Goal: Task Accomplishment & Management: Use online tool/utility

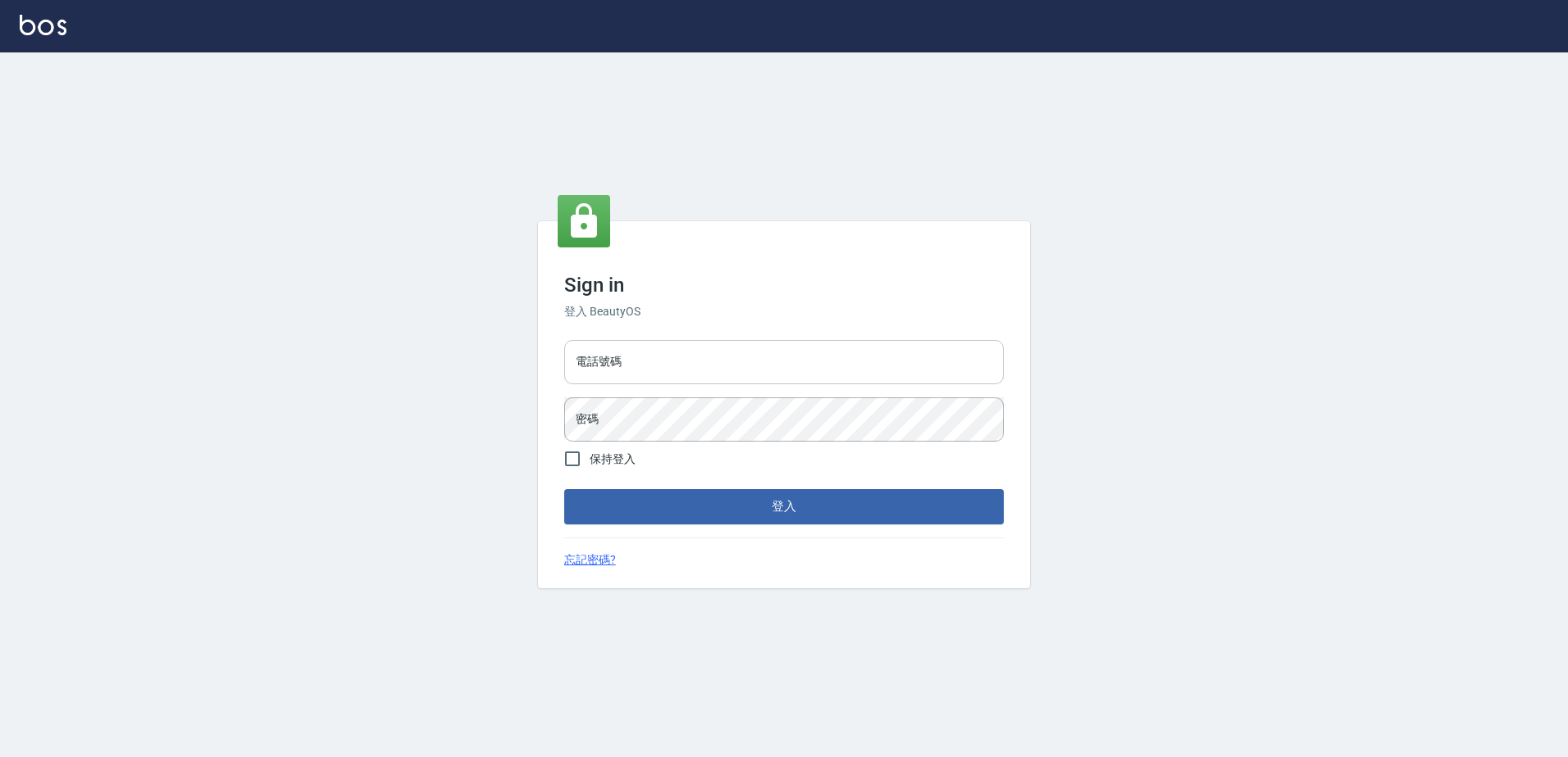
click at [656, 377] on input "電話號碼" at bounding box center [784, 362] width 439 height 44
type input "0426865599"
click at [564, 489] on button "登入" at bounding box center [784, 506] width 439 height 35
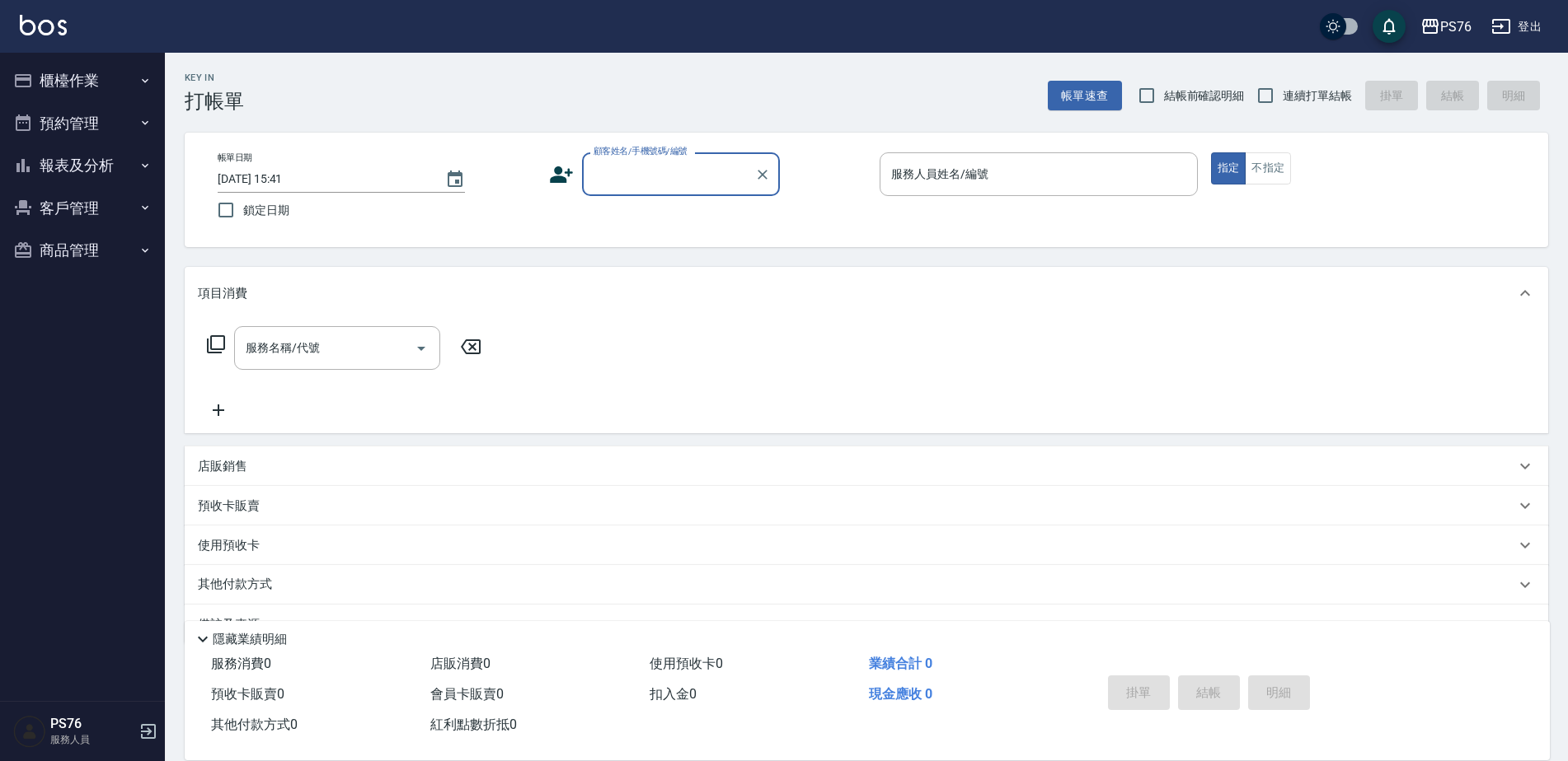
click at [1316, 86] on label "連續打單結帳" at bounding box center [1300, 95] width 104 height 35
click at [1282, 86] on input "連續打單結帳" at bounding box center [1265, 95] width 35 height 35
checkbox input "true"
click at [663, 185] on input "顧客姓名/手機號碼/編號" at bounding box center [668, 175] width 159 height 29
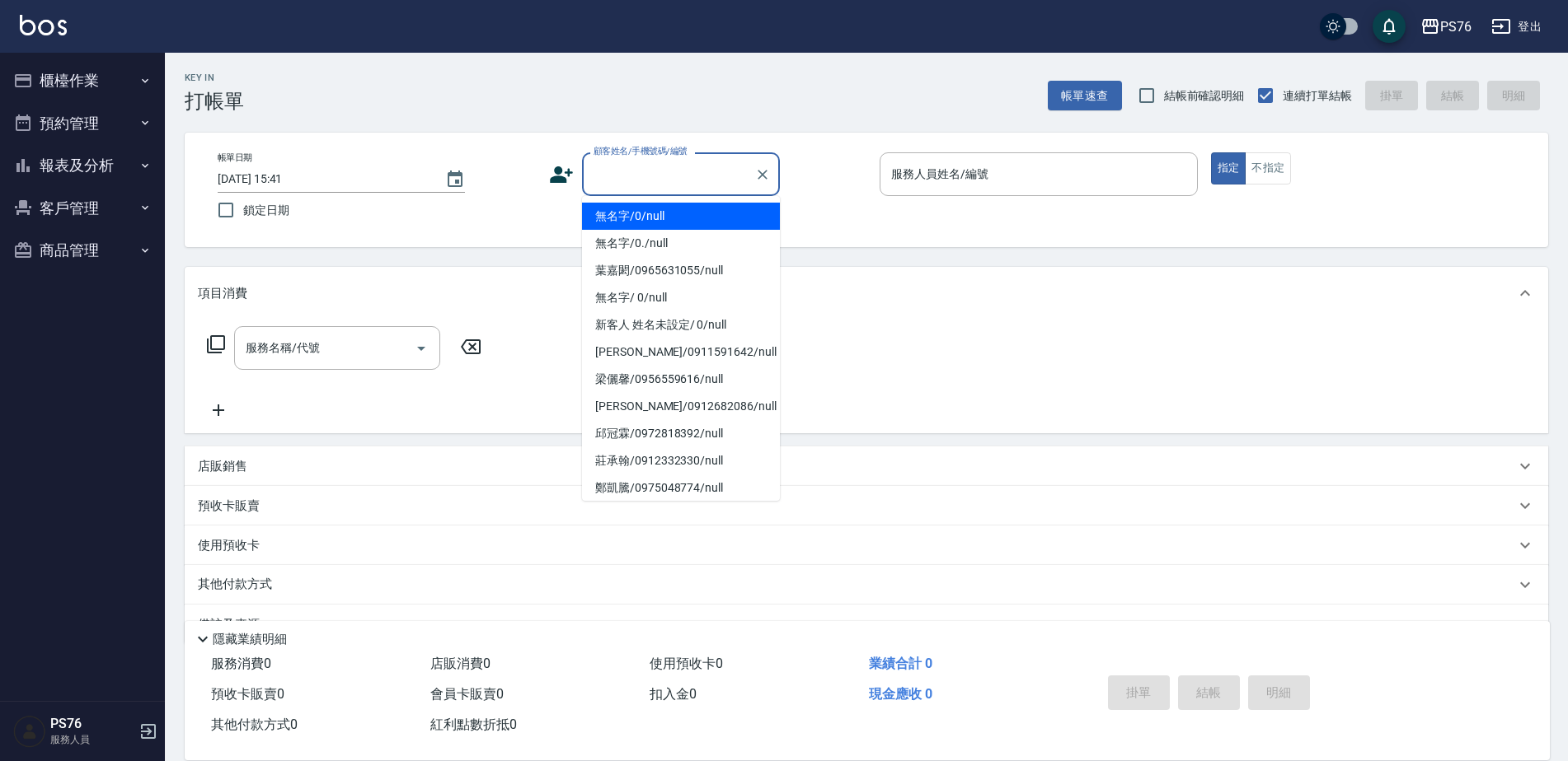
type input "無名字/0/null"
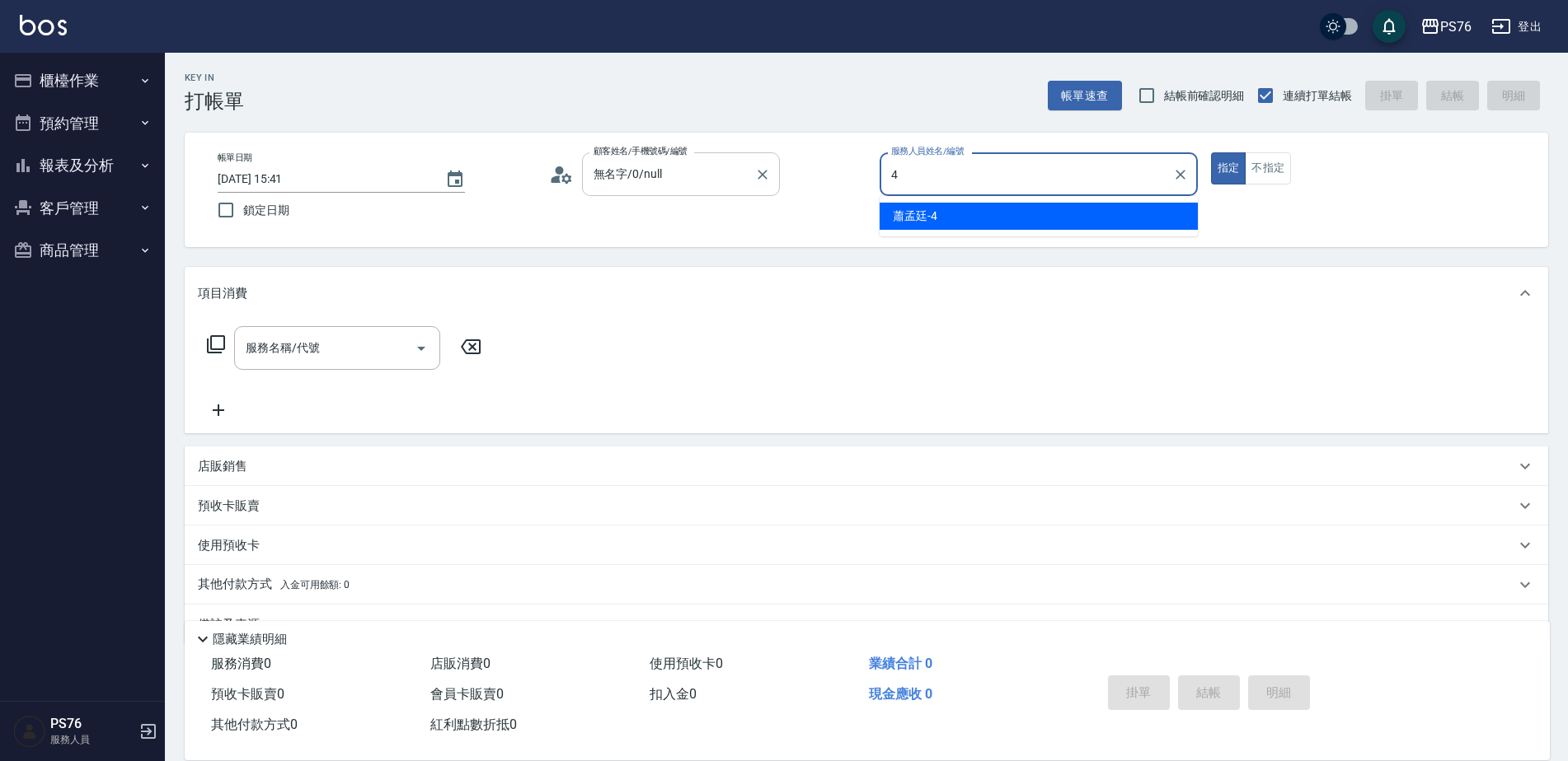
type input "蕭孟廷-4"
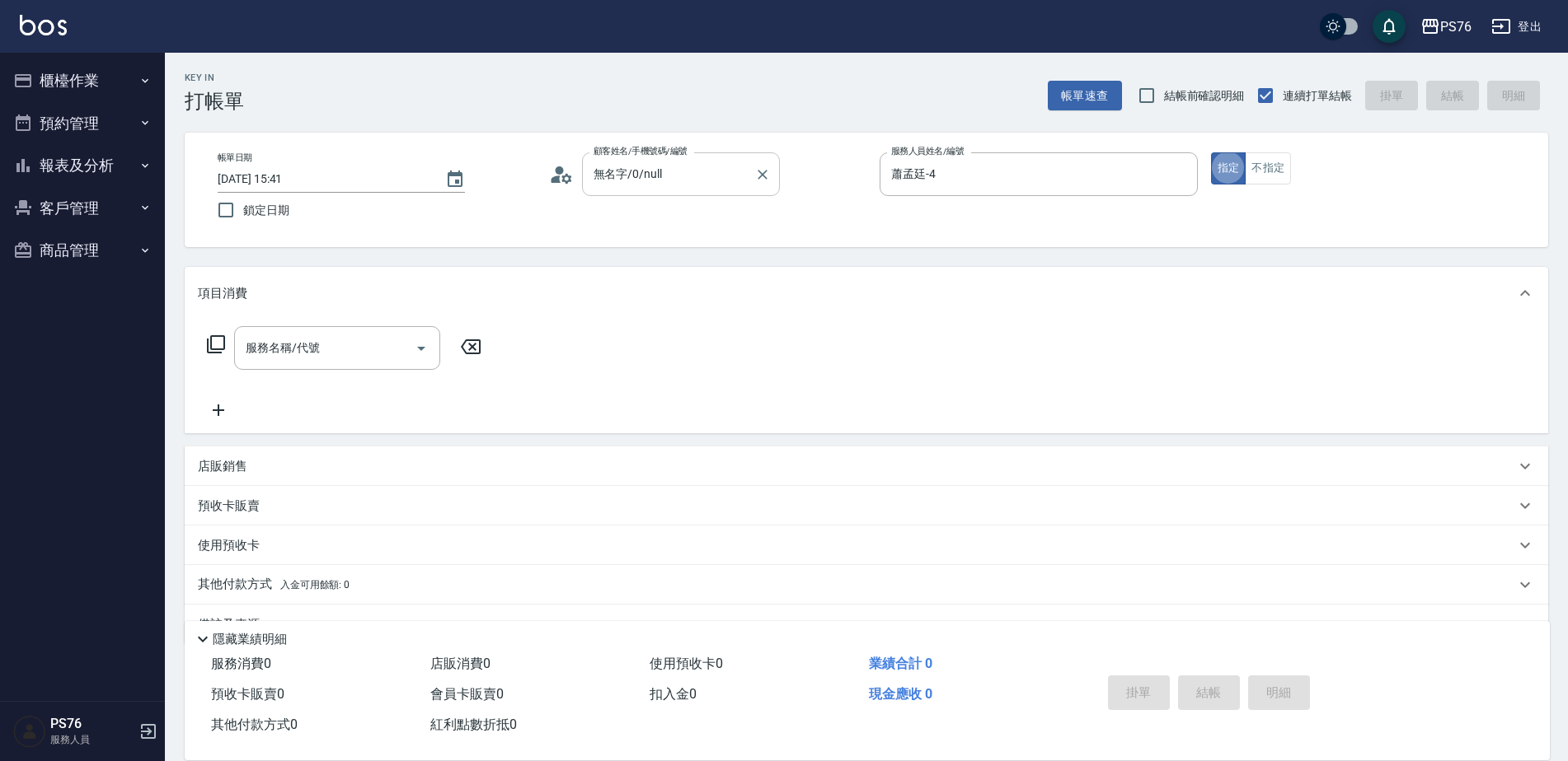
type button "true"
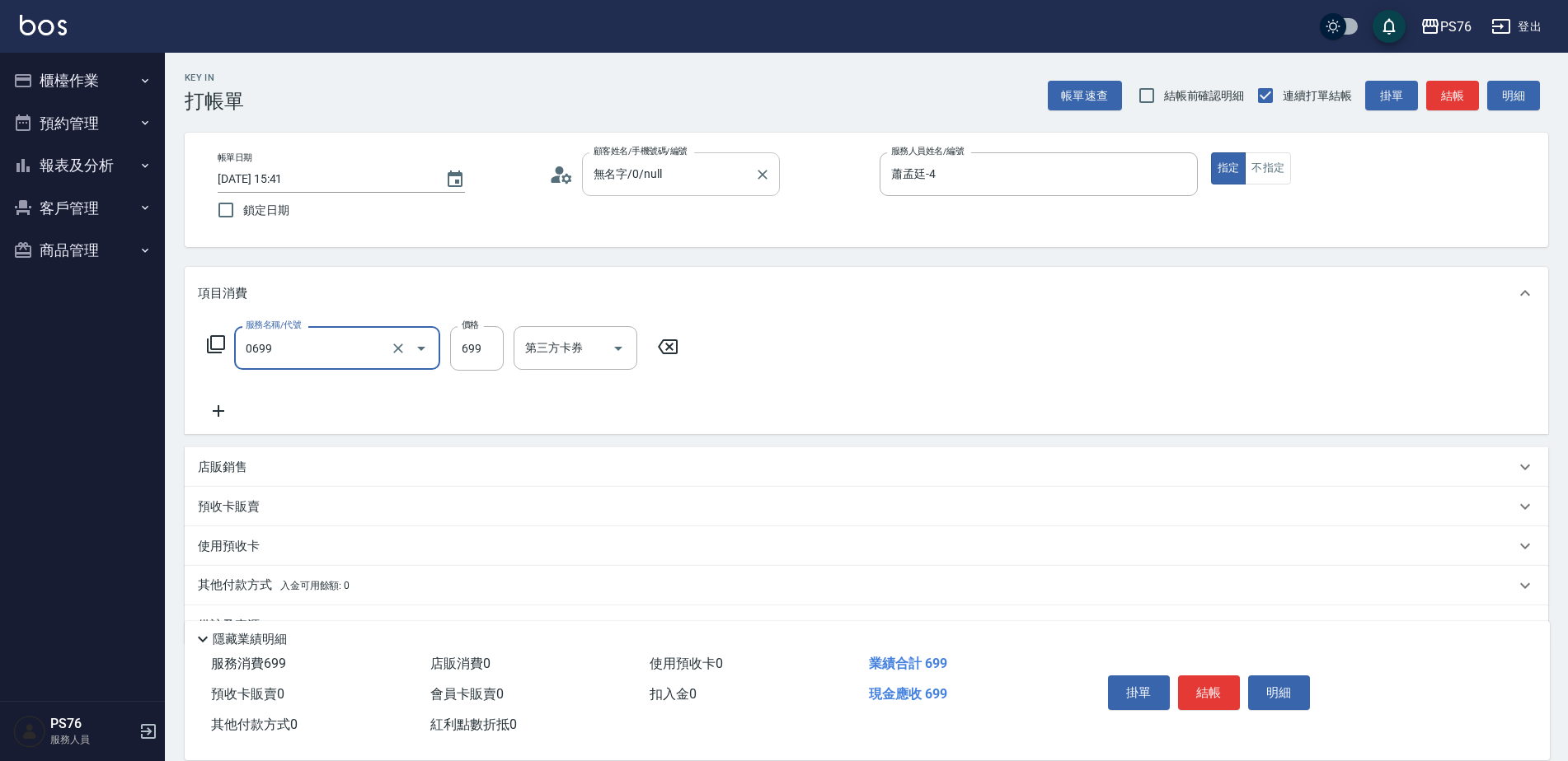
type input "精油SPA(0699)"
type input "游怡瑄-24"
click at [393, 454] on div "店販銷售" at bounding box center [866, 467] width 1363 height 39
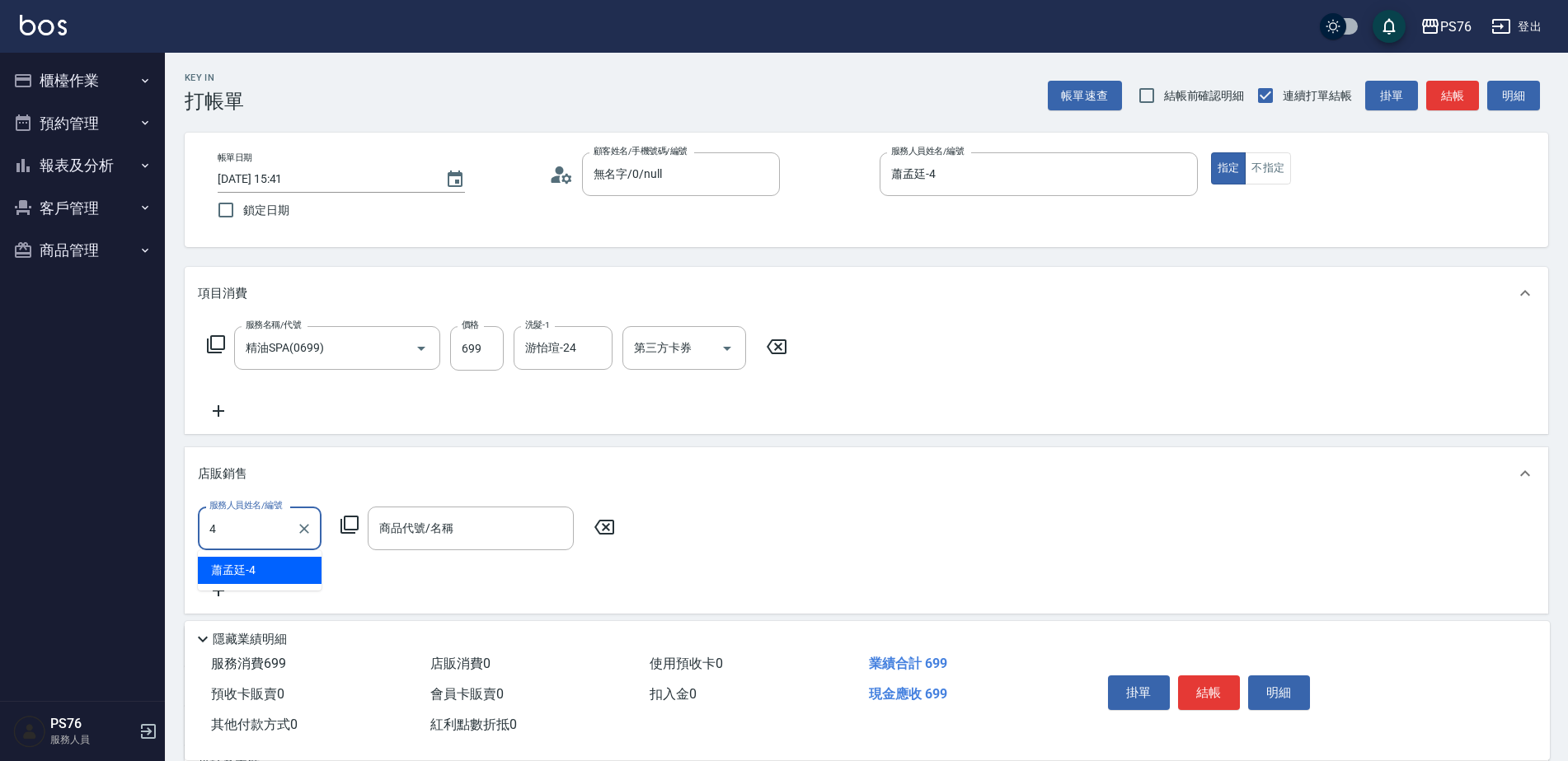
type input "蕭孟廷-4"
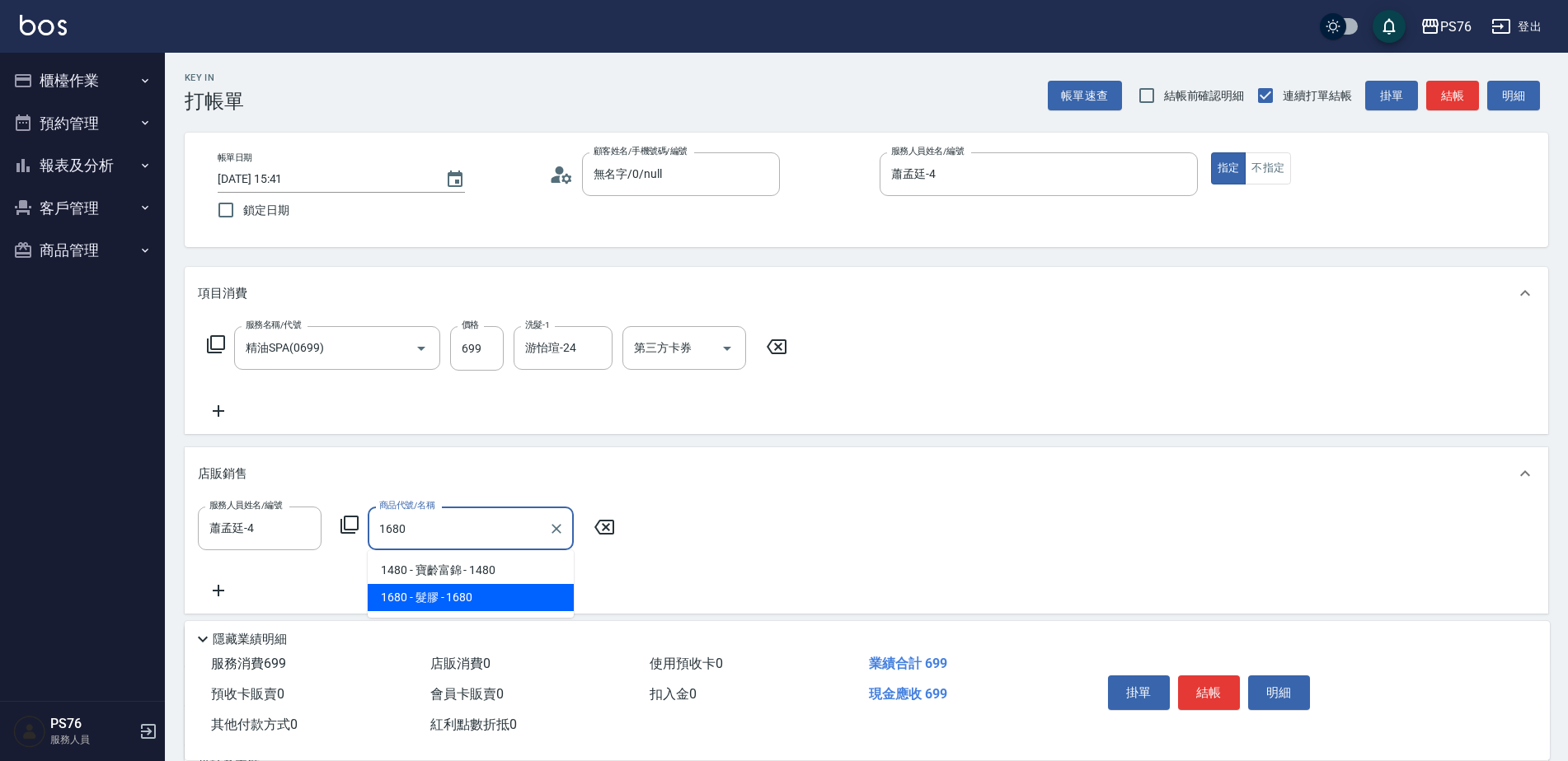
type input "髮膠"
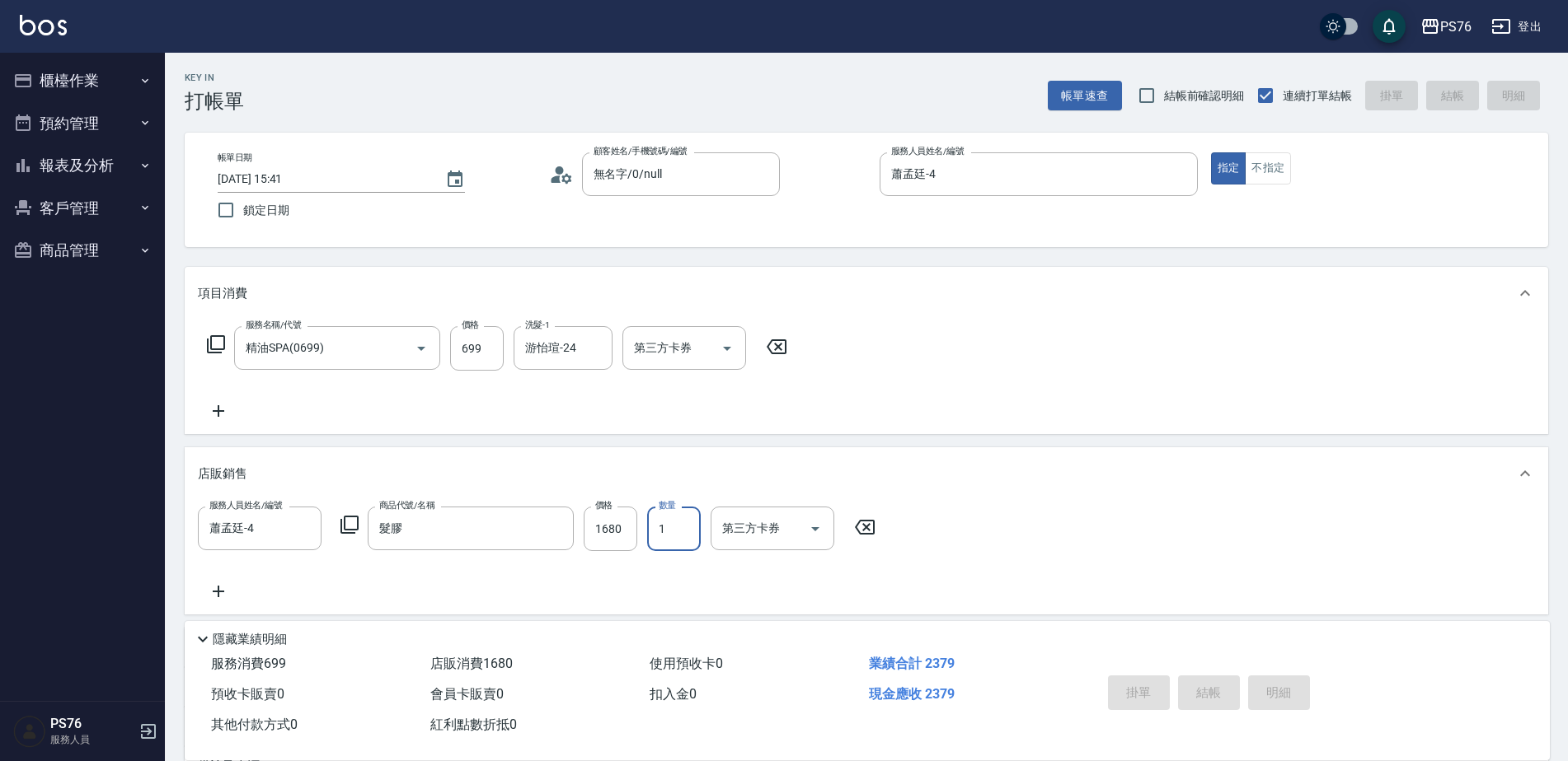
type input "[DATE] 15:44"
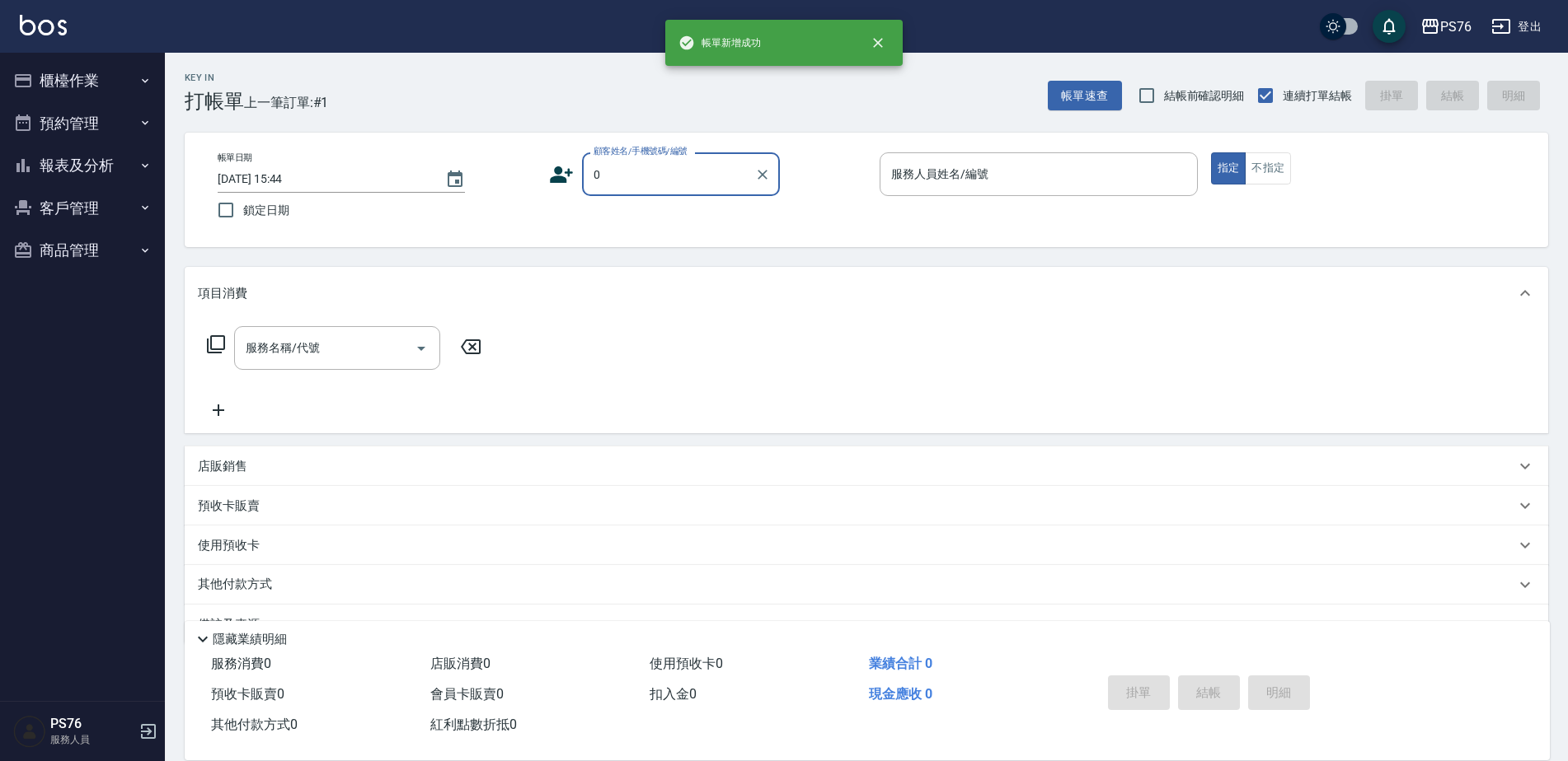
type input "無名字/0/null"
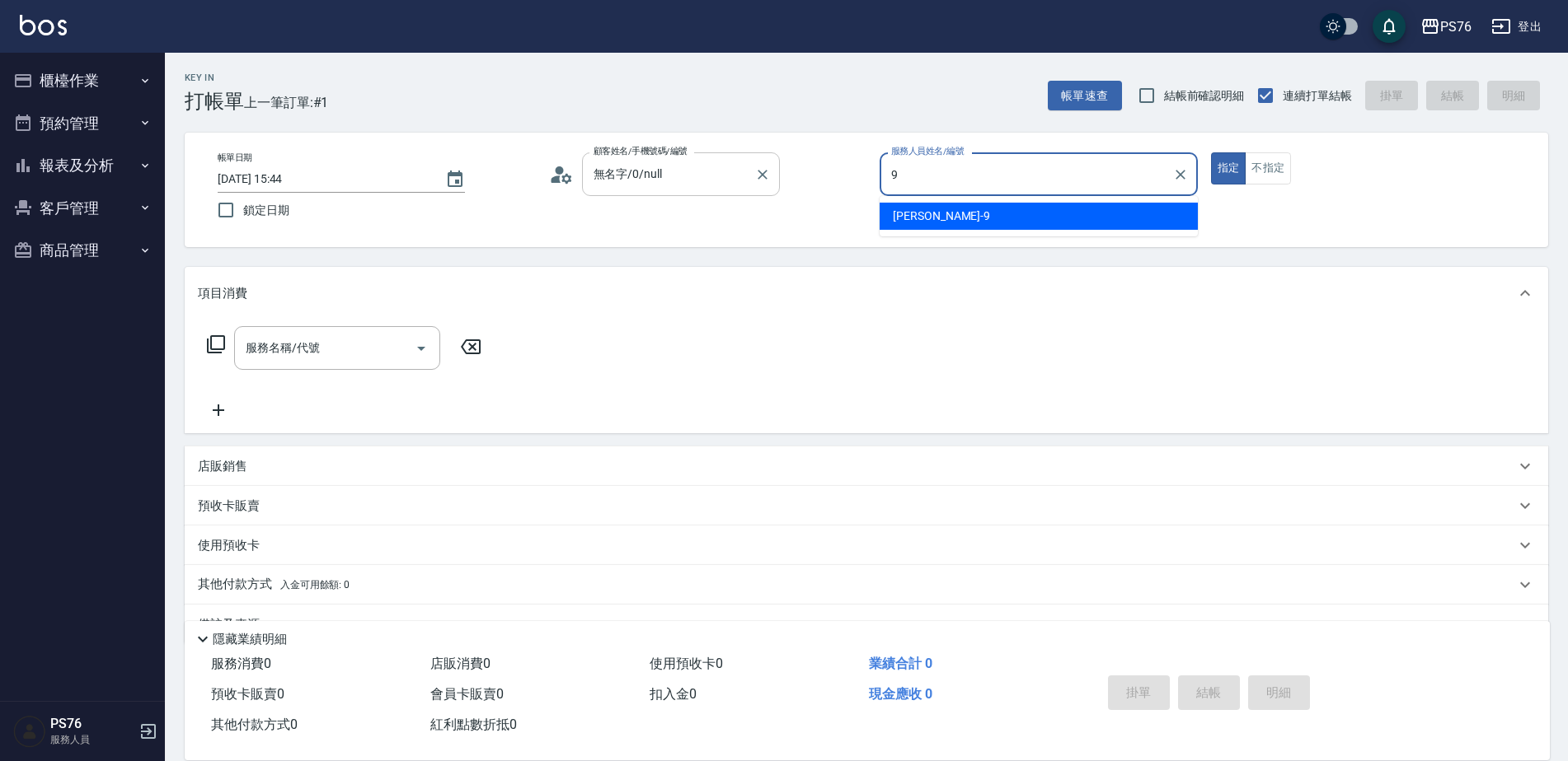
type input "[PERSON_NAME]-9"
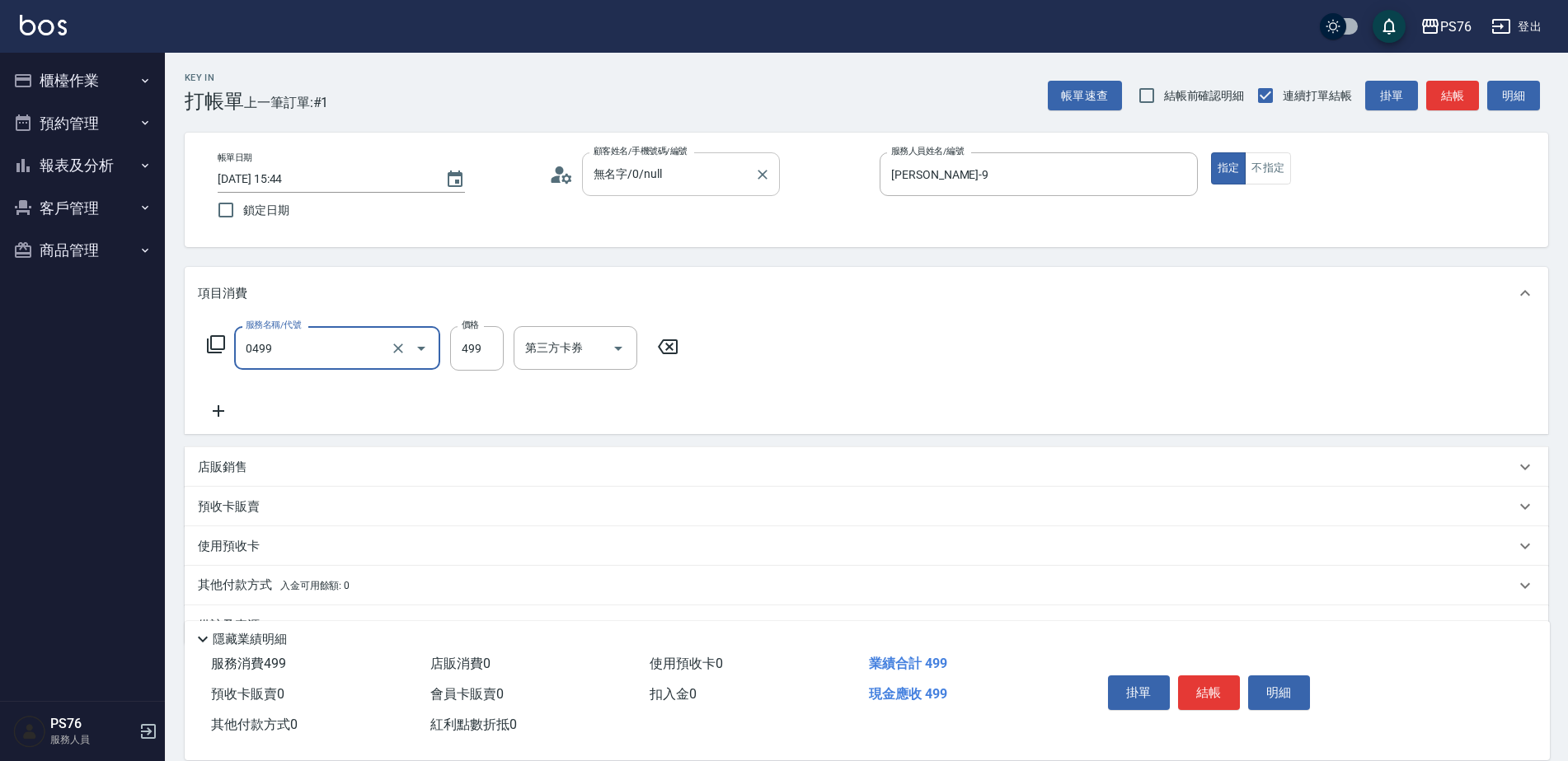
type input "[PERSON_NAME]499(0499)"
click at [764, 340] on icon at bounding box center [777, 346] width 41 height 20
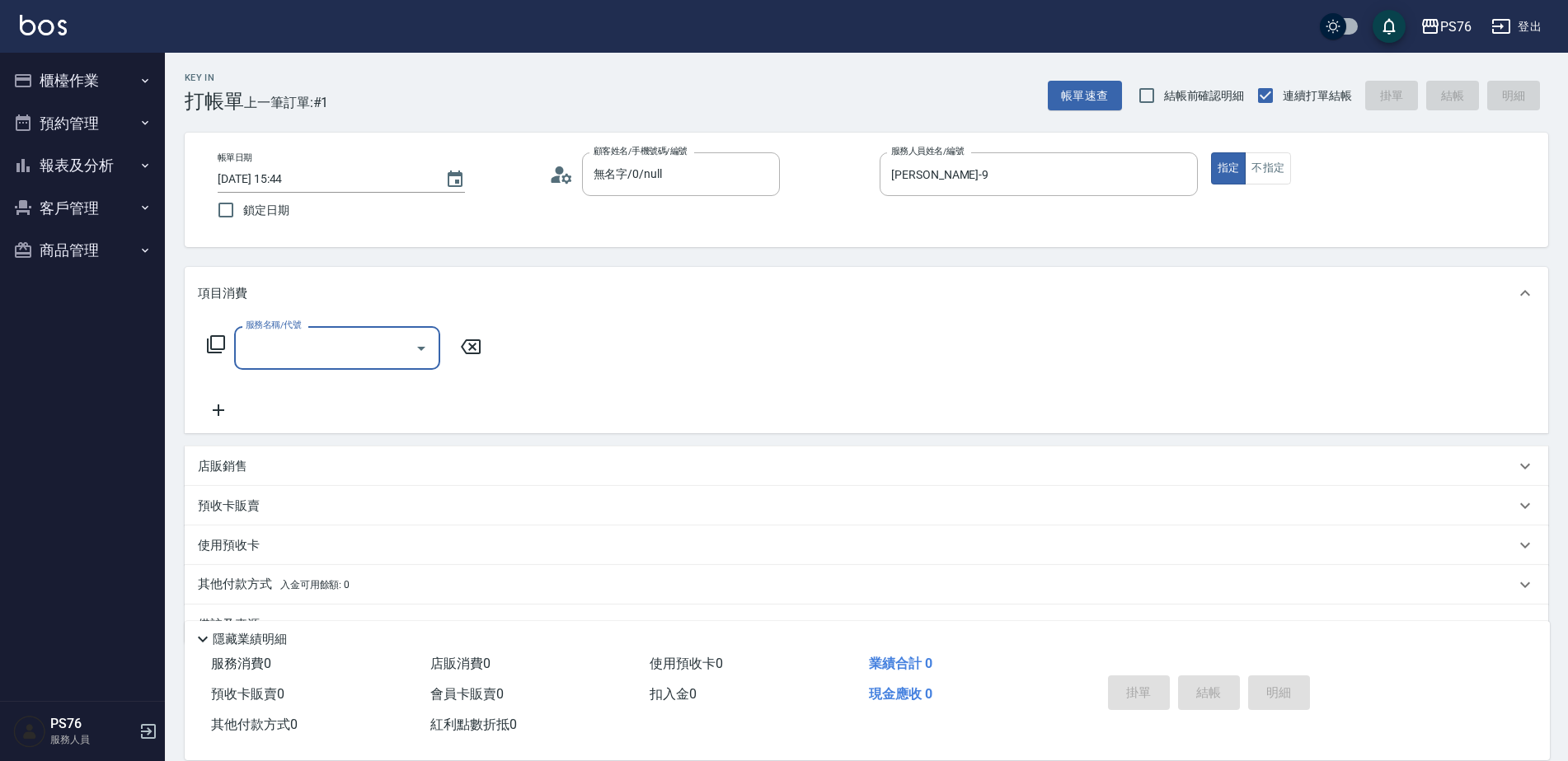
click at [275, 454] on div "店販銷售" at bounding box center [866, 466] width 1363 height 39
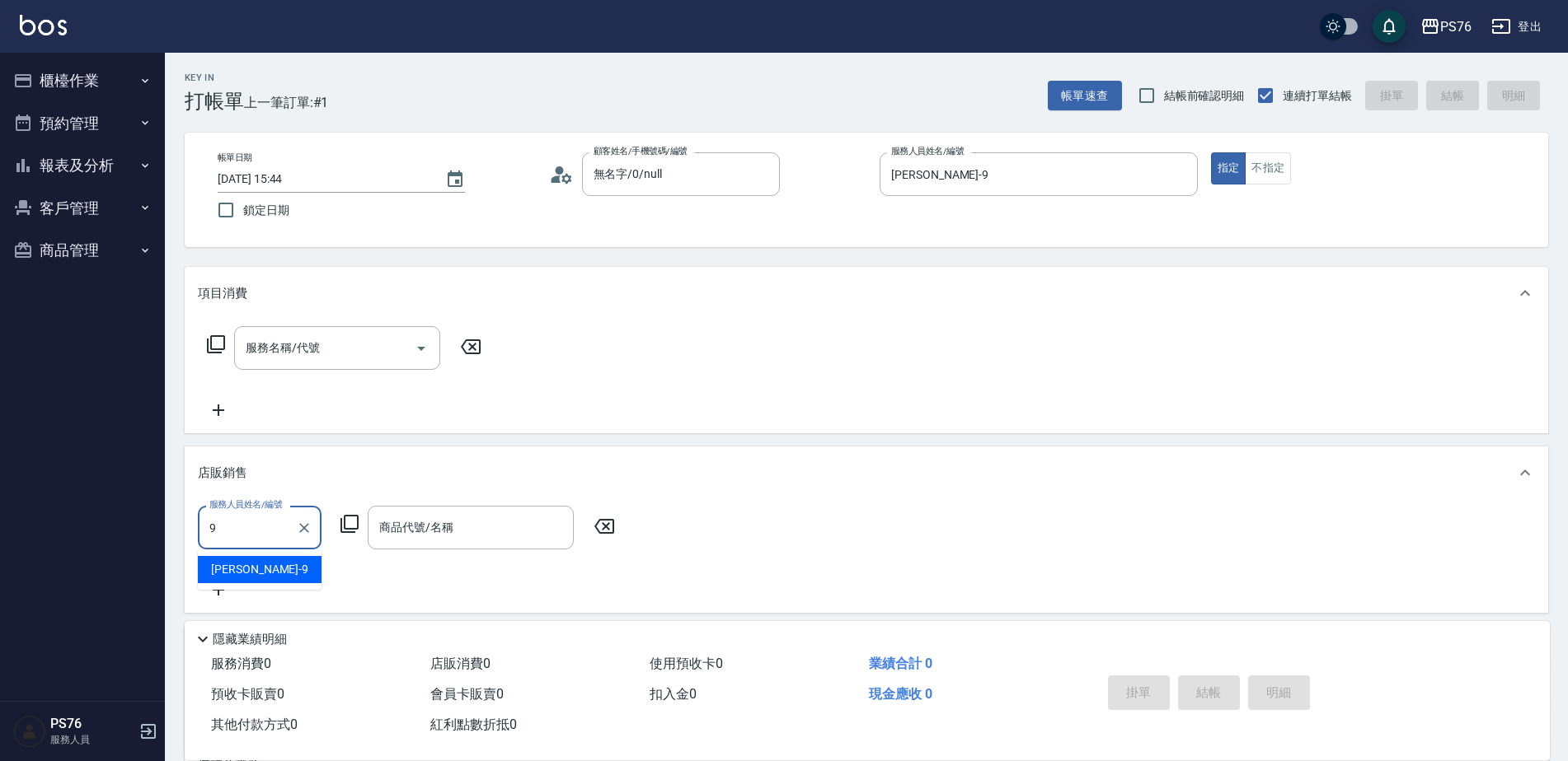
type input "[PERSON_NAME]-9"
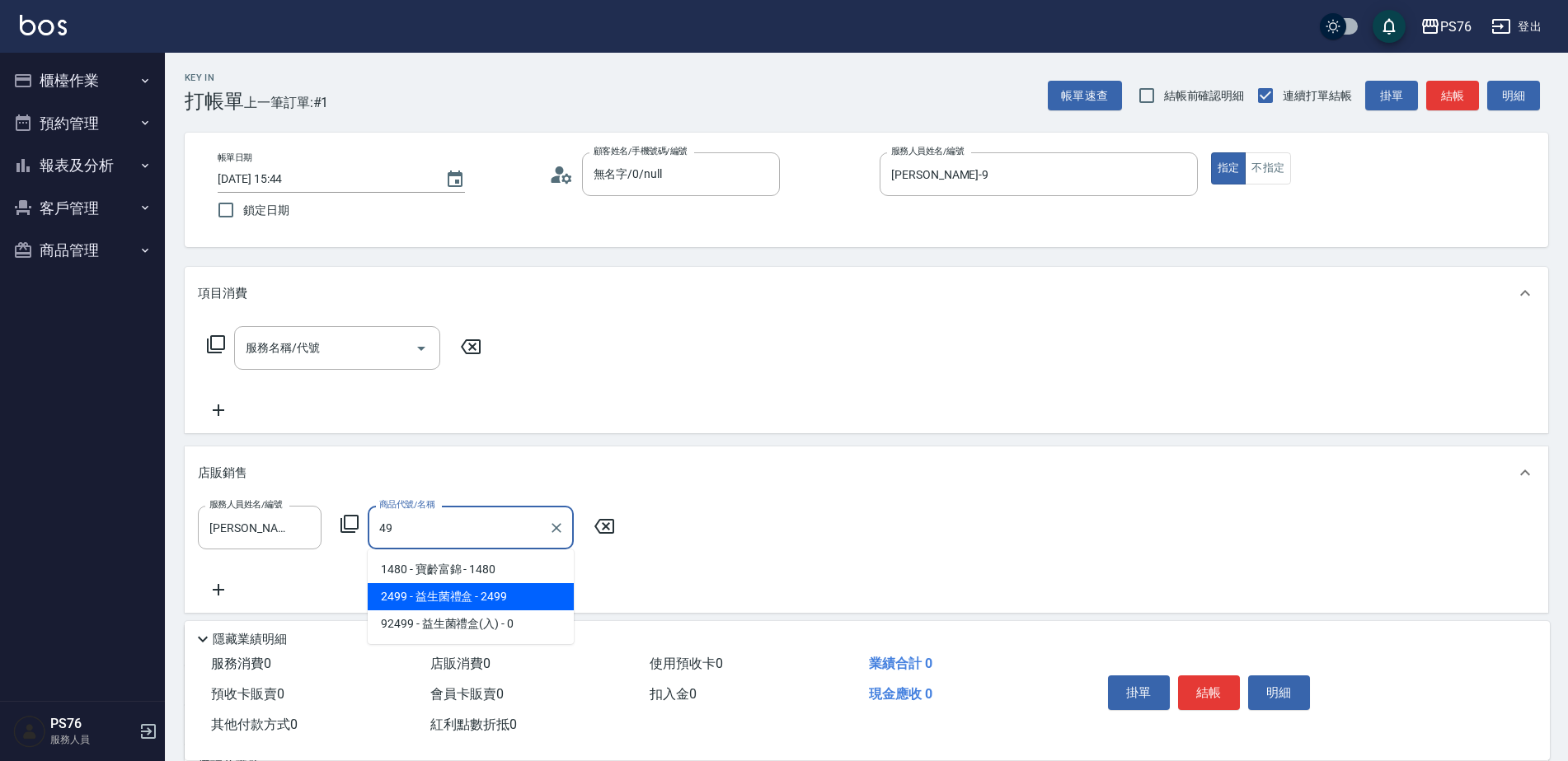
type input "4"
type input "undefined"
click at [553, 530] on icon "Clear" at bounding box center [556, 528] width 16 height 16
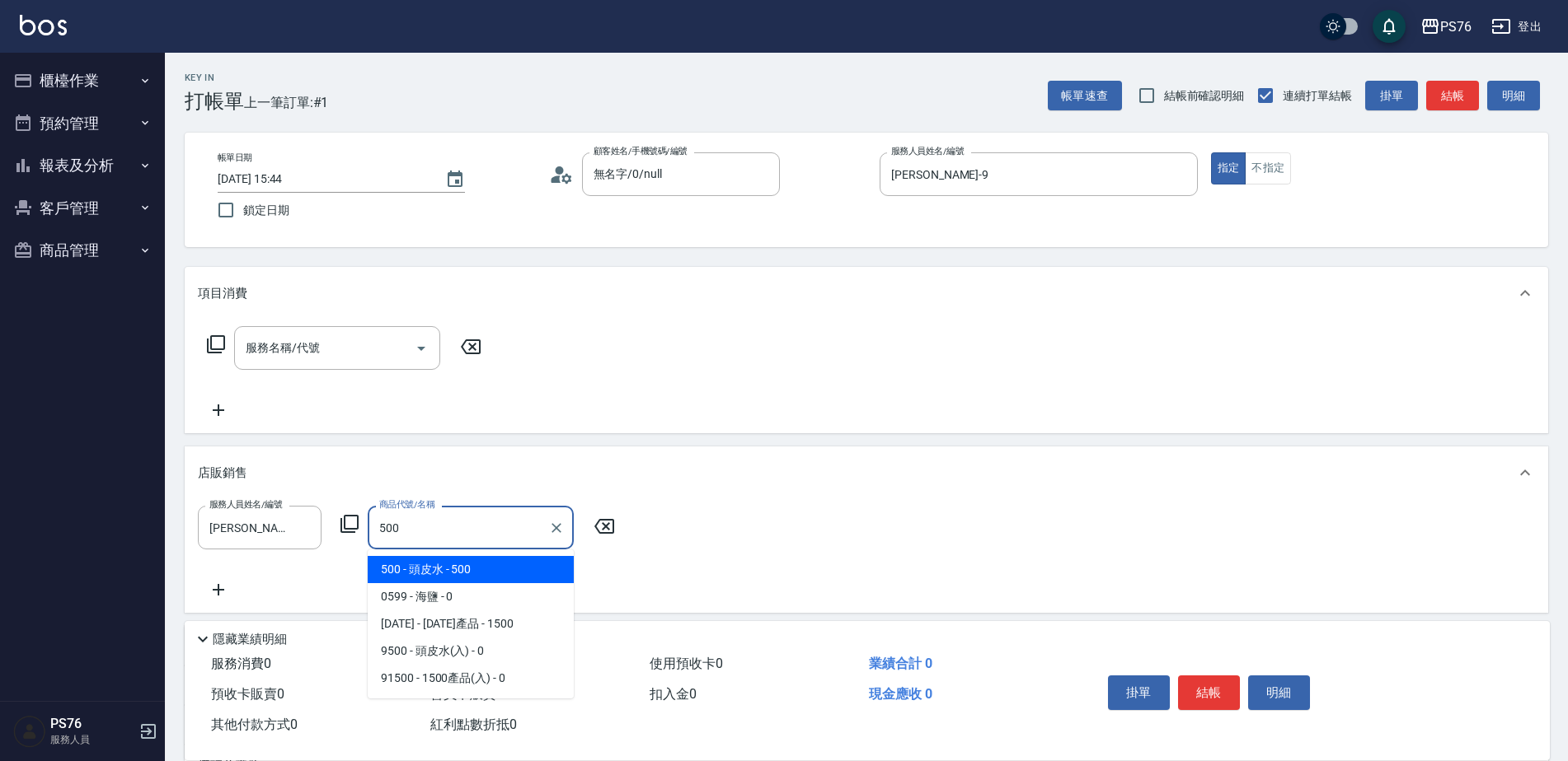
type input "頭皮水"
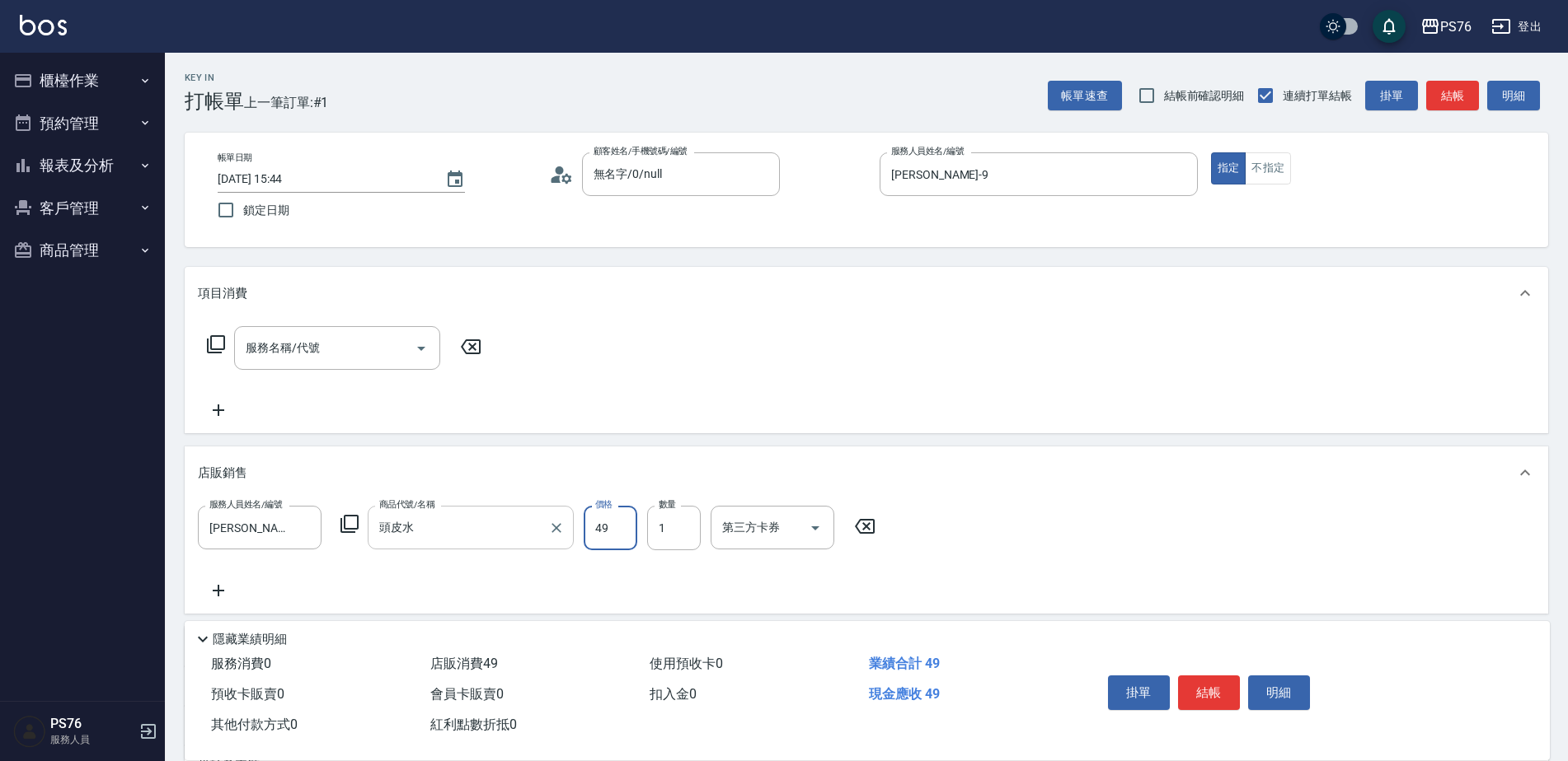
type input "499"
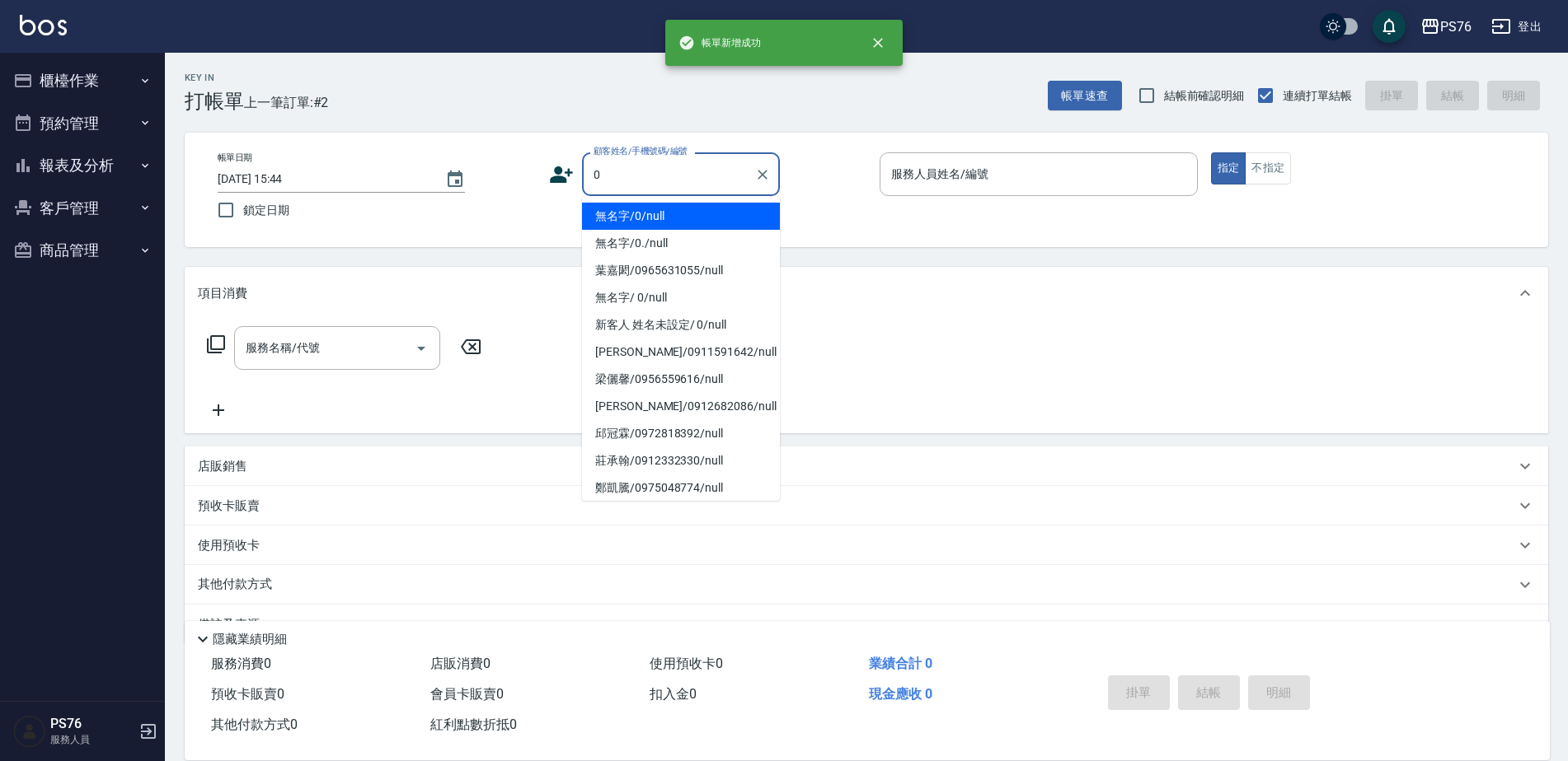
type input "無名字/0/null"
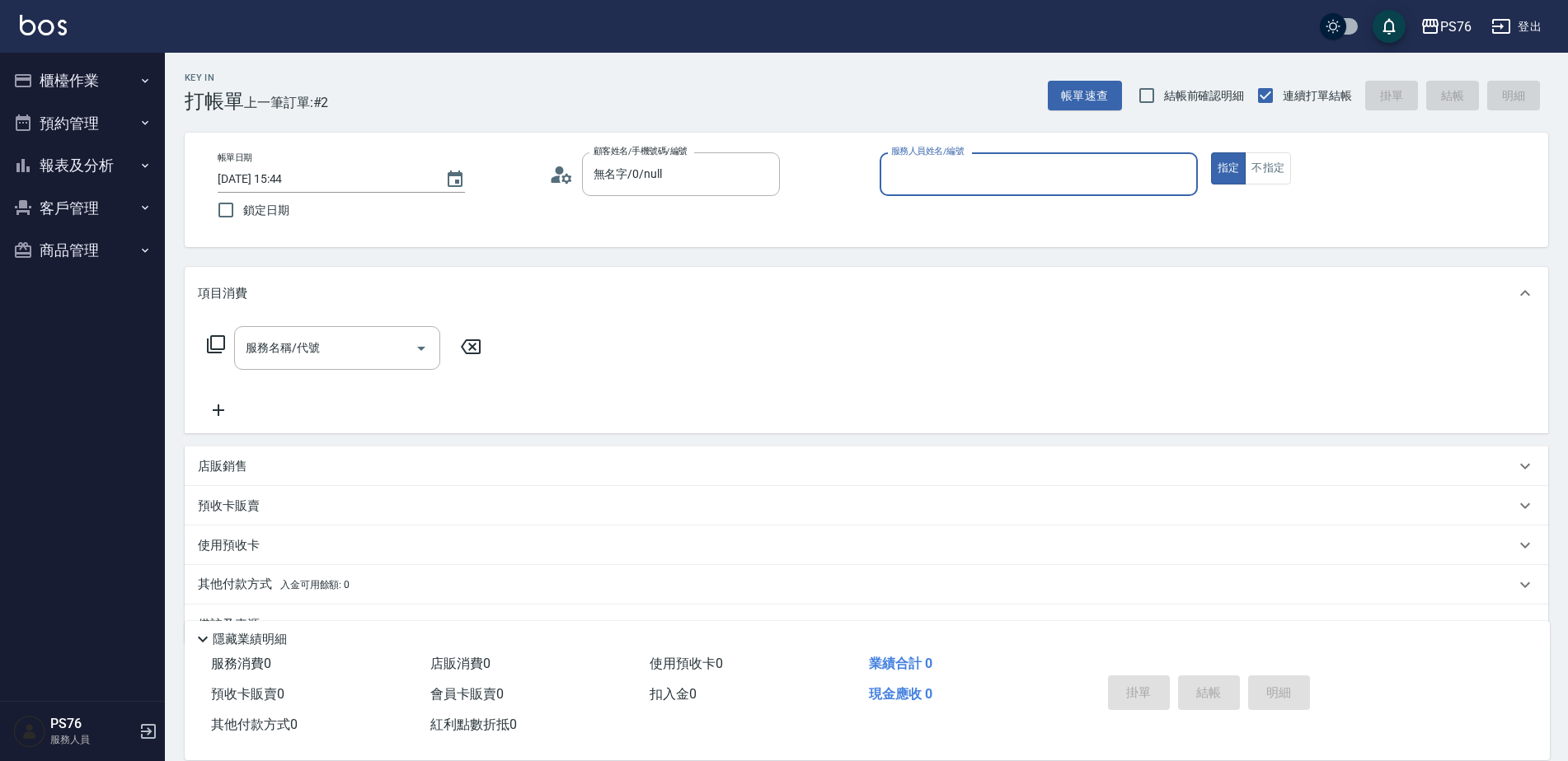
click at [1211, 153] on button "指定" at bounding box center [1229, 169] width 36 height 32
click at [926, 189] on div "服務人員姓名/編號" at bounding box center [1039, 174] width 318 height 43
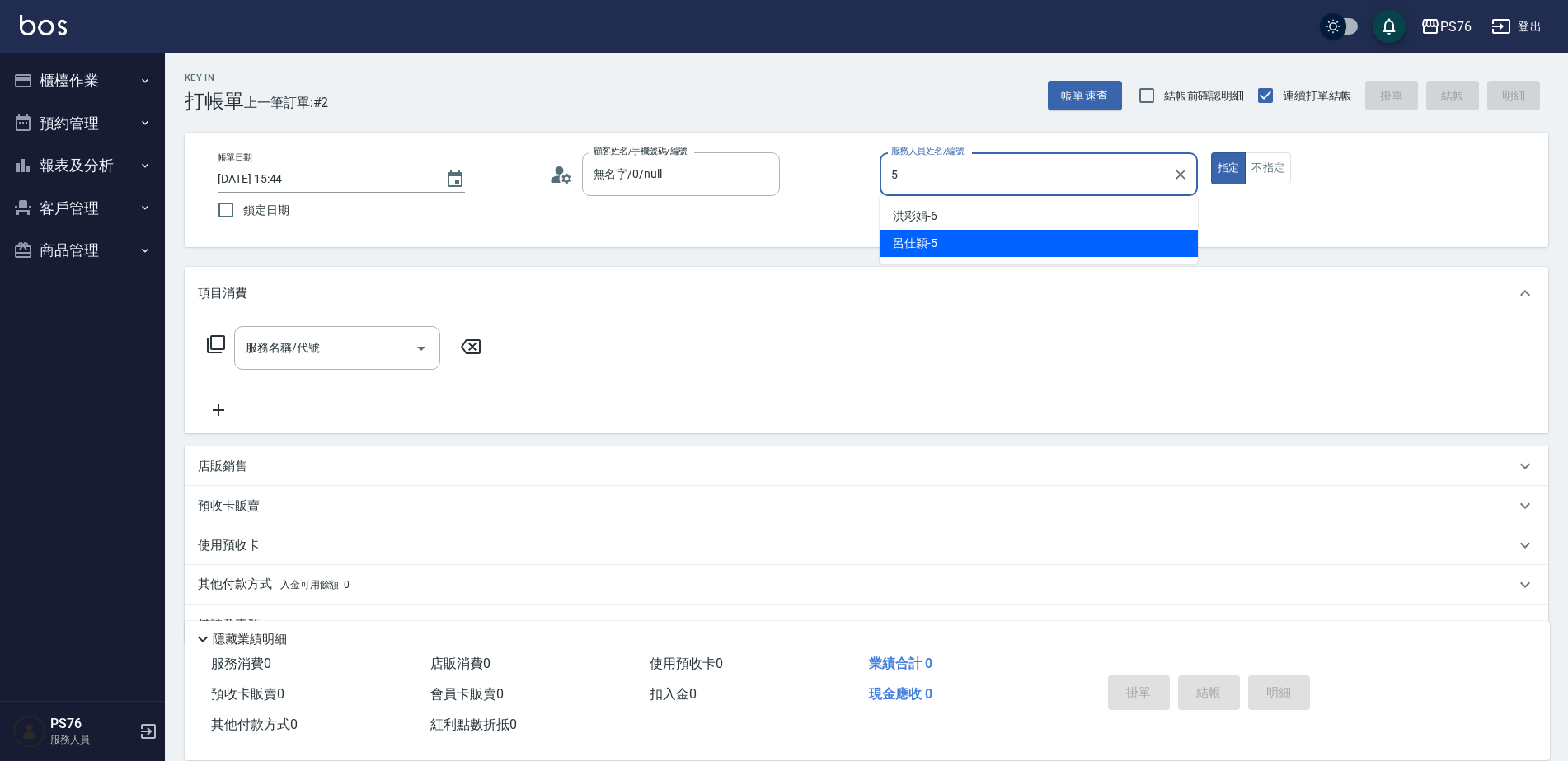
type input "呂佳穎-5"
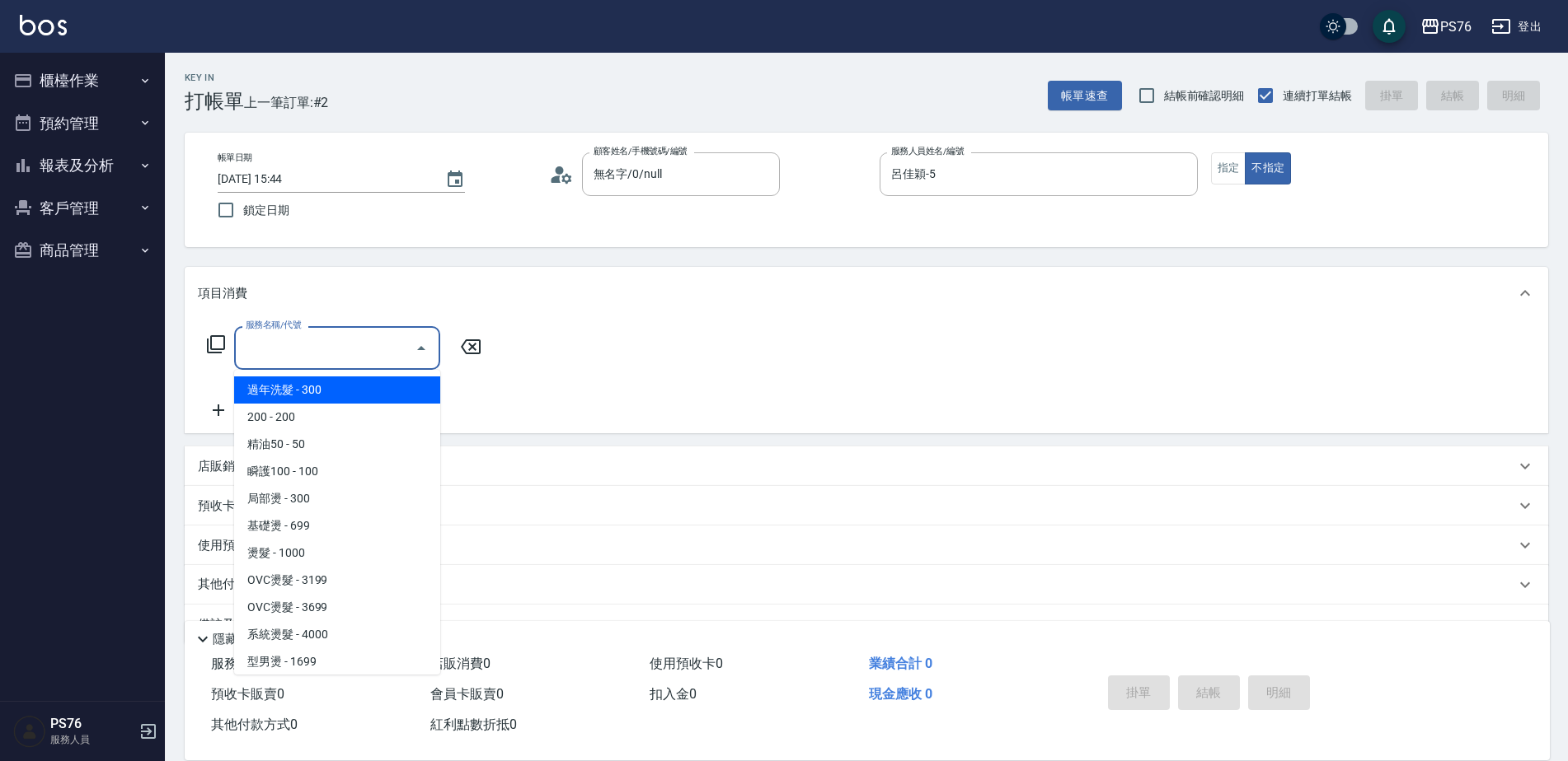
click at [296, 349] on input "服務名稱/代號" at bounding box center [324, 349] width 166 height 29
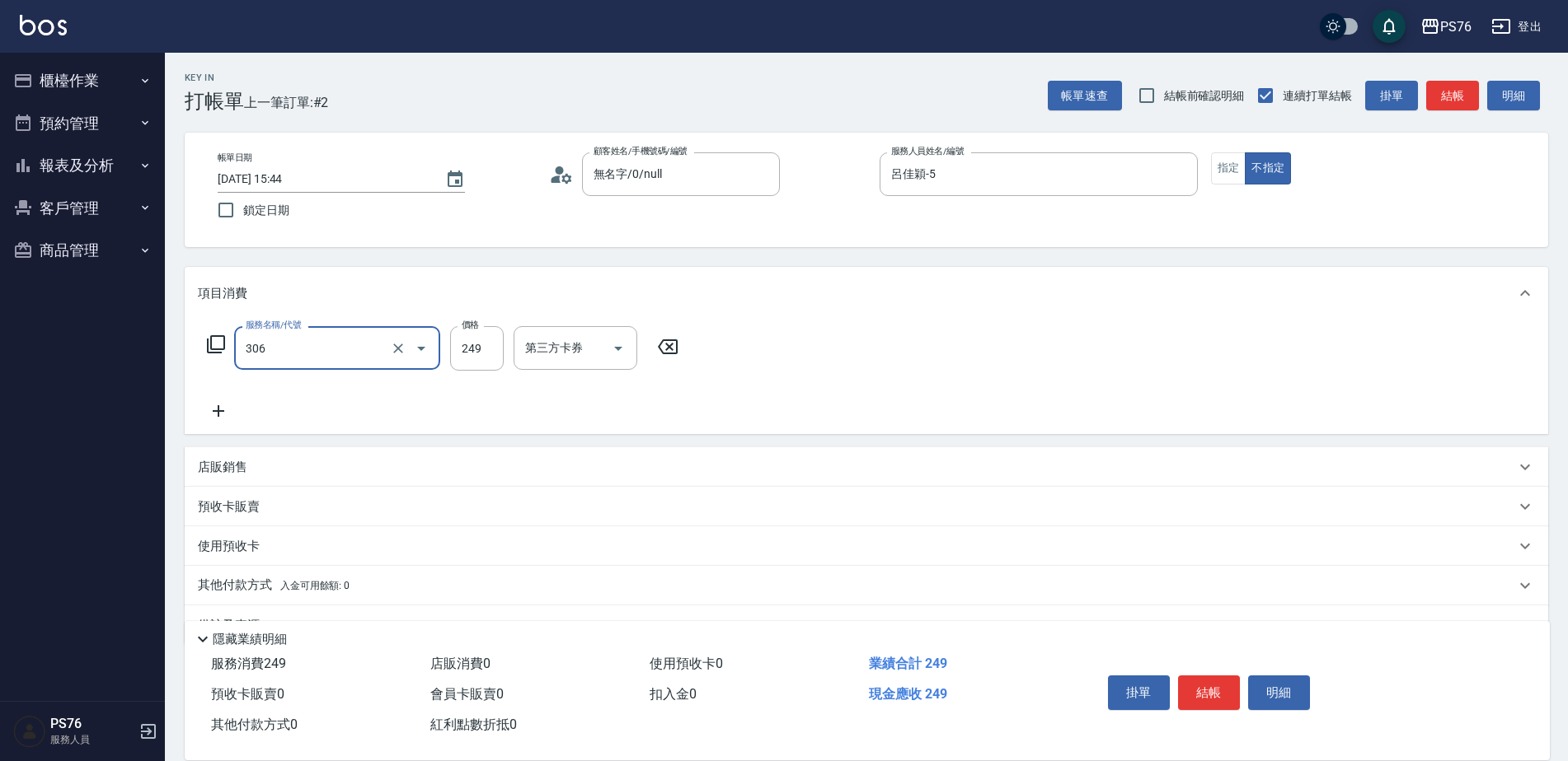
type input "剪髮(306)"
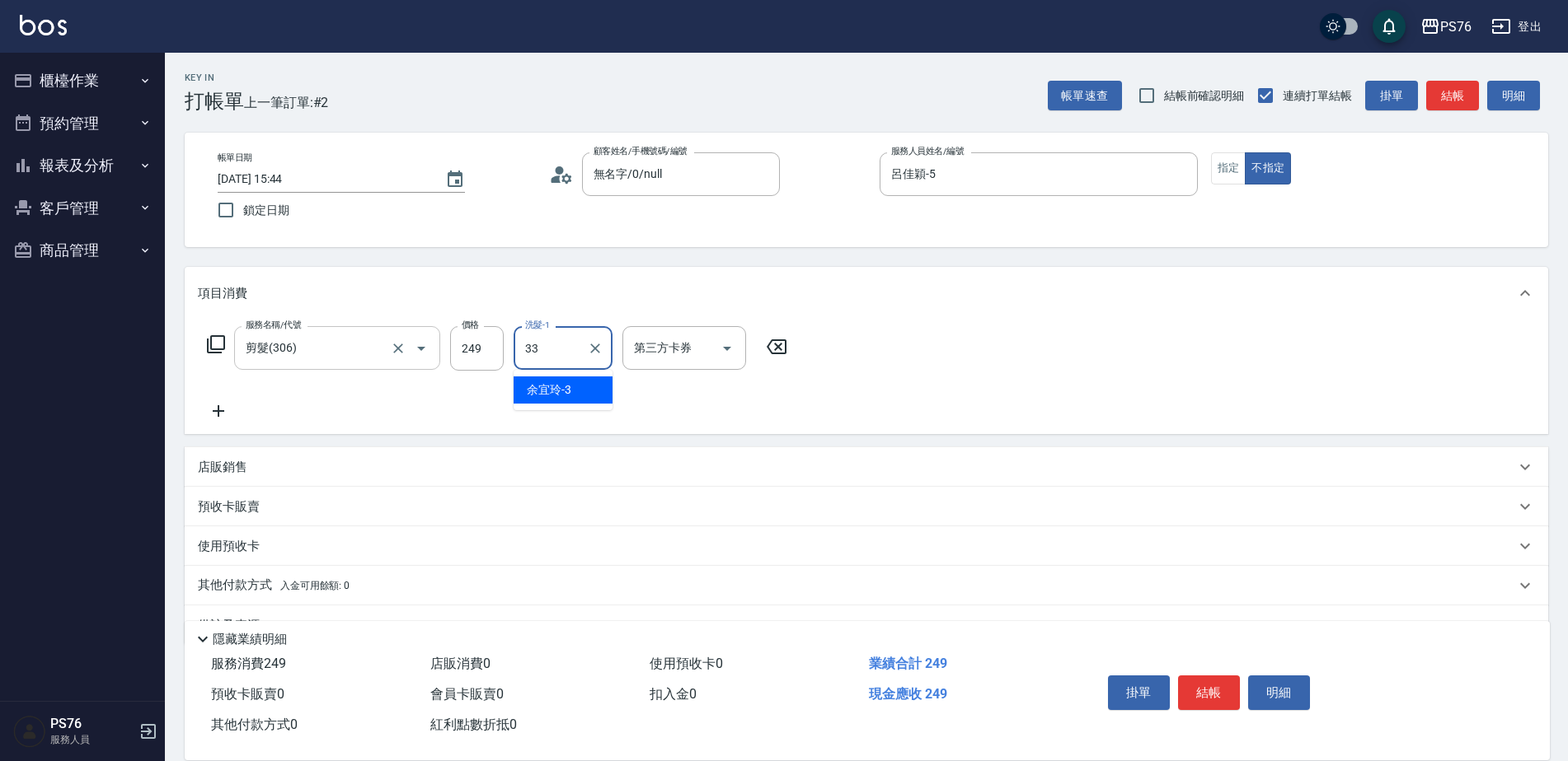
type input "[PERSON_NAME]33"
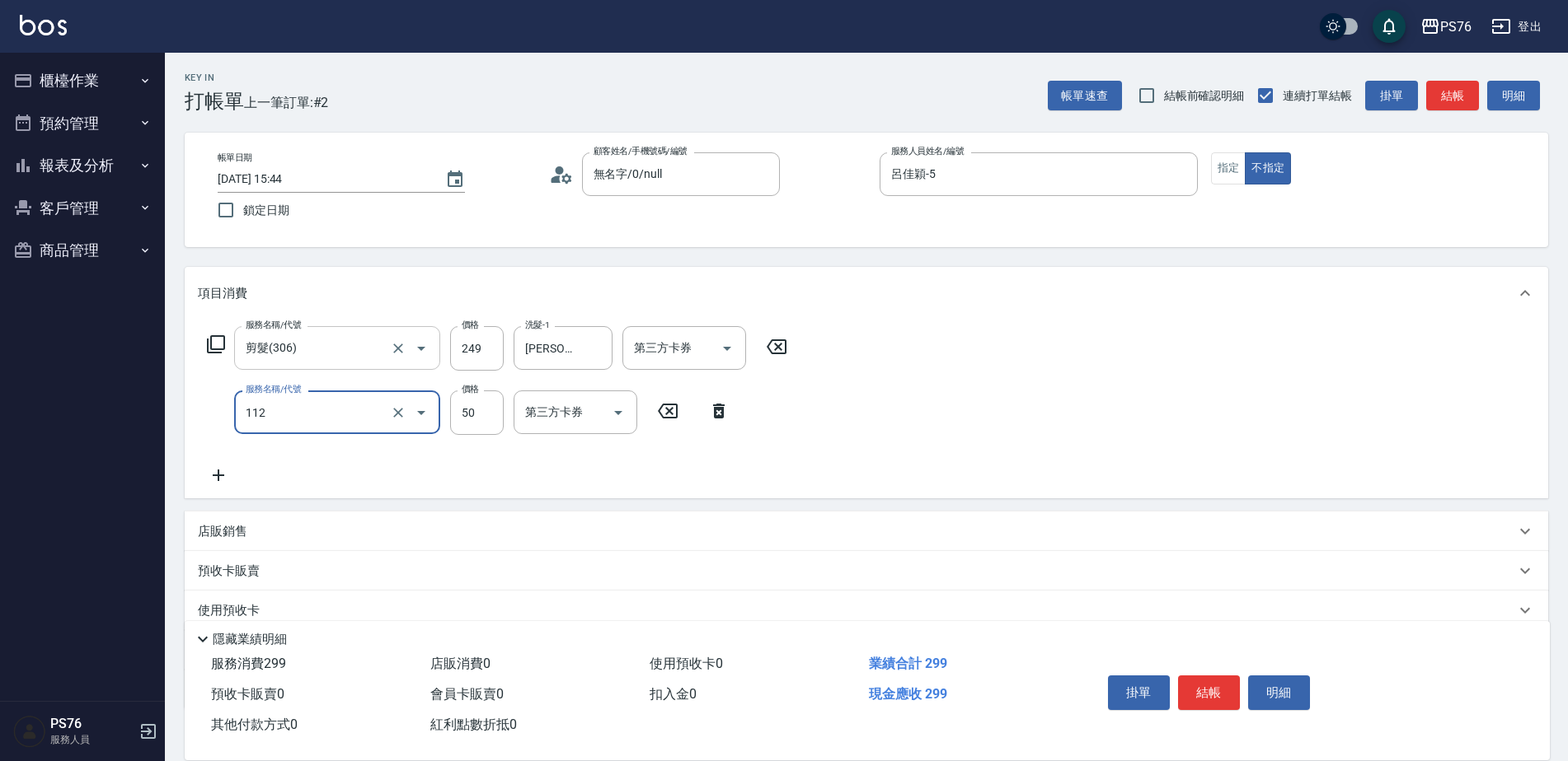
type input "精油50(112)"
click at [584, 412] on input "洗髮-1" at bounding box center [563, 412] width 84 height 29
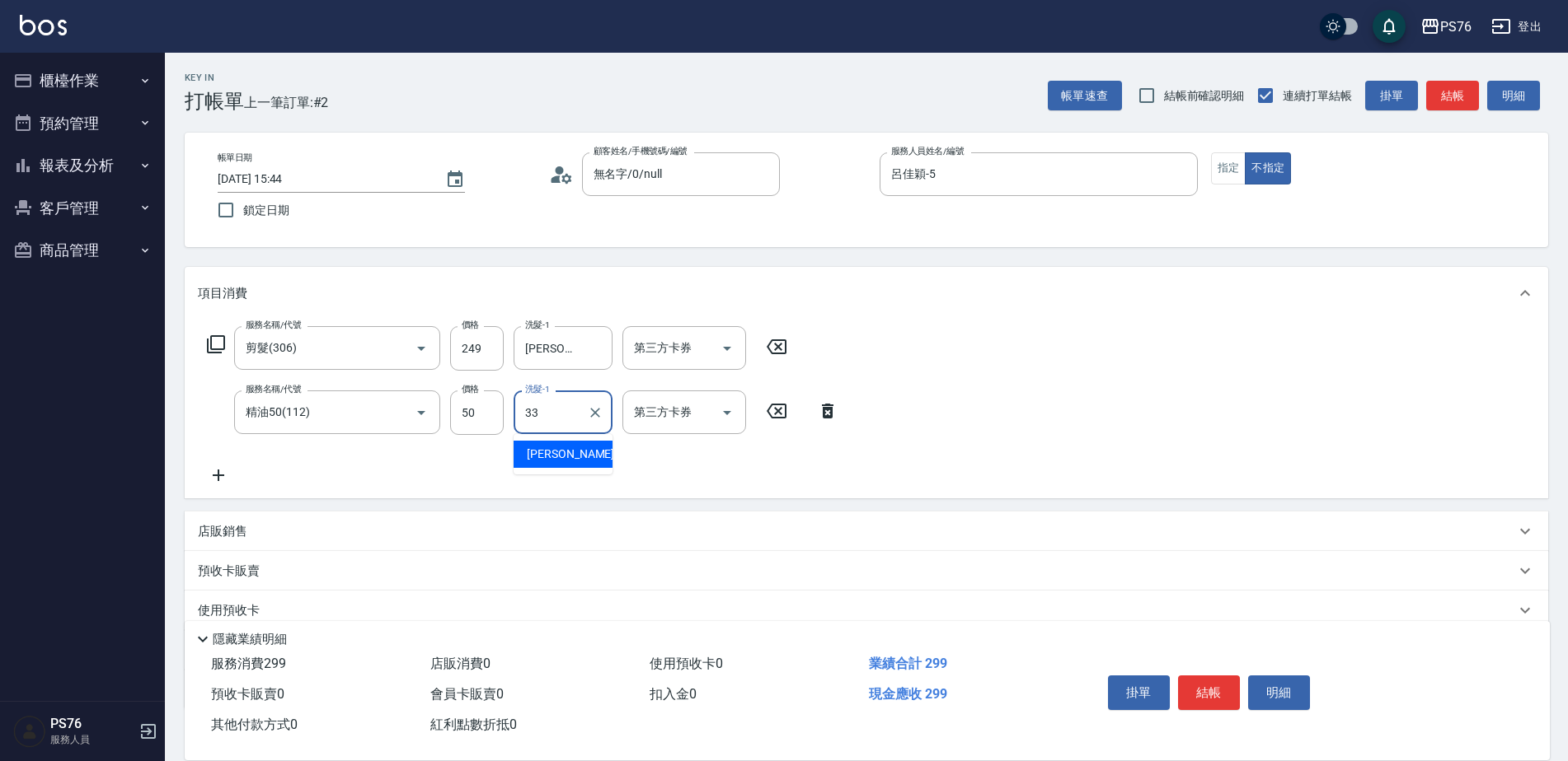
type input "[PERSON_NAME]33"
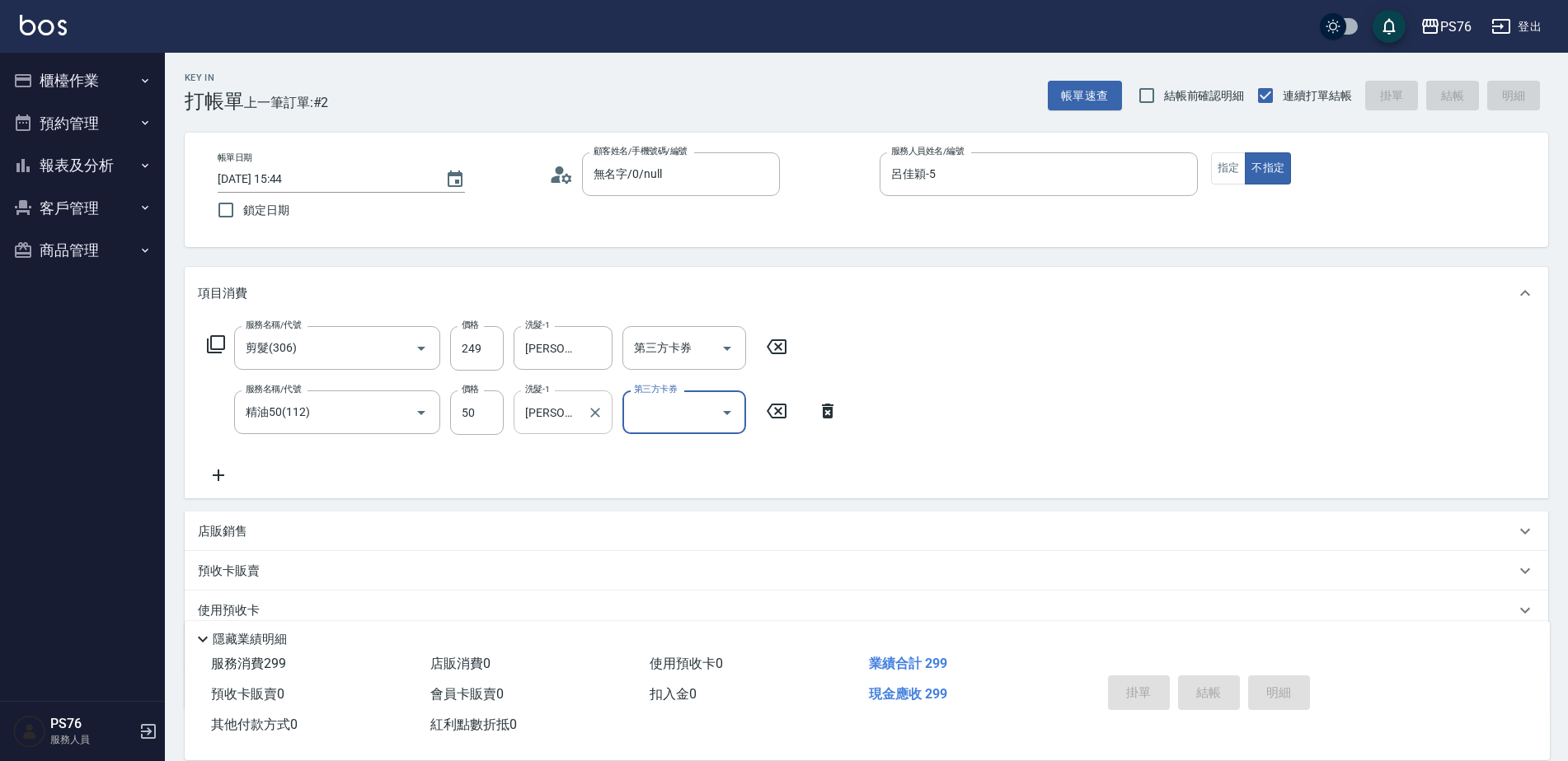
type input "[DATE] 15:45"
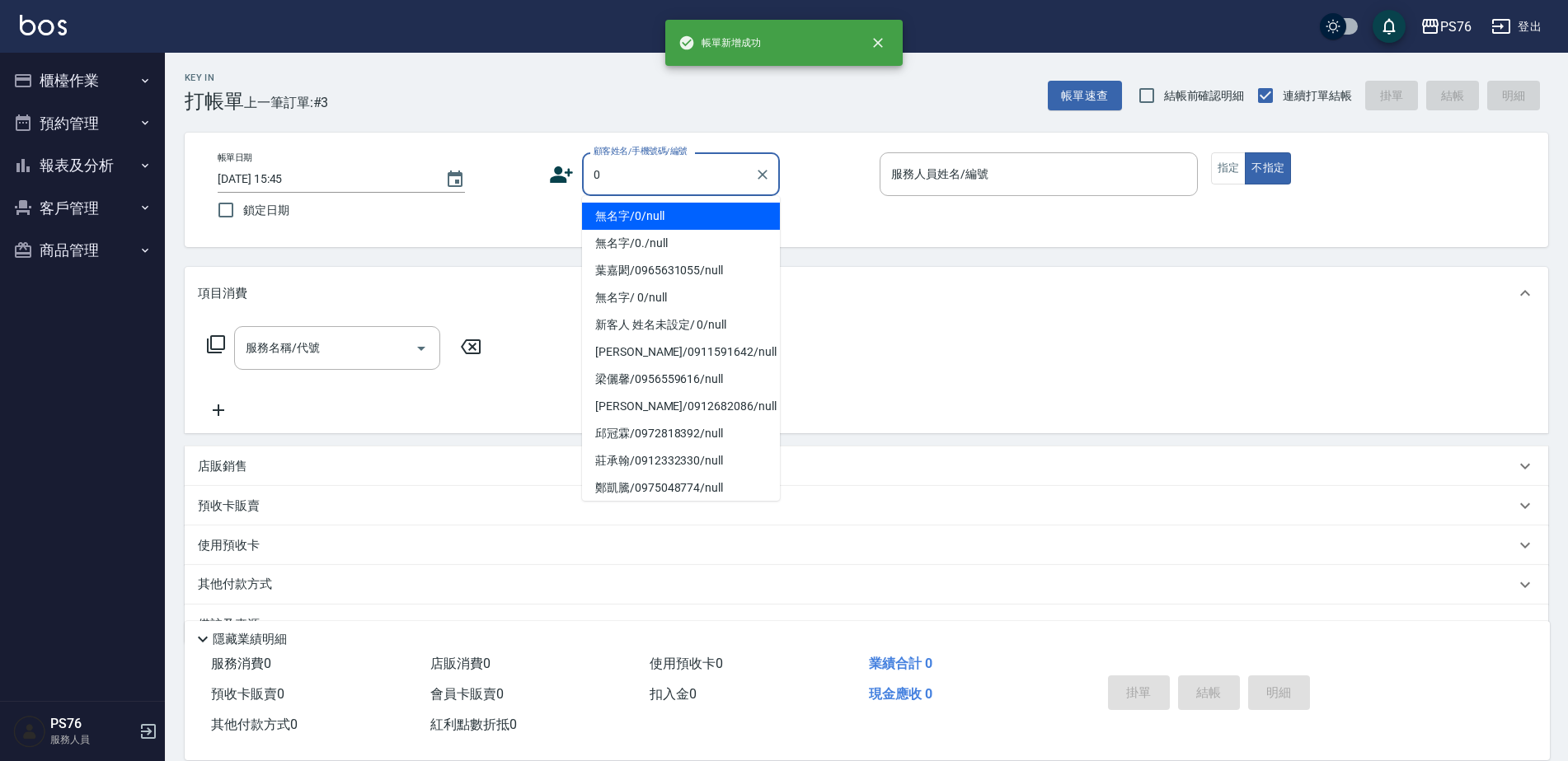
type input "無名字/0/null"
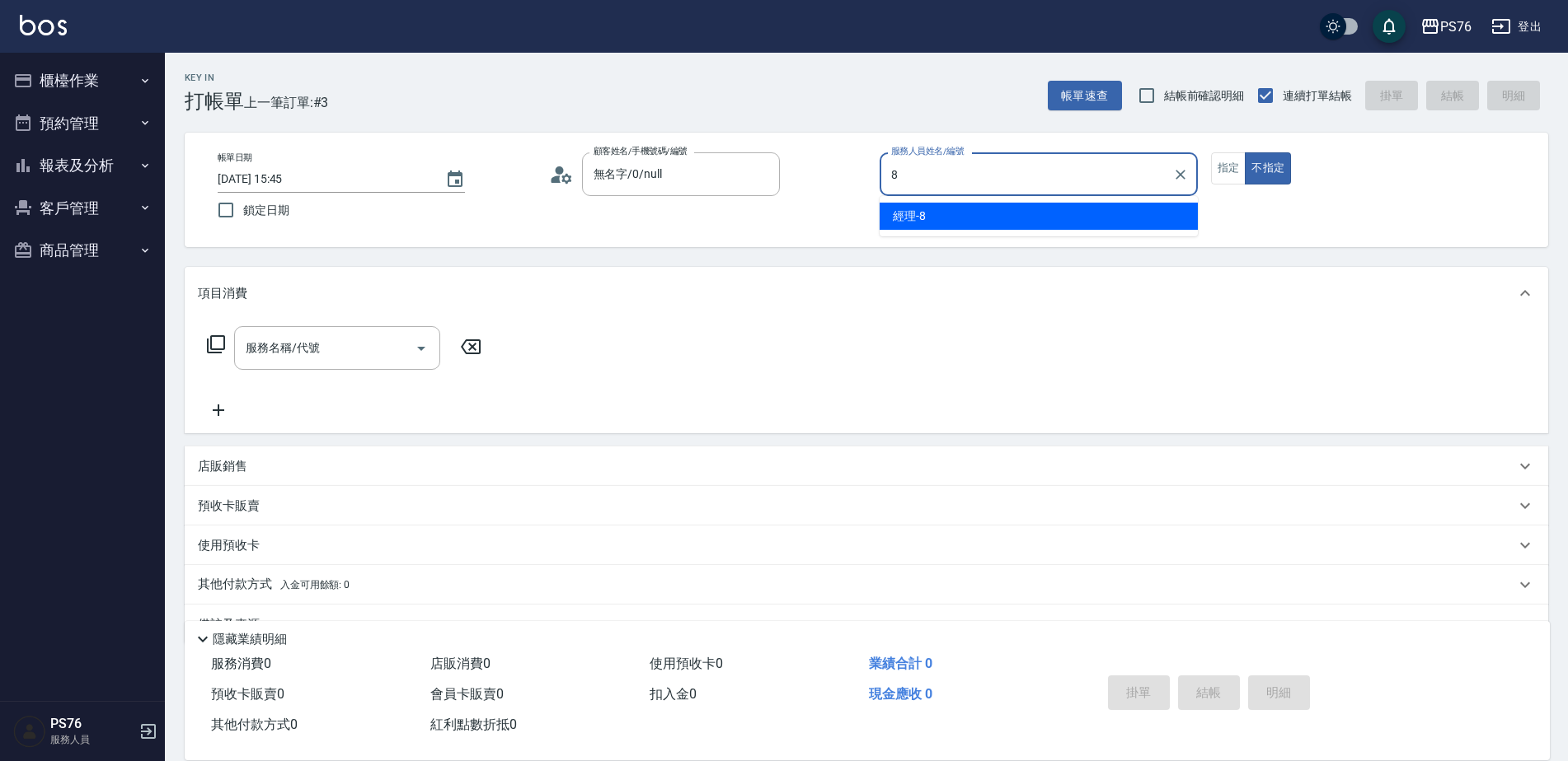
type input "經理-8"
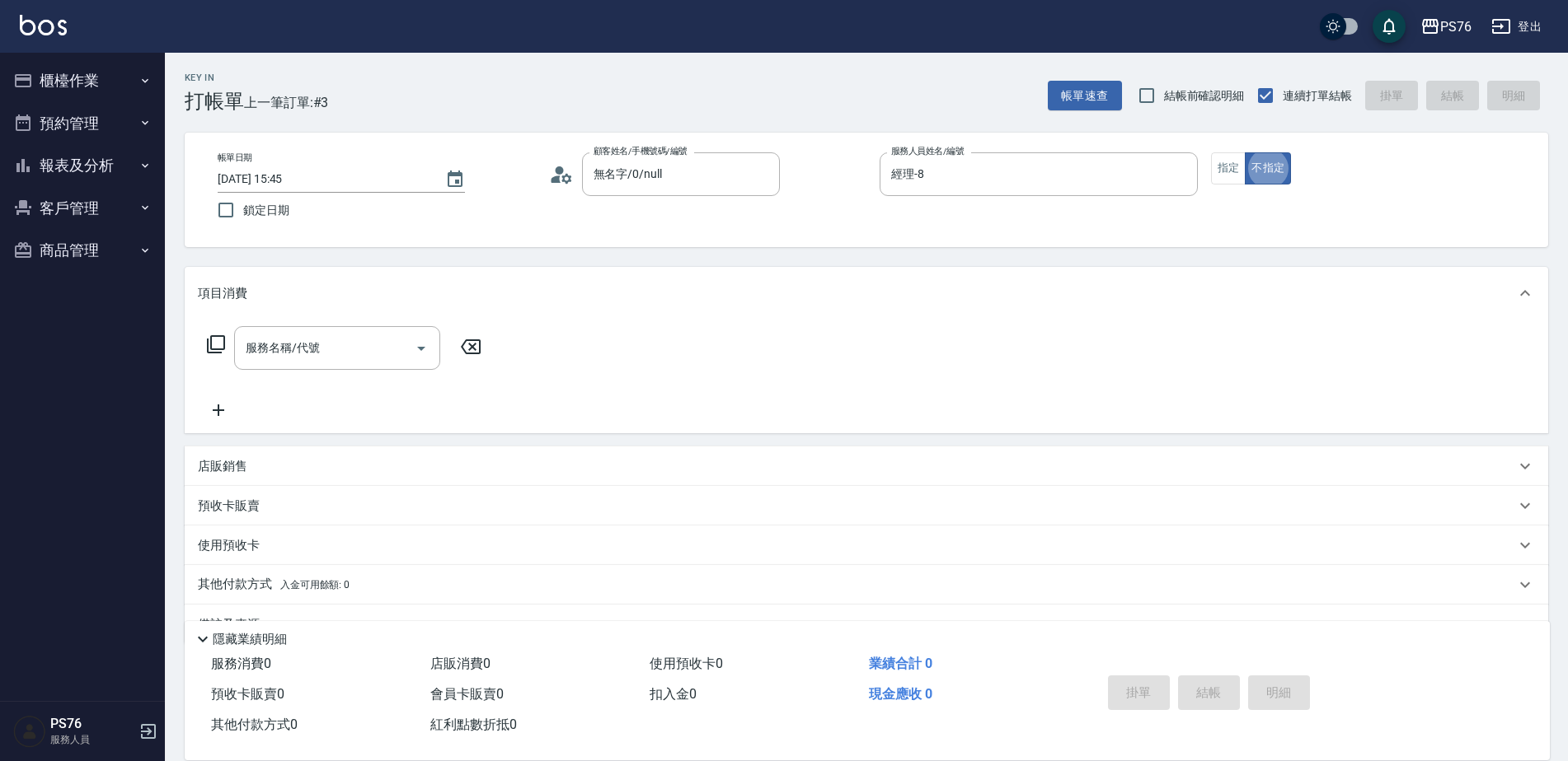
type button "false"
click at [300, 369] on div "服務名稱/代號" at bounding box center [338, 348] width 206 height 43
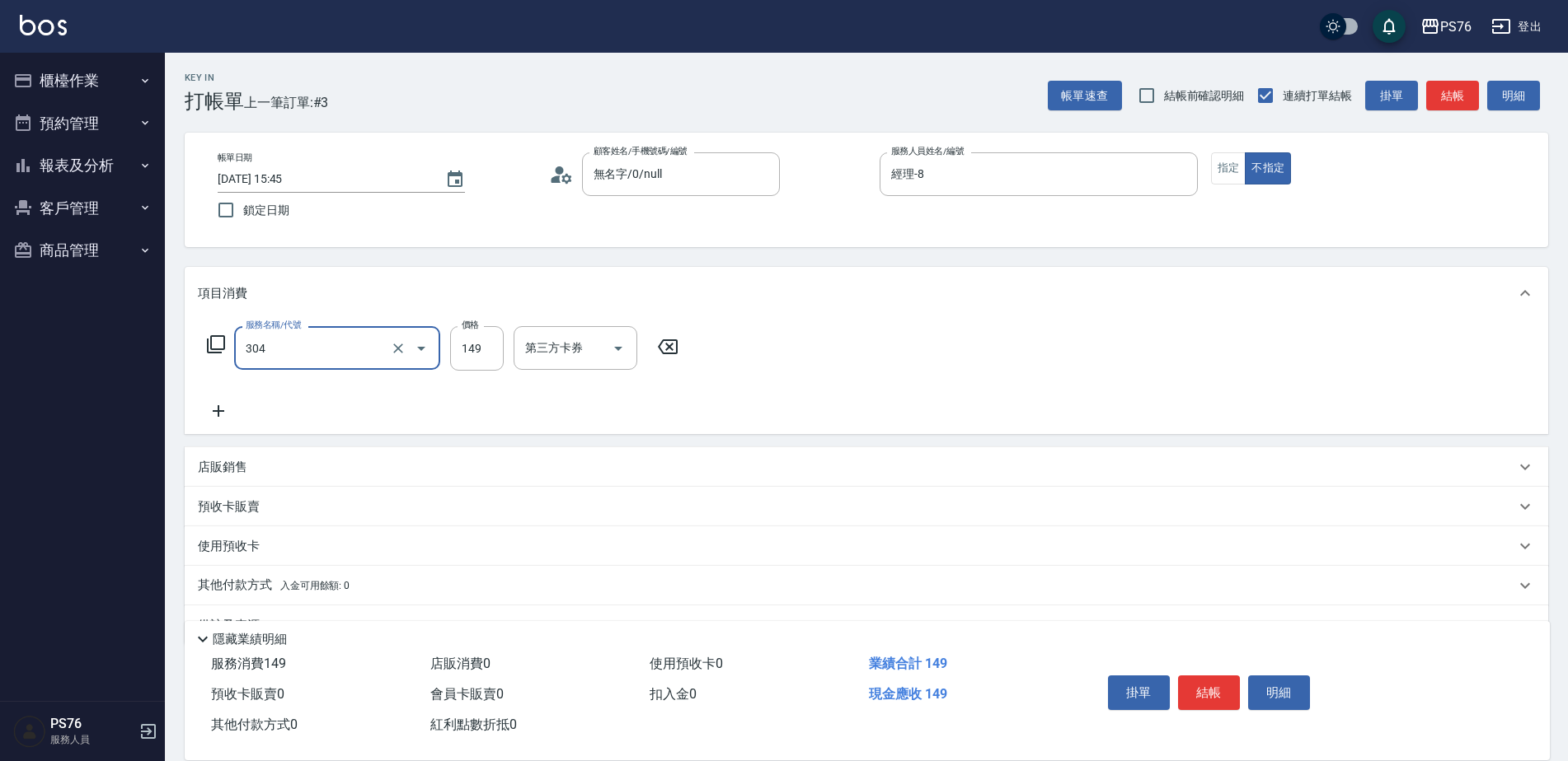
type input "剪髮(304)"
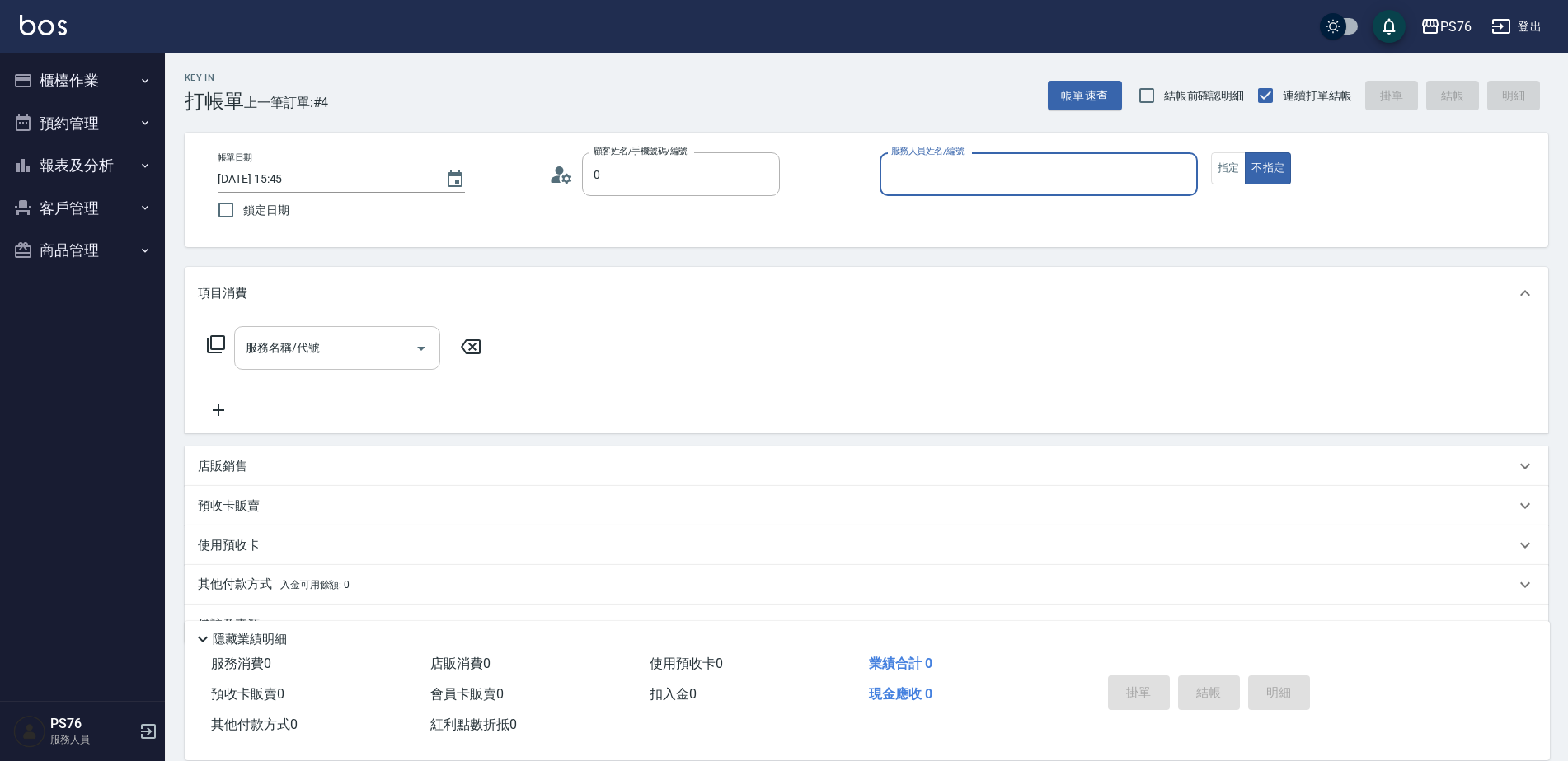
type input "無名字/0/null"
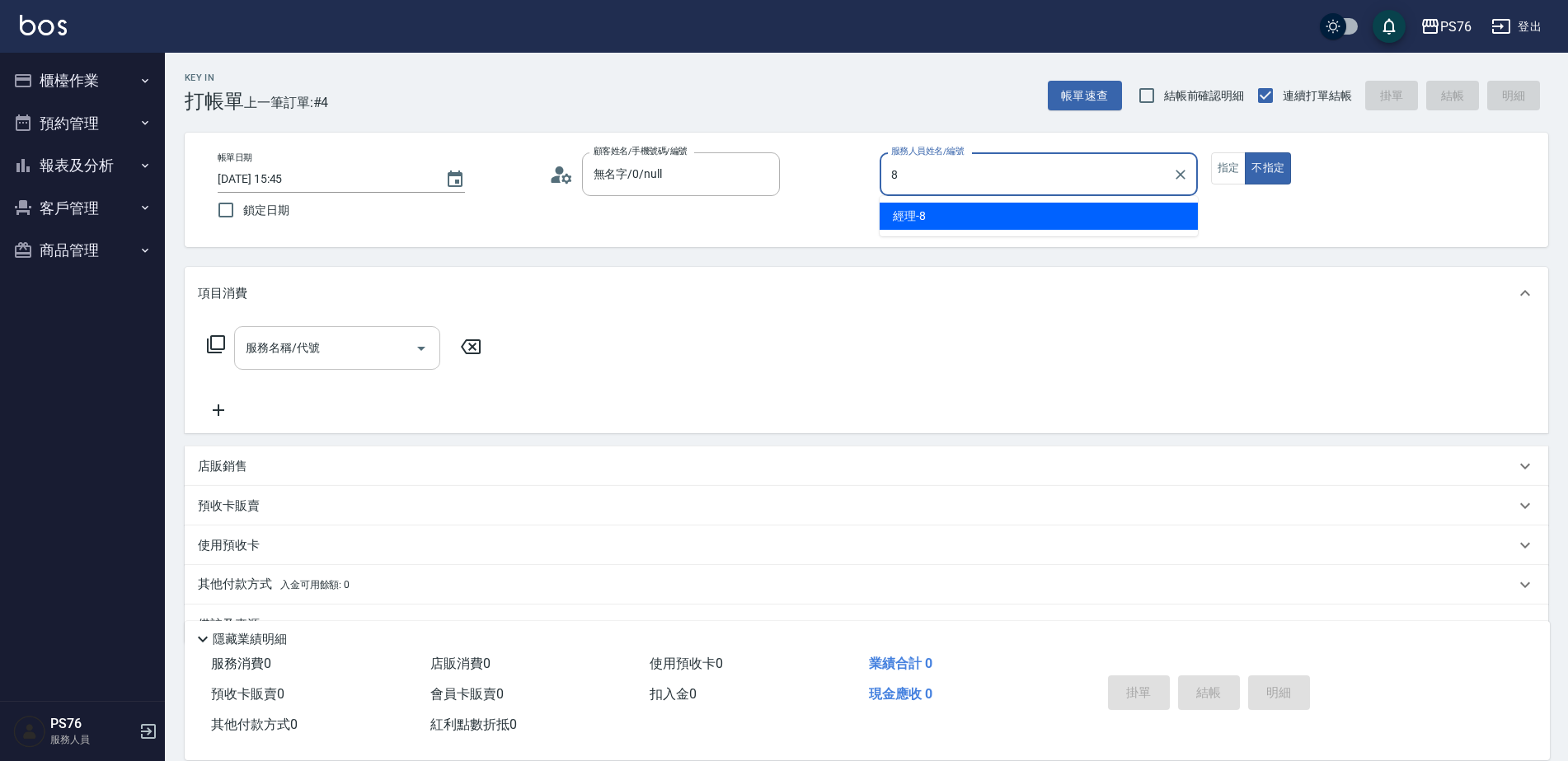
type input "經理-8"
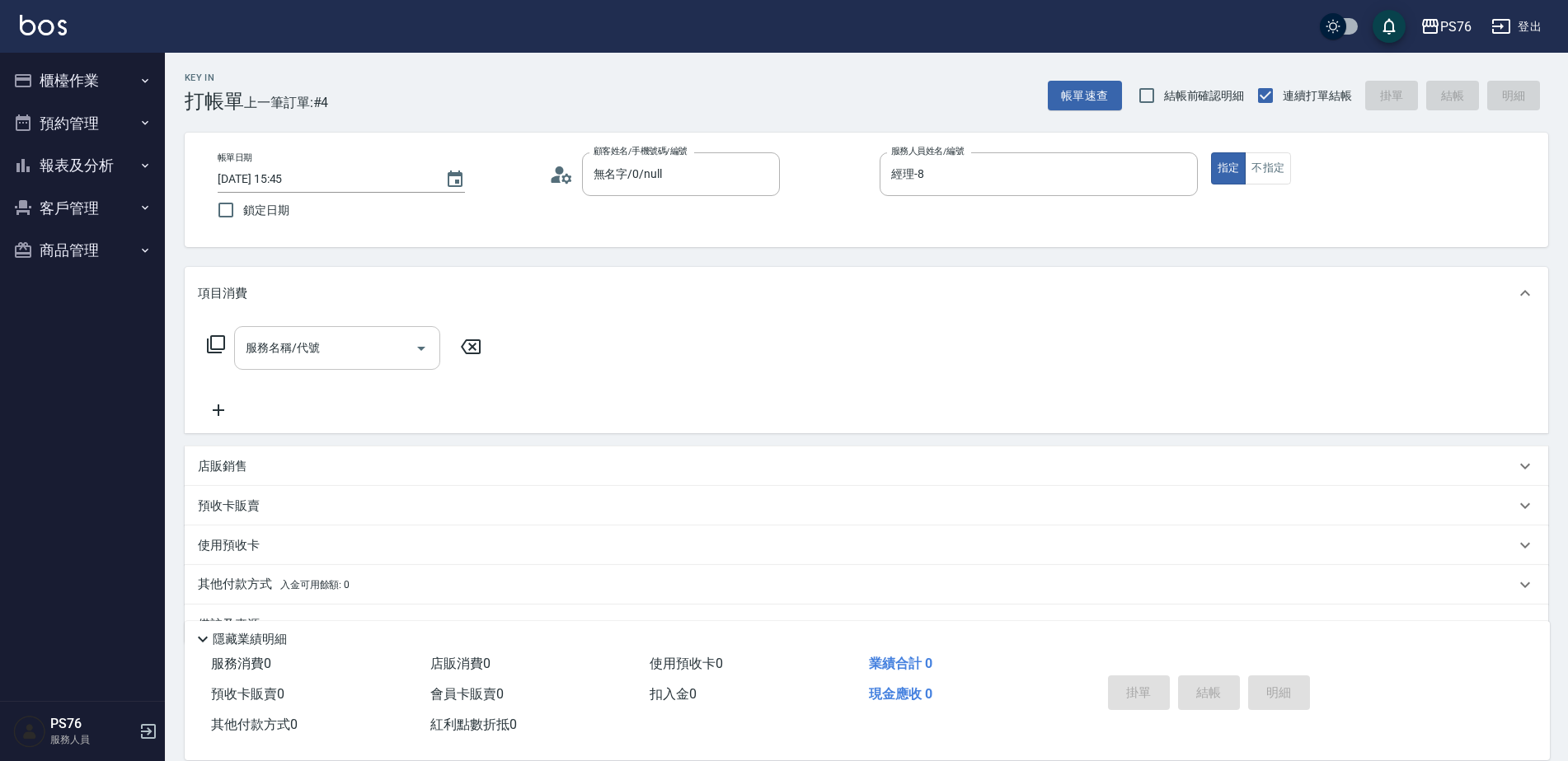
click at [276, 330] on div "服務名稱/代號" at bounding box center [338, 348] width 206 height 43
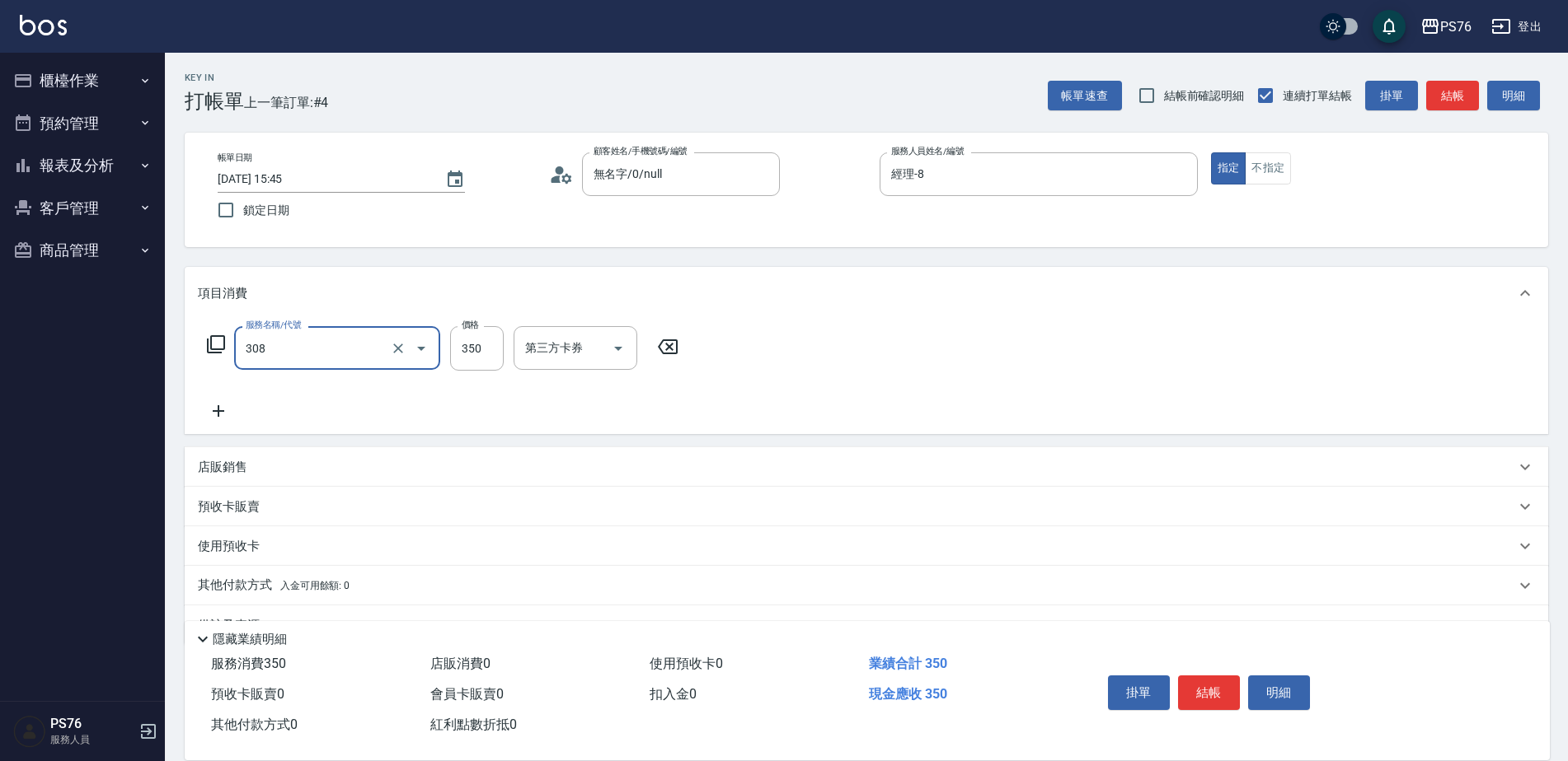
type input "洗+剪(308)"
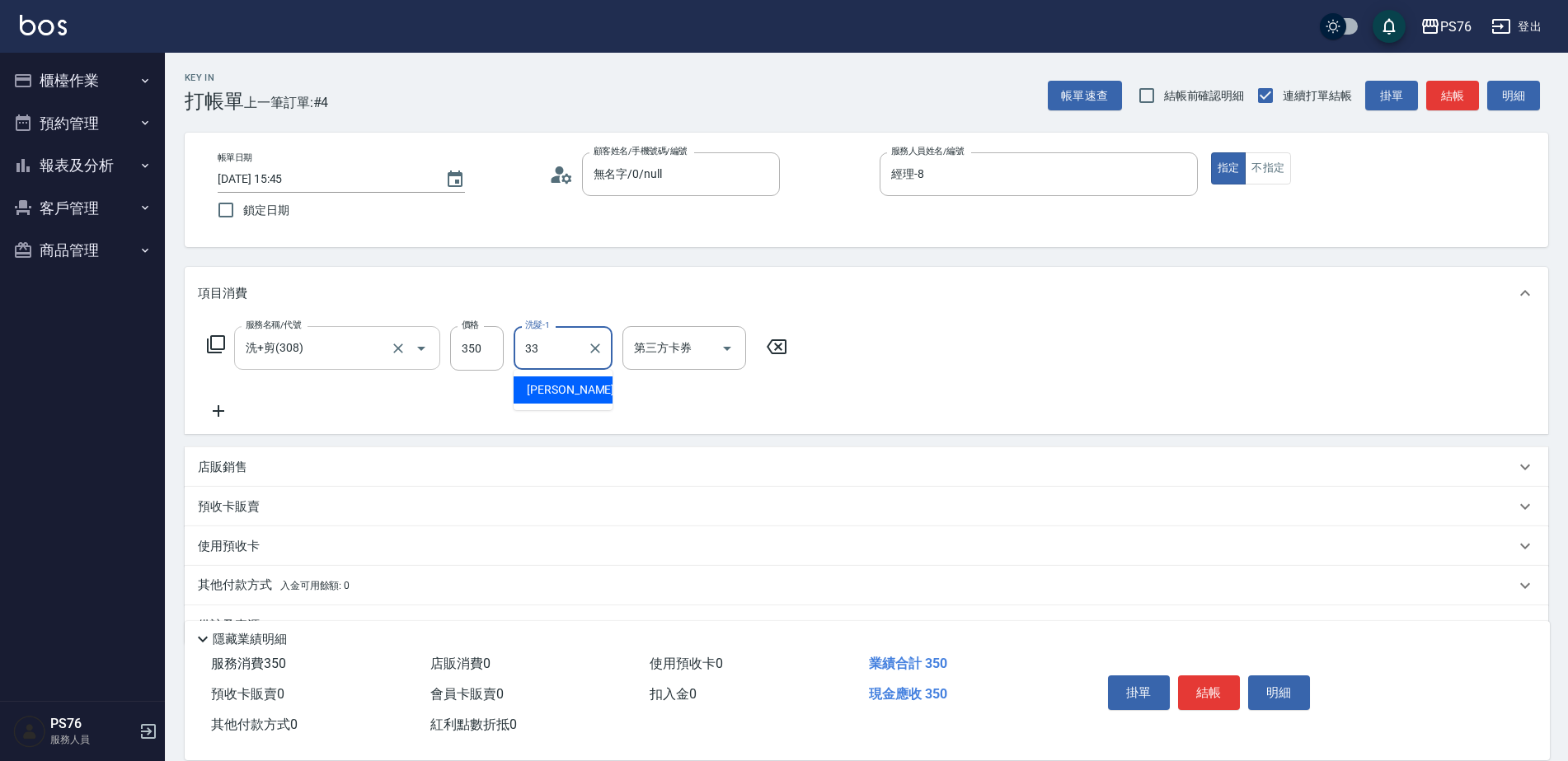
type input "[PERSON_NAME]33"
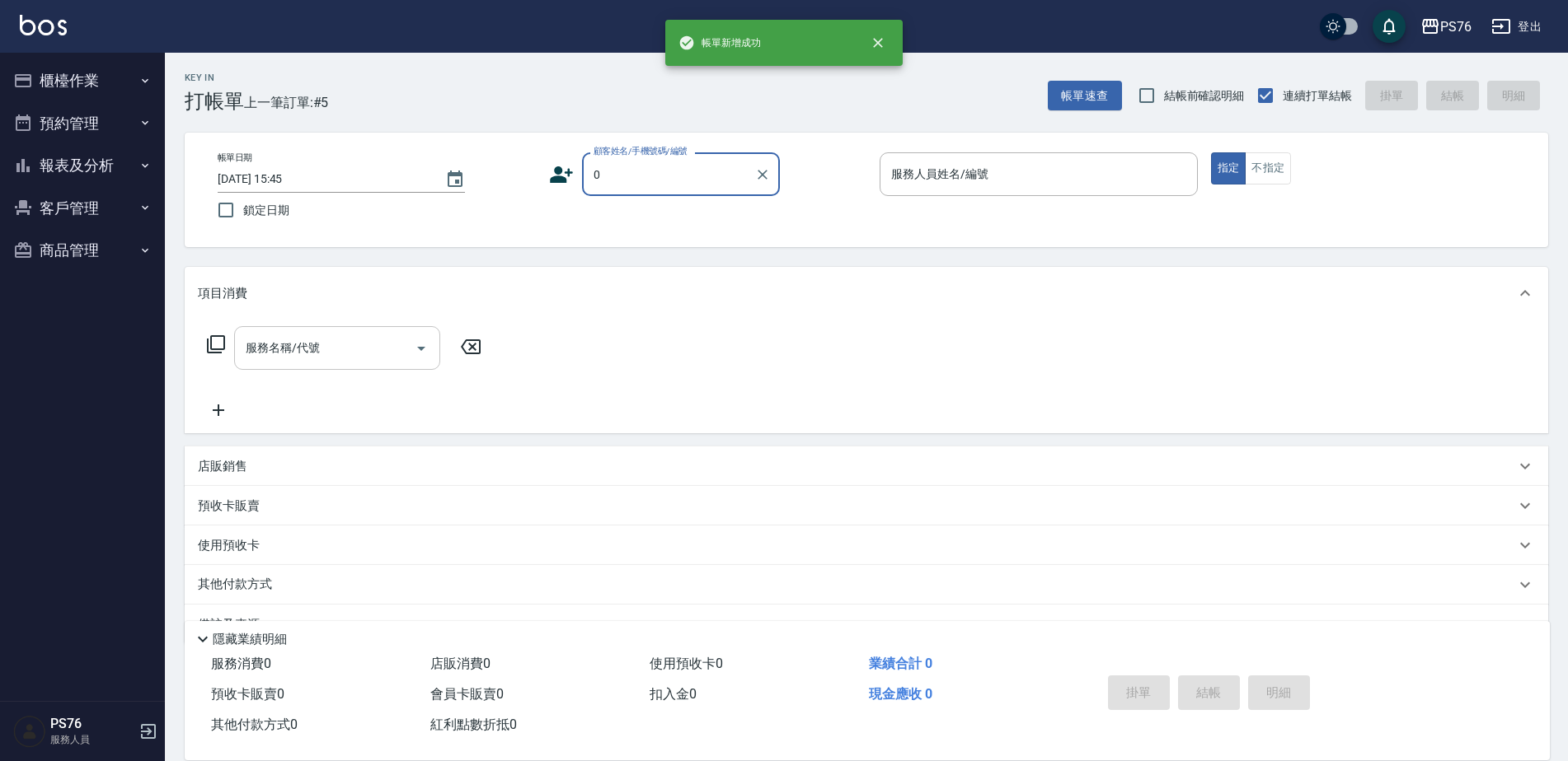
type input "無名字/0/null"
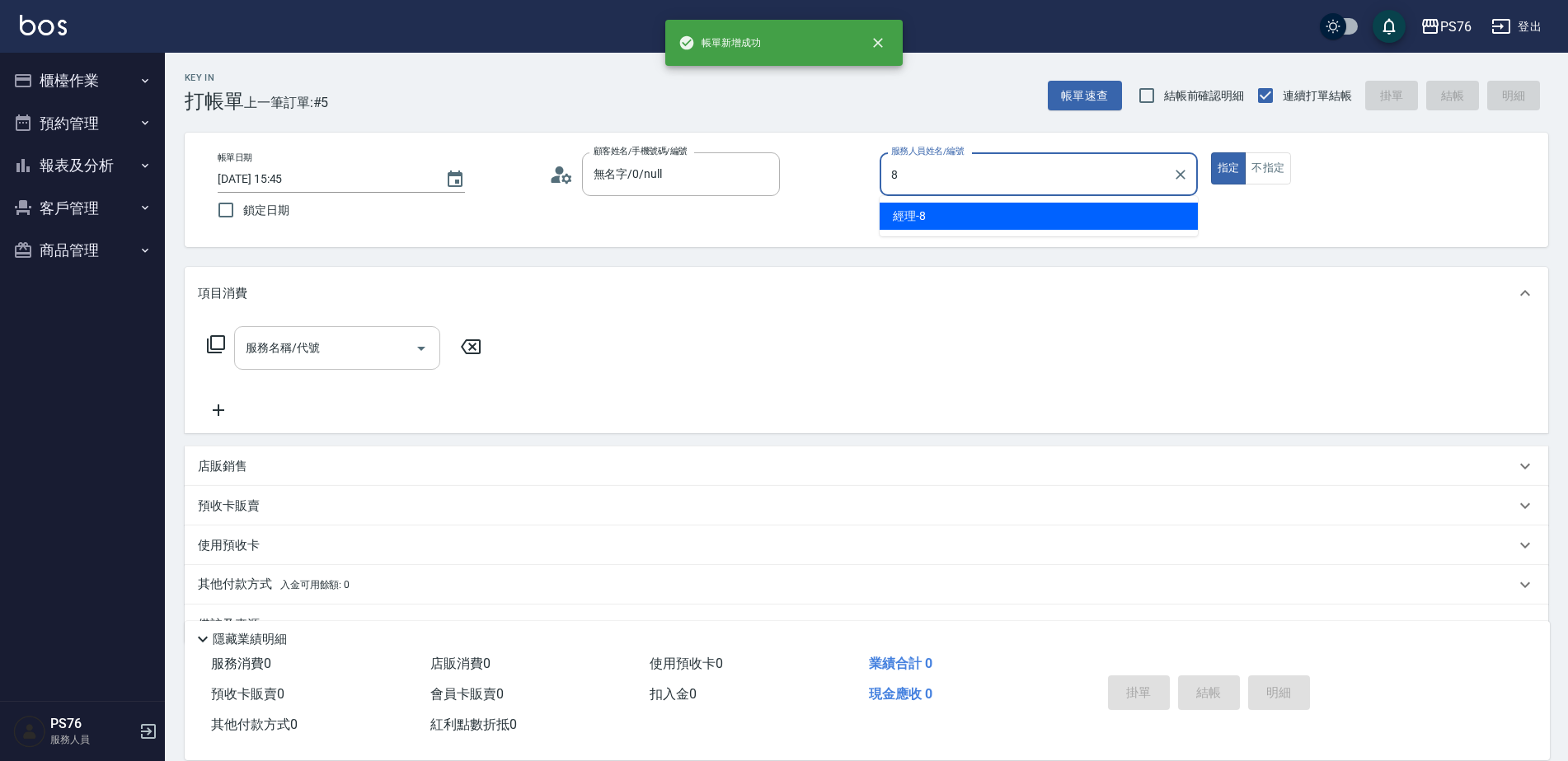
type input "經理-8"
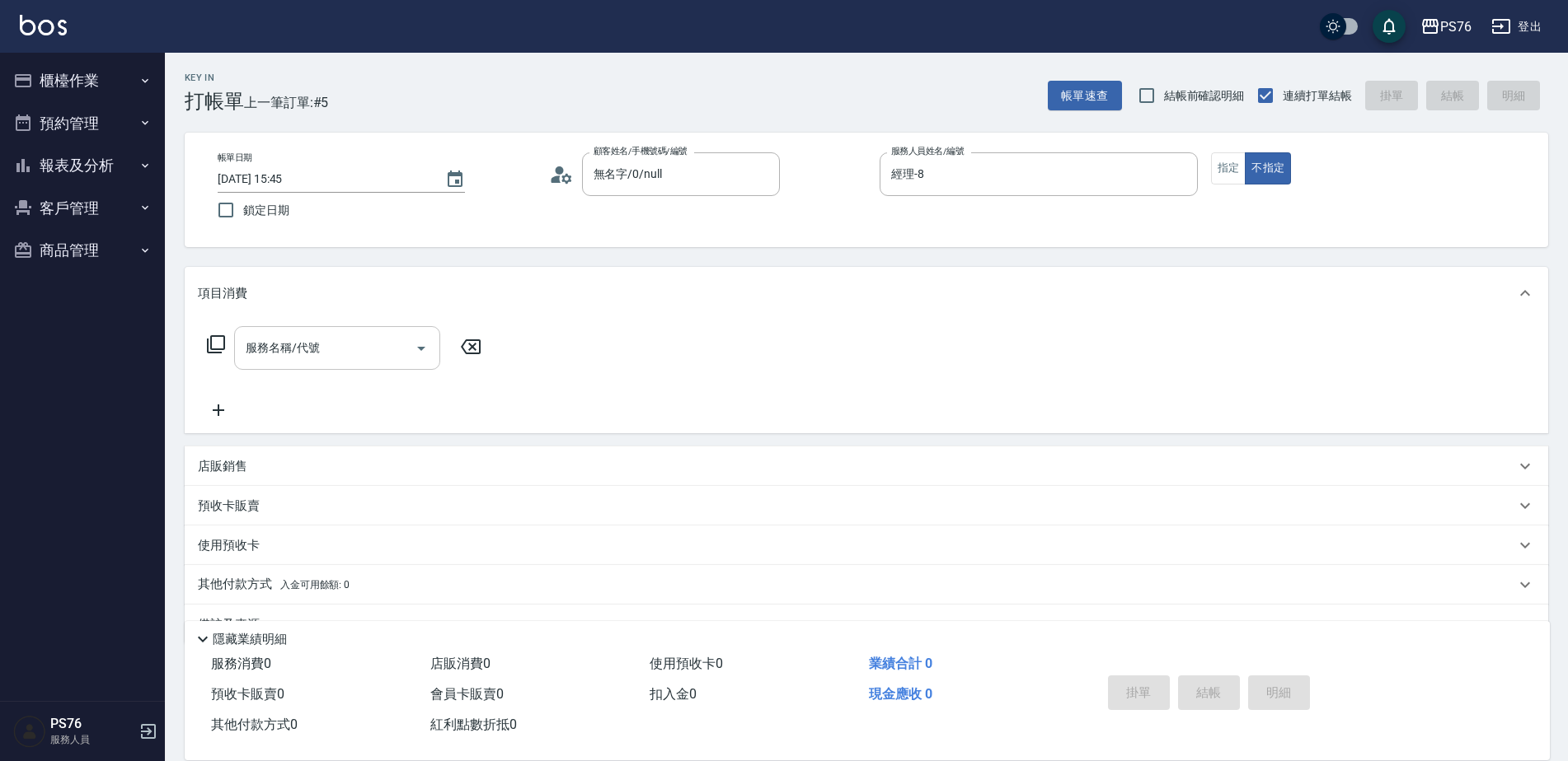
click at [276, 330] on div "服務名稱/代號" at bounding box center [338, 348] width 206 height 43
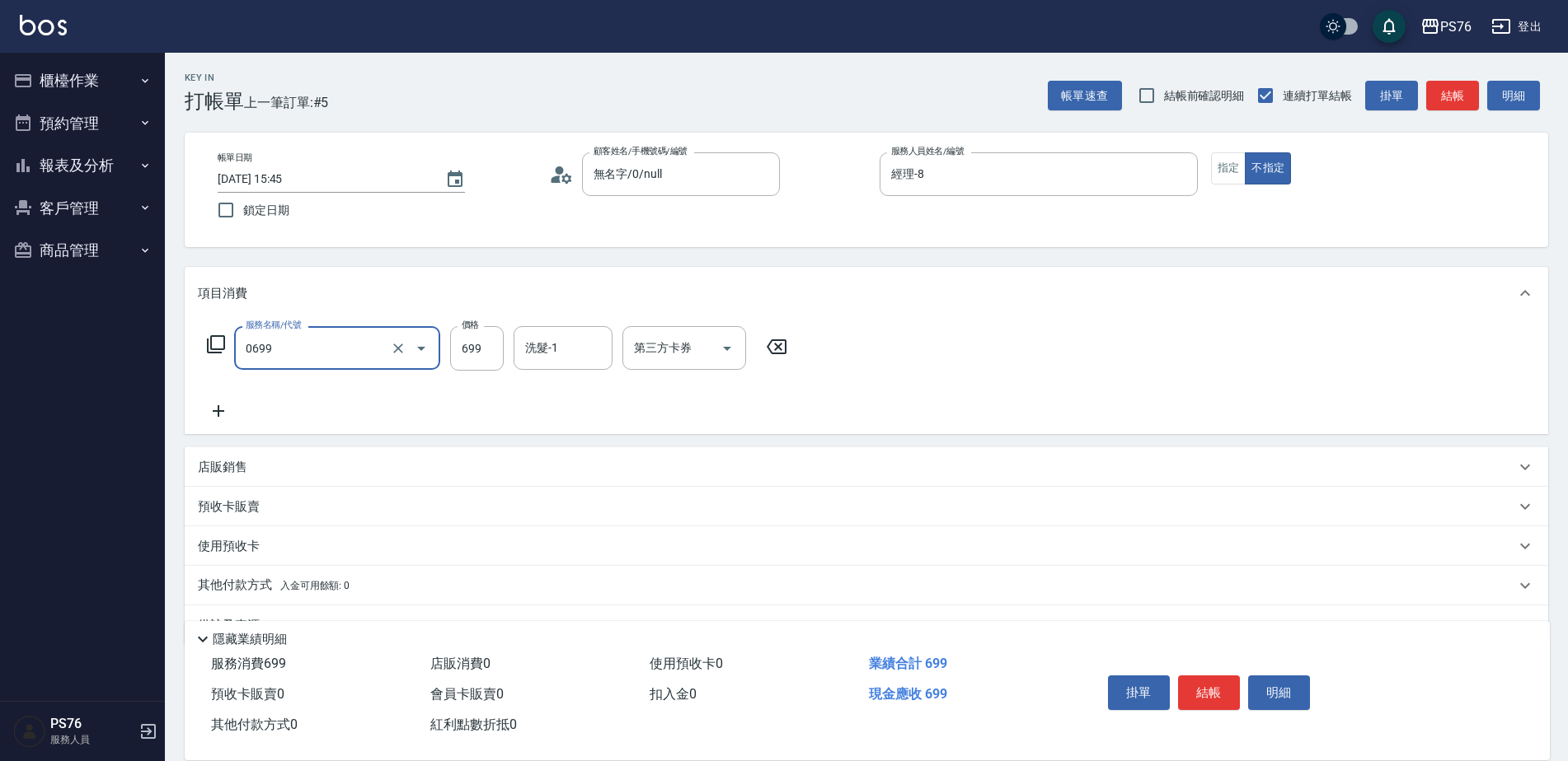
type input "精油SPA(0699)"
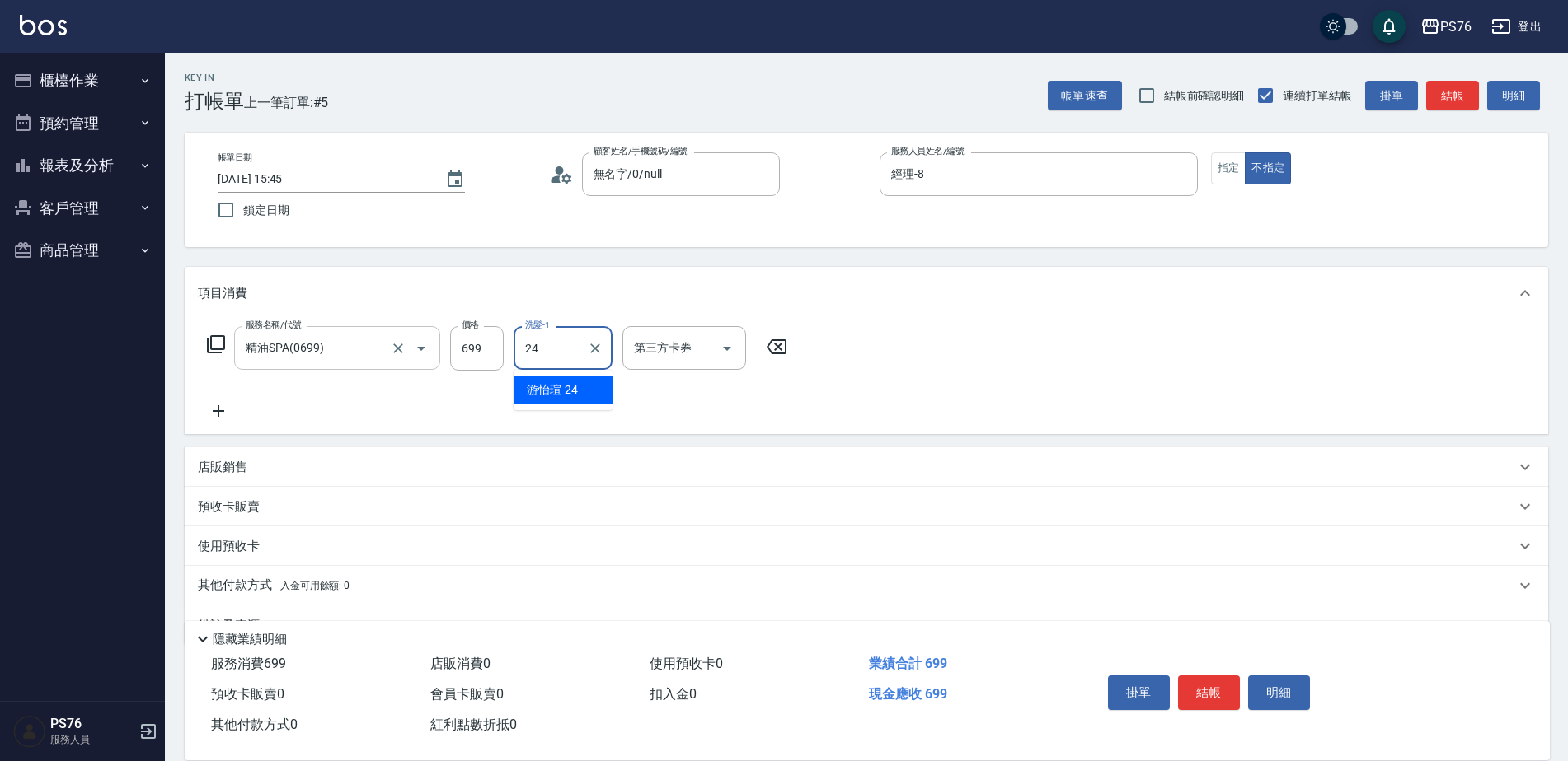
type input "游怡瑄-24"
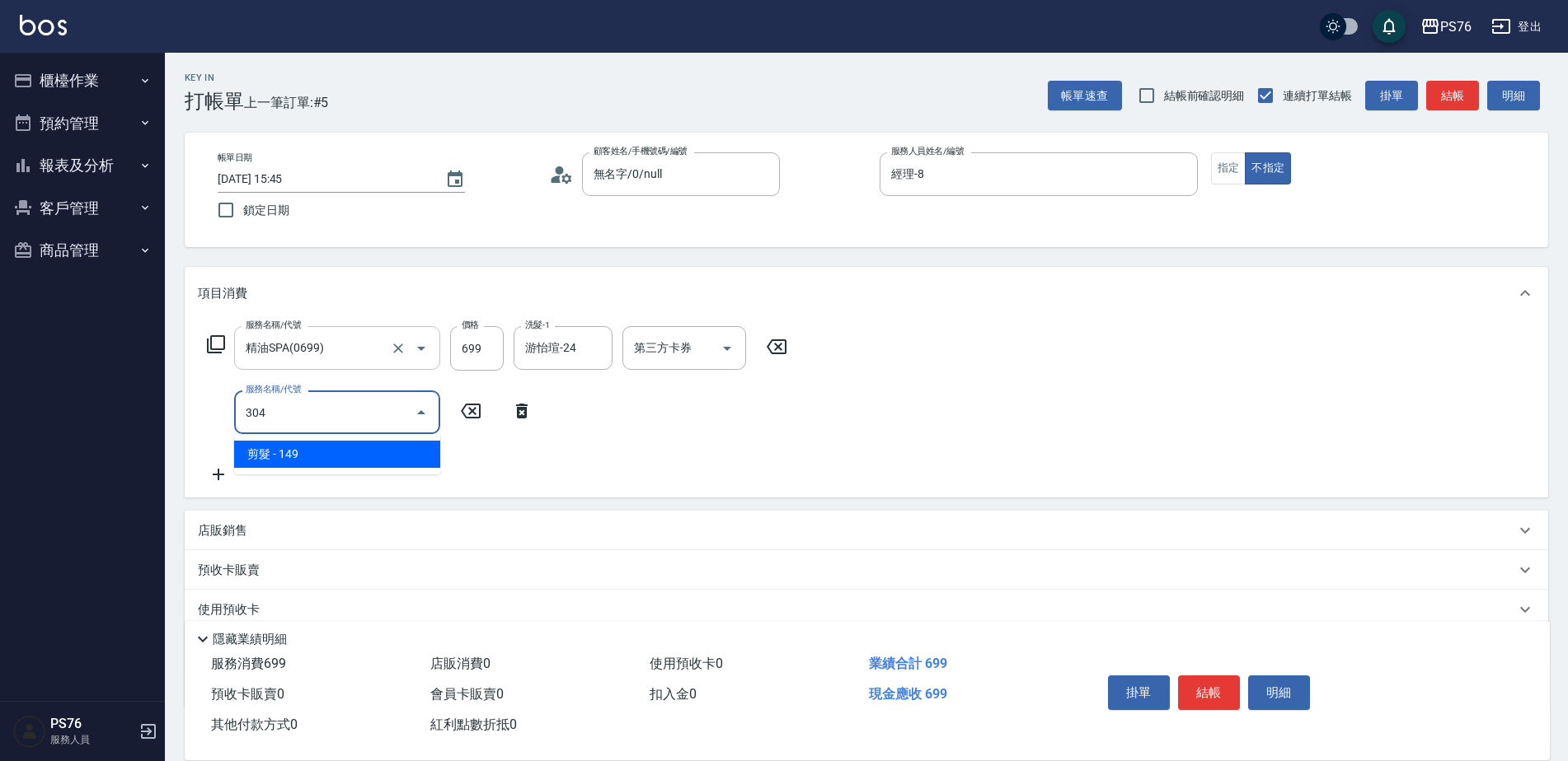
type input "剪髮(304)"
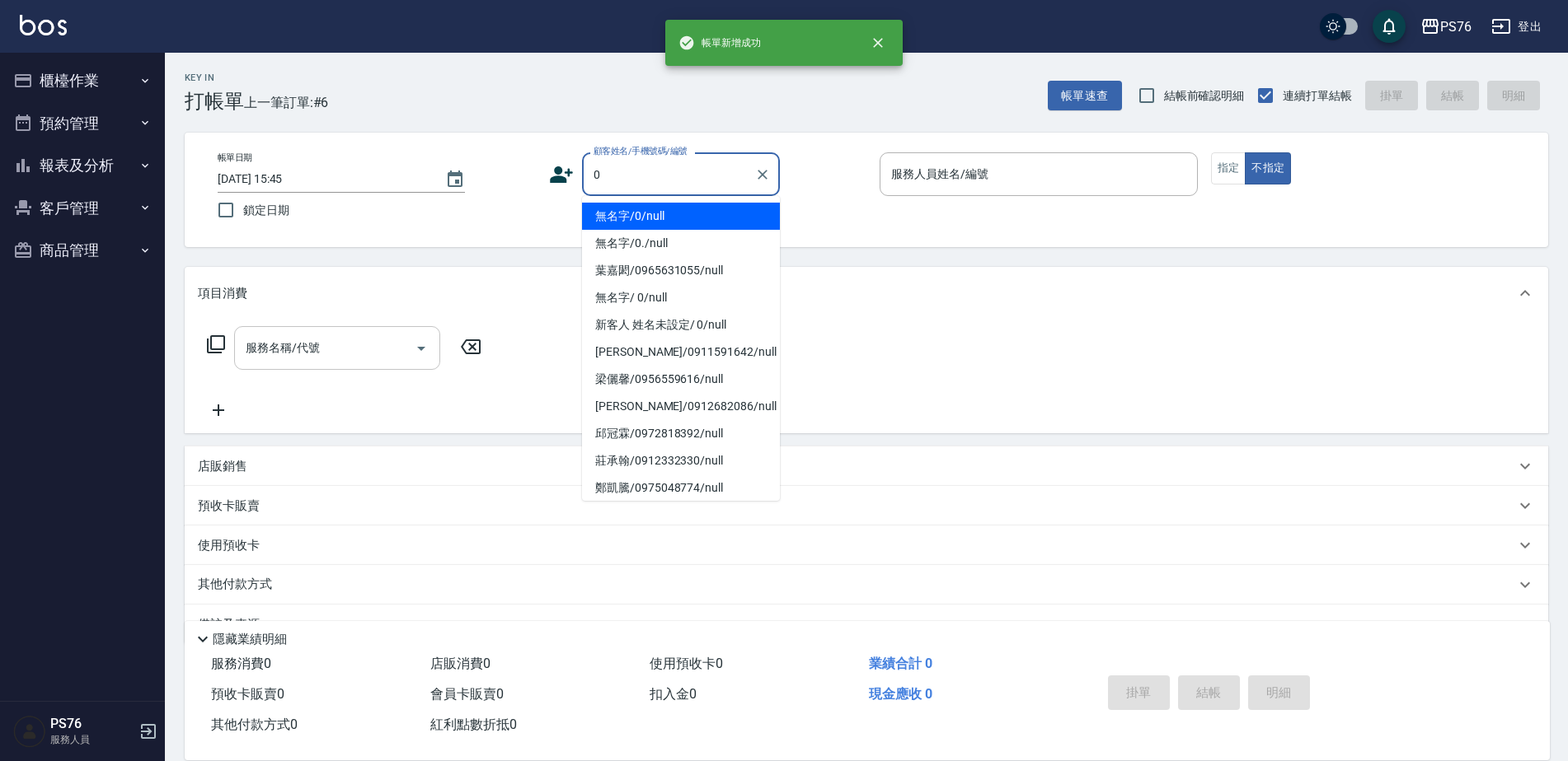
type input "無名字/0/null"
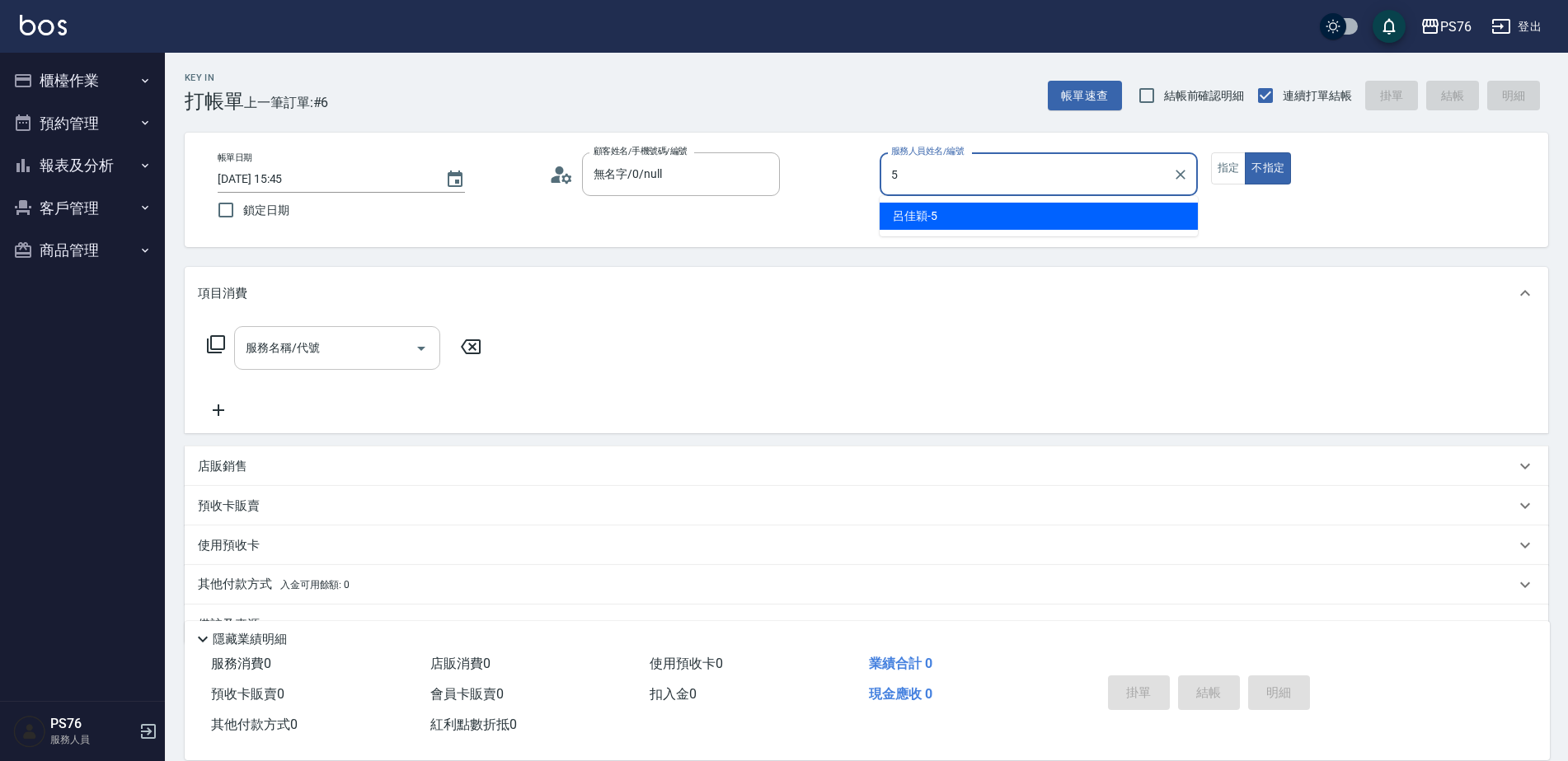
type input "呂佳穎-5"
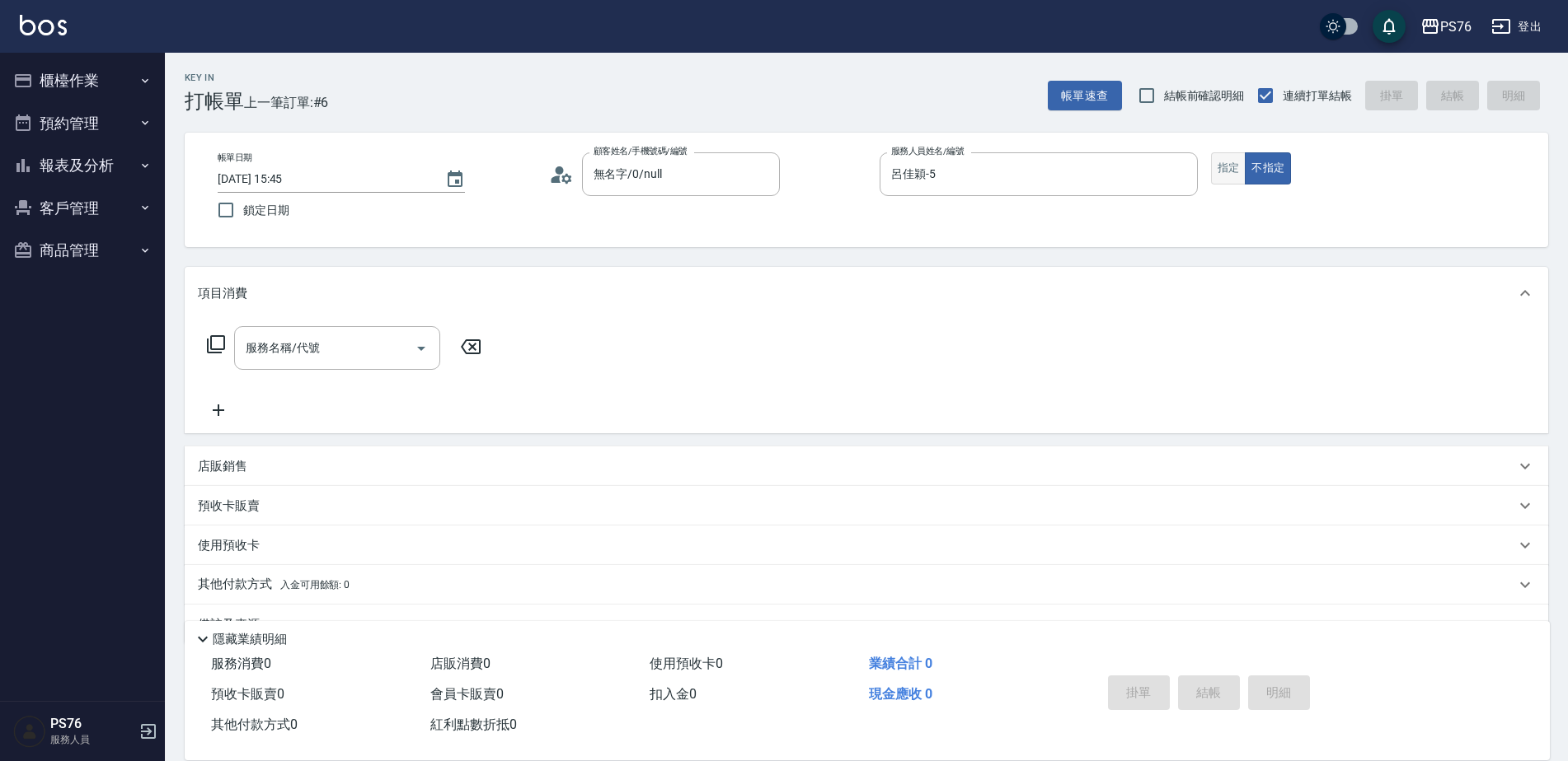
click at [1206, 169] on div "帳單日期 [DATE] 15:45 鎖定日期 顧客姓名/手機號碼/編號 無名字/0/null 顧客姓名/手機號碼/編號 服務人員姓名/編號 [PERSON_N…" at bounding box center [866, 190] width 1324 height 75
click at [1224, 180] on button "指定" at bounding box center [1229, 169] width 36 height 32
click at [404, 322] on div "服務名稱/代號 服務名稱/代號" at bounding box center [866, 376] width 1363 height 113
click at [356, 342] on input "服務名稱/代號" at bounding box center [324, 349] width 166 height 29
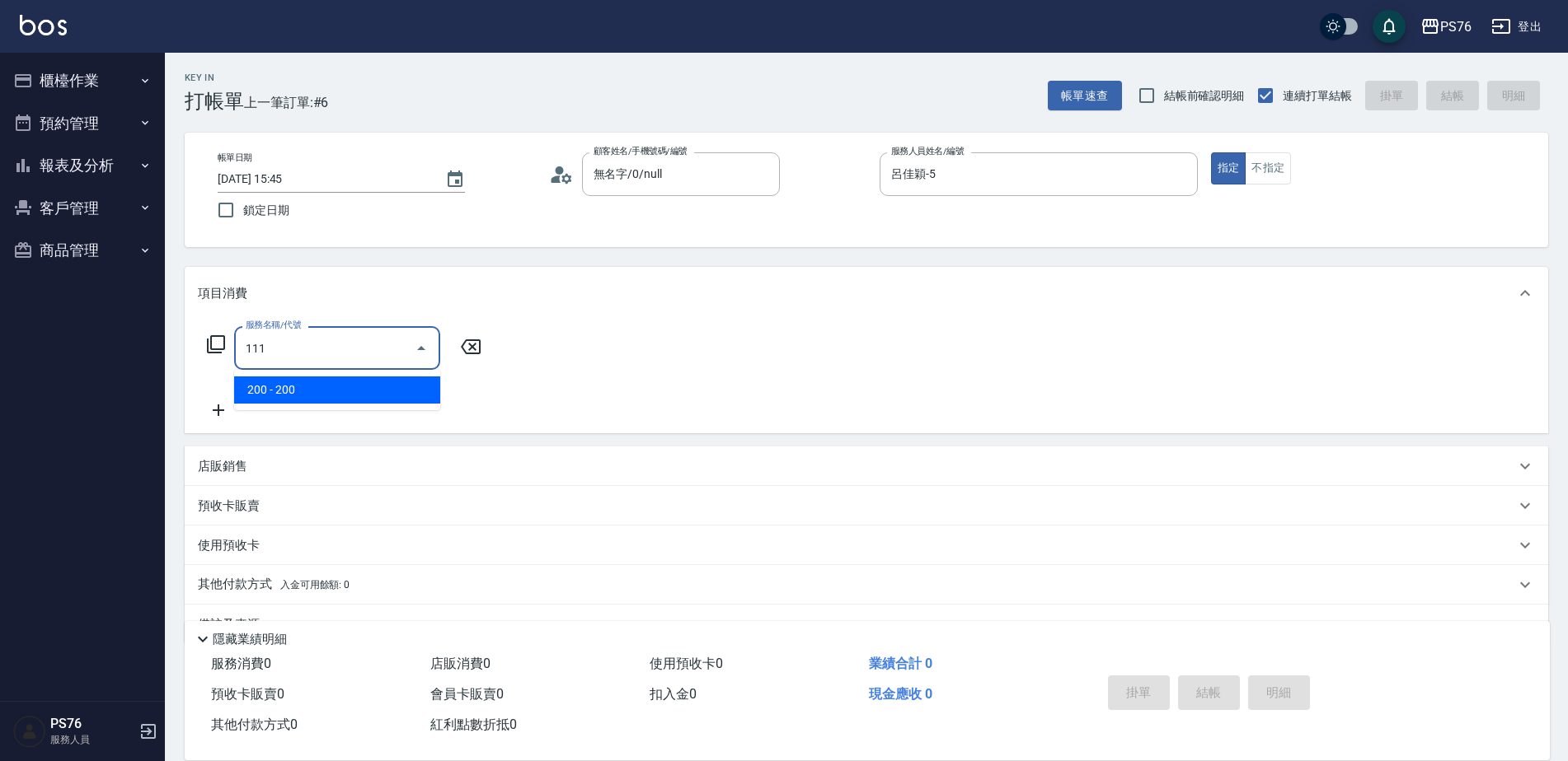
type input "200(111)"
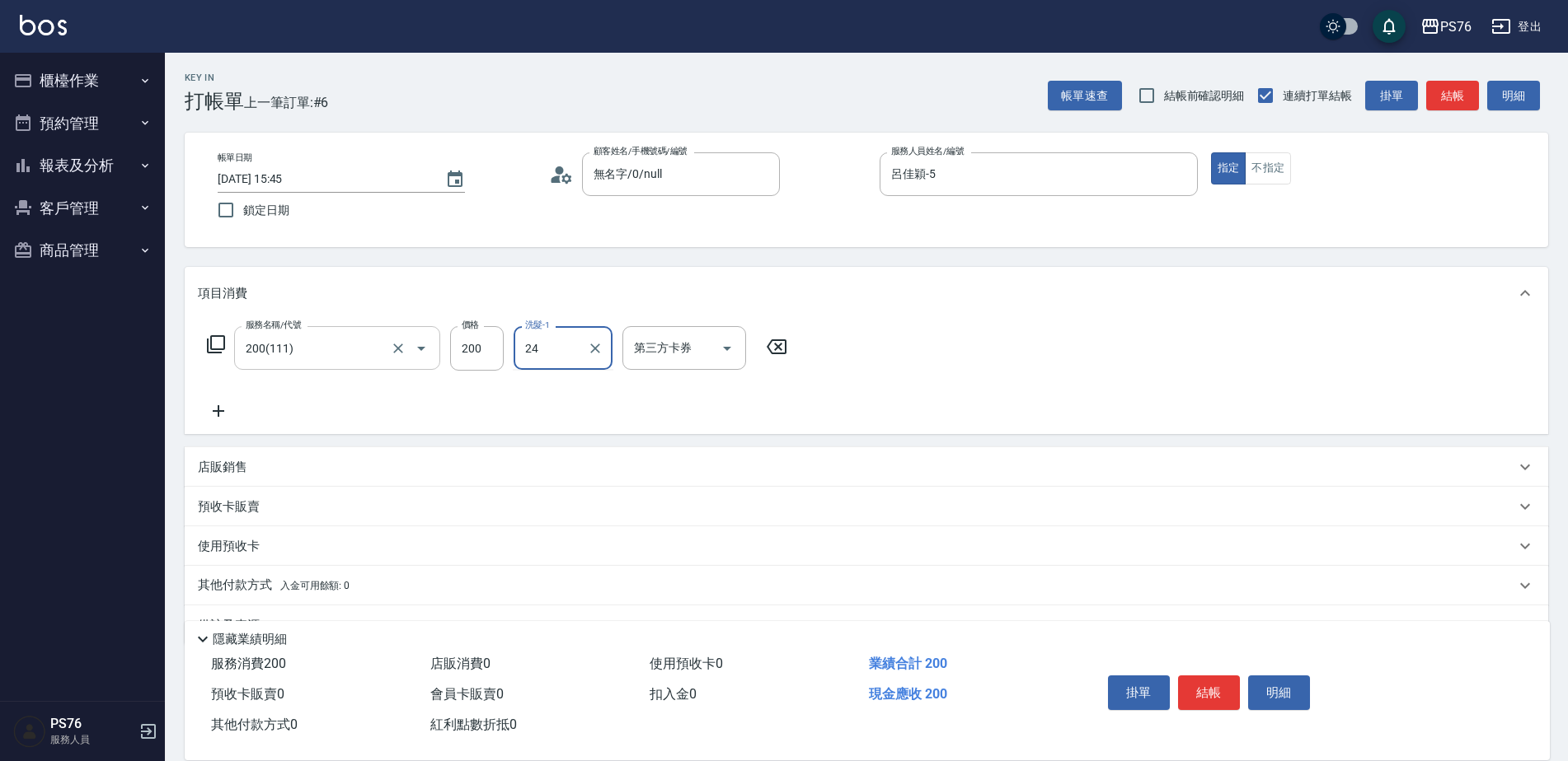
type input "游怡瑄-24"
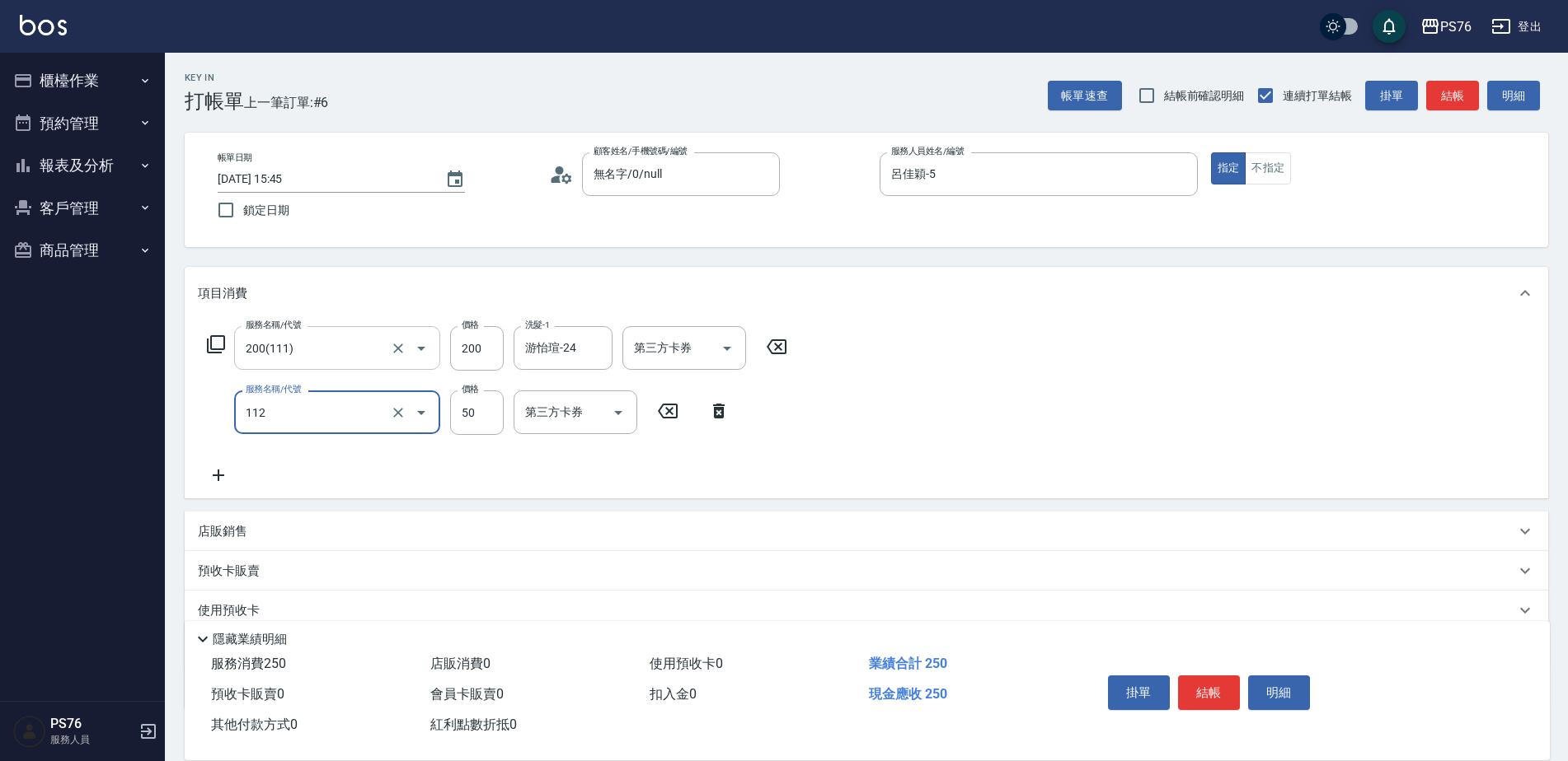
type input "精油50(112)"
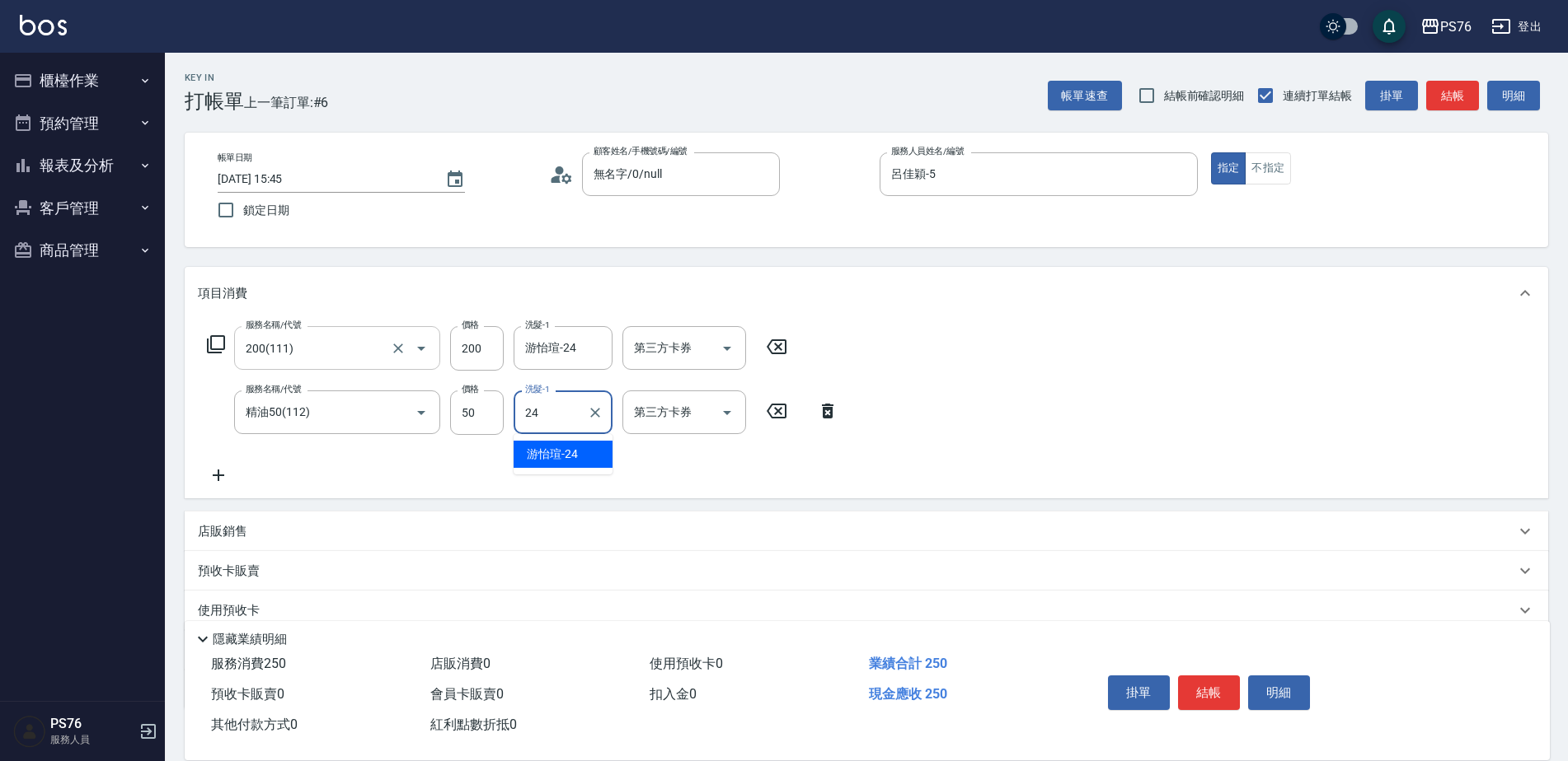
type input "游怡瑄-24"
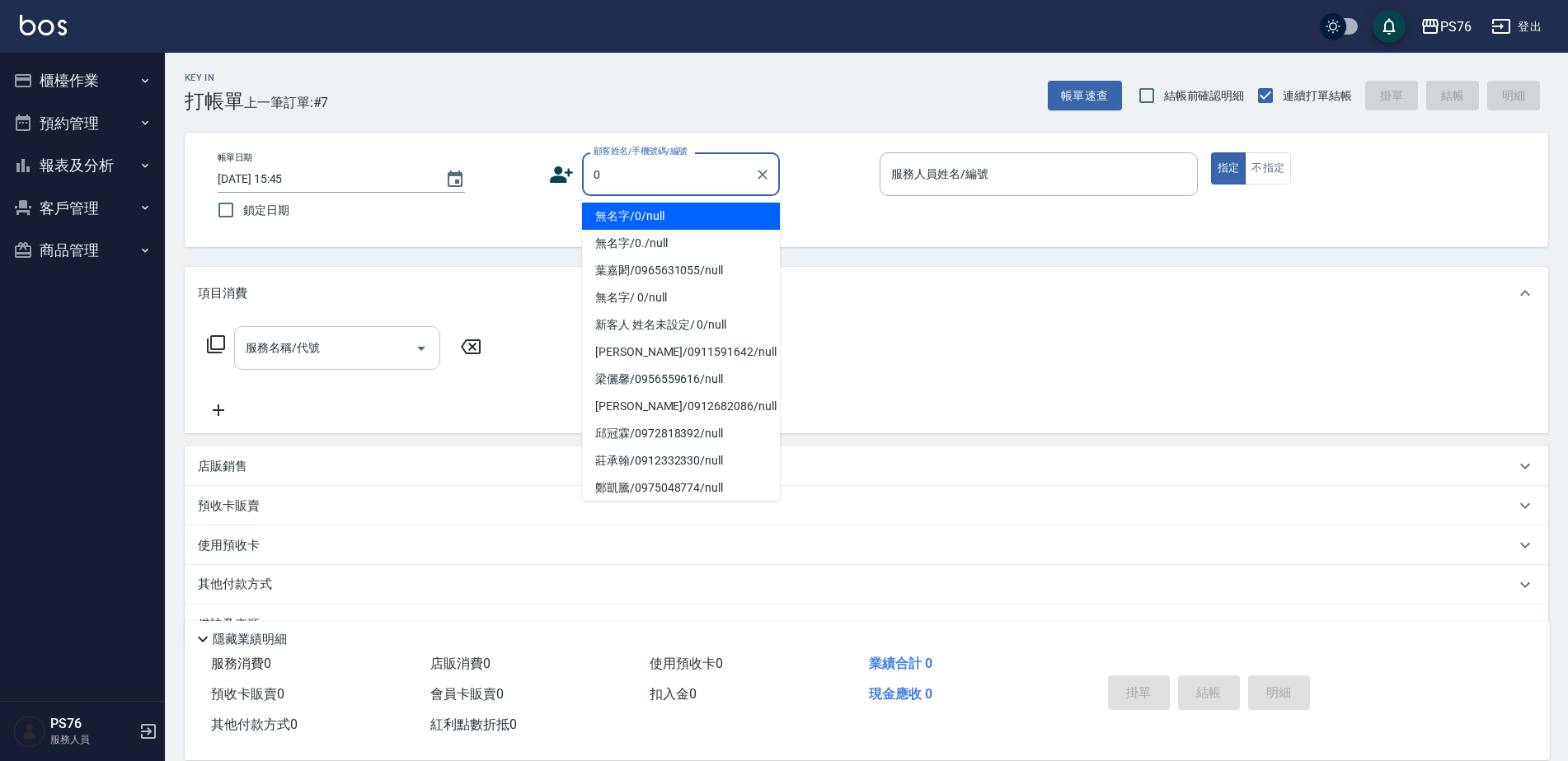
type input "無名字/0/null"
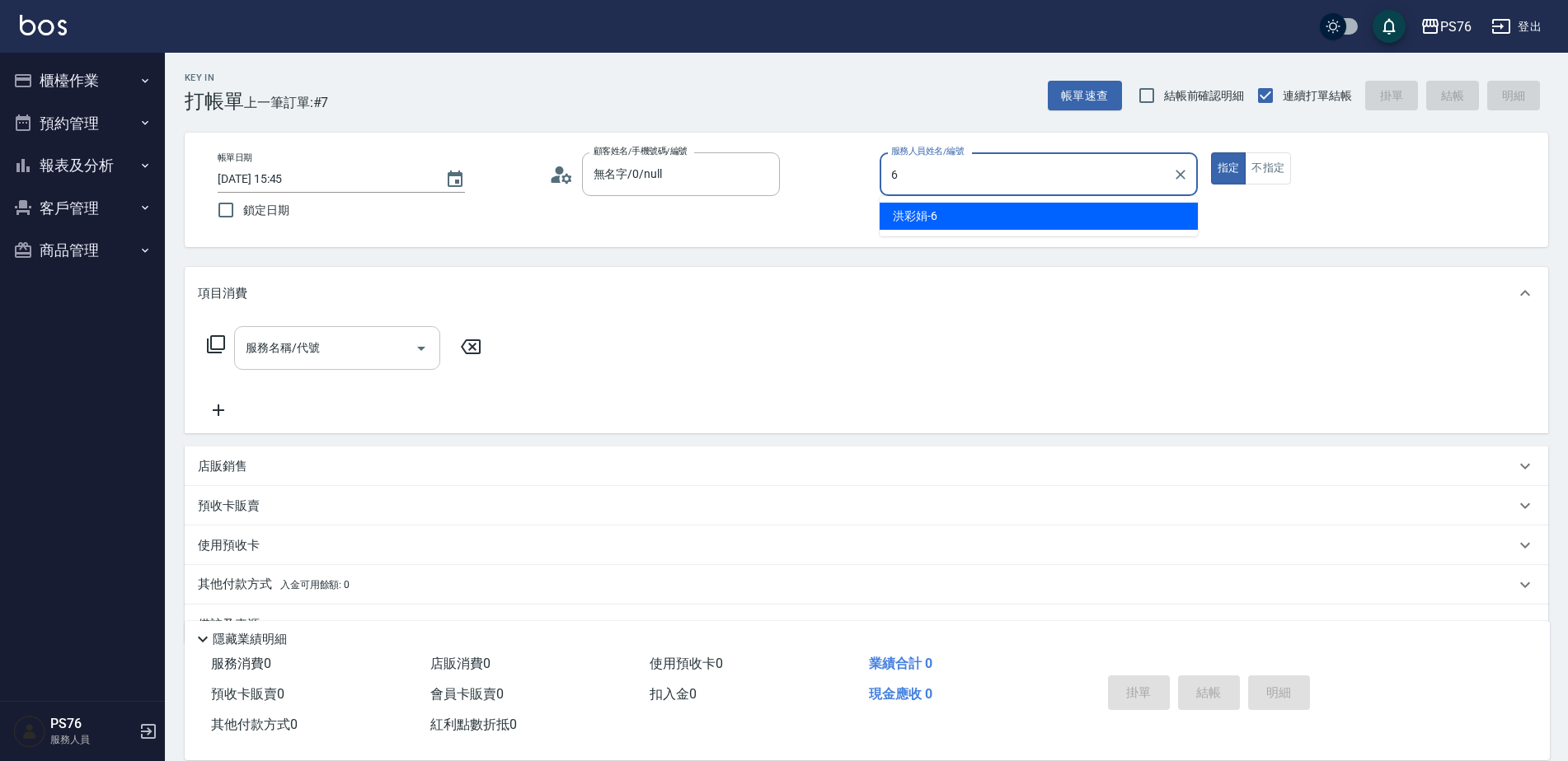
type input "洪彩娟-6"
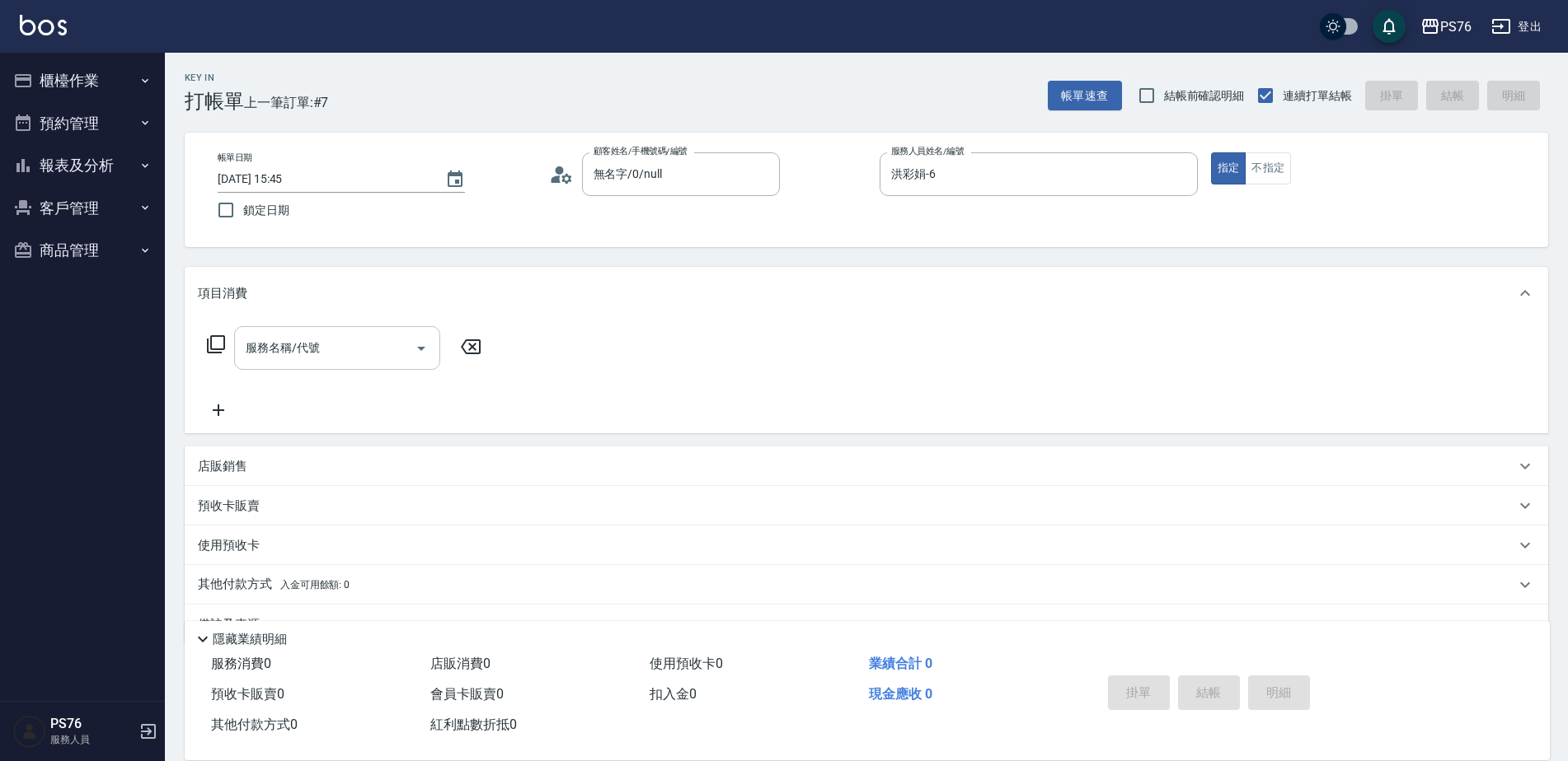
click at [356, 342] on input "服務名稱/代號" at bounding box center [324, 349] width 166 height 29
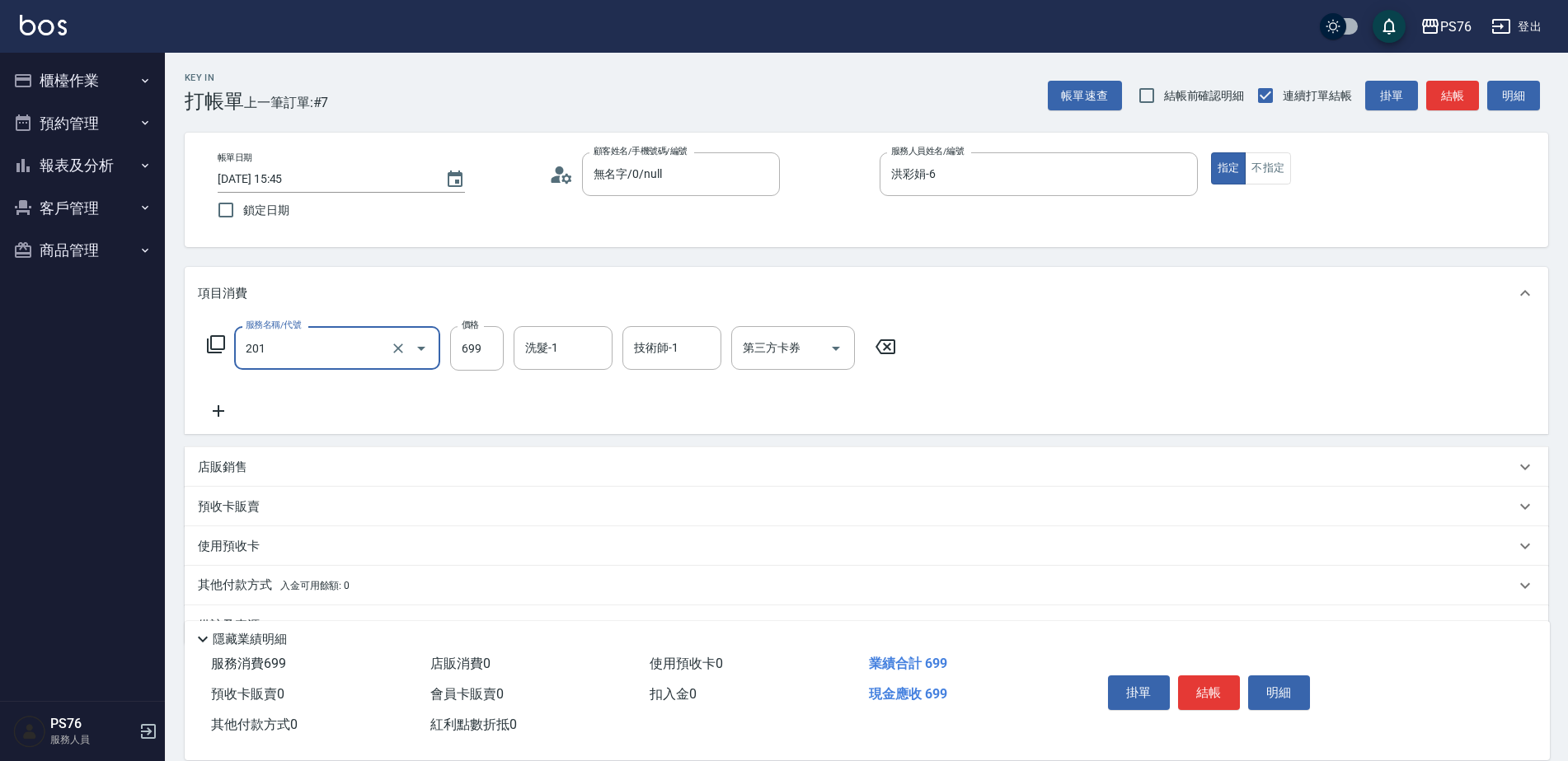
type input "基礎燙(201)"
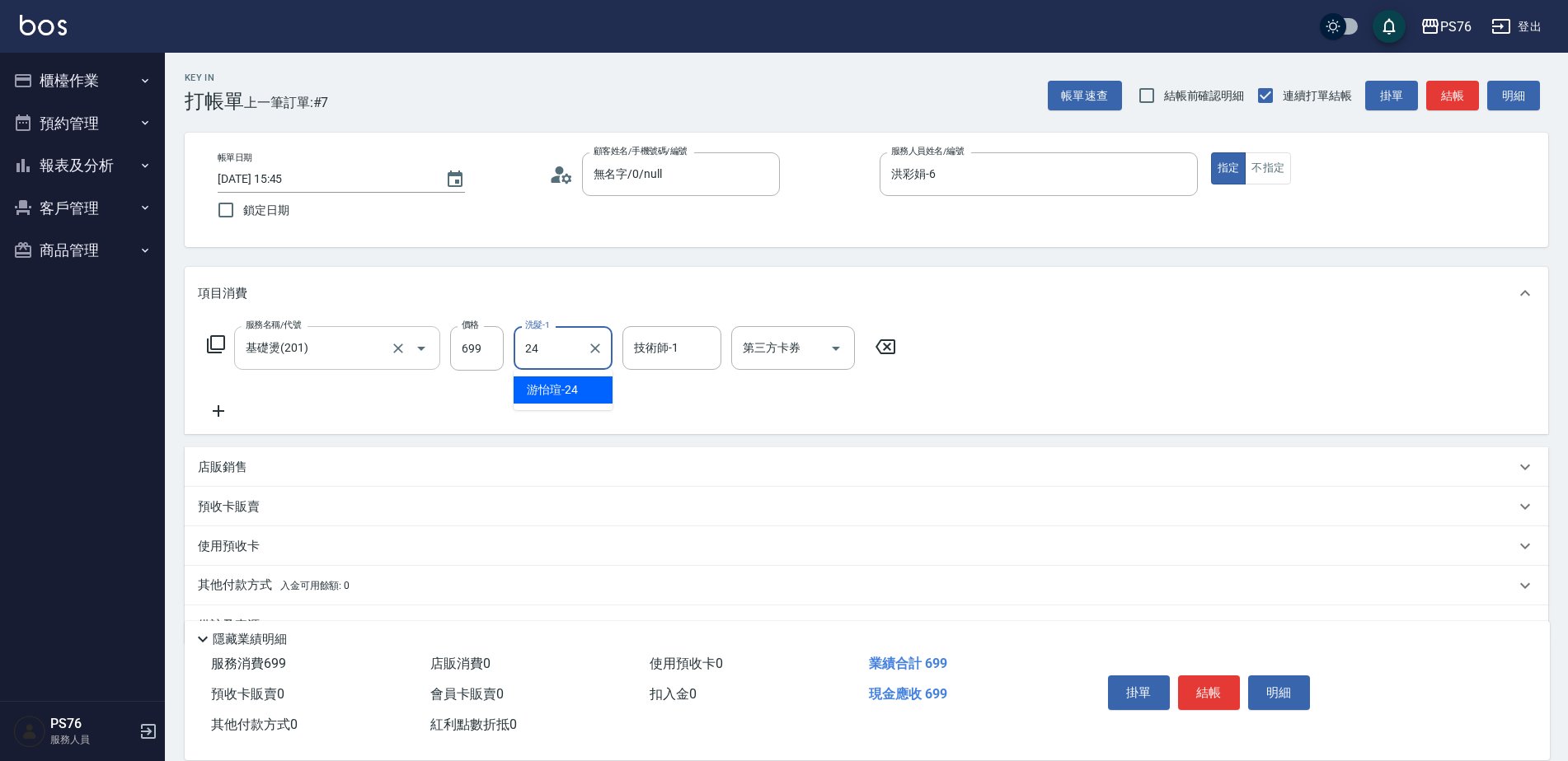
type input "游怡瑄-24"
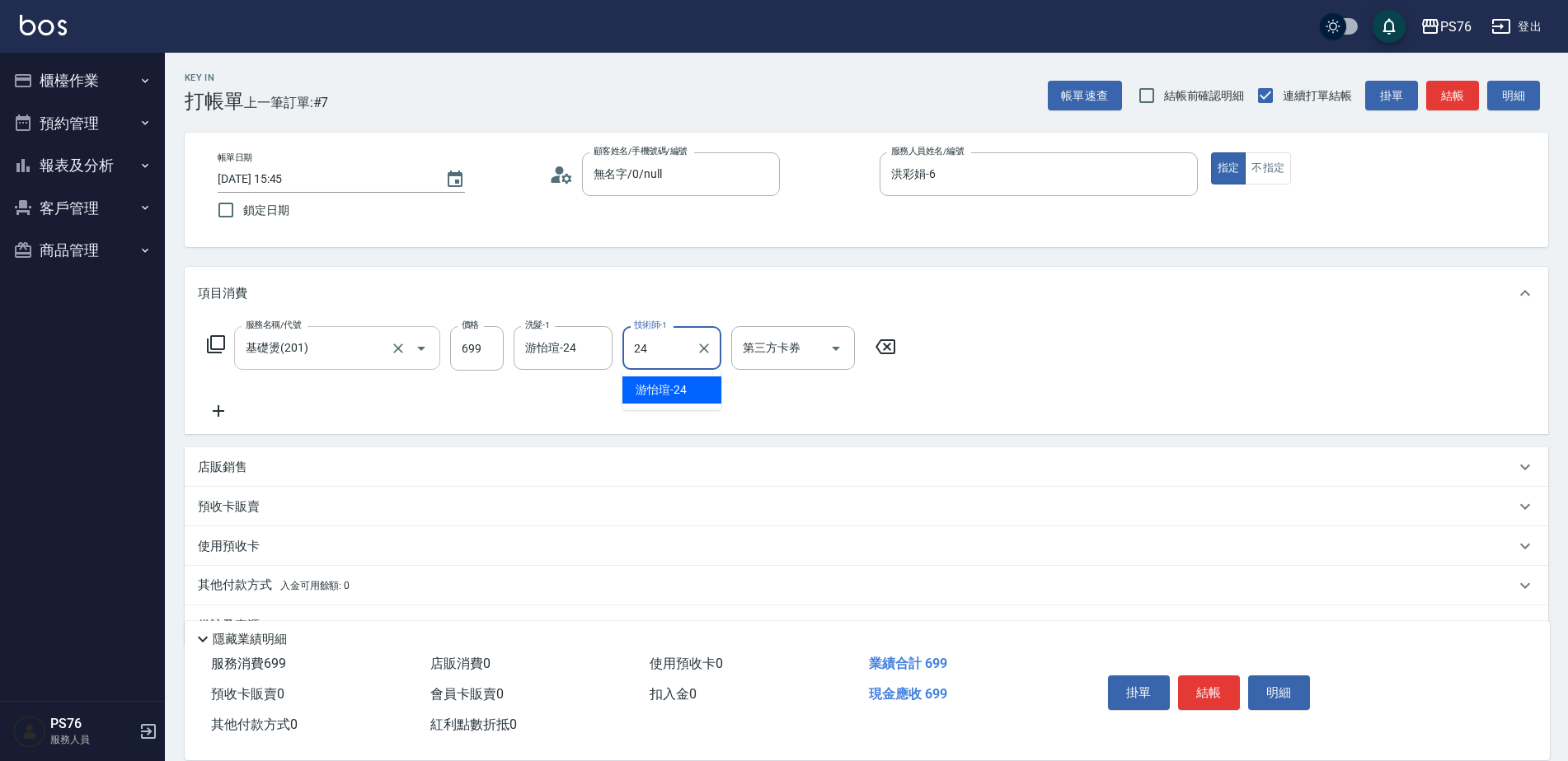
type input "游怡瑄-24"
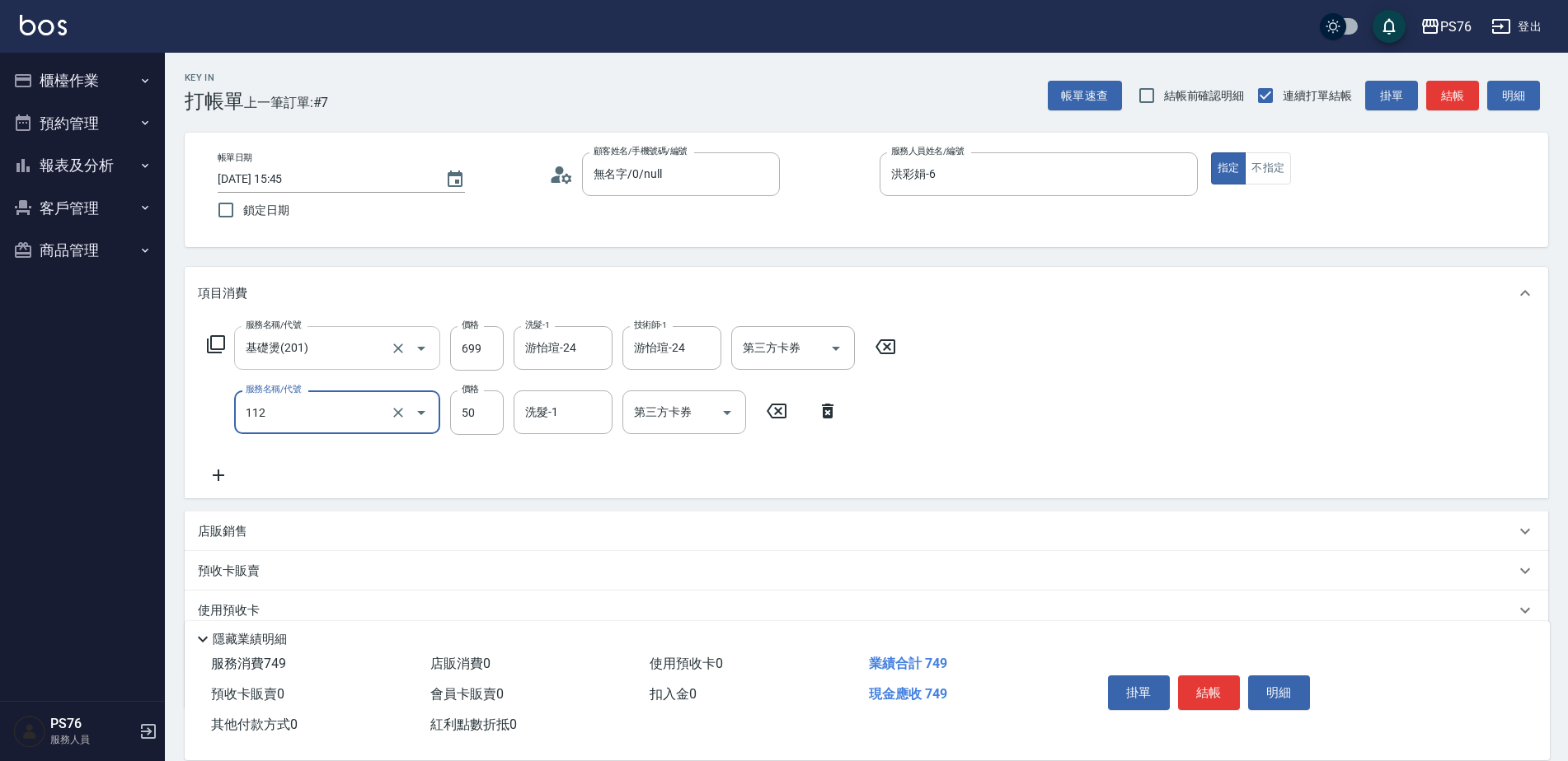
type input "精油50(112)"
type input "游怡瑄-24"
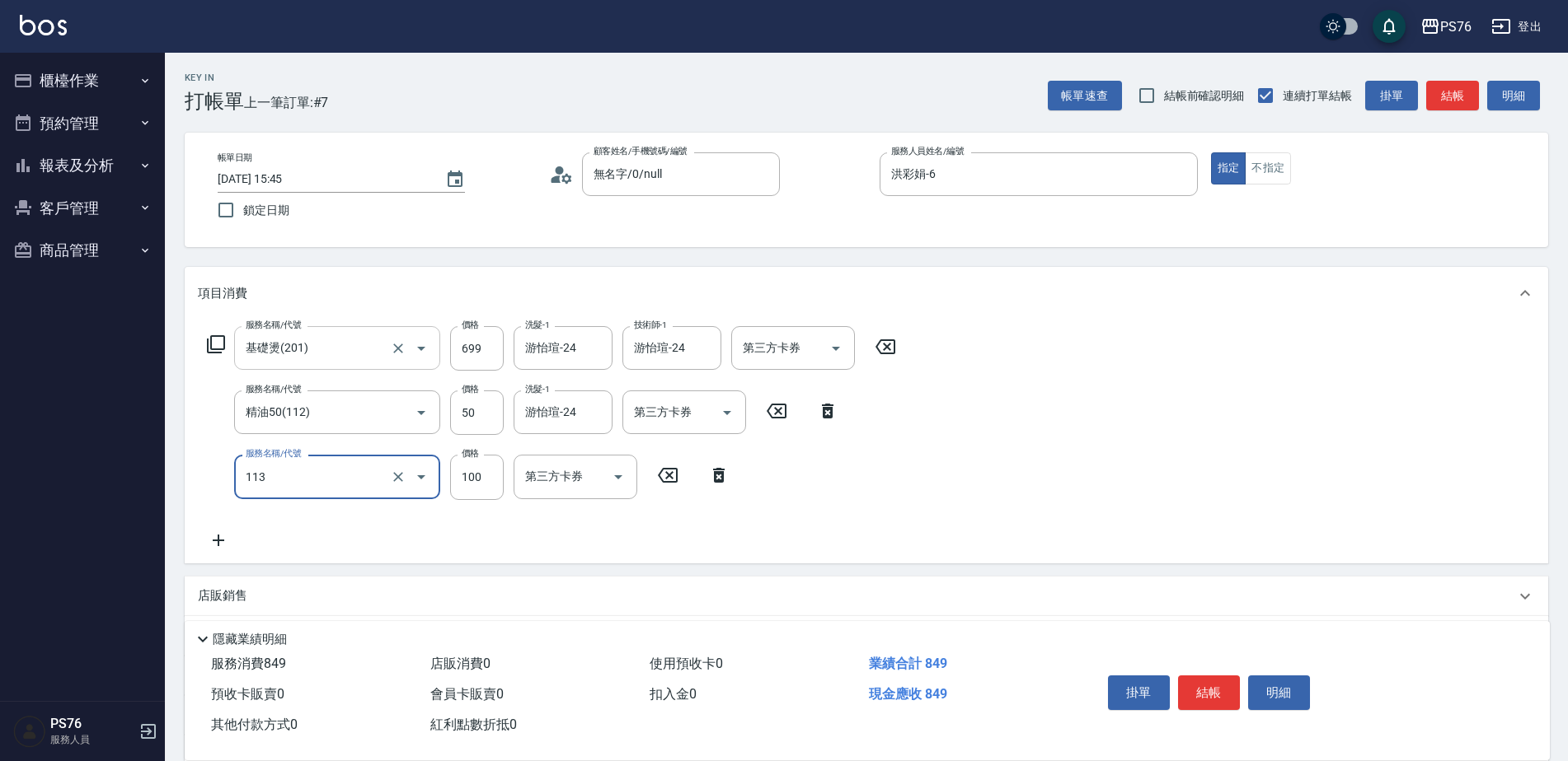
type input "瞬護100(113)"
type input "游怡瑄-24"
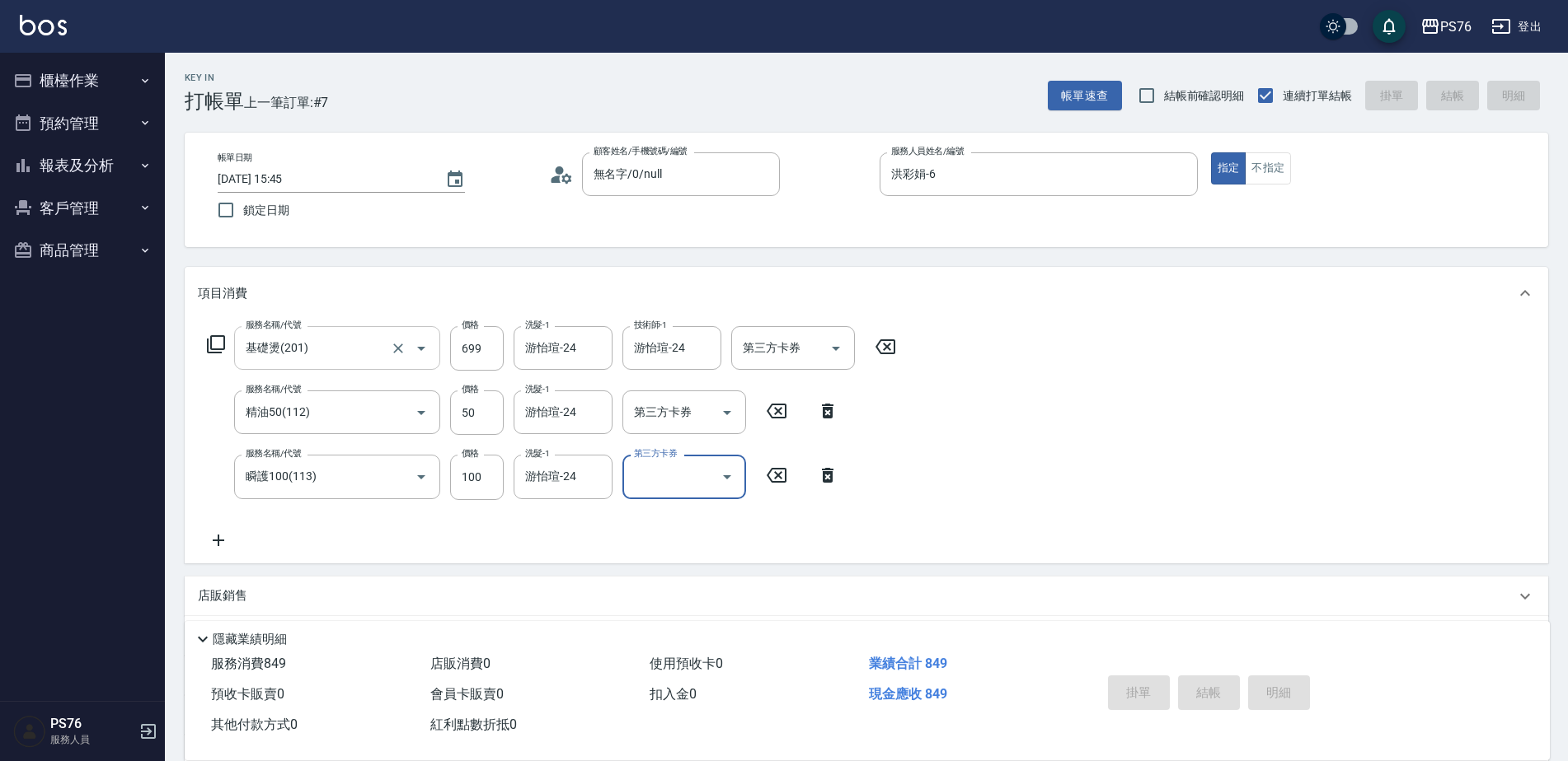
type input "[DATE] 15:46"
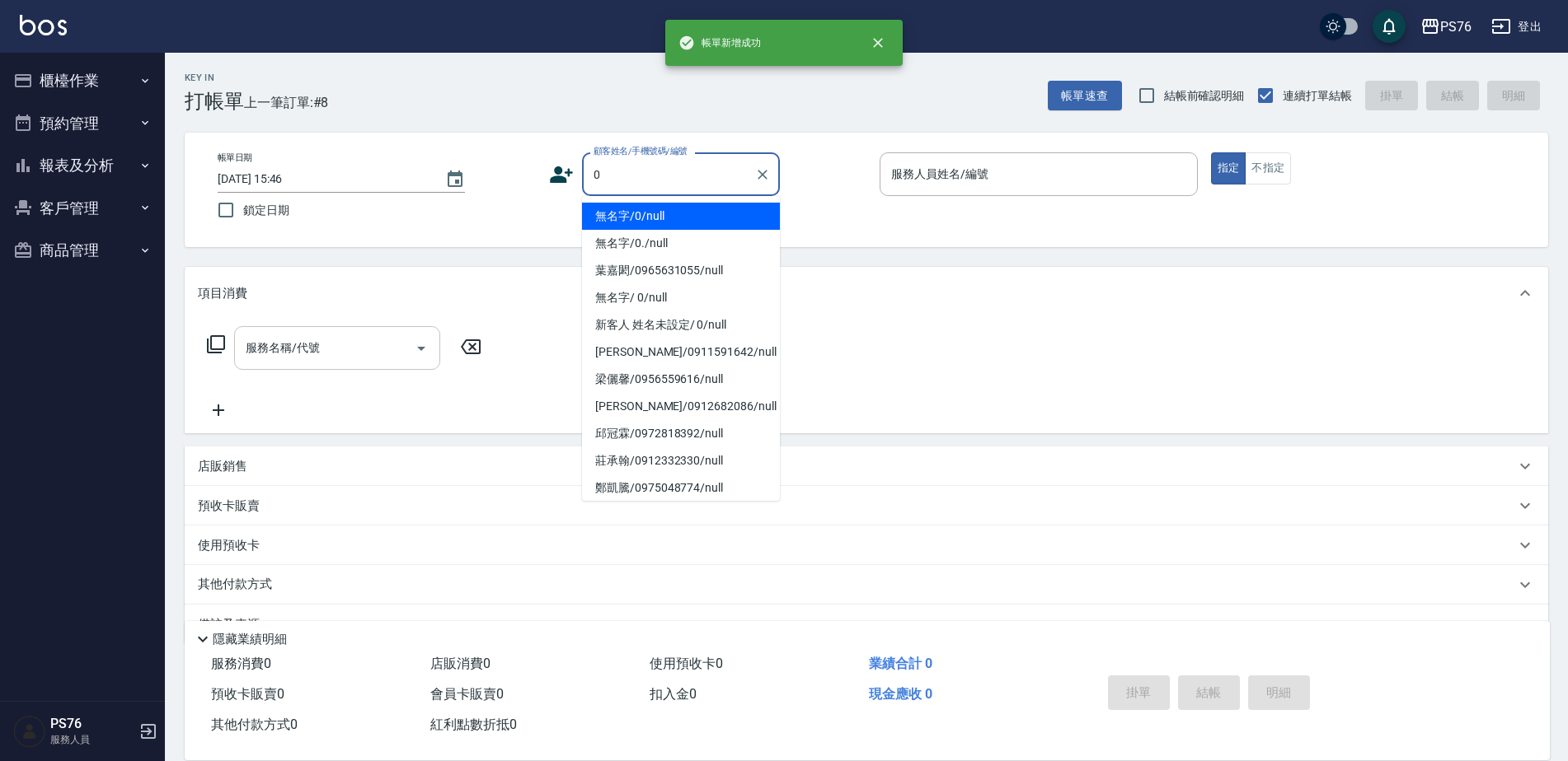
type input "無名字/0/null"
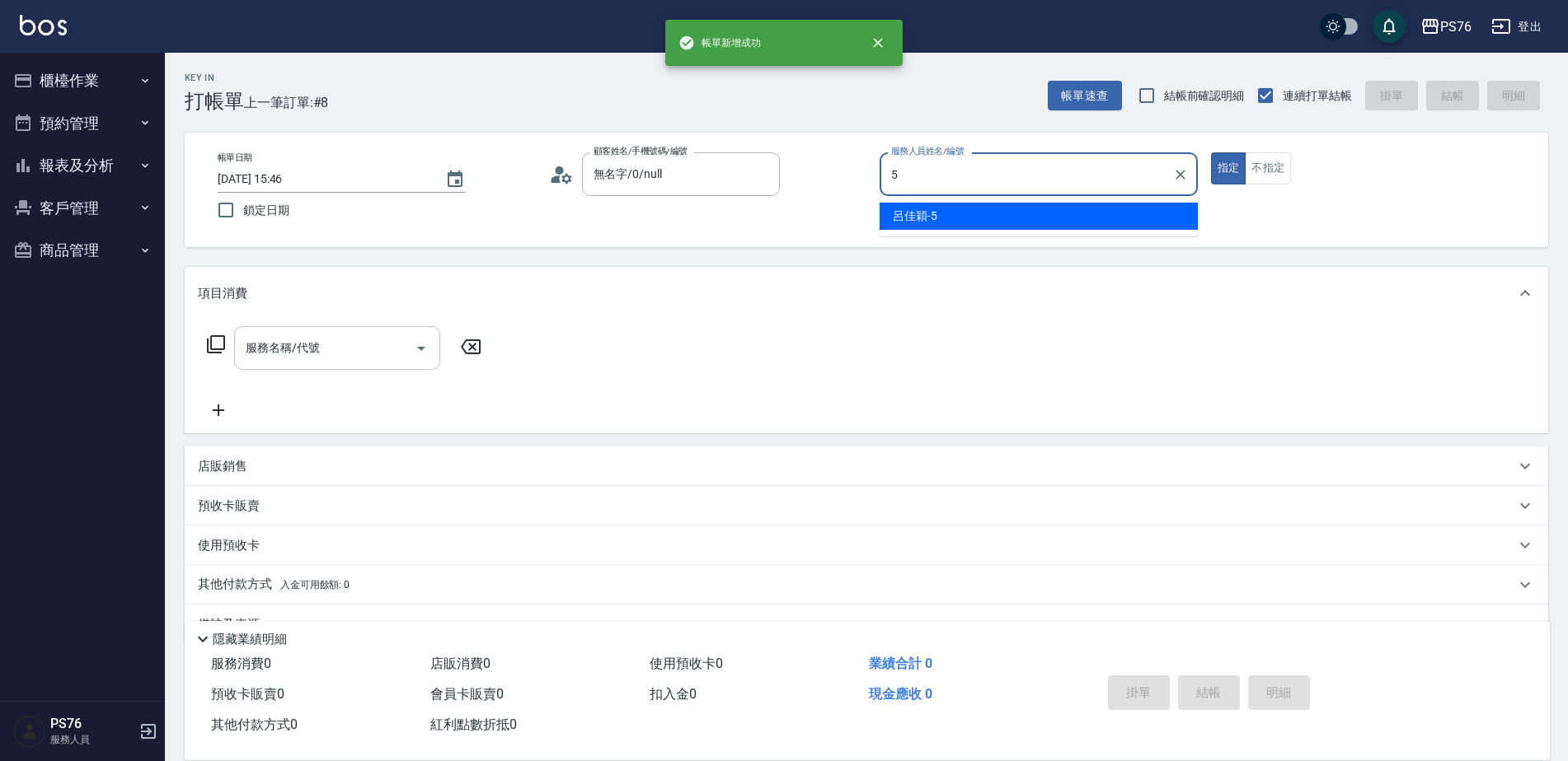
type input "呂佳穎-5"
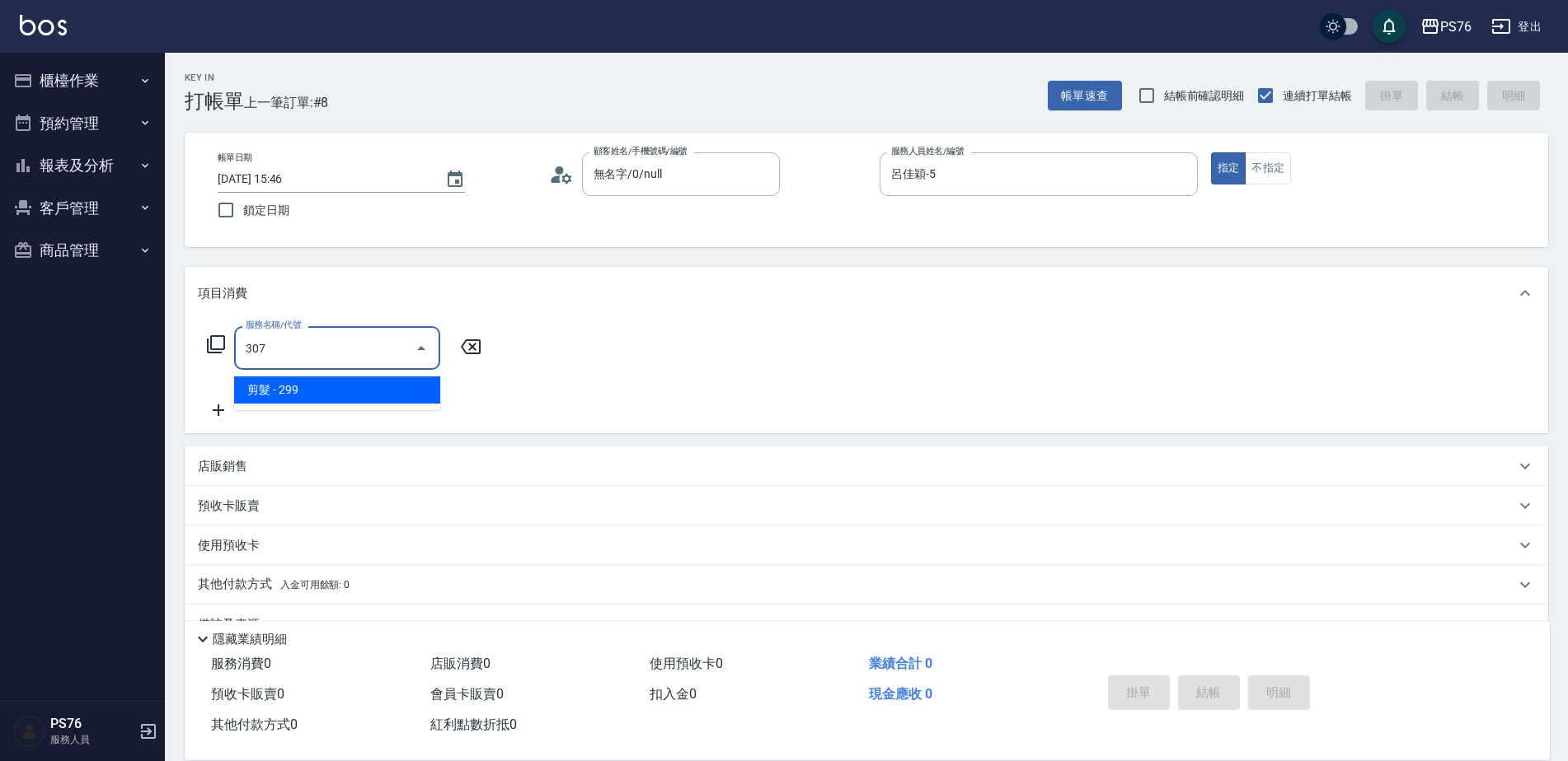
type input "剪髮(307)"
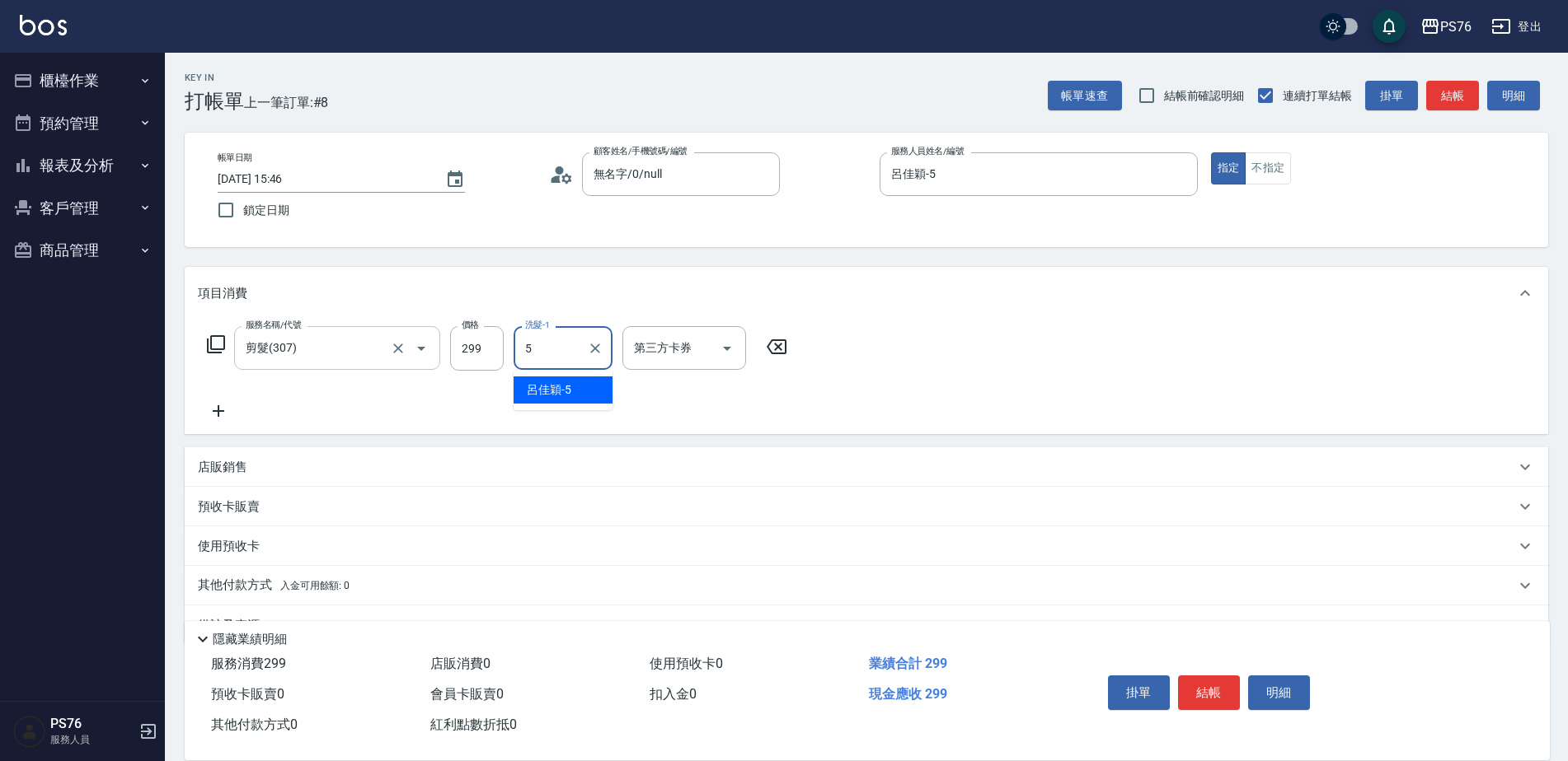
type input "呂佳穎-5"
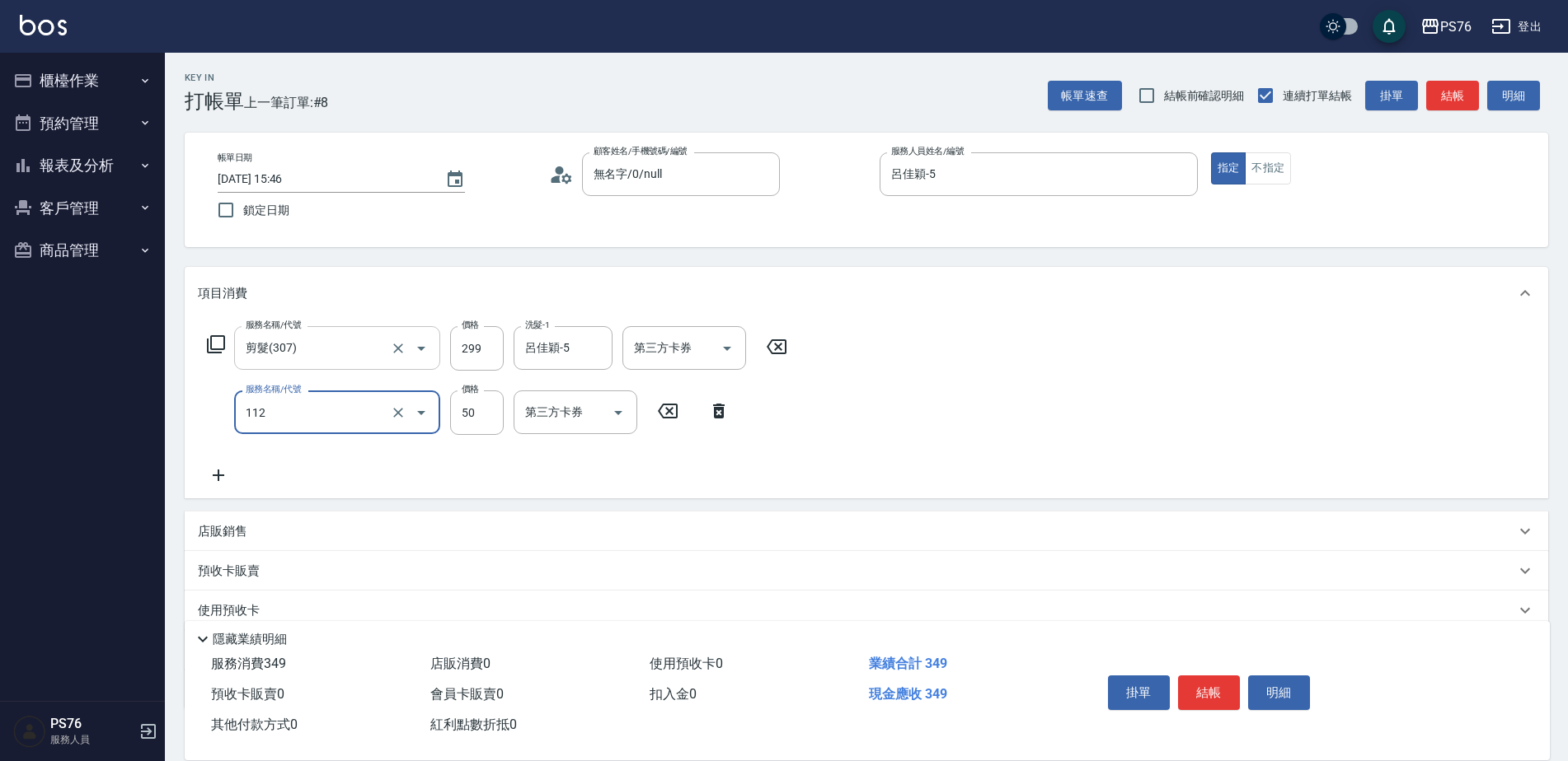
type input "精油50(112)"
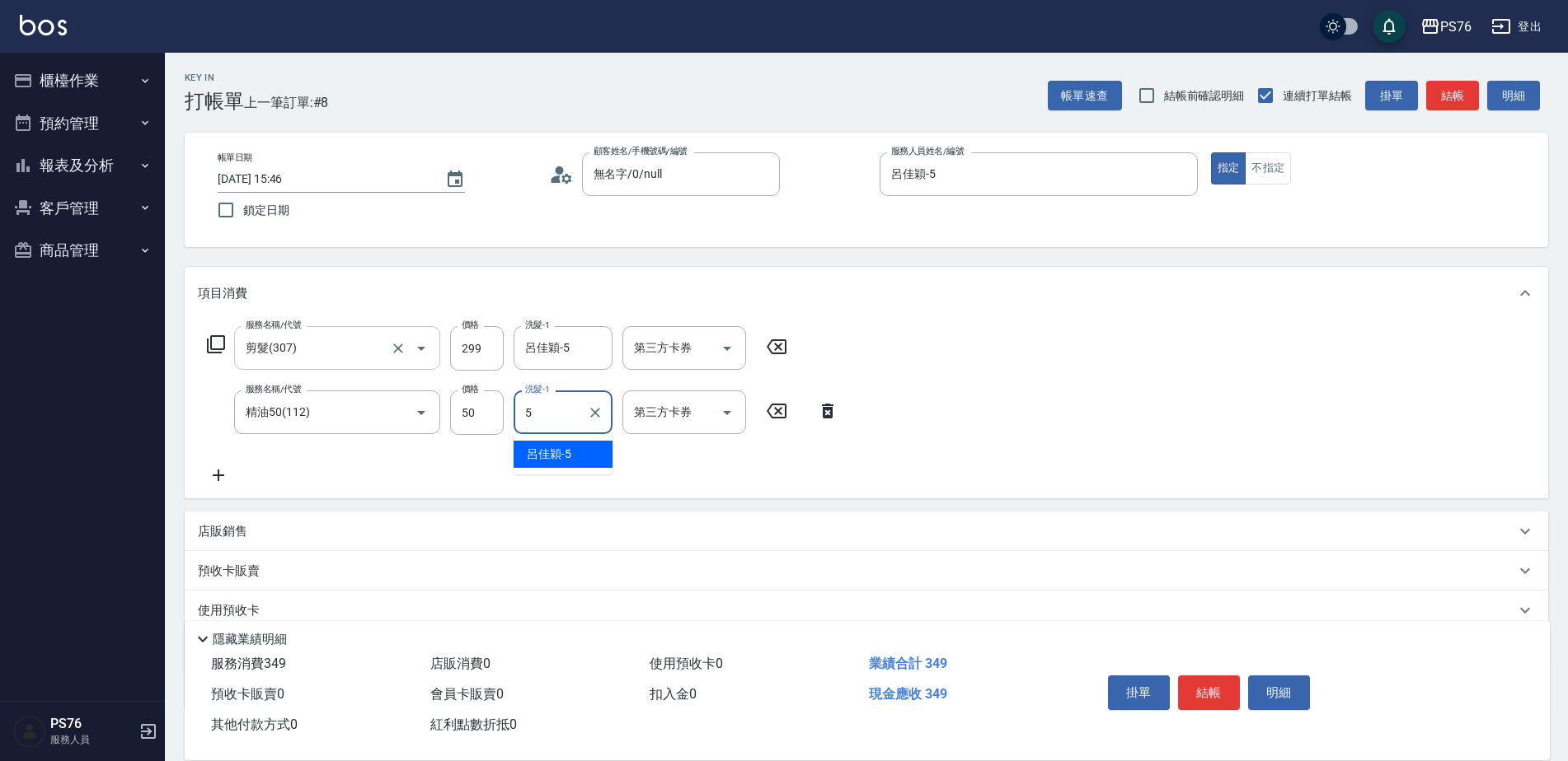
type input "呂佳穎-5"
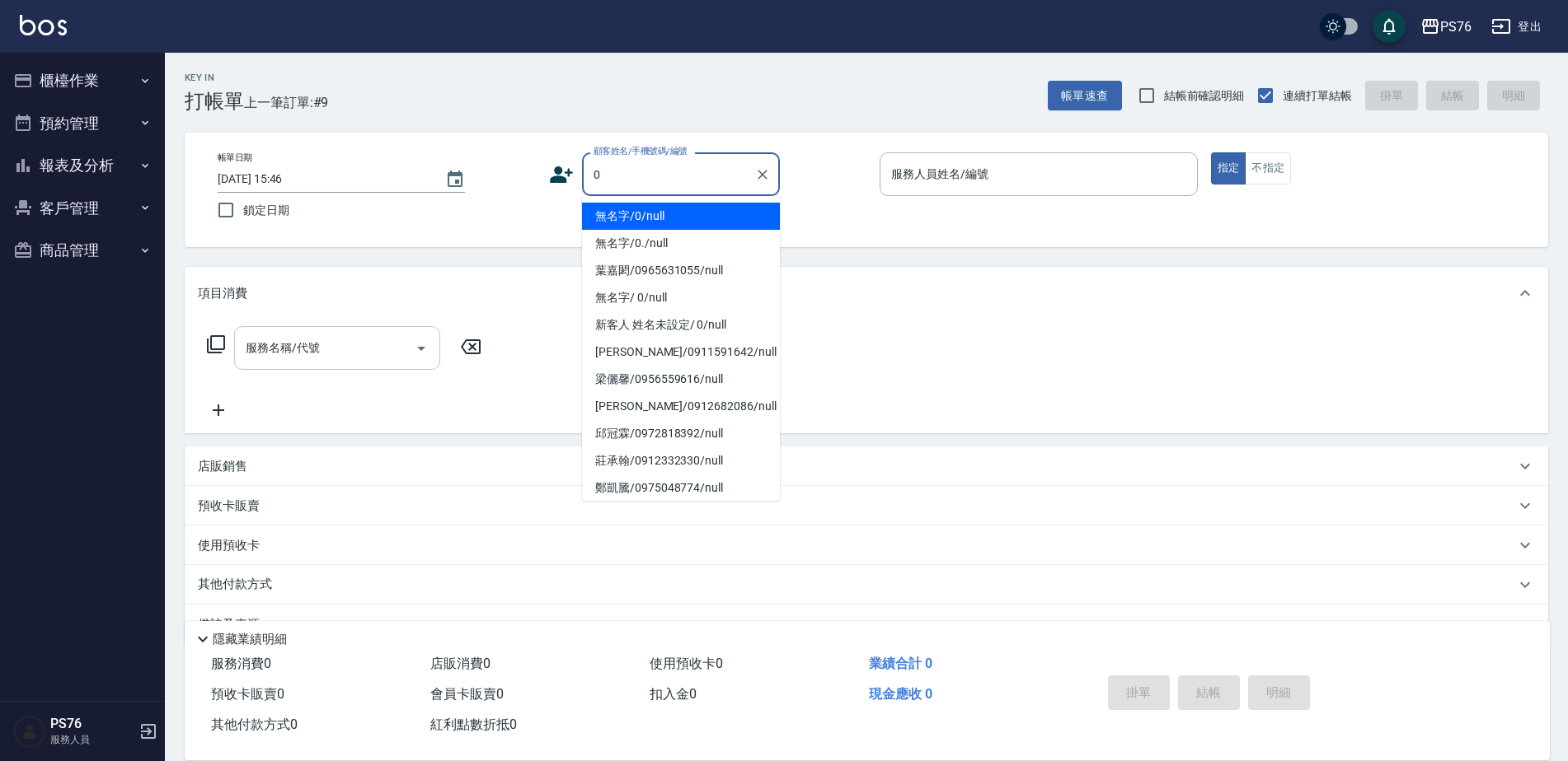
type input "無名字/0/null"
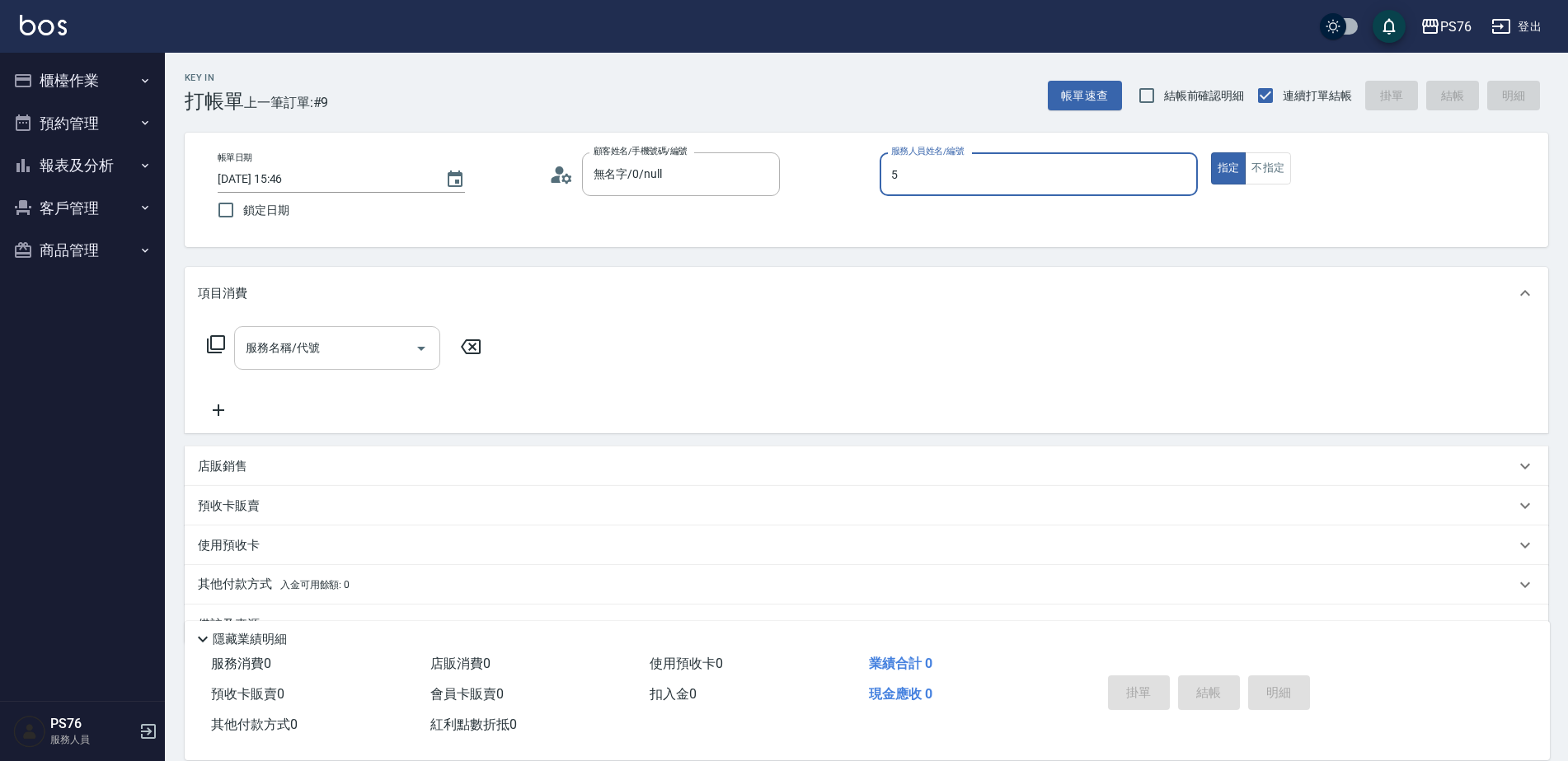
type input "呂佳穎-5"
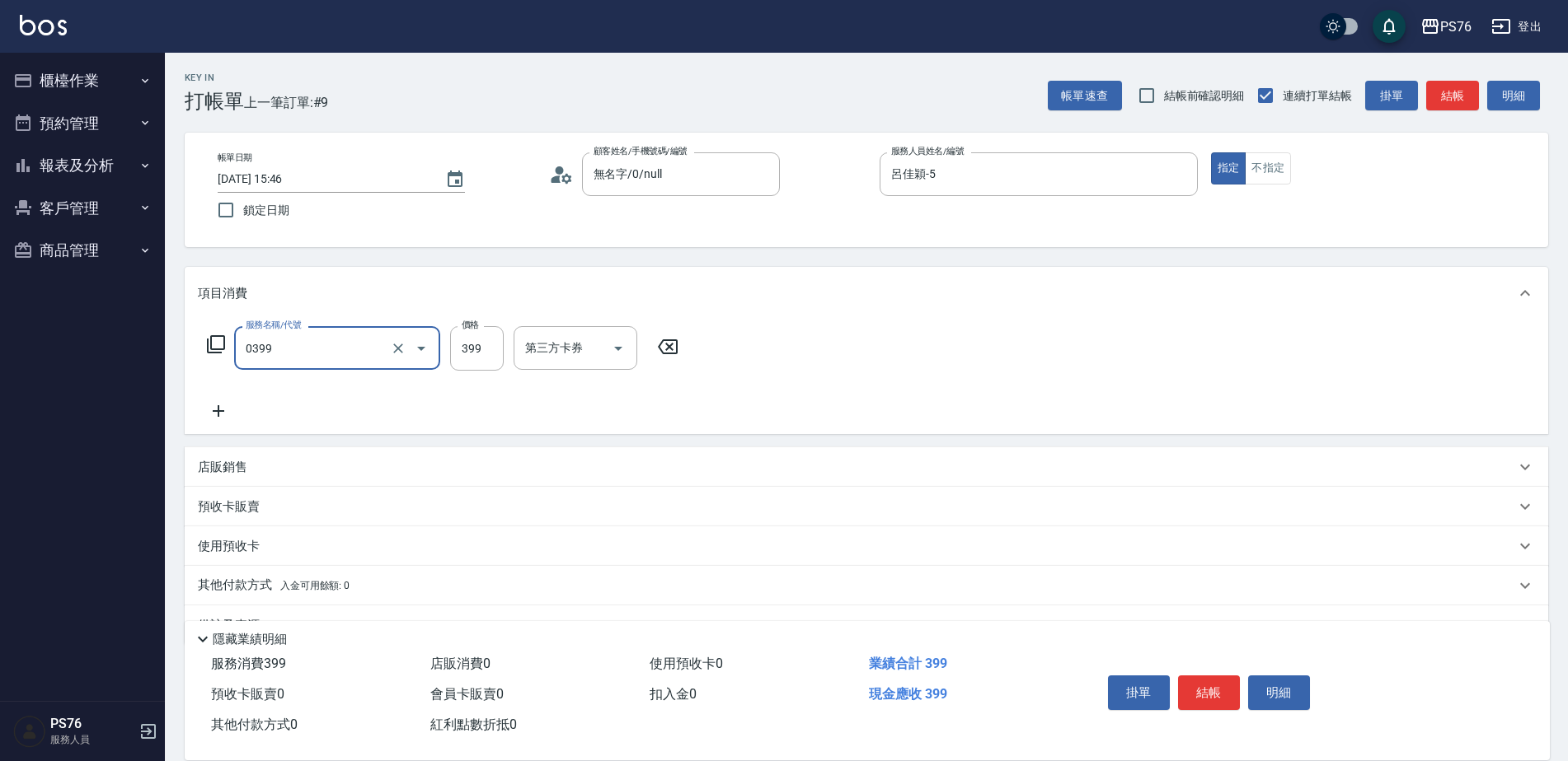
type input "海鹽399(0399)"
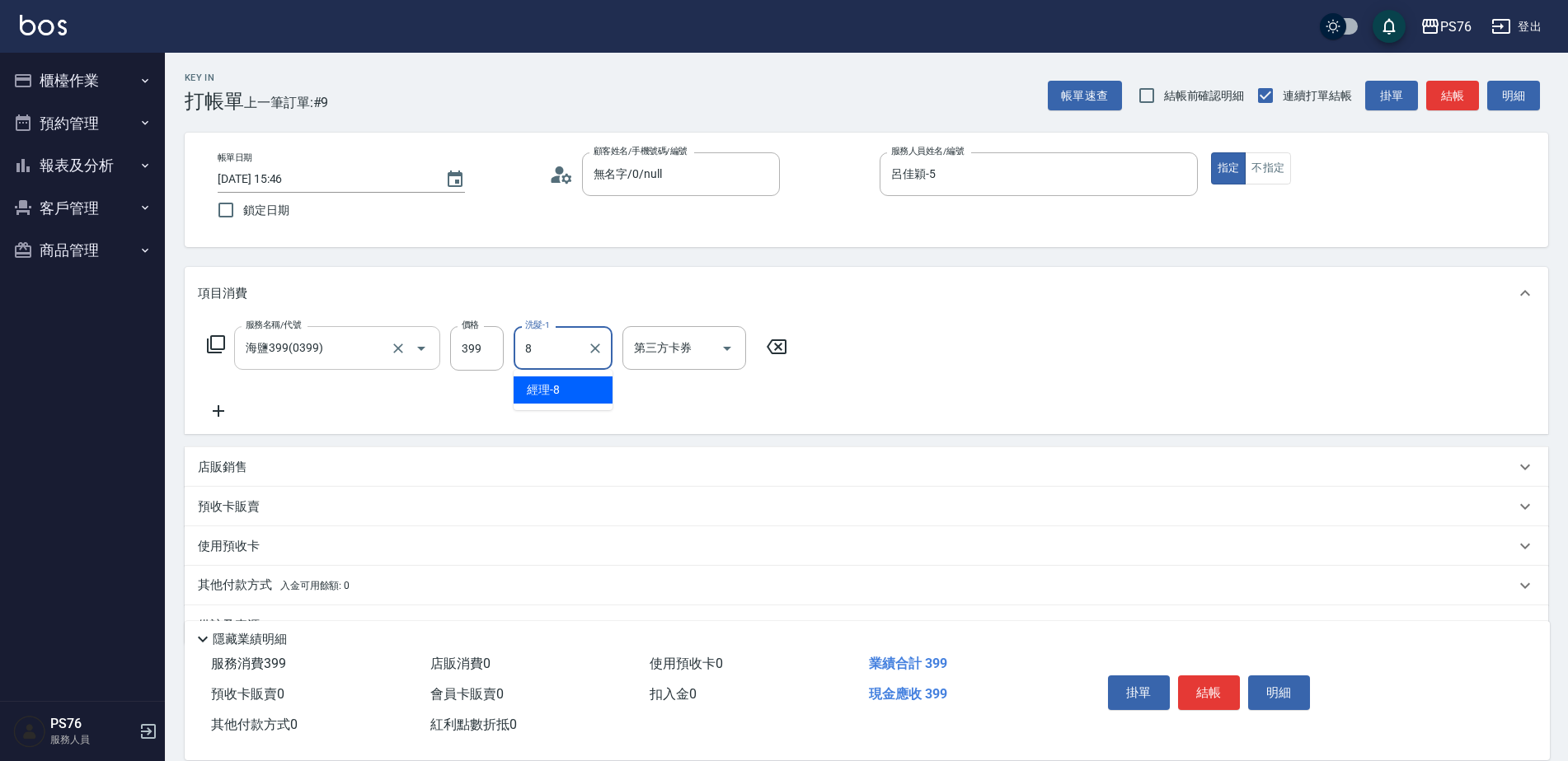
type input "經理-8"
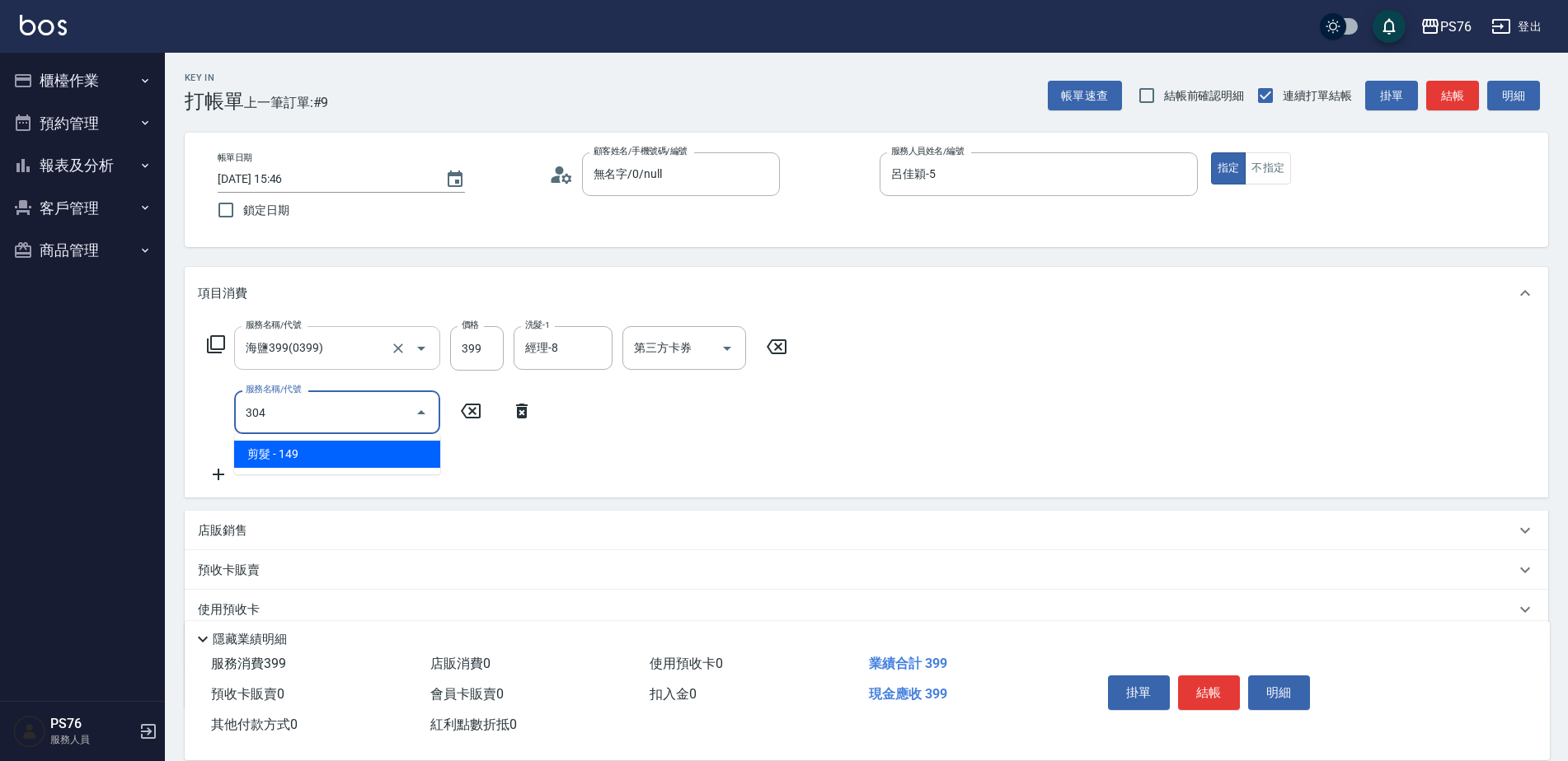
type input "剪髮(304)"
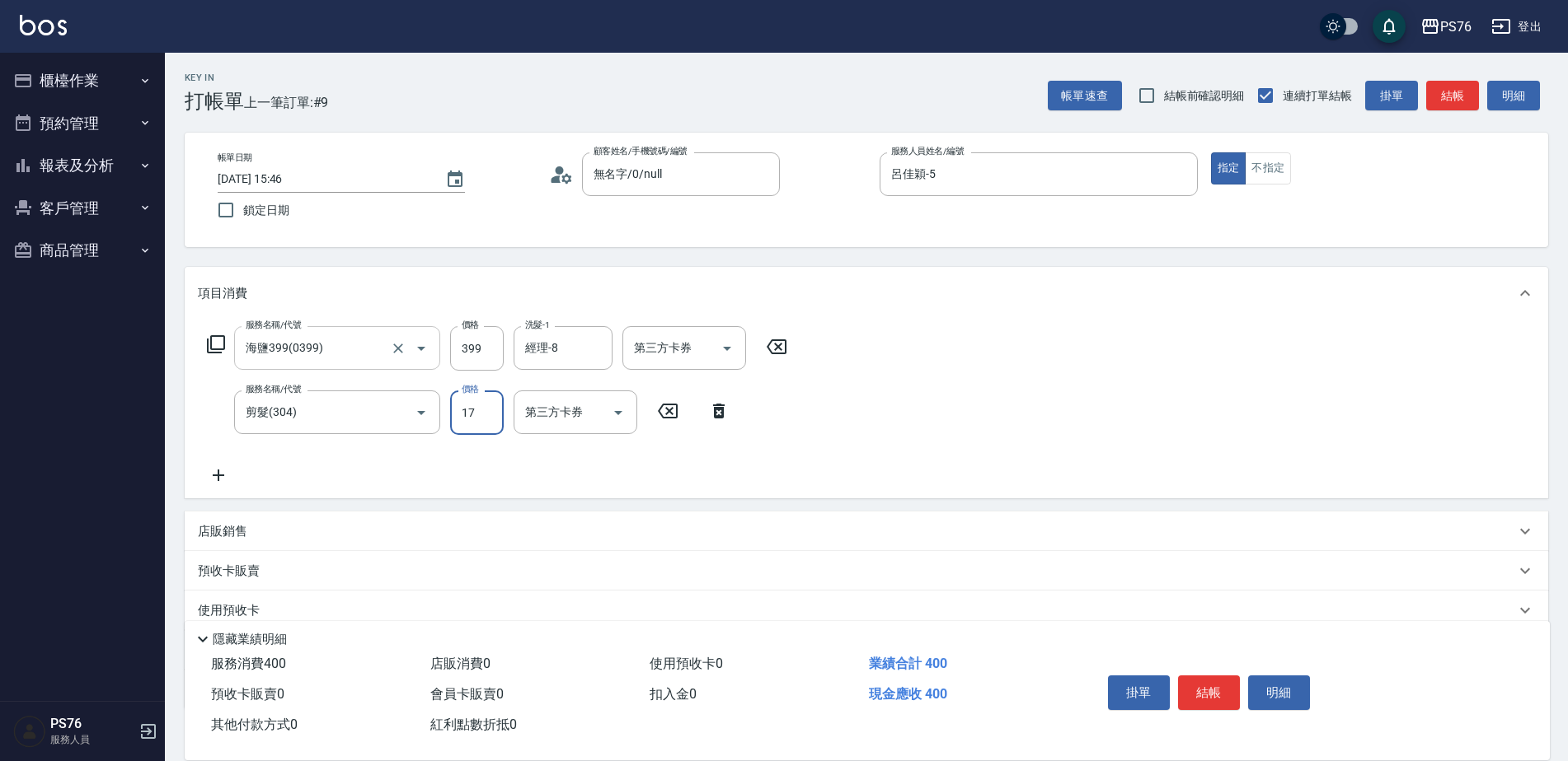
type input "179"
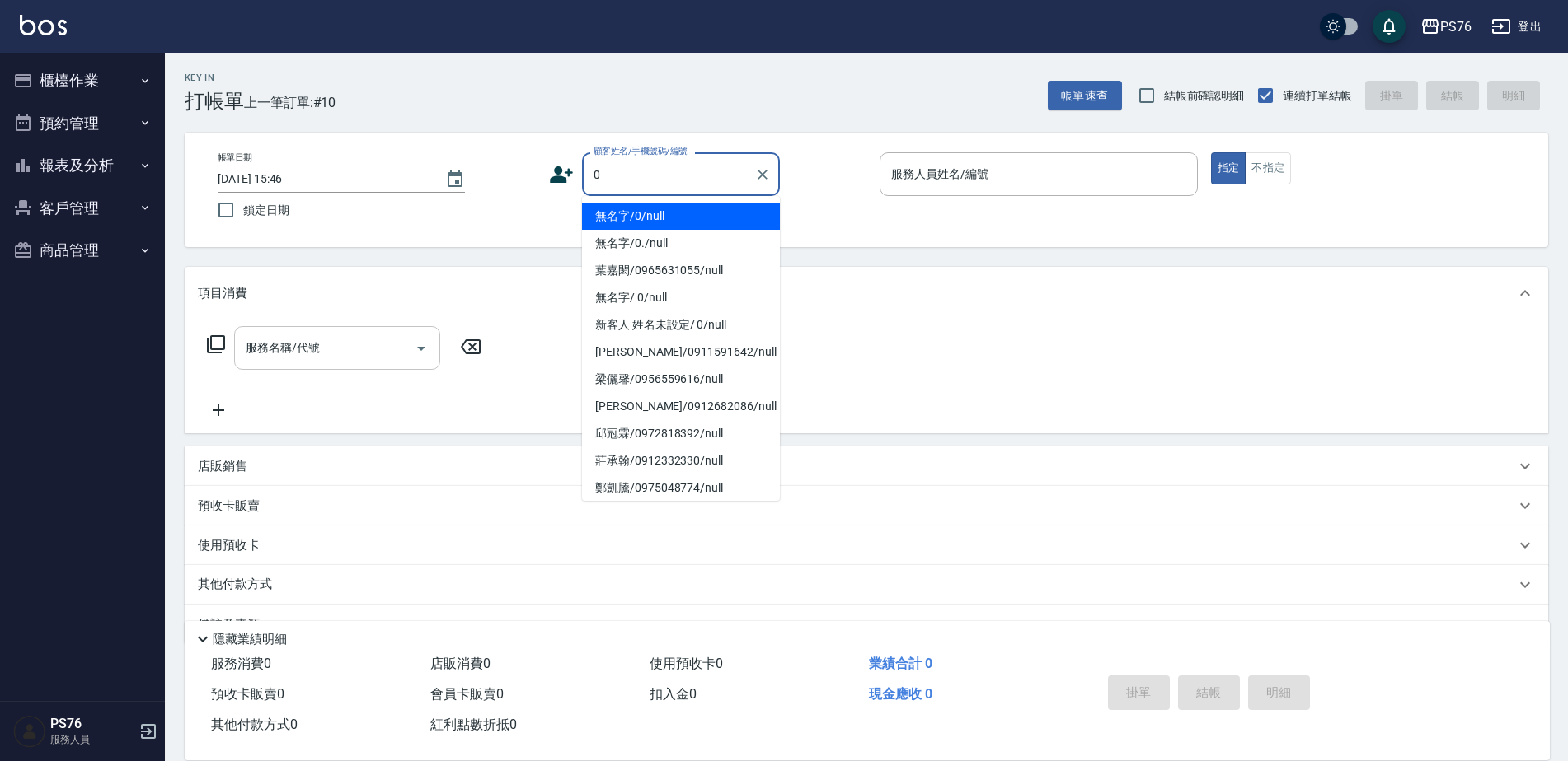
type input "無名字/0/null"
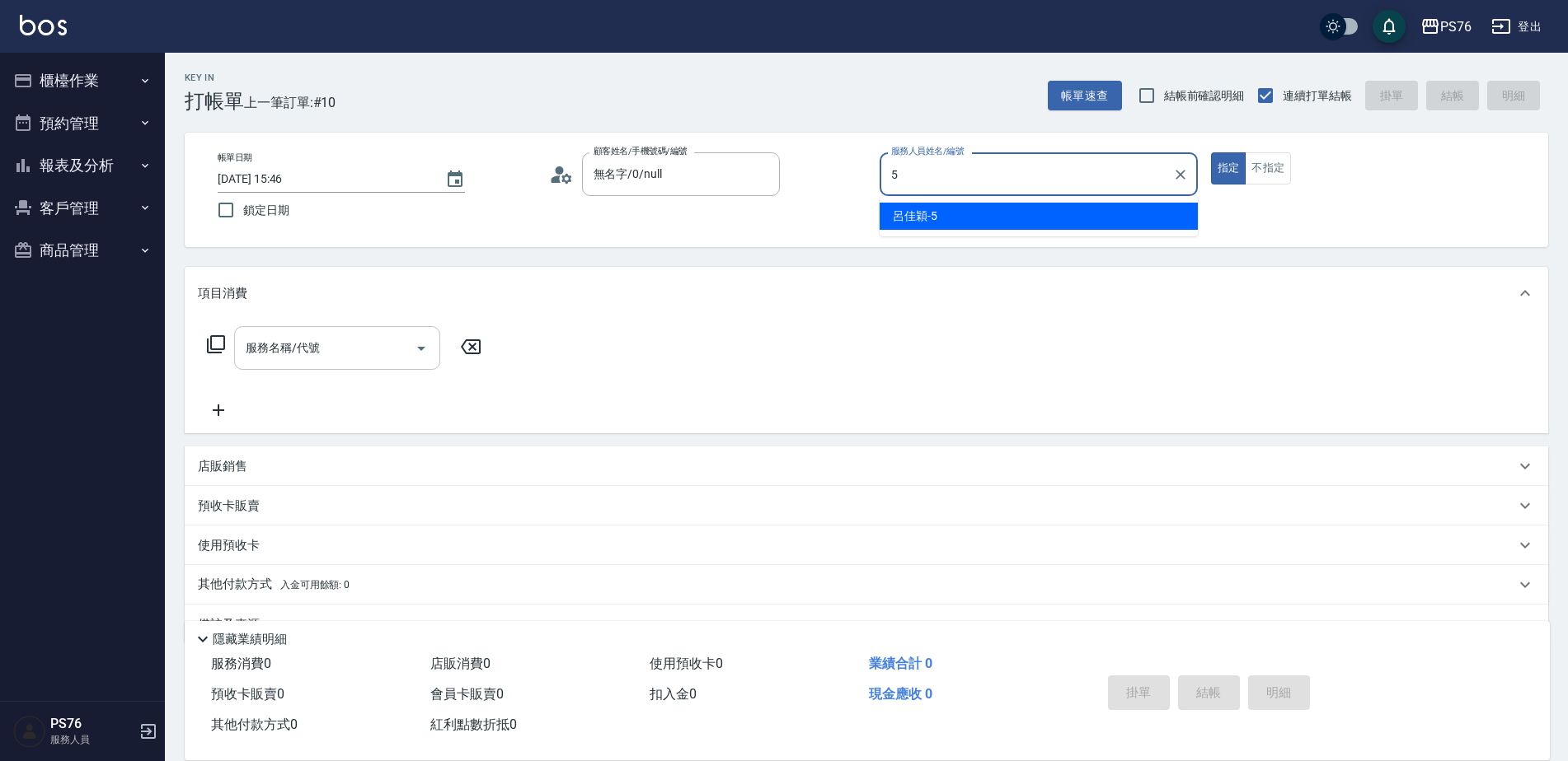
type input "呂佳穎-5"
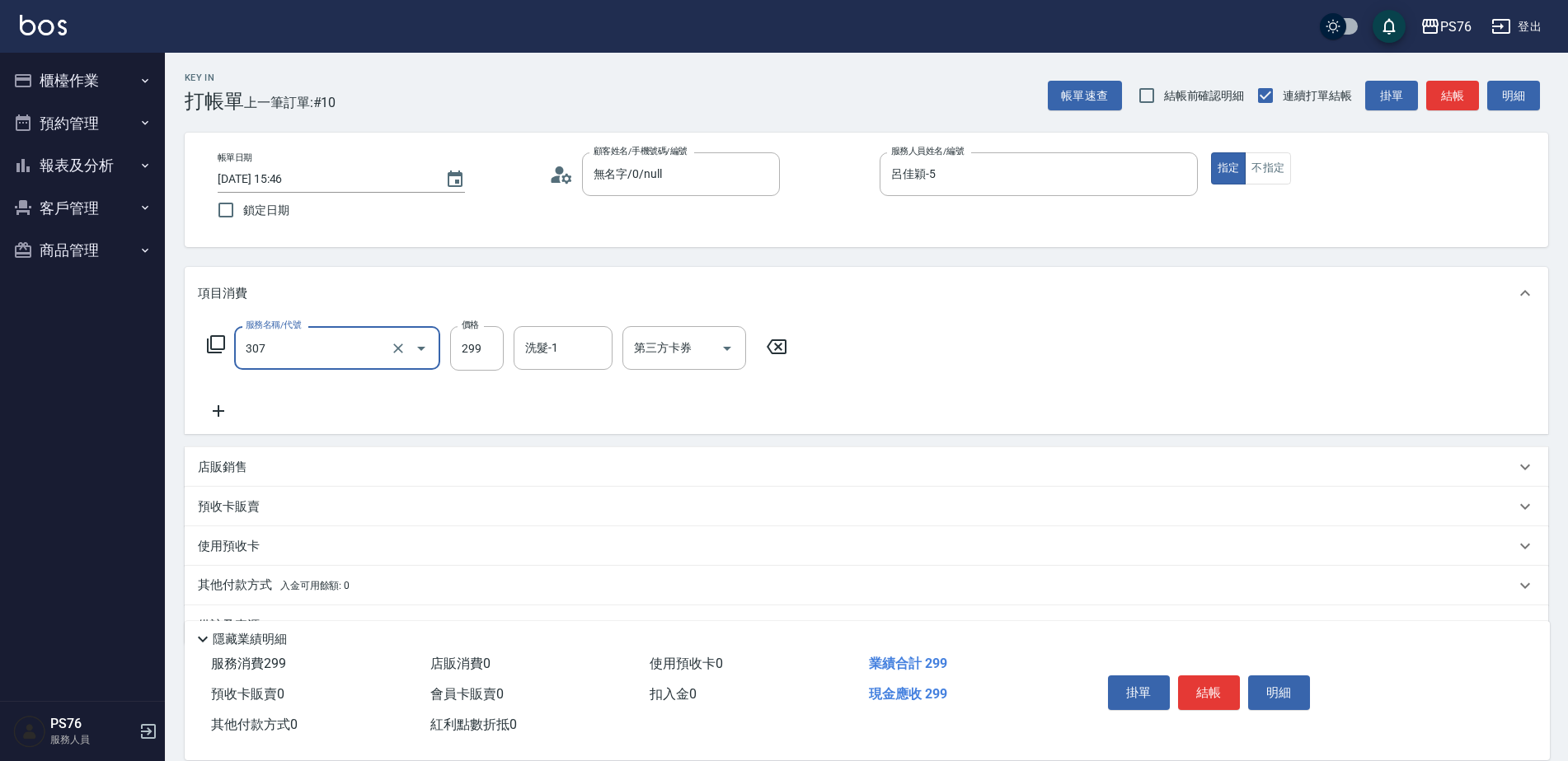
type input "剪髮(307)"
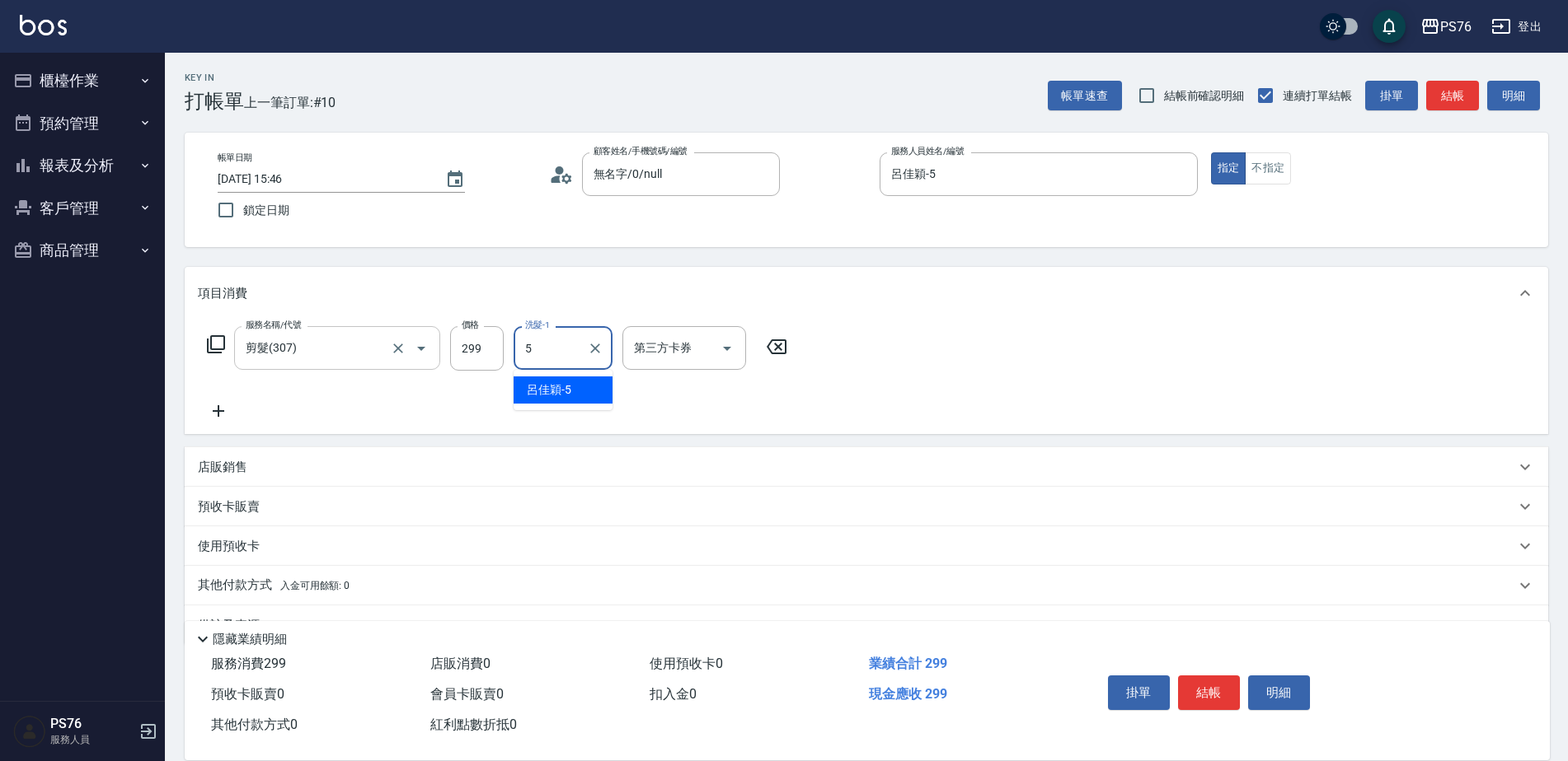
type input "呂佳穎-5"
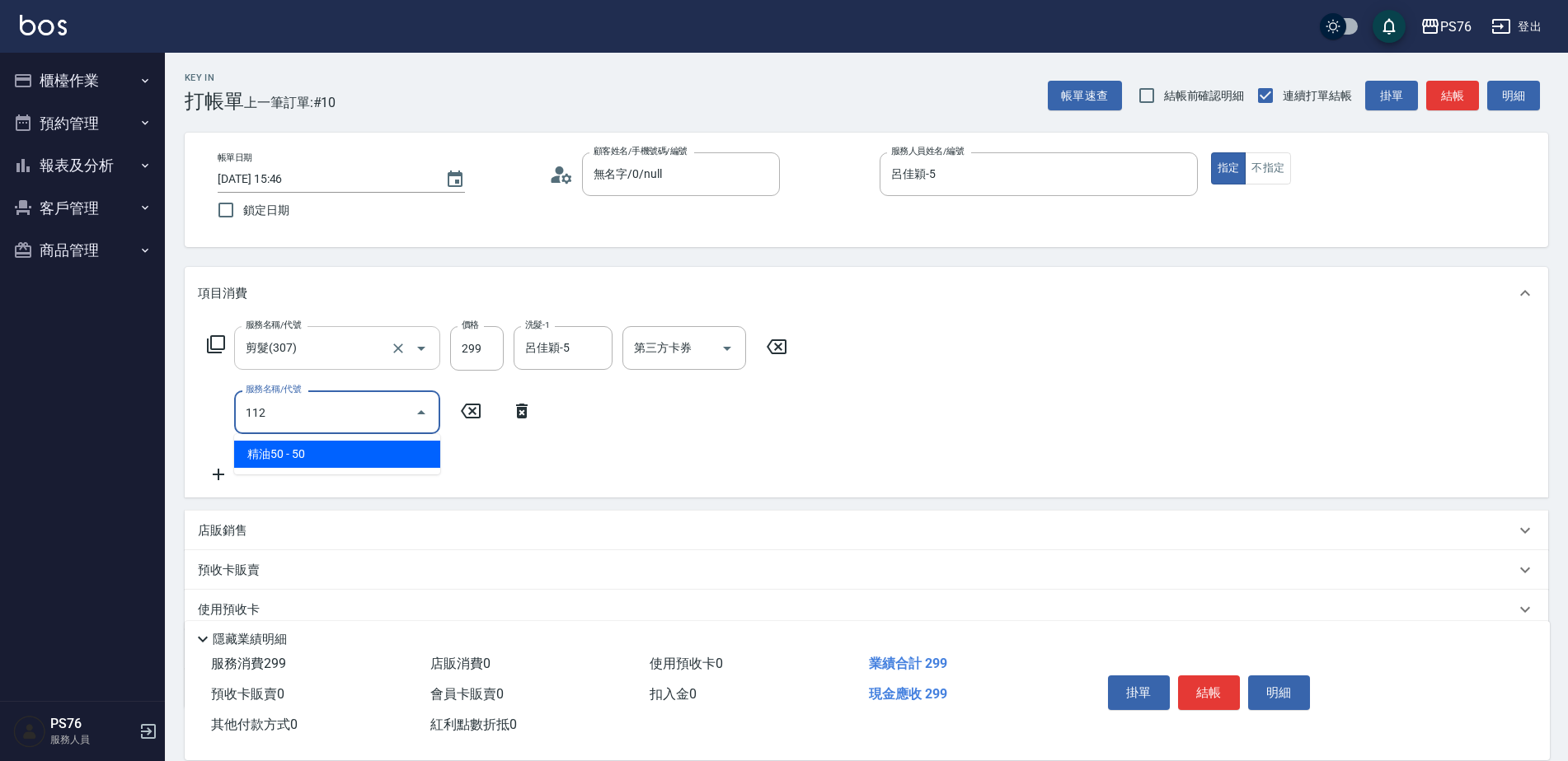
type input "精油50(112)"
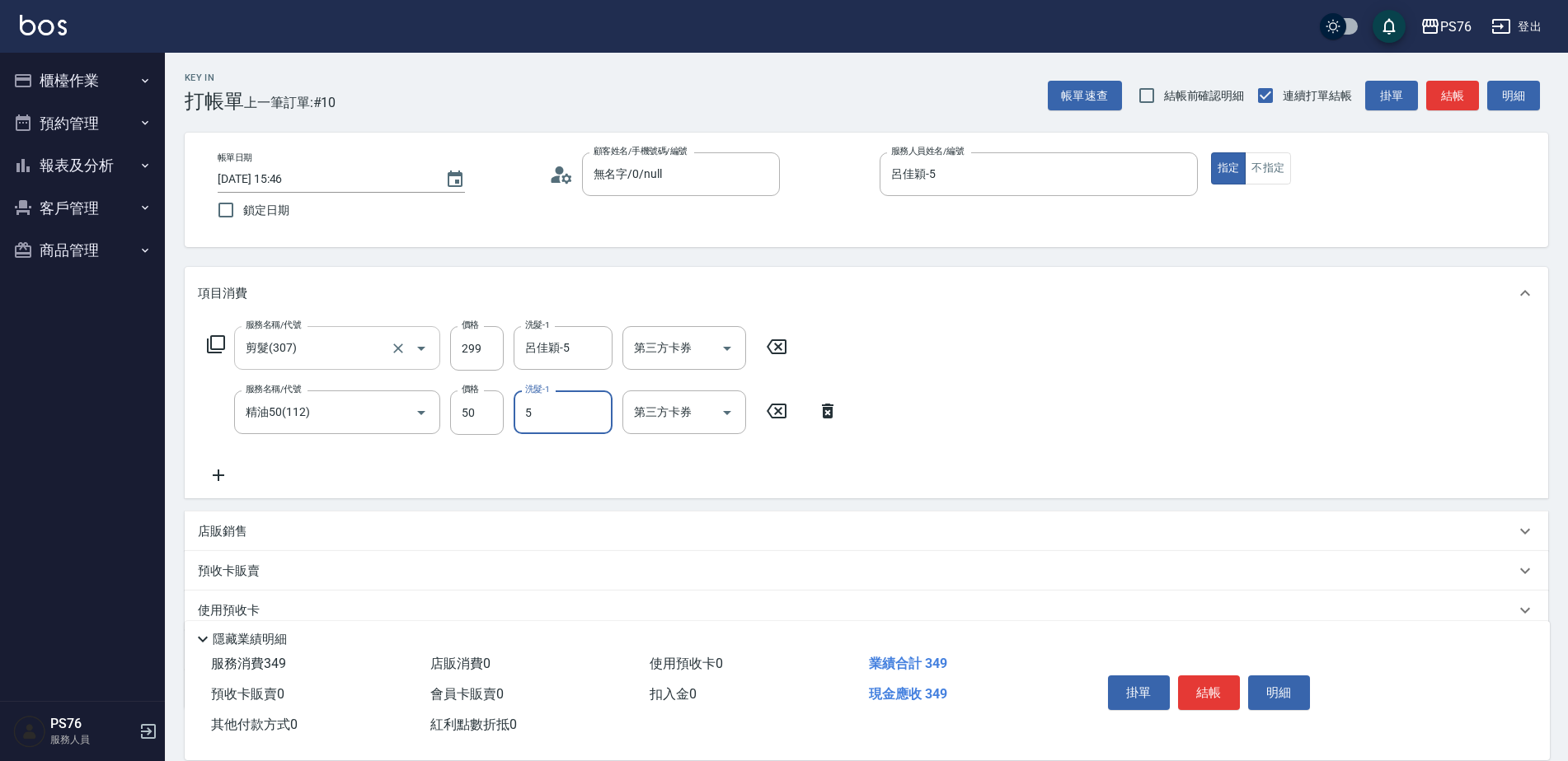
type input "呂佳穎-5"
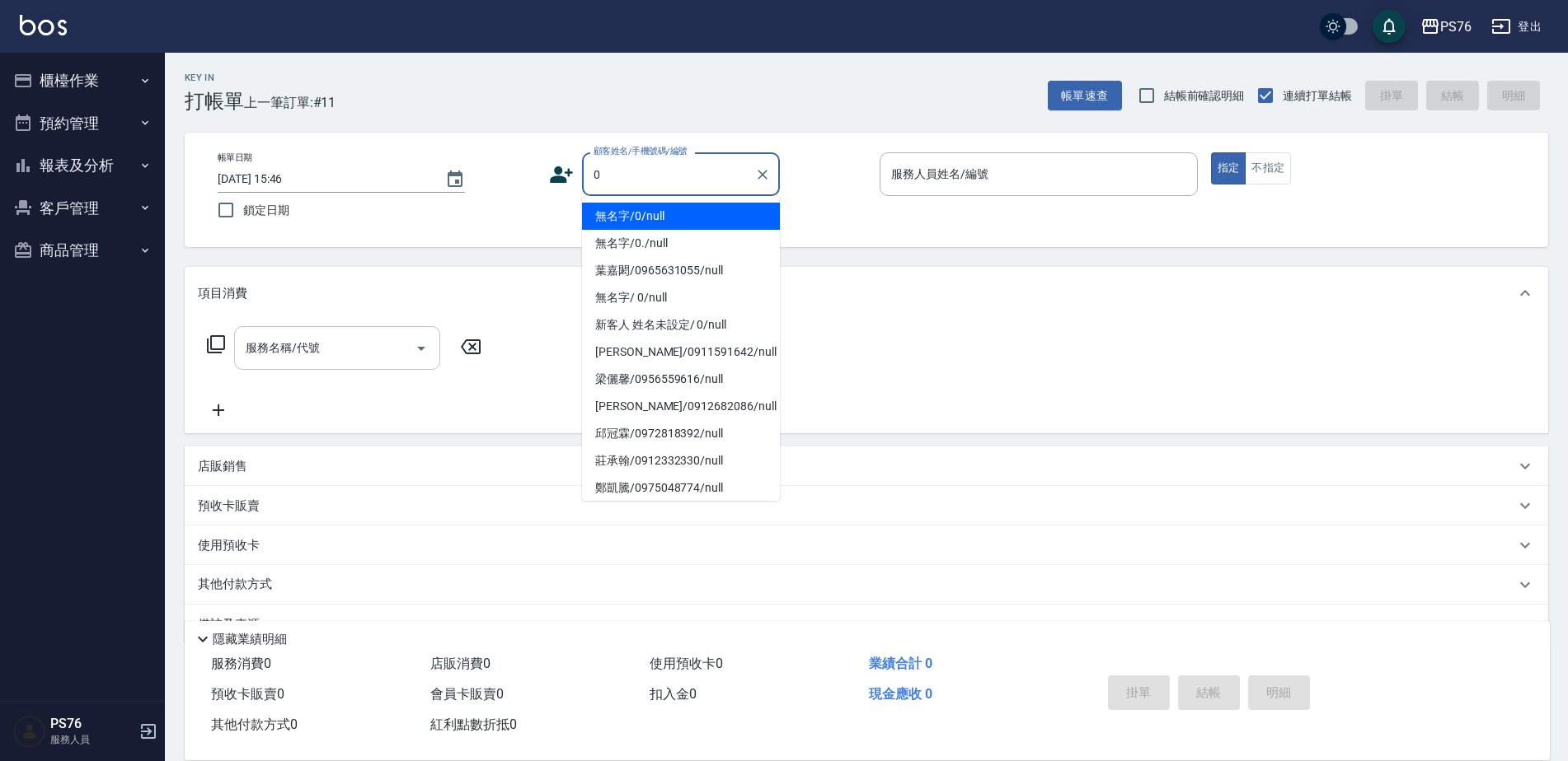
type input "無名字/0/null"
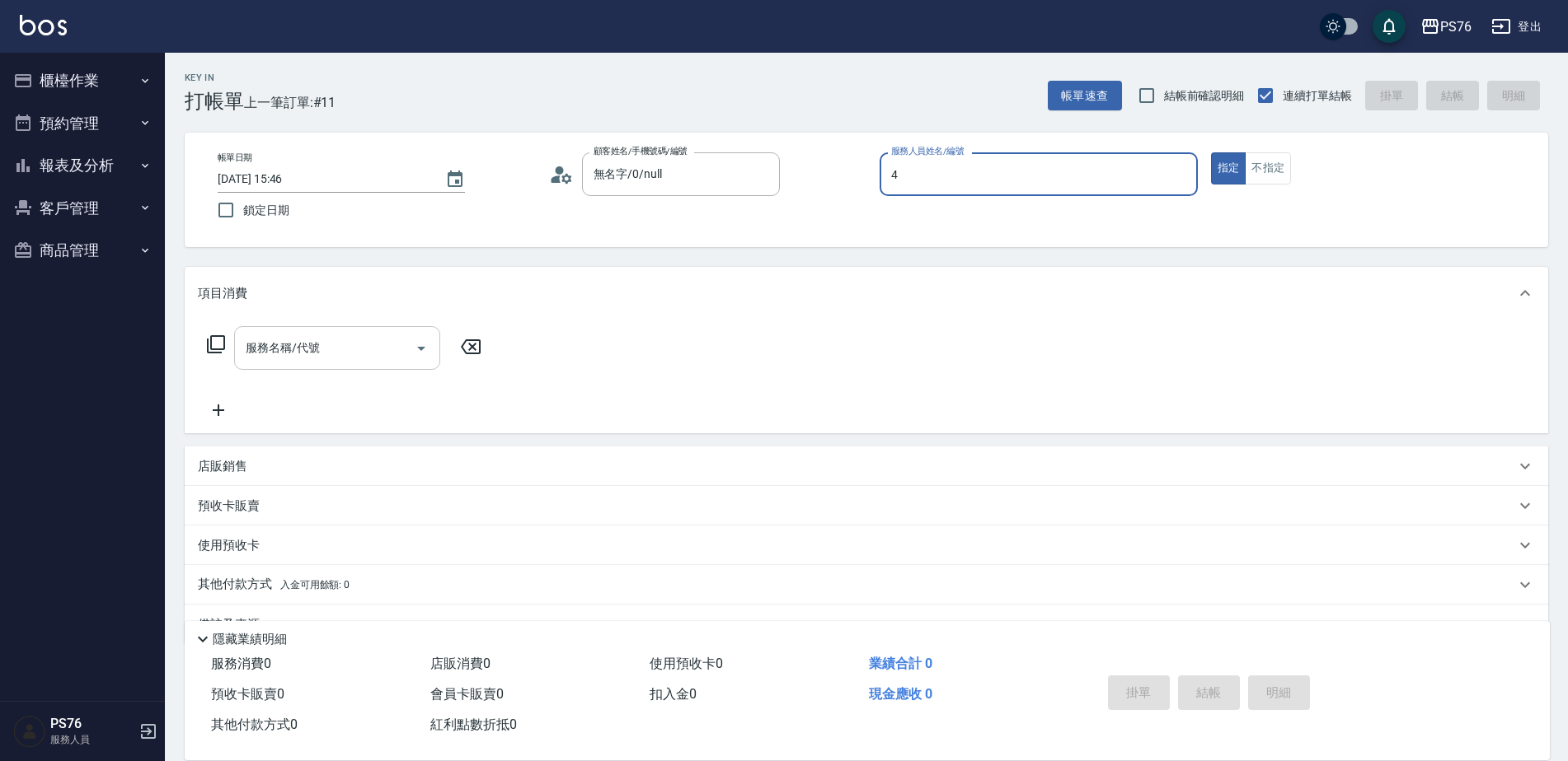
type input "蕭孟廷-4"
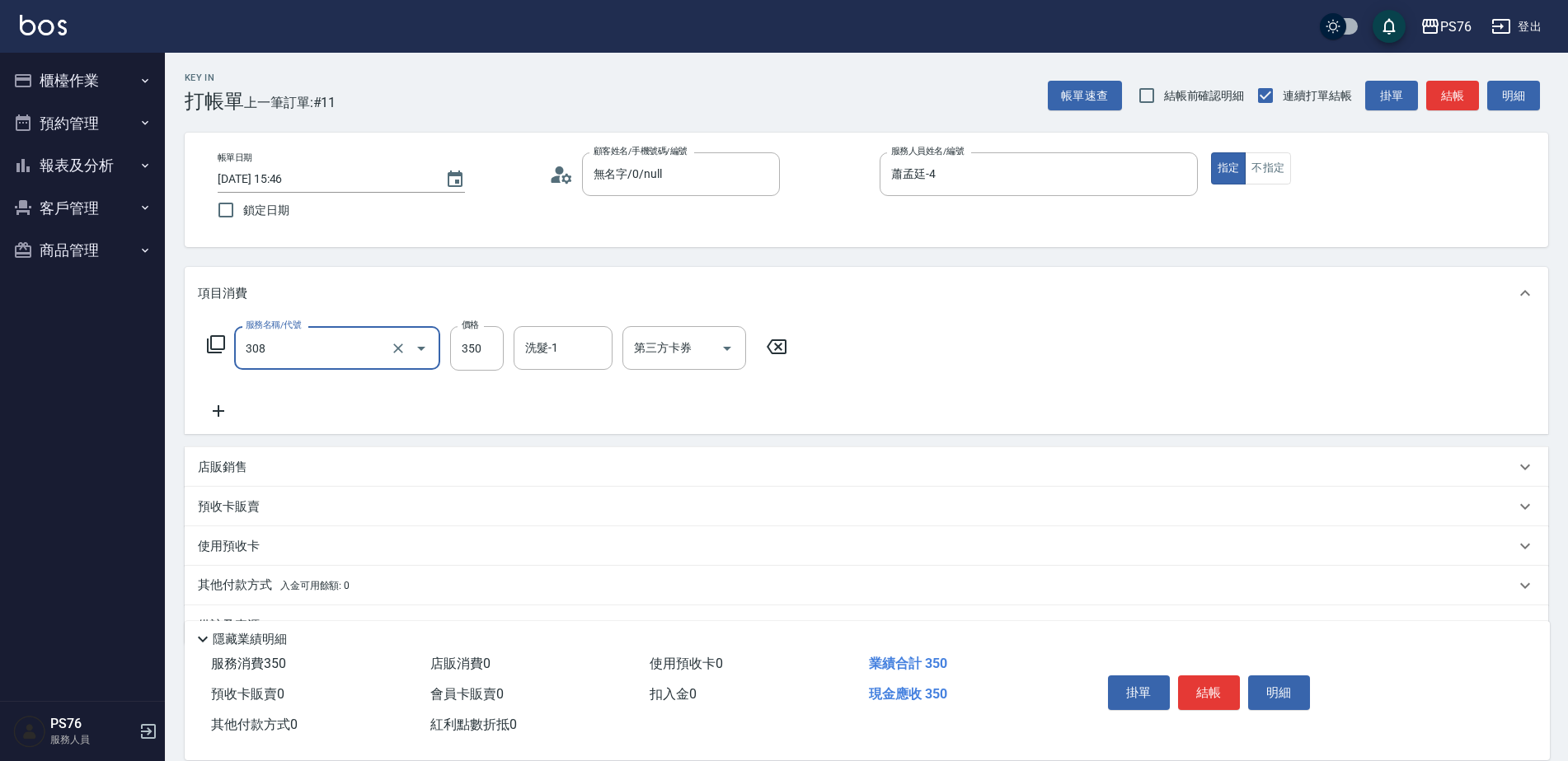
type input "洗+剪(308)"
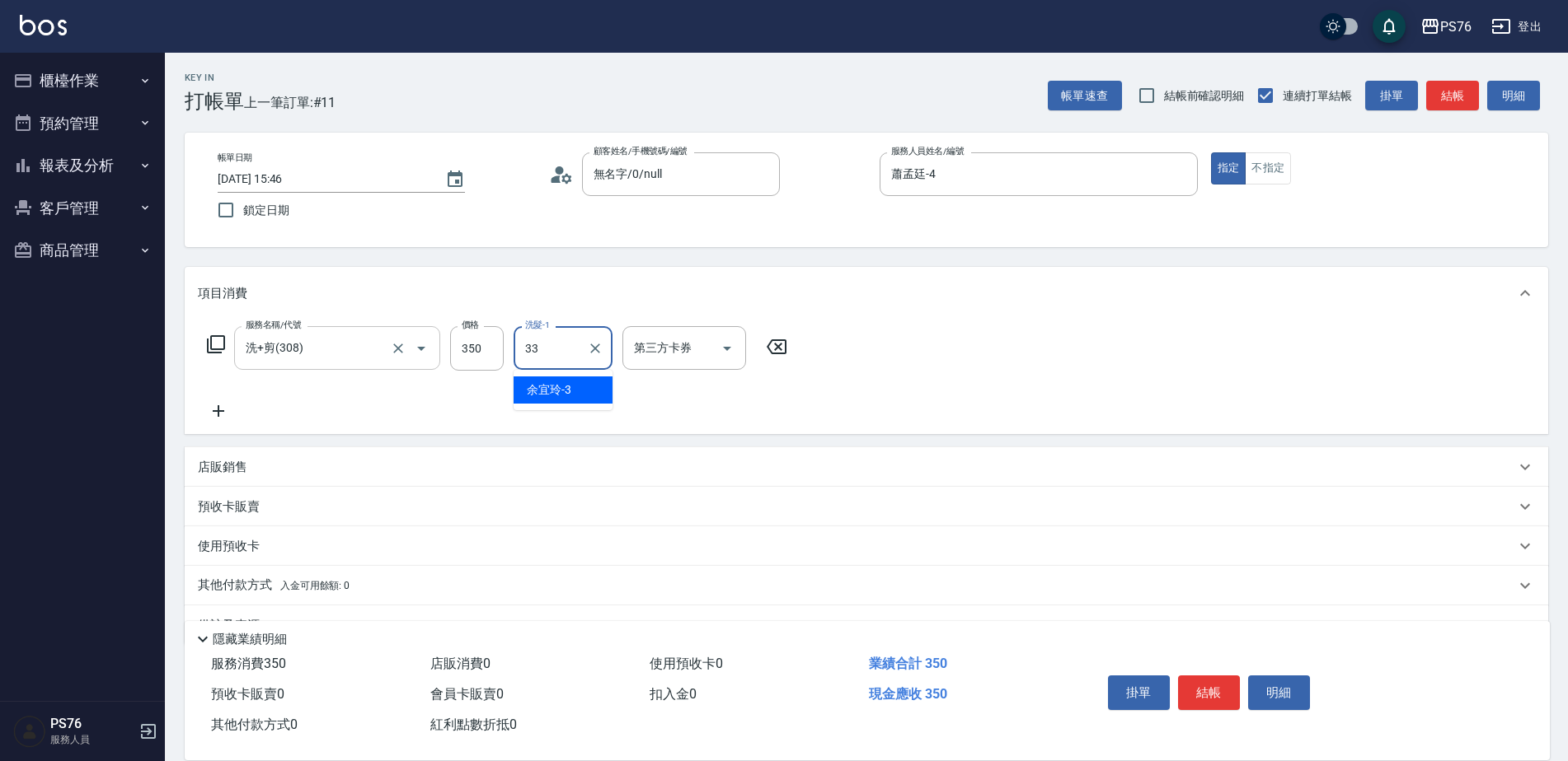
type input "[PERSON_NAME]33"
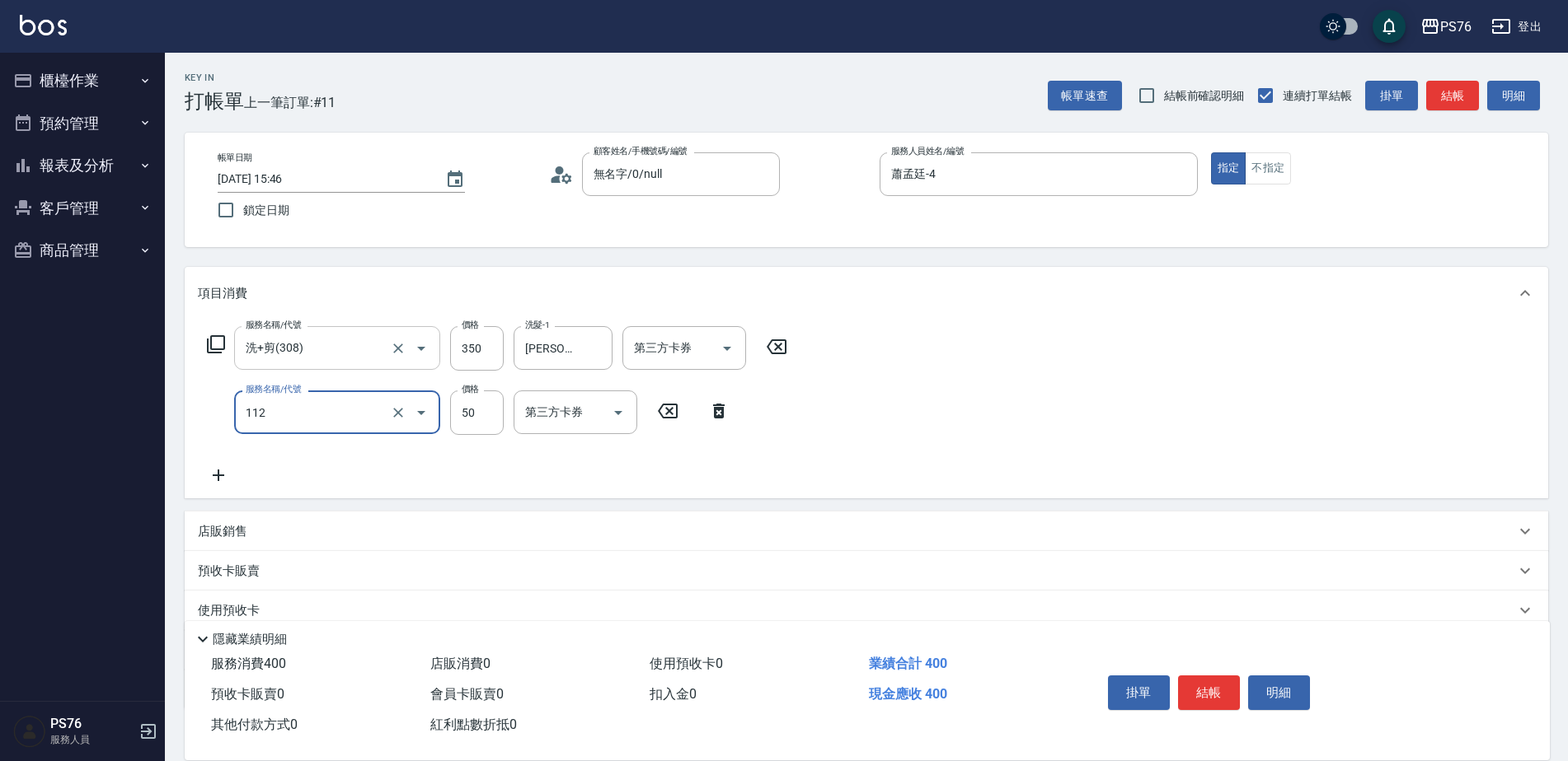
type input "精油50(112)"
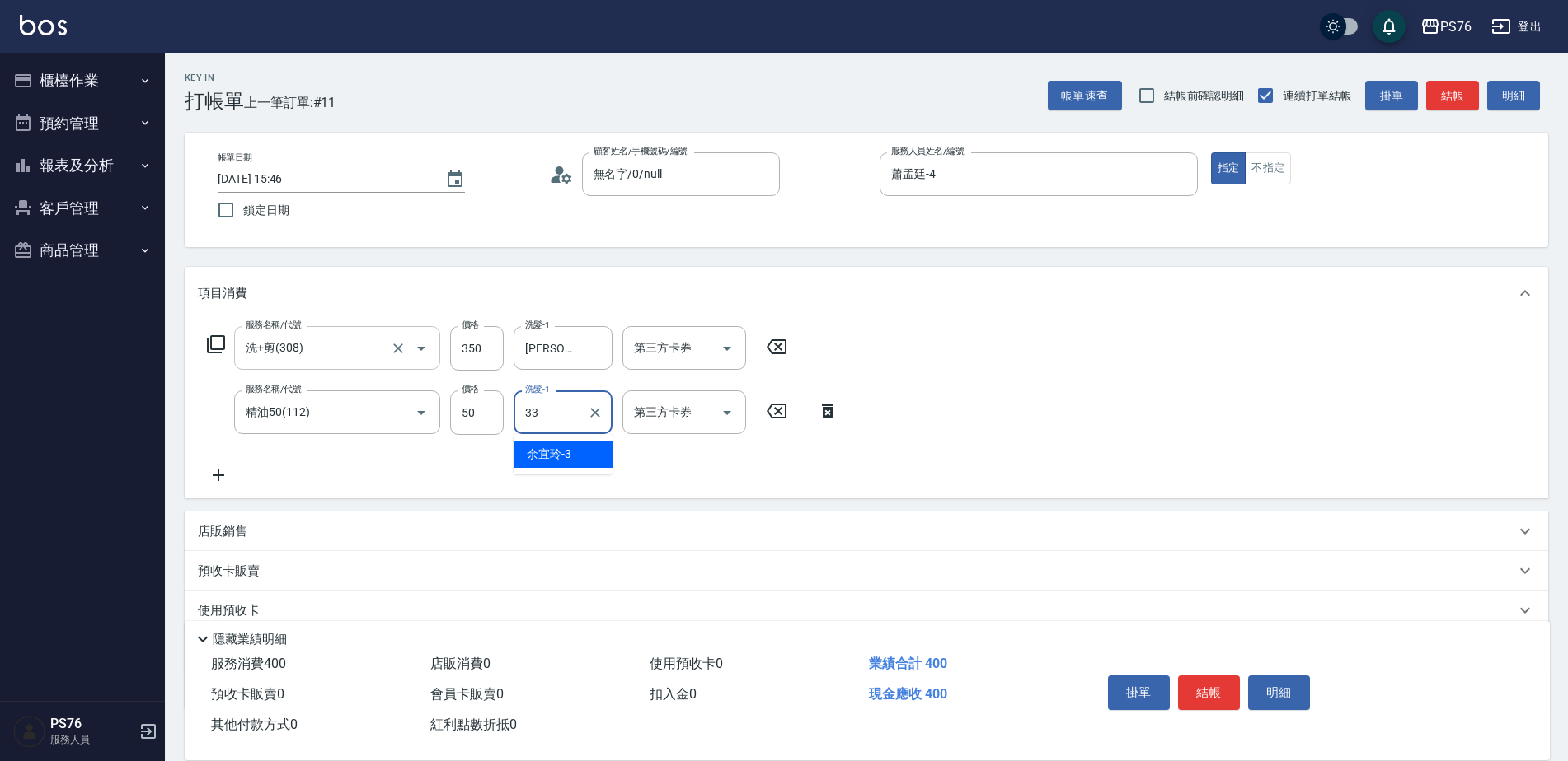
type input "[PERSON_NAME]33"
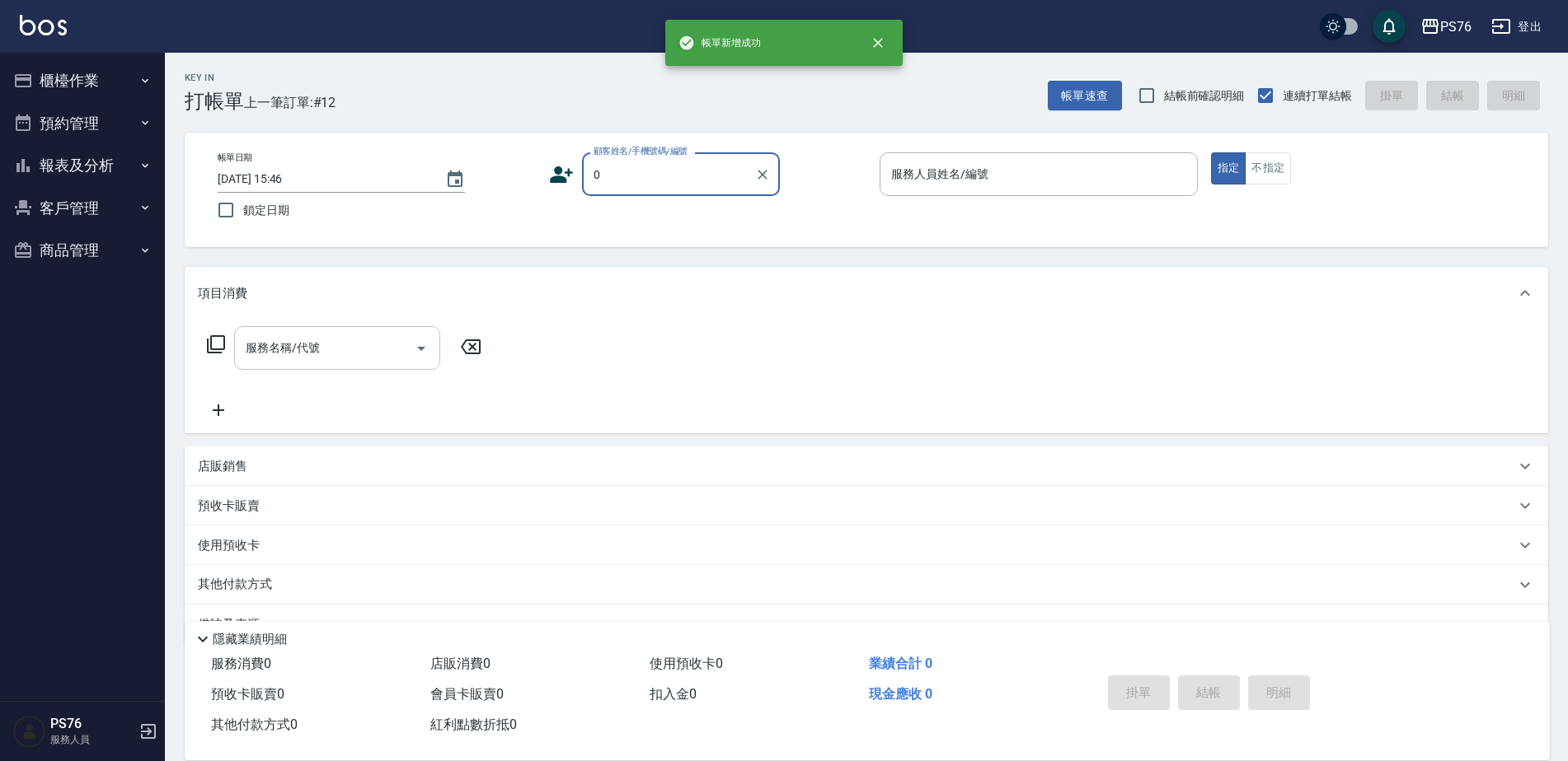
type input "無名字/0/null"
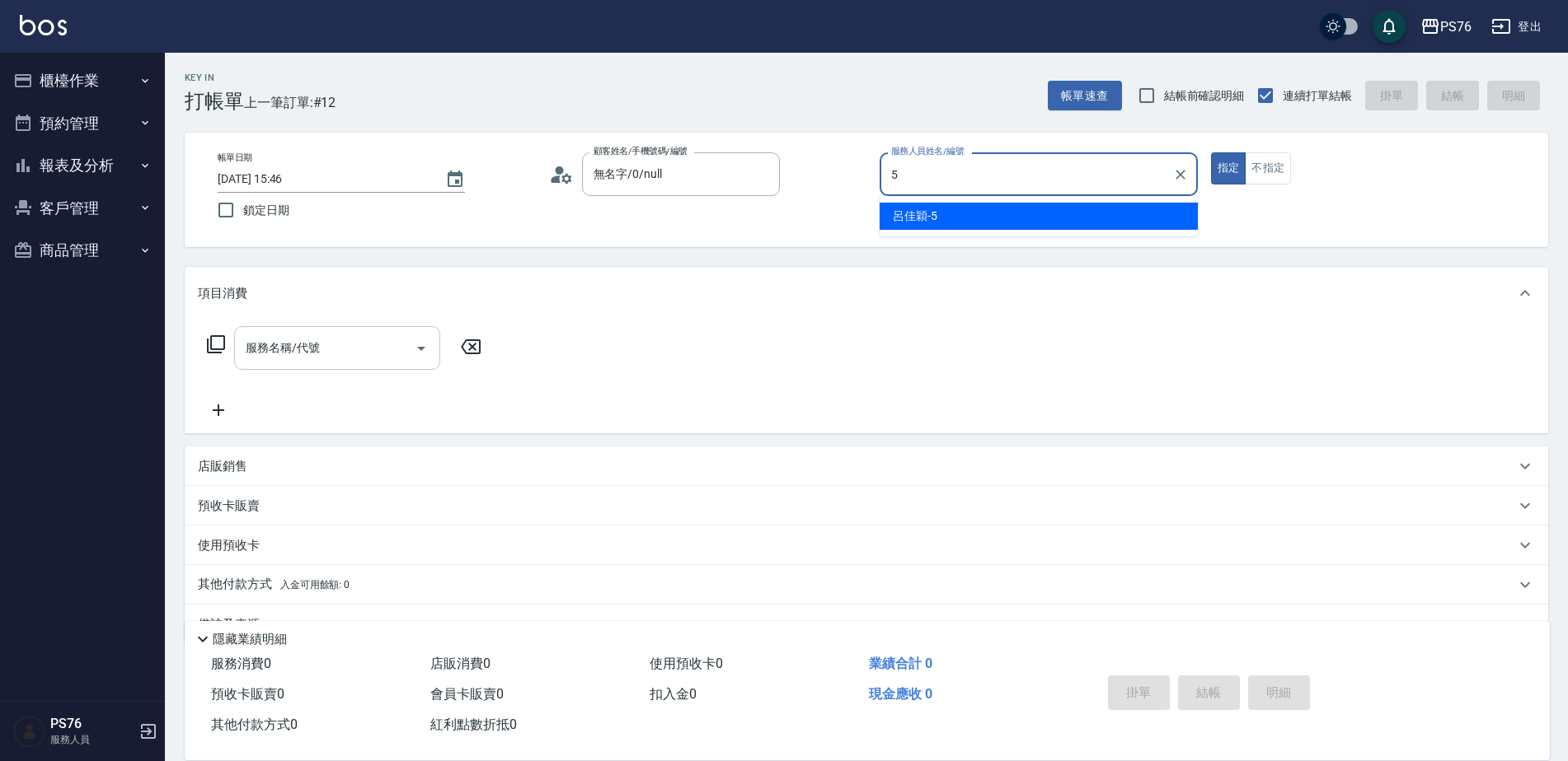
type input "呂佳穎-5"
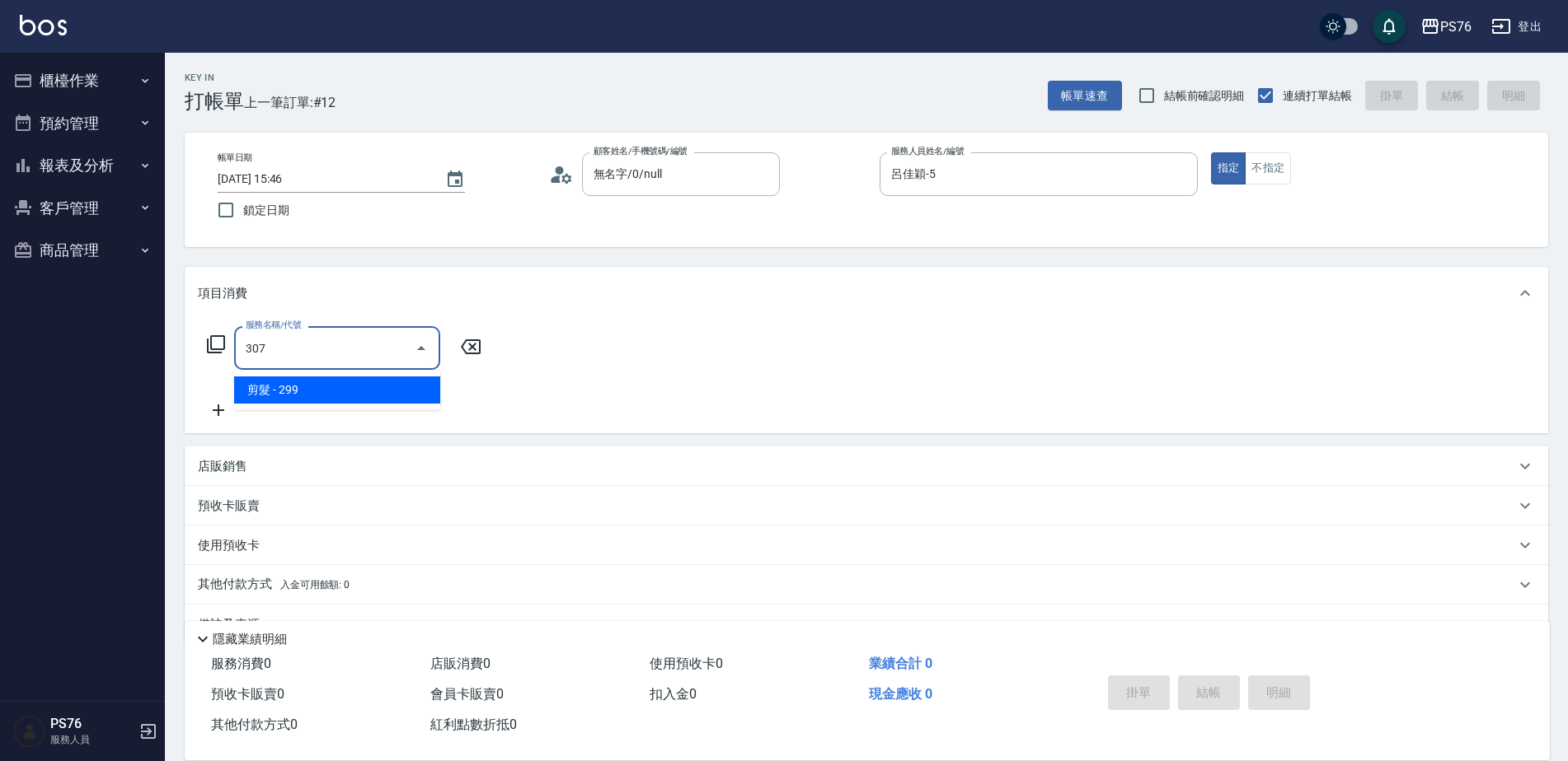
type input "剪髮(307)"
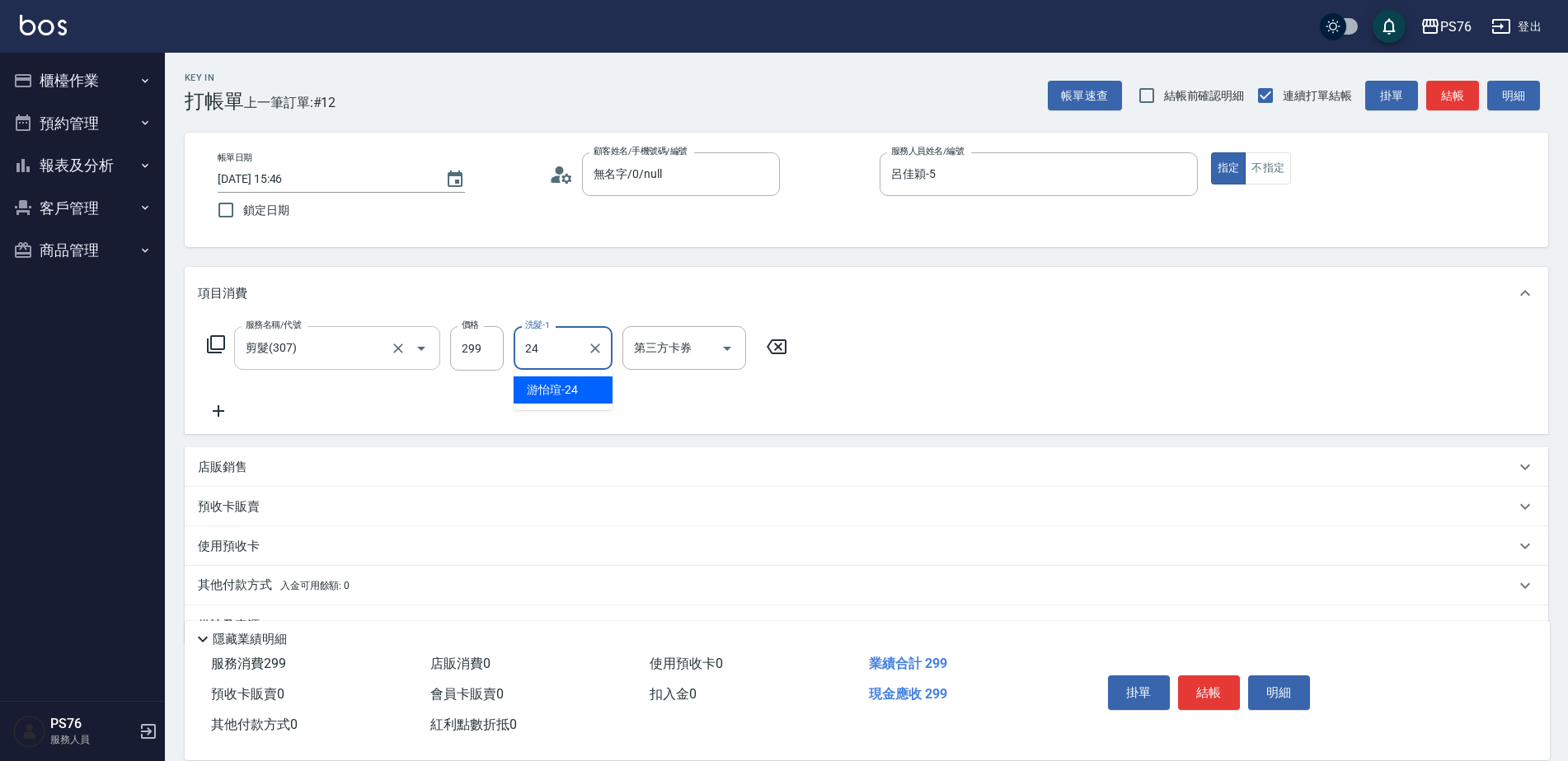
type input "游怡瑄-24"
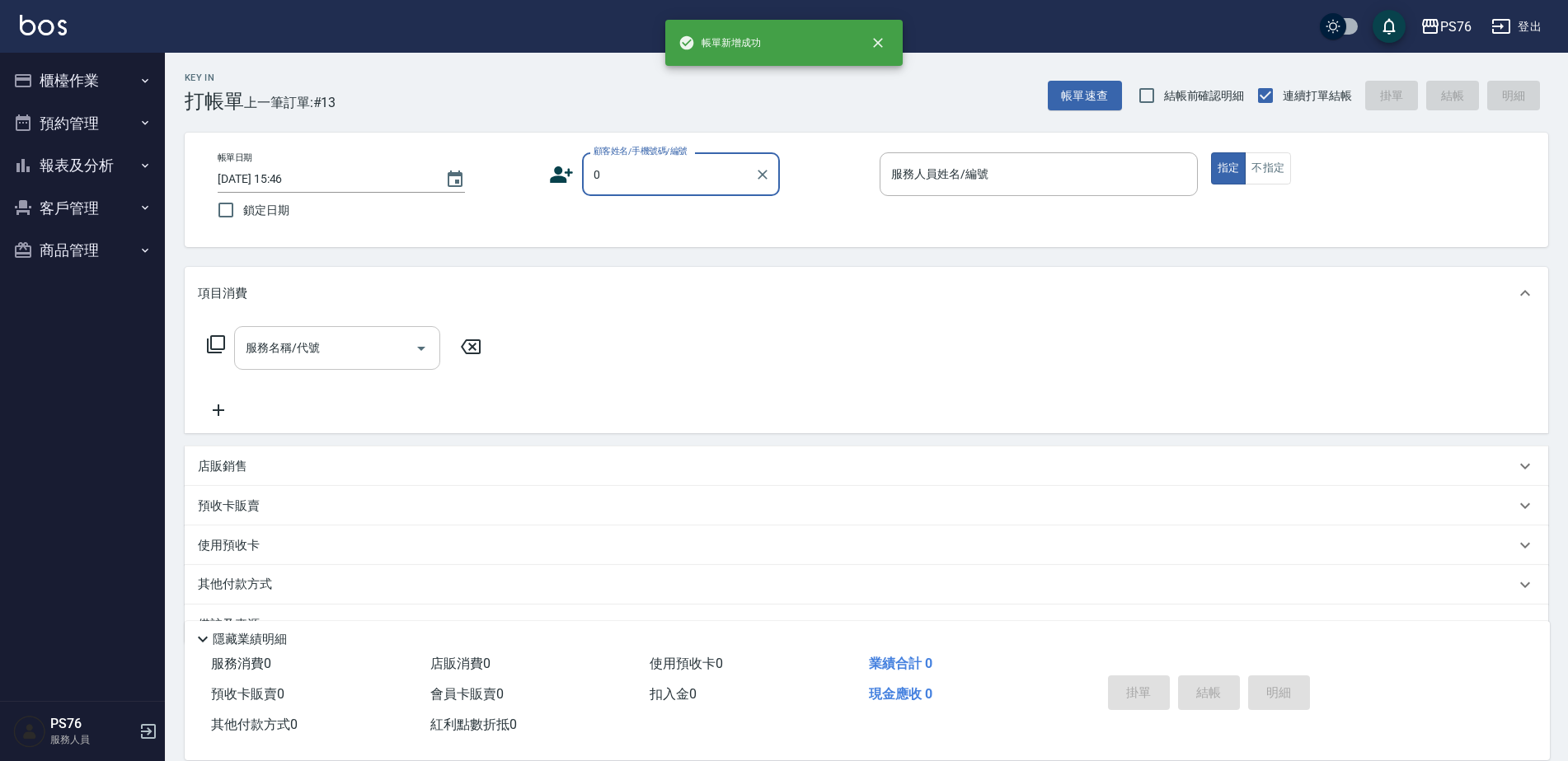
type input "無名字/0/null"
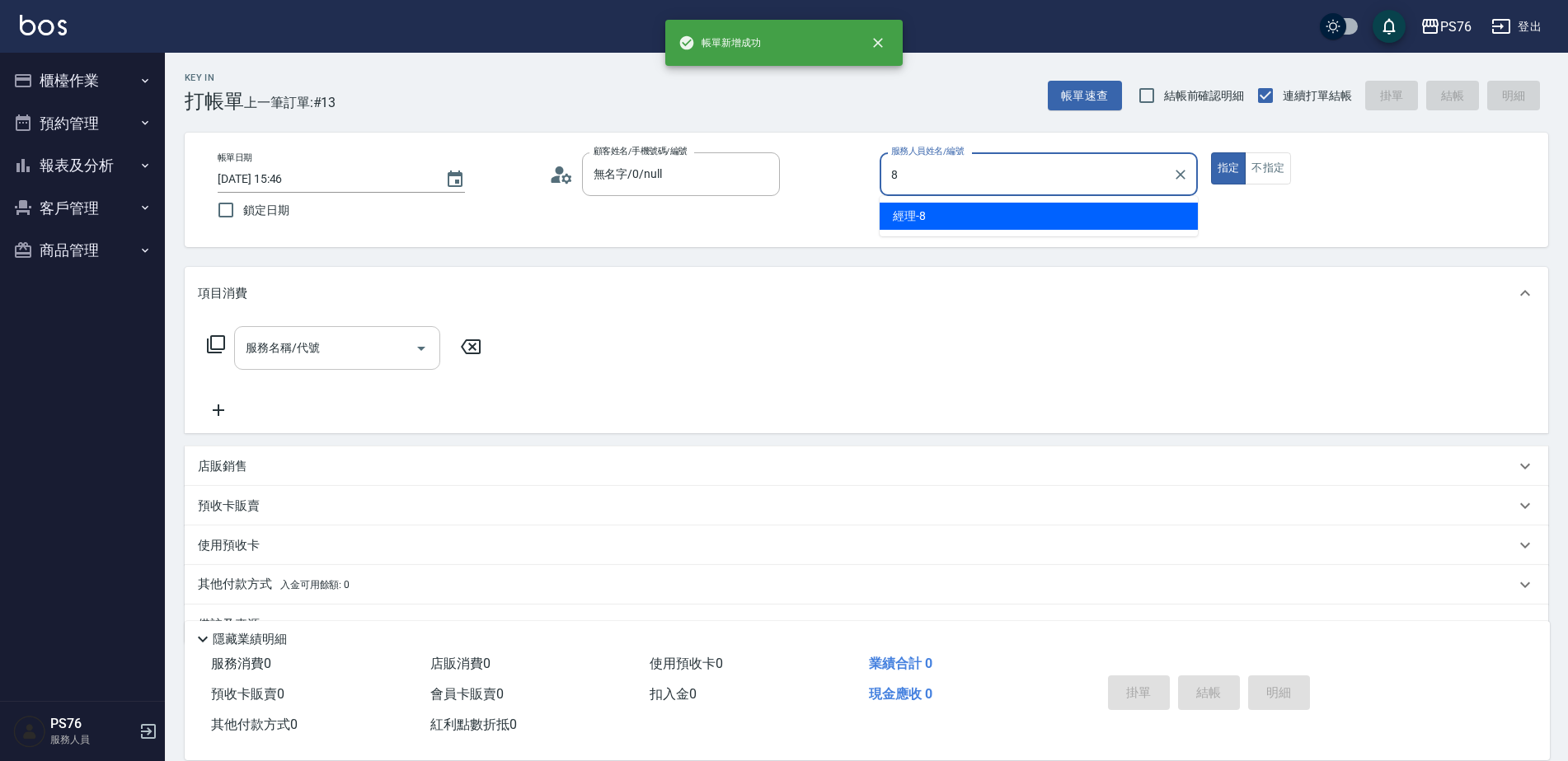
type input "經理-8"
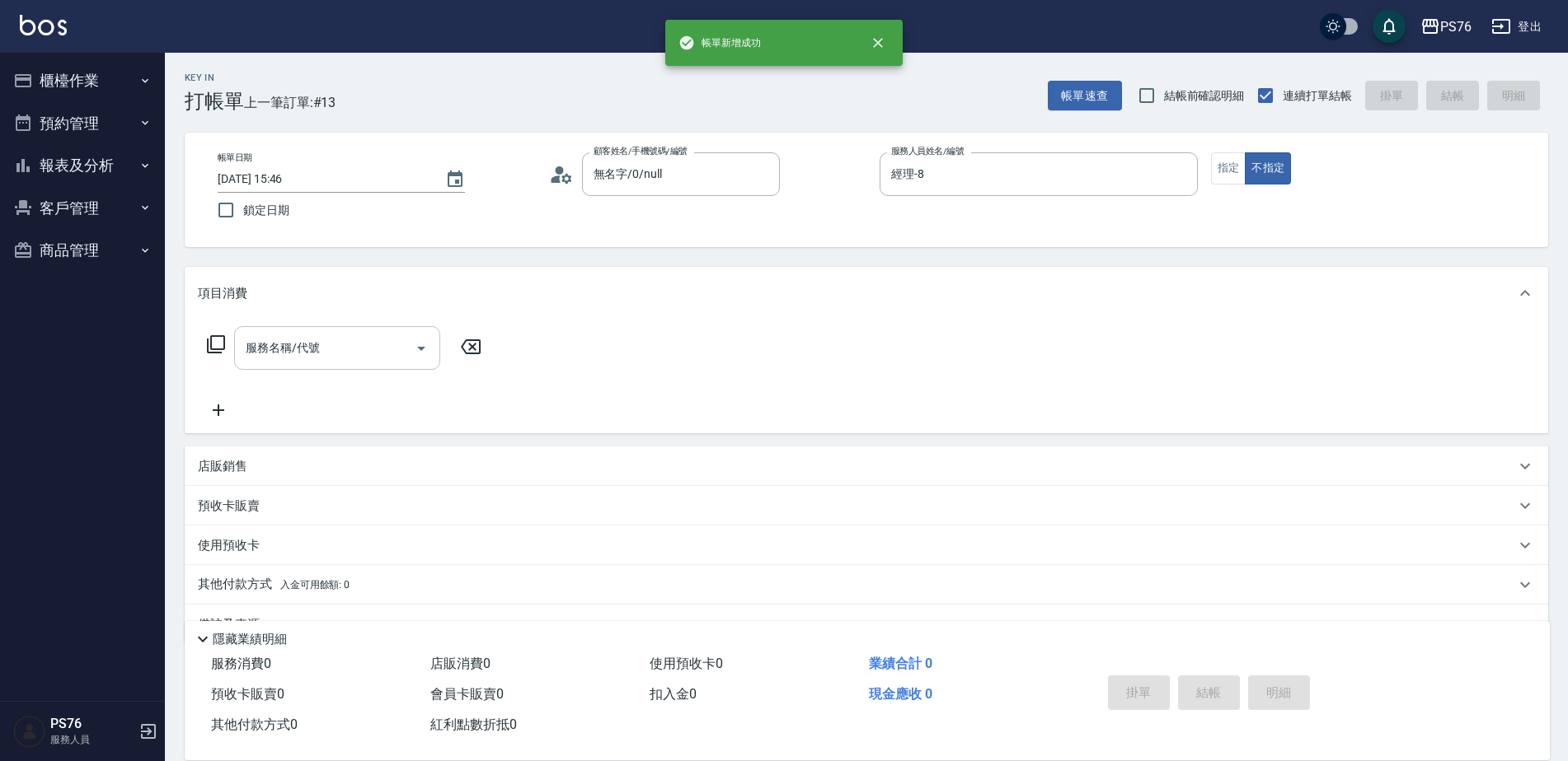
click at [356, 342] on input "服務名稱/代號" at bounding box center [324, 349] width 166 height 29
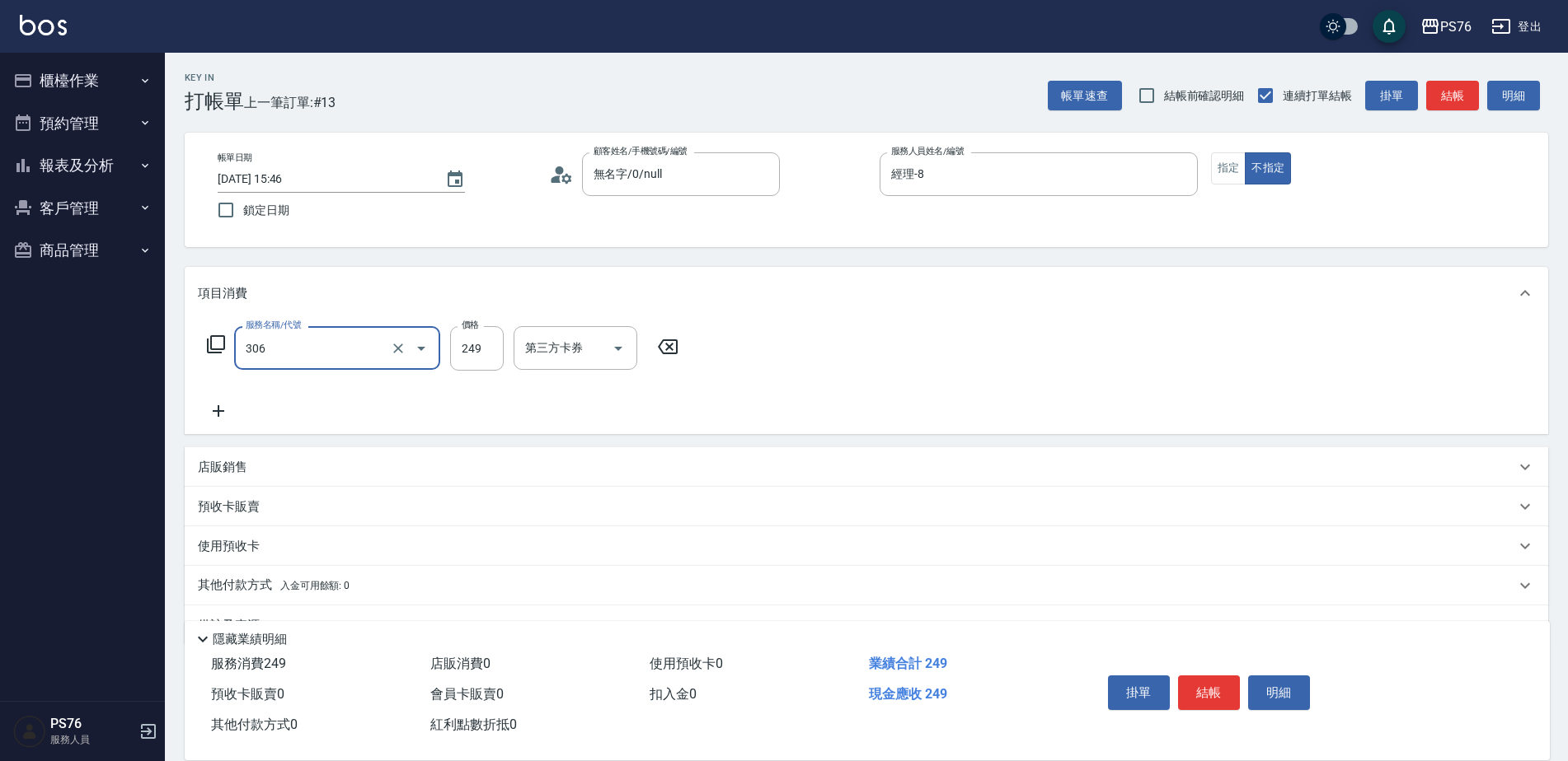
type input "剪髮(306)"
type input "經理-8"
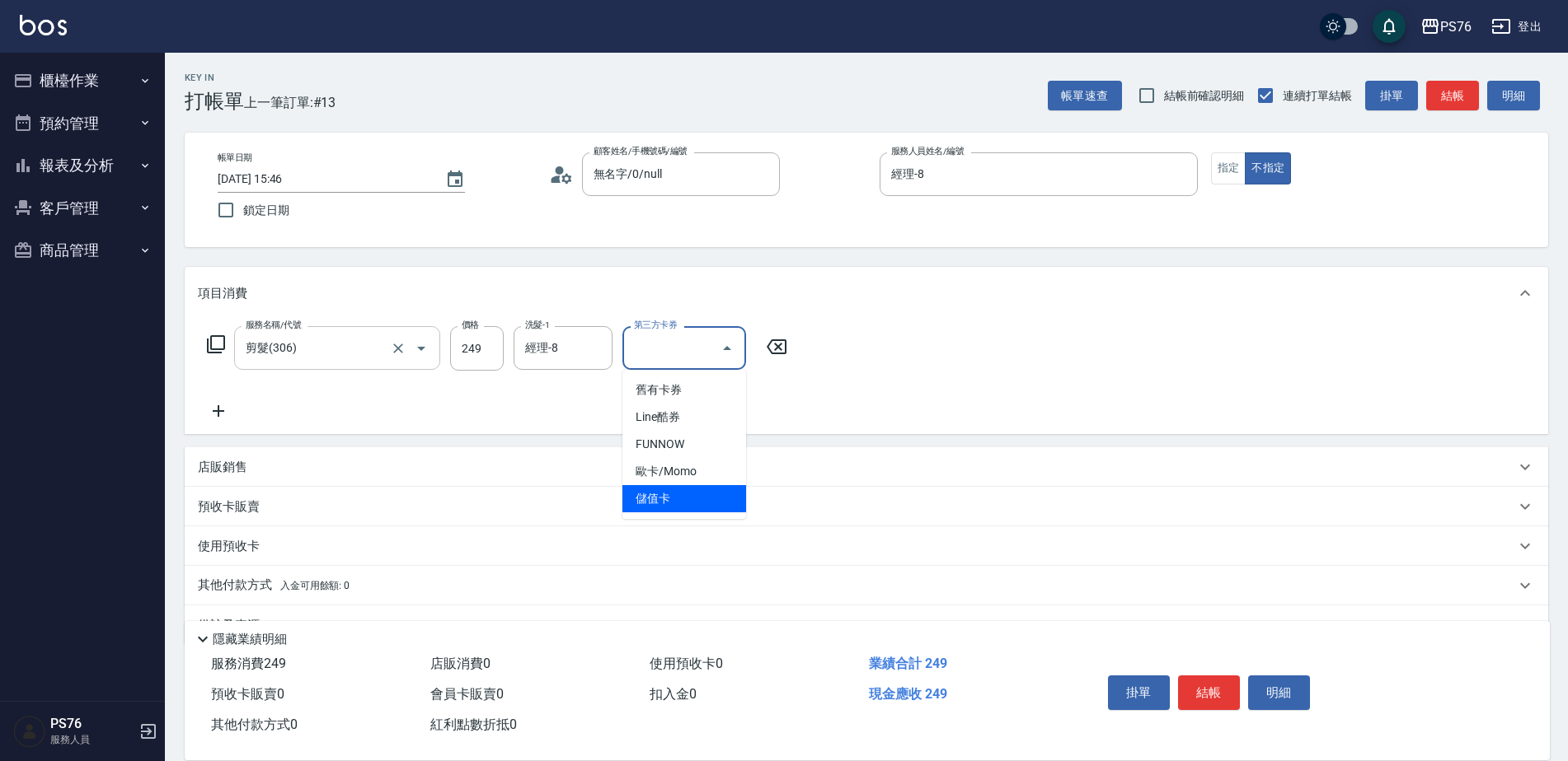
type input "儲值卡"
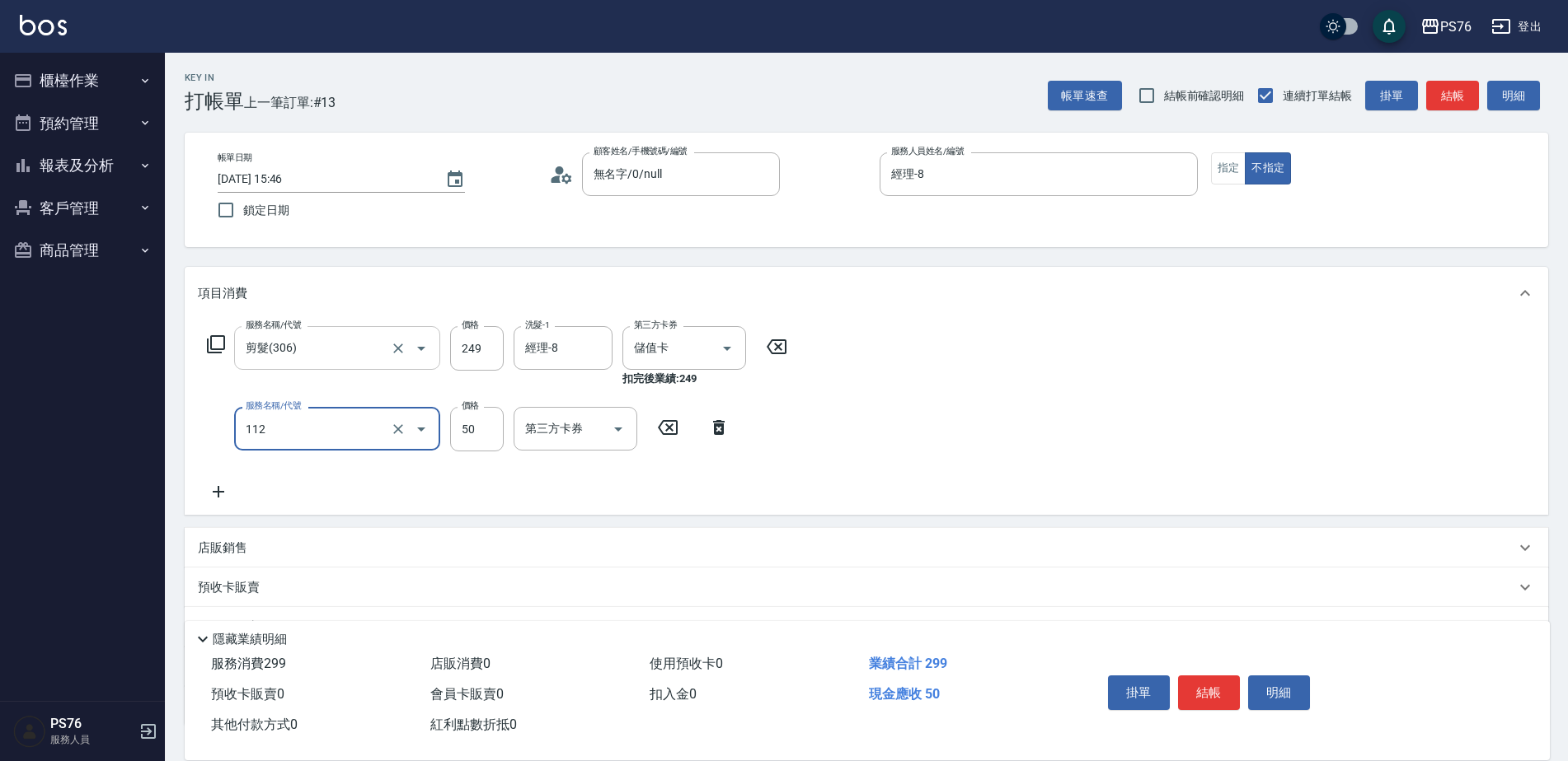
type input "精油50(112)"
click at [447, 434] on div "服務名稱/代號 精油50(112) 服務名稱/代號 價格 0 價格 洗髮-1 洗髮-1 第三方卡券 第三方卡券" at bounding box center [523, 430] width 651 height 44
click at [455, 429] on input "0" at bounding box center [477, 430] width 54 height 44
type input "50"
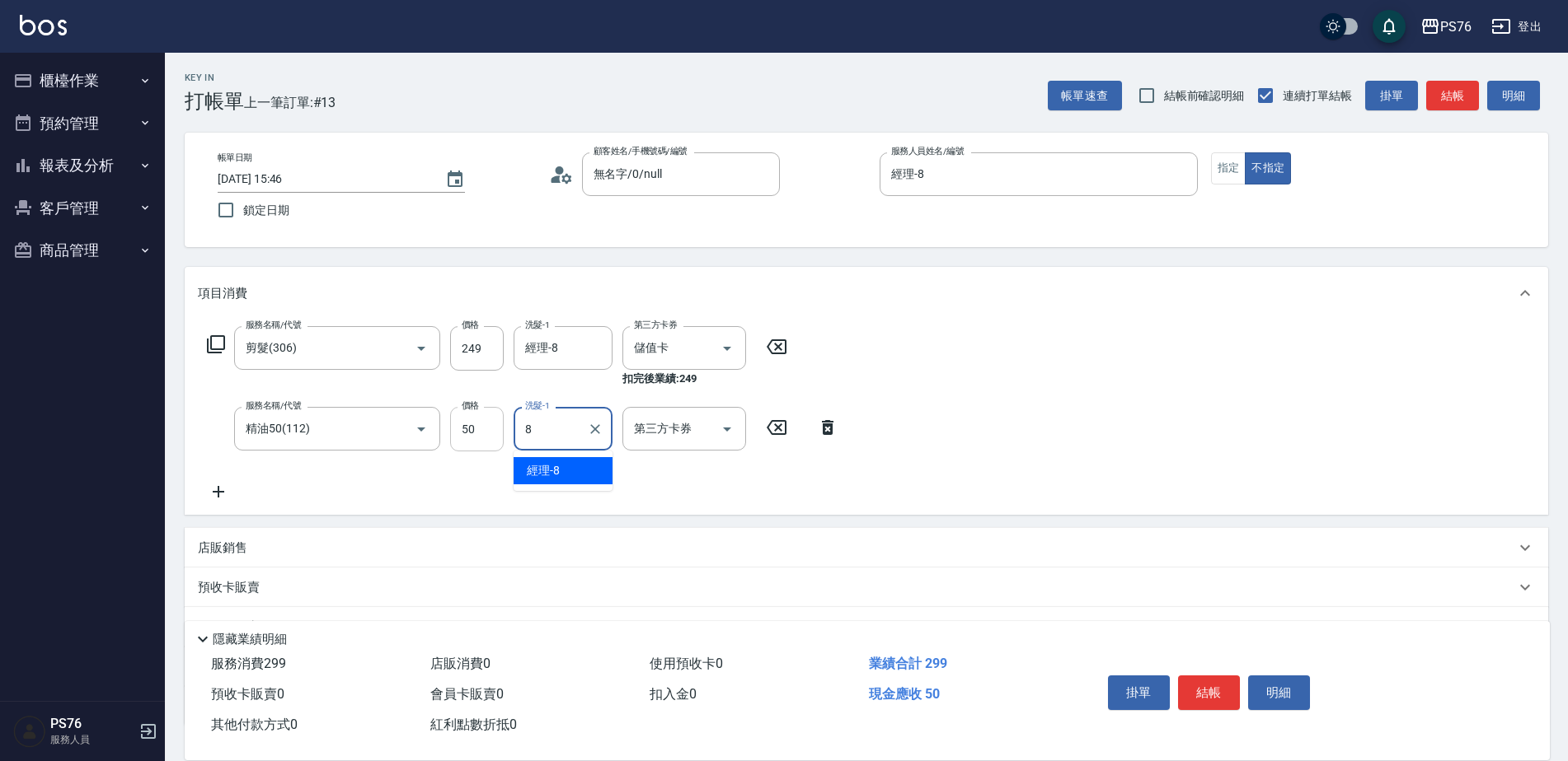
type input "經理-8"
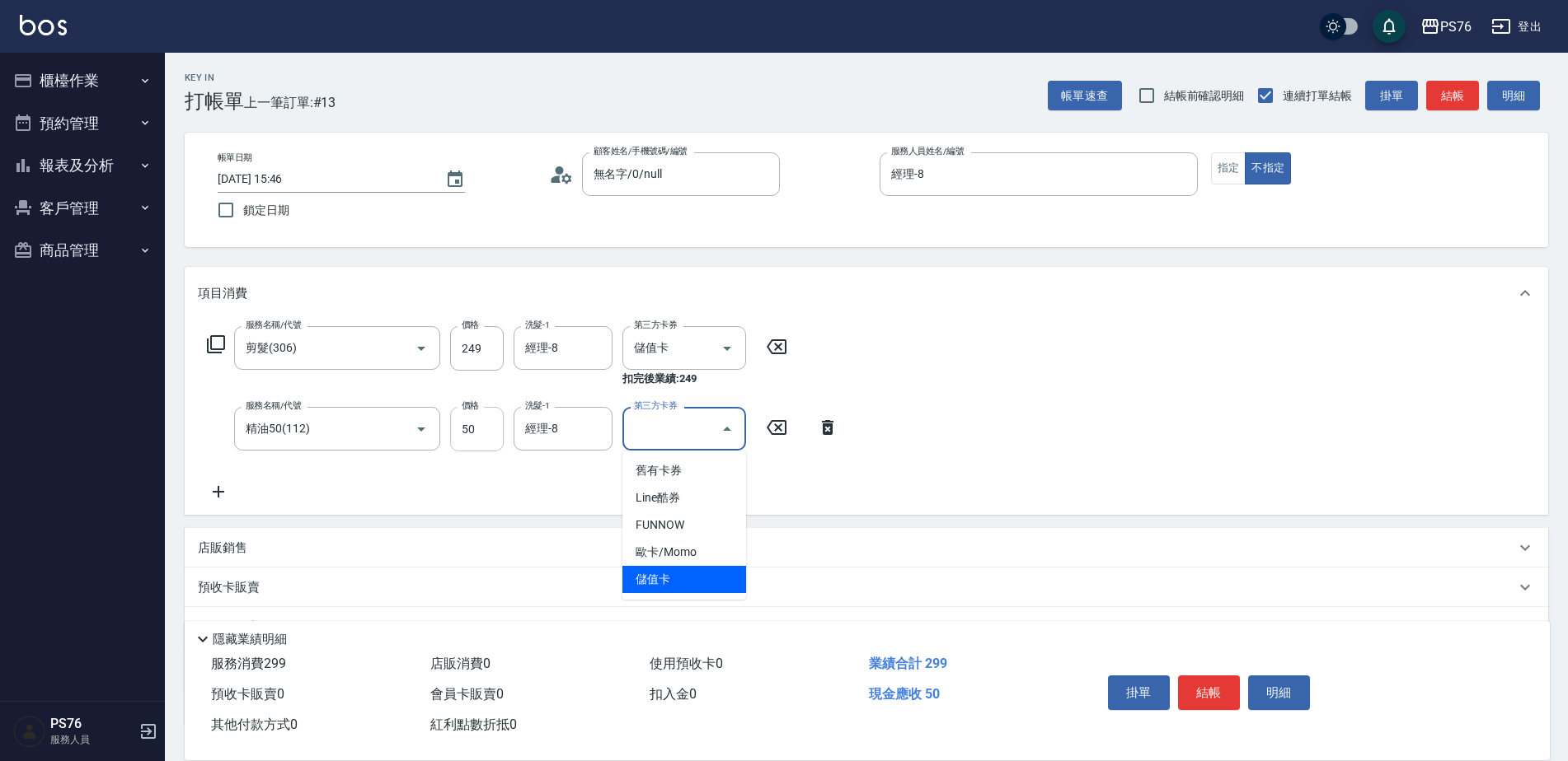
type input "儲值卡"
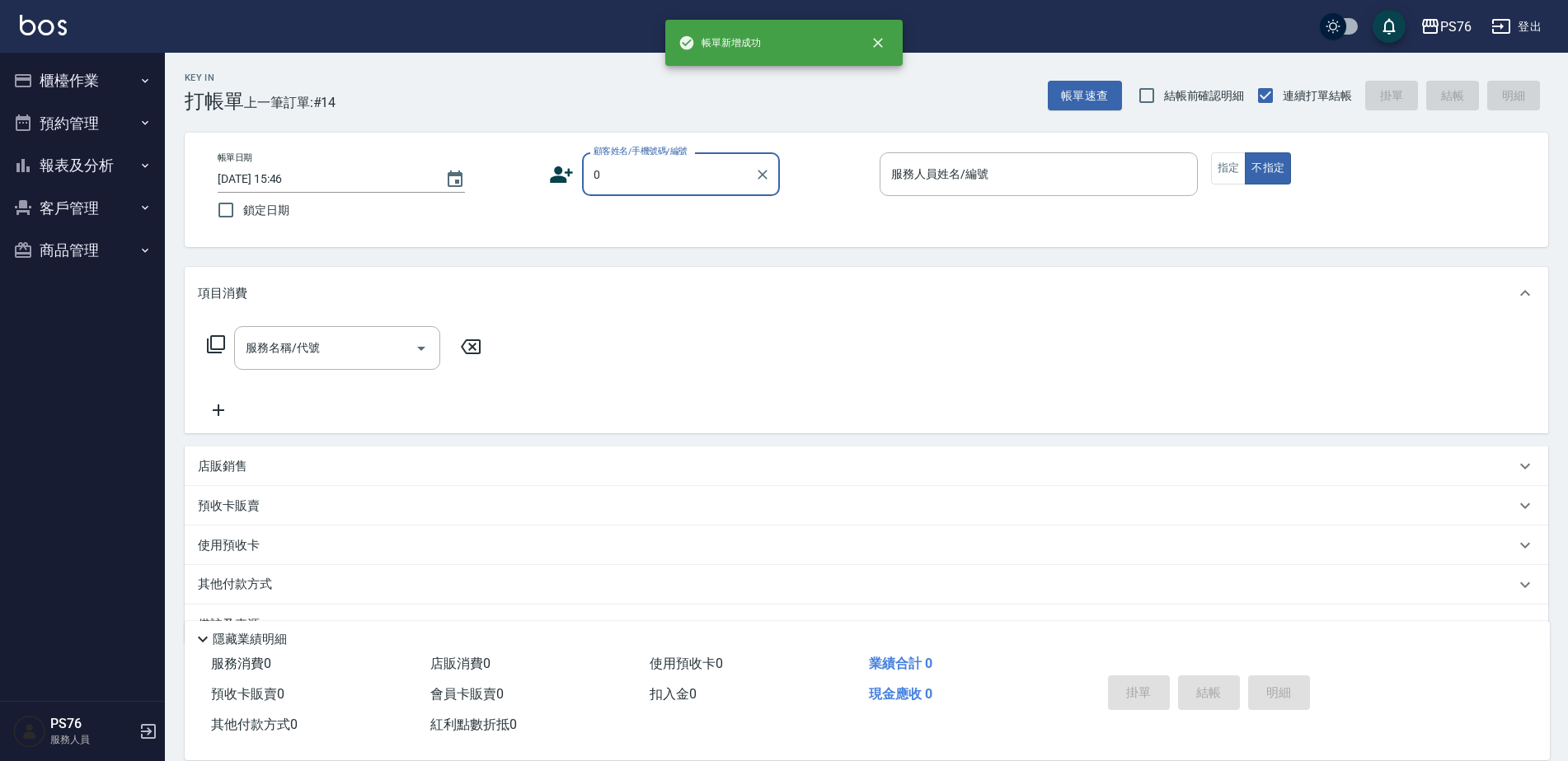
type input "無名字/0/null"
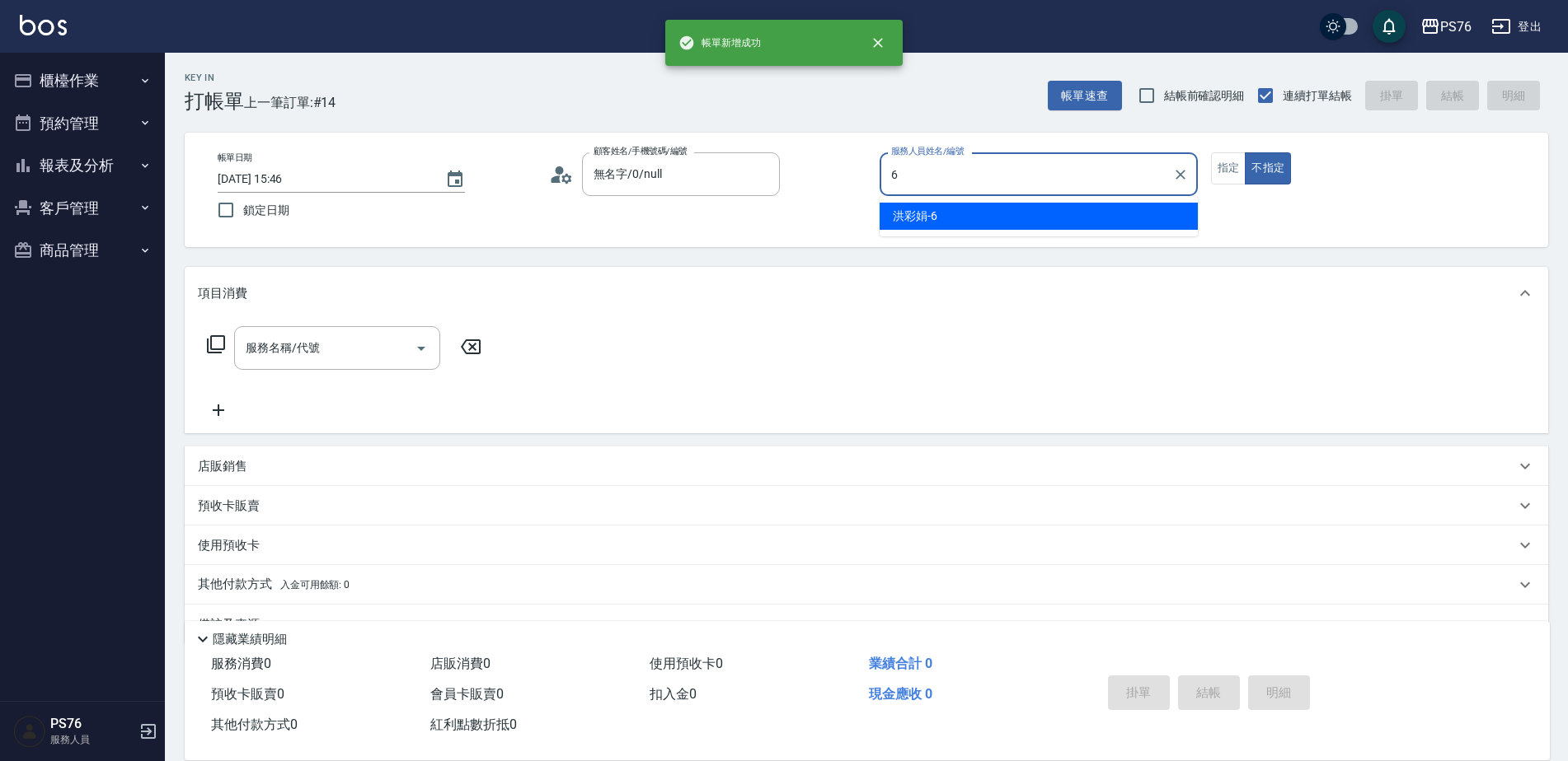
type input "洪彩娟-6"
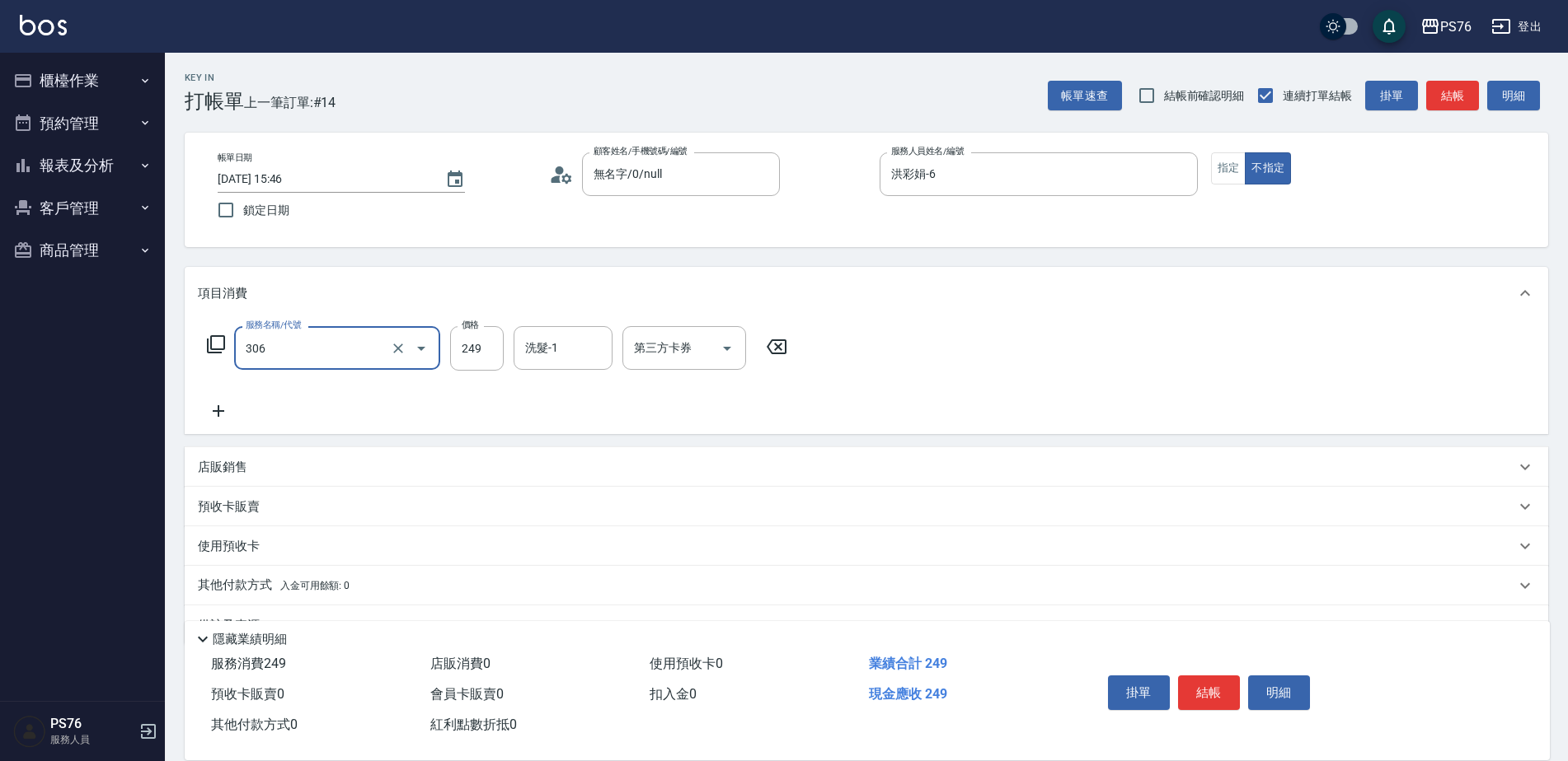
type input "剪髮(306)"
type input "洪彩娟-6"
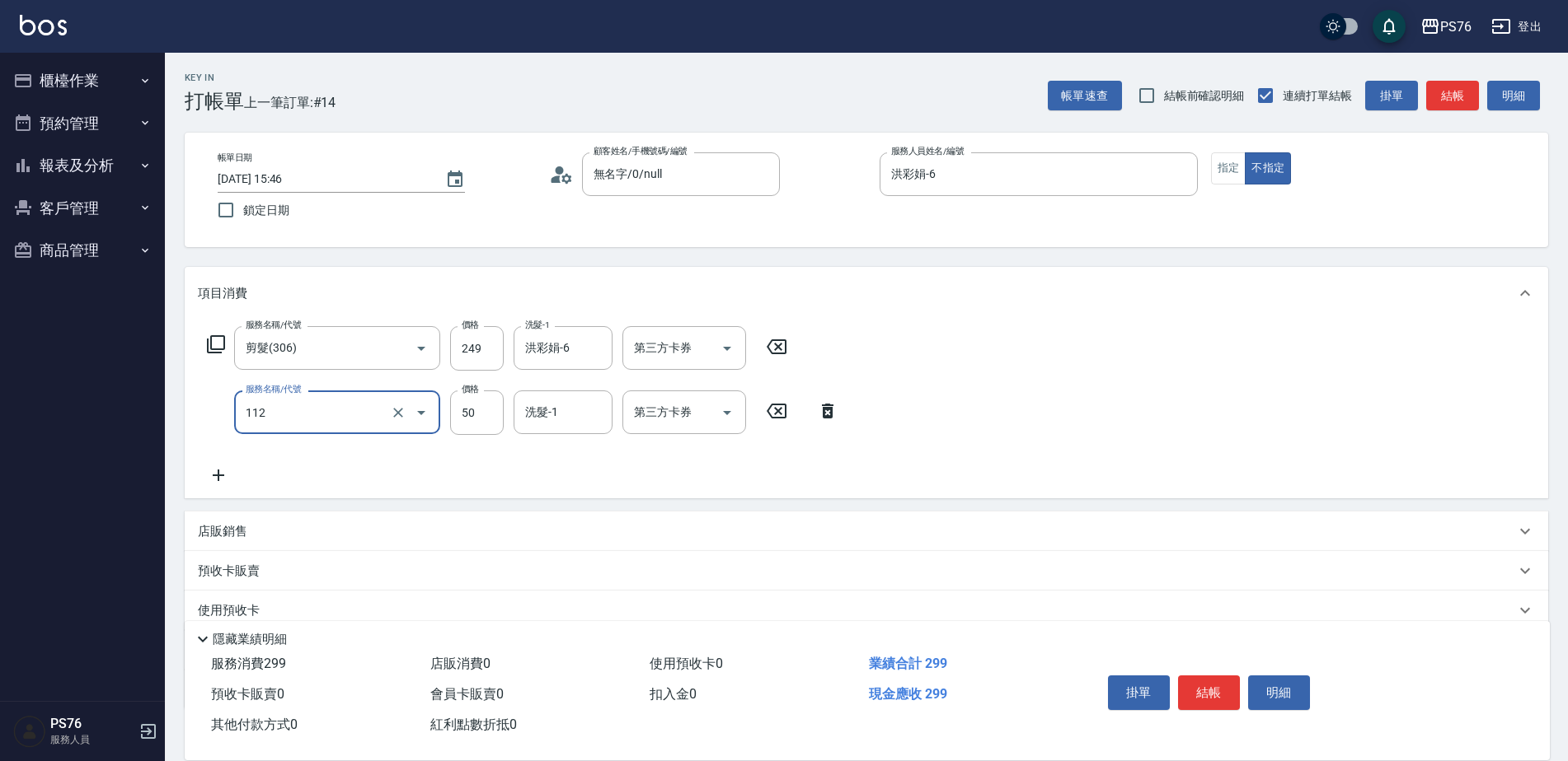
type input "精油50(112)"
type input "洪彩娟-6"
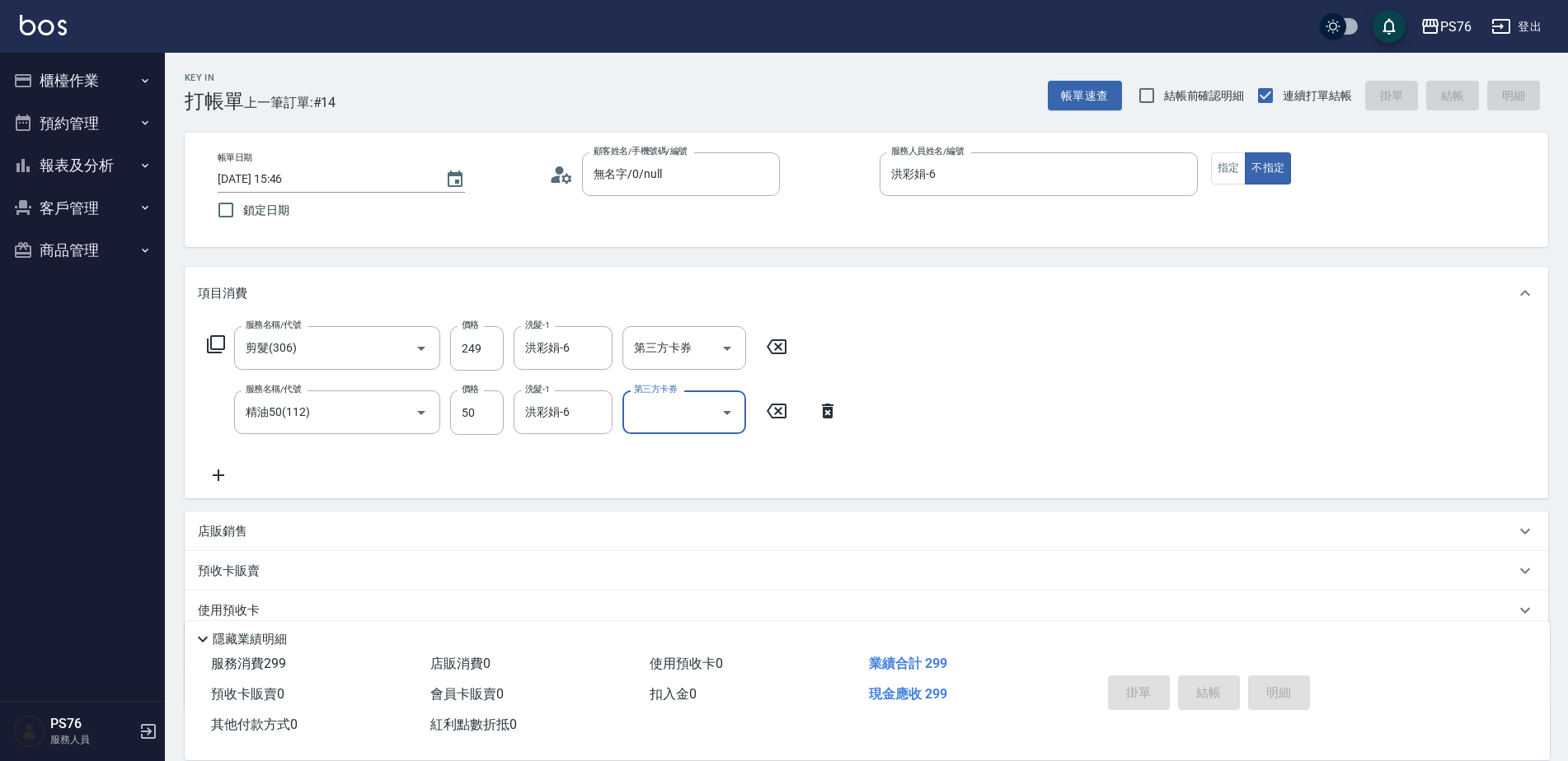
type input "[DATE] 15:47"
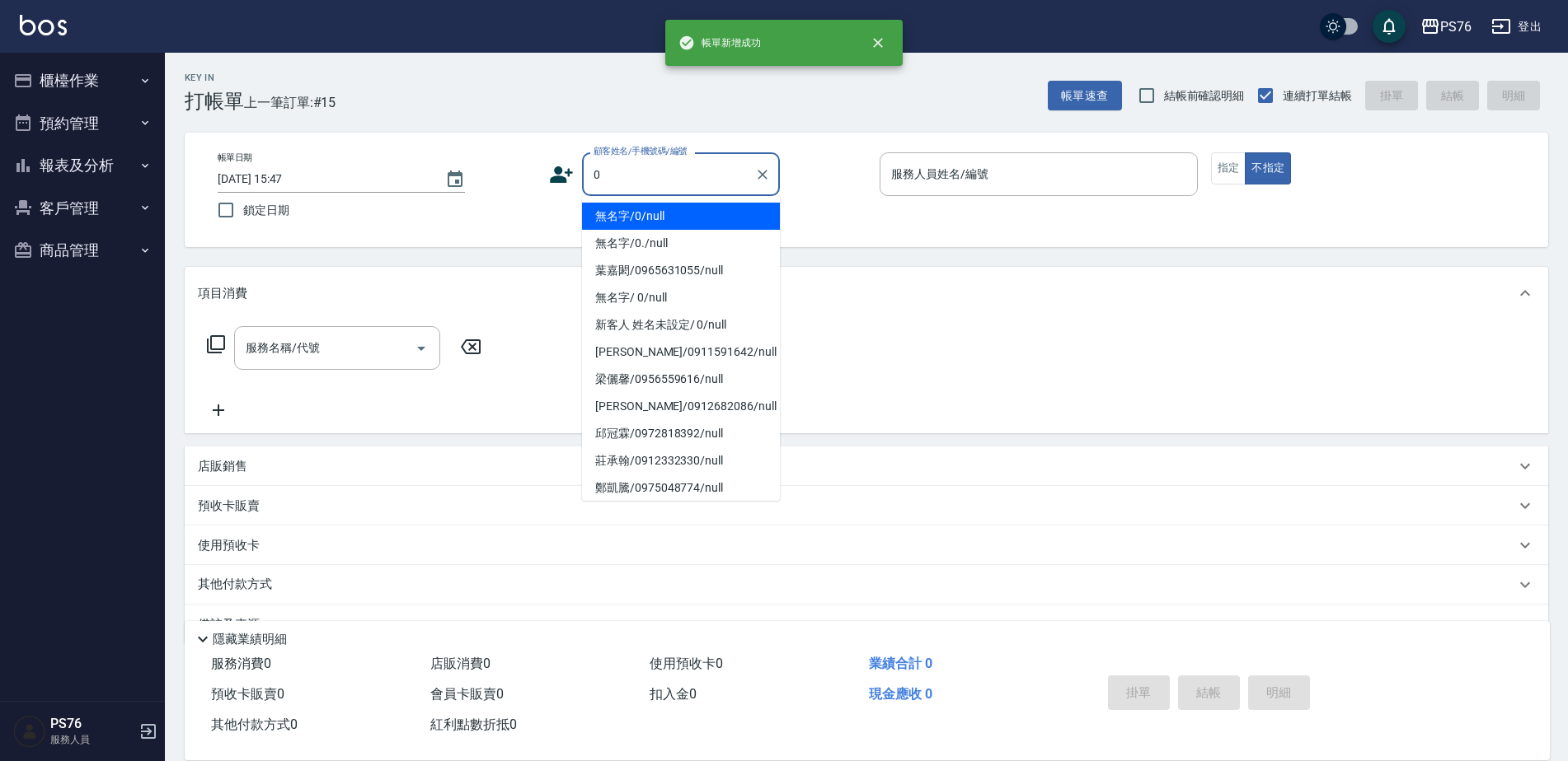
type input "無名字/0/null"
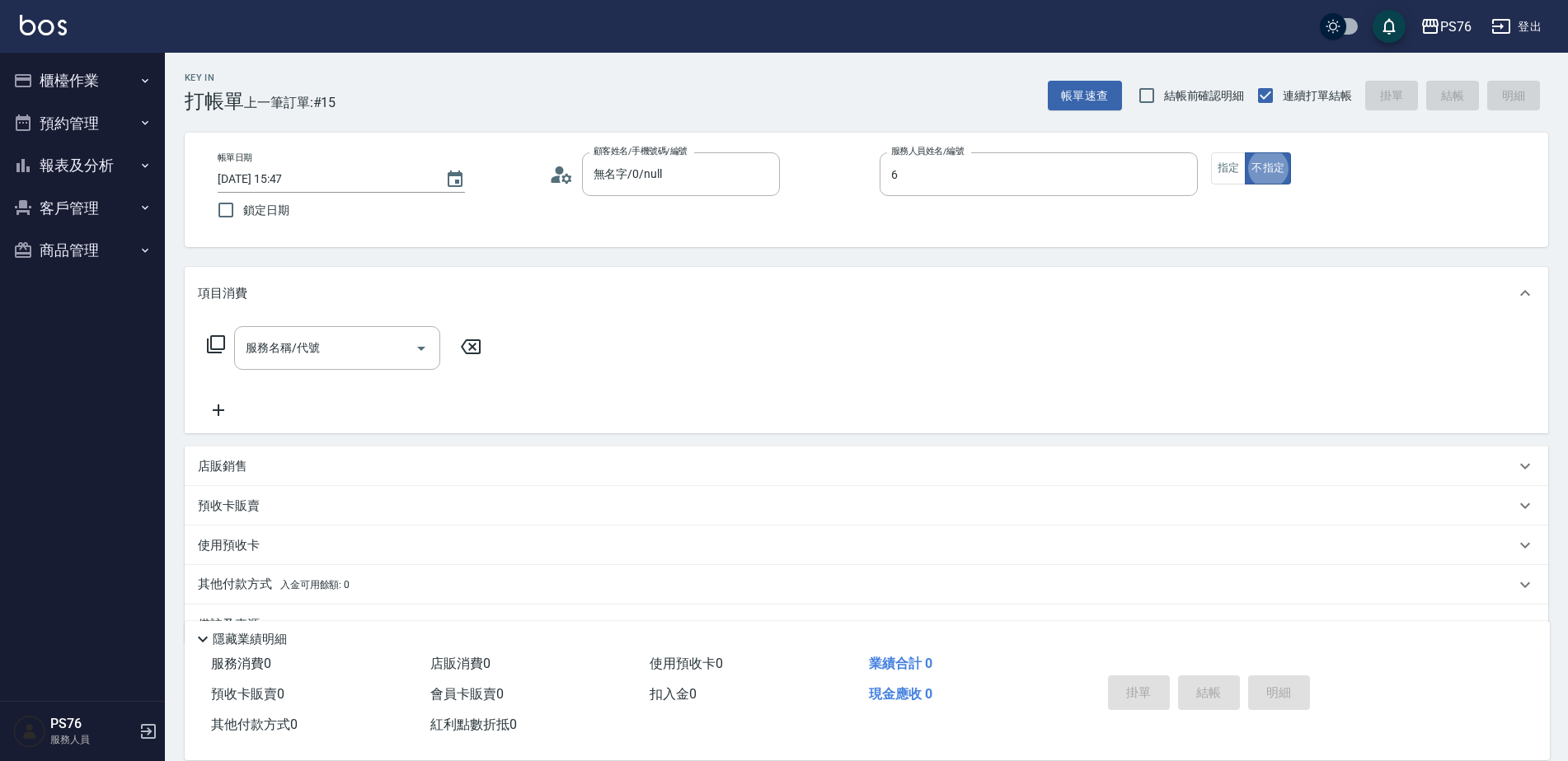
type input "洪彩娟-6"
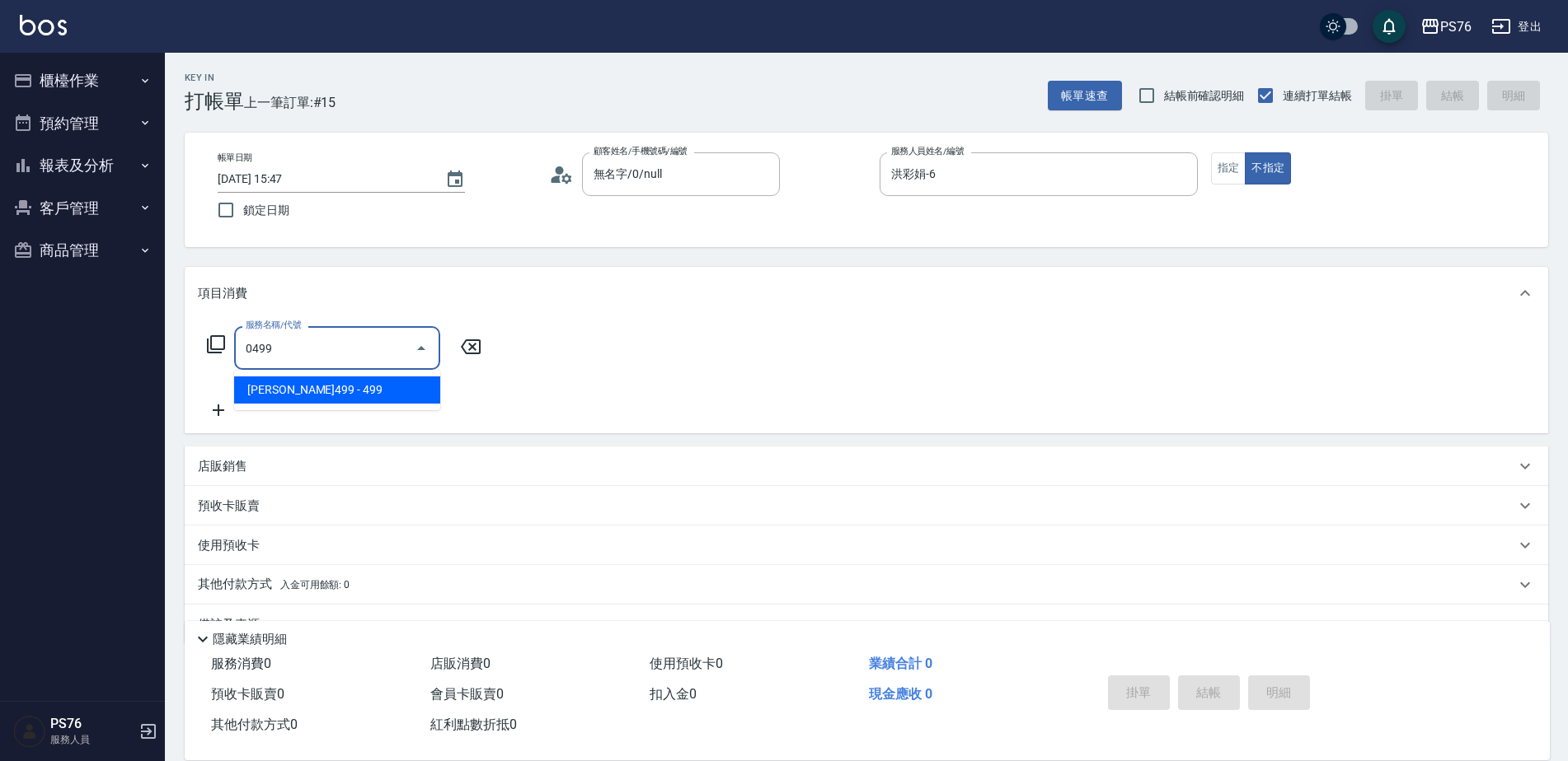
type input "[PERSON_NAME]499(0499)"
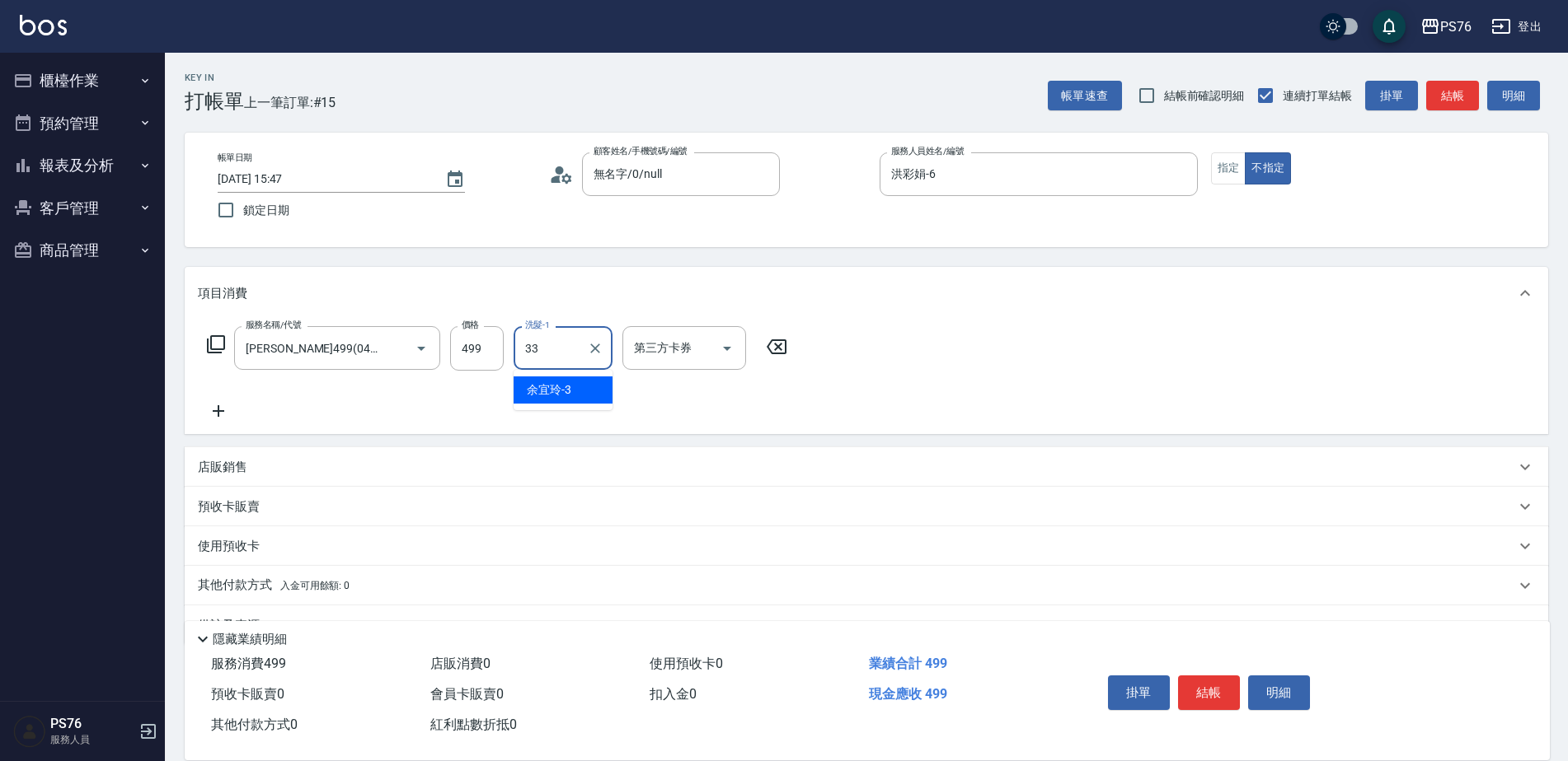
type input "[PERSON_NAME]33"
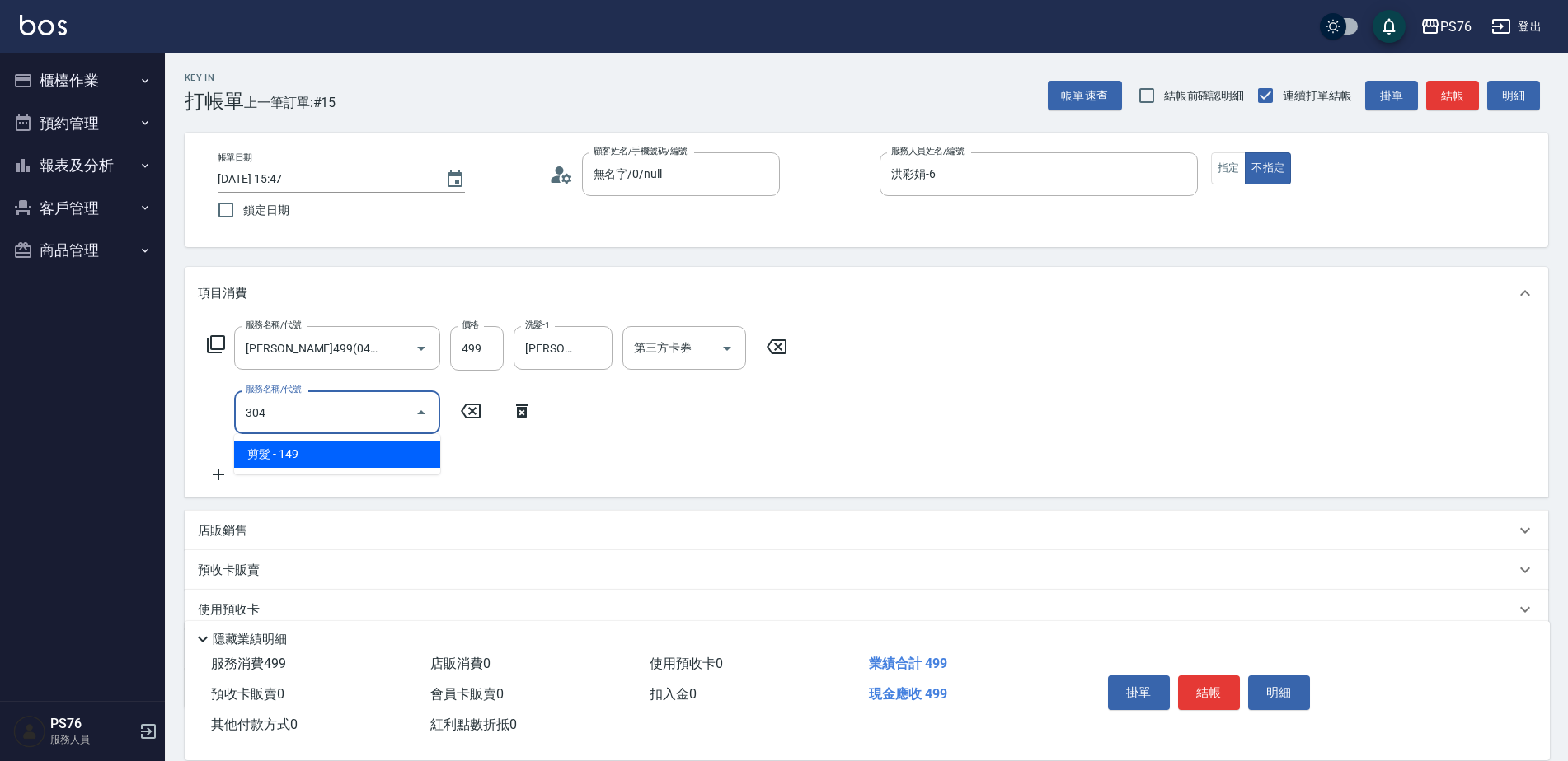
type input "剪髮(304)"
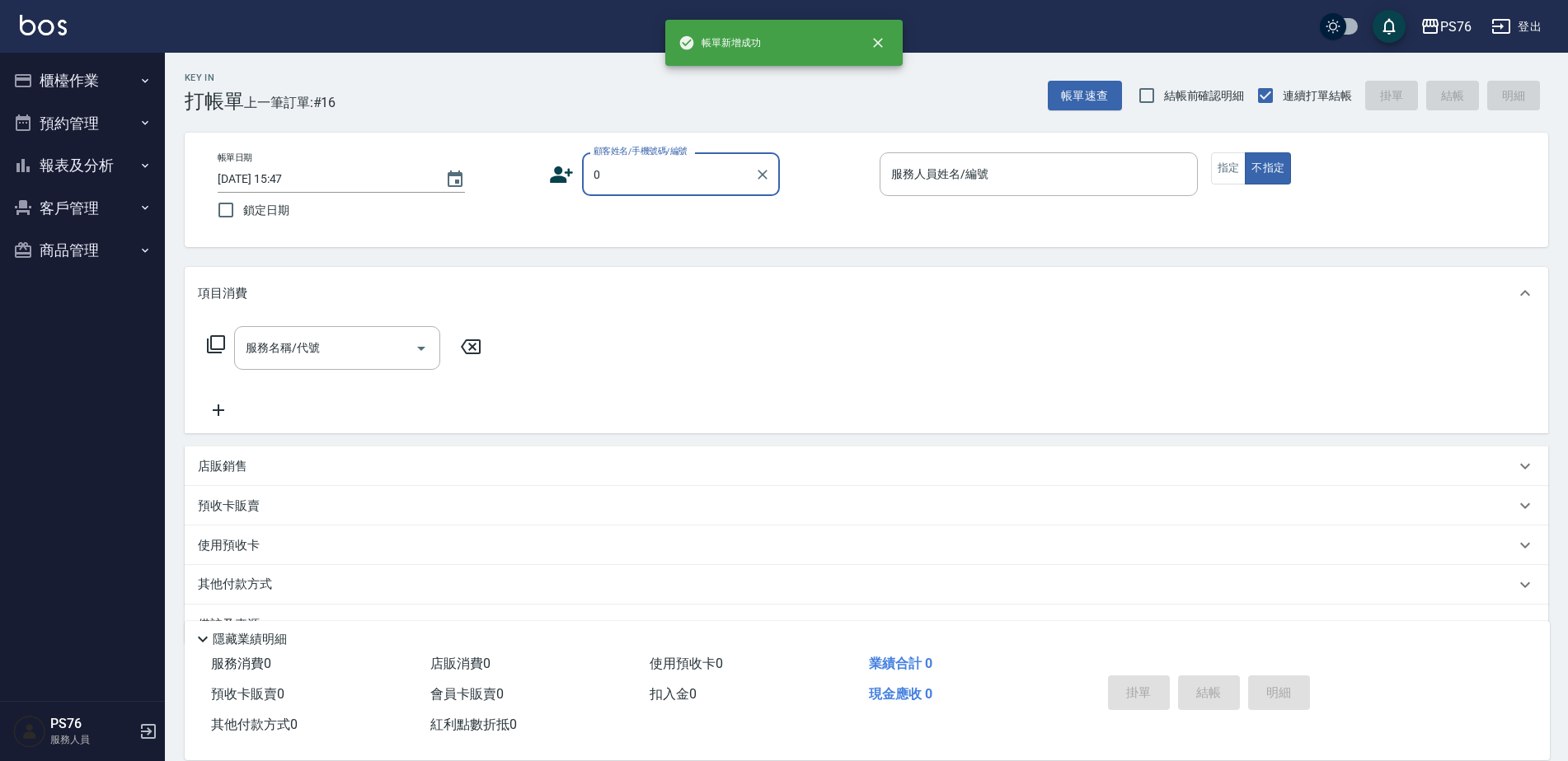
type input "無名字/0/null"
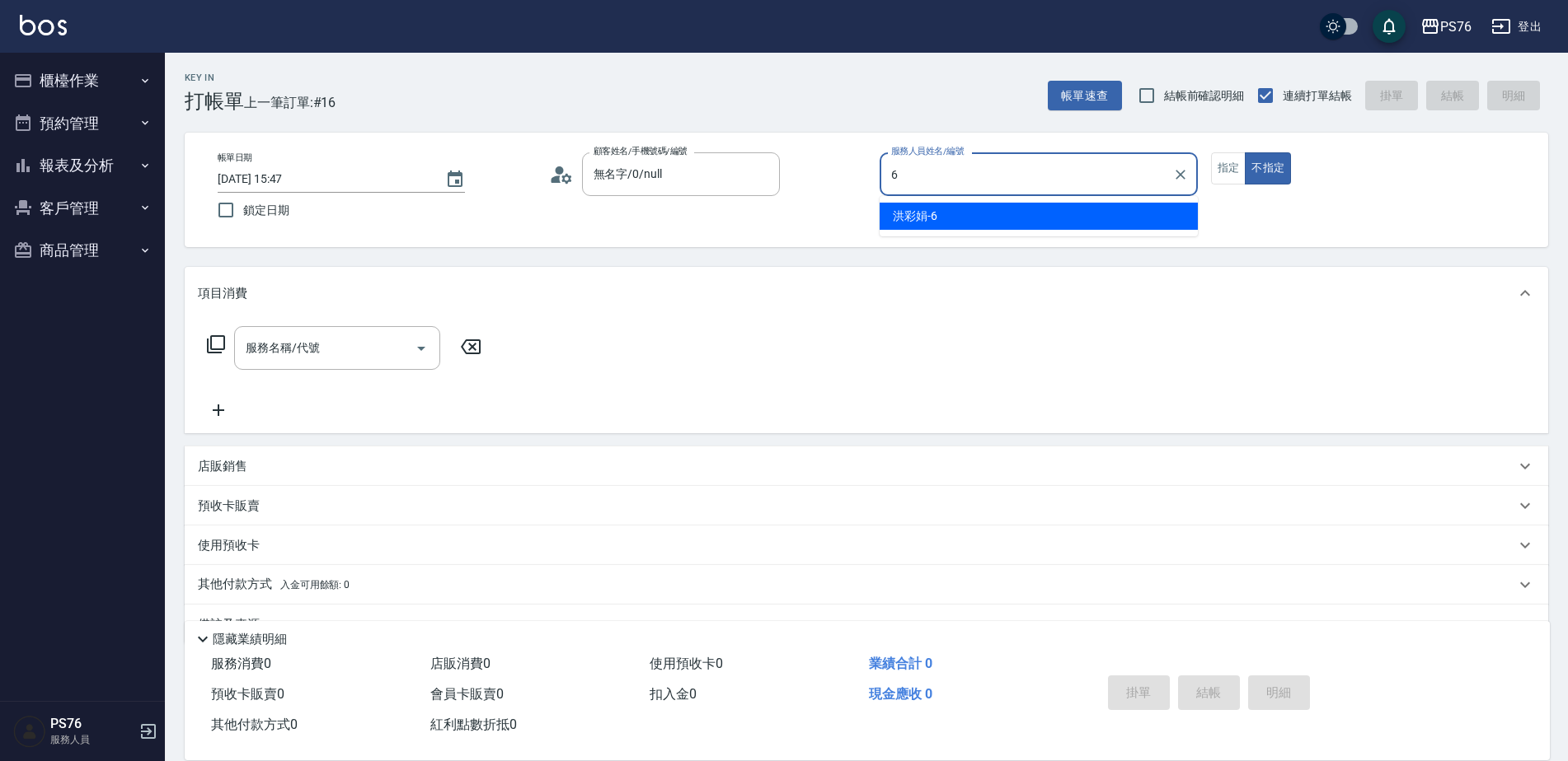
type input "洪彩娟-6"
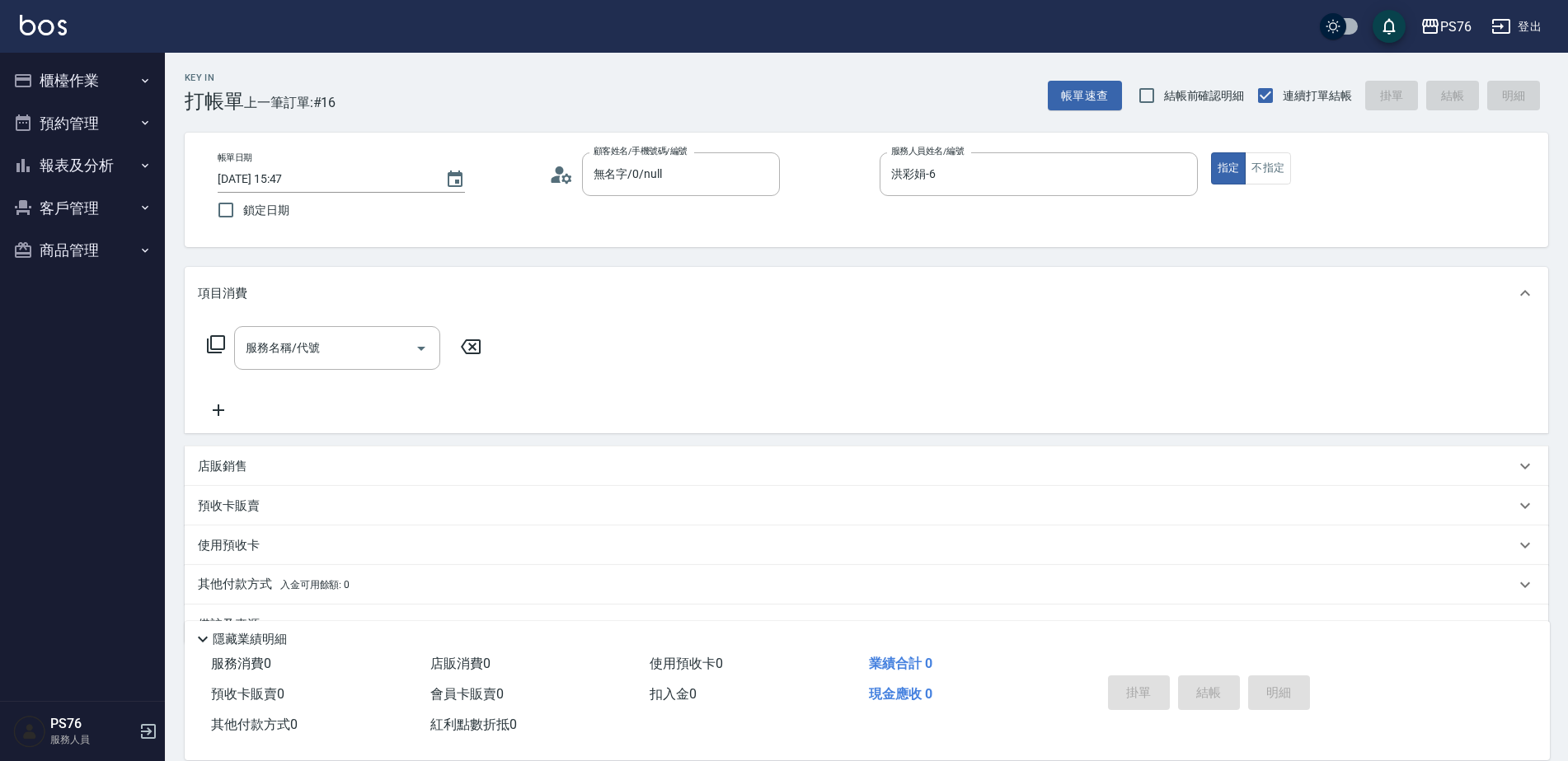
click at [397, 454] on div "店販銷售" at bounding box center [866, 466] width 1363 height 39
type input "洪彩娟-6"
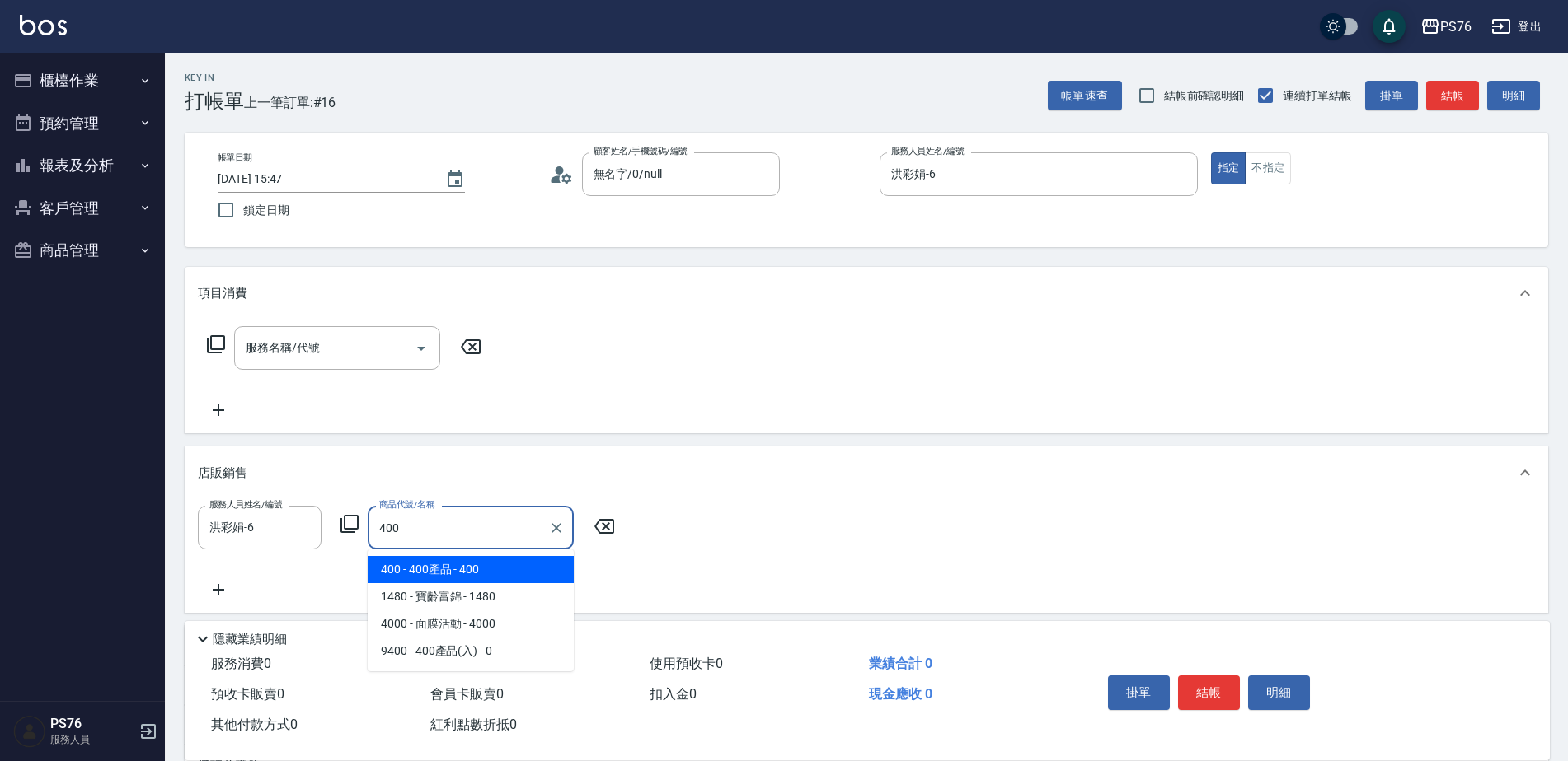
type input "400產品"
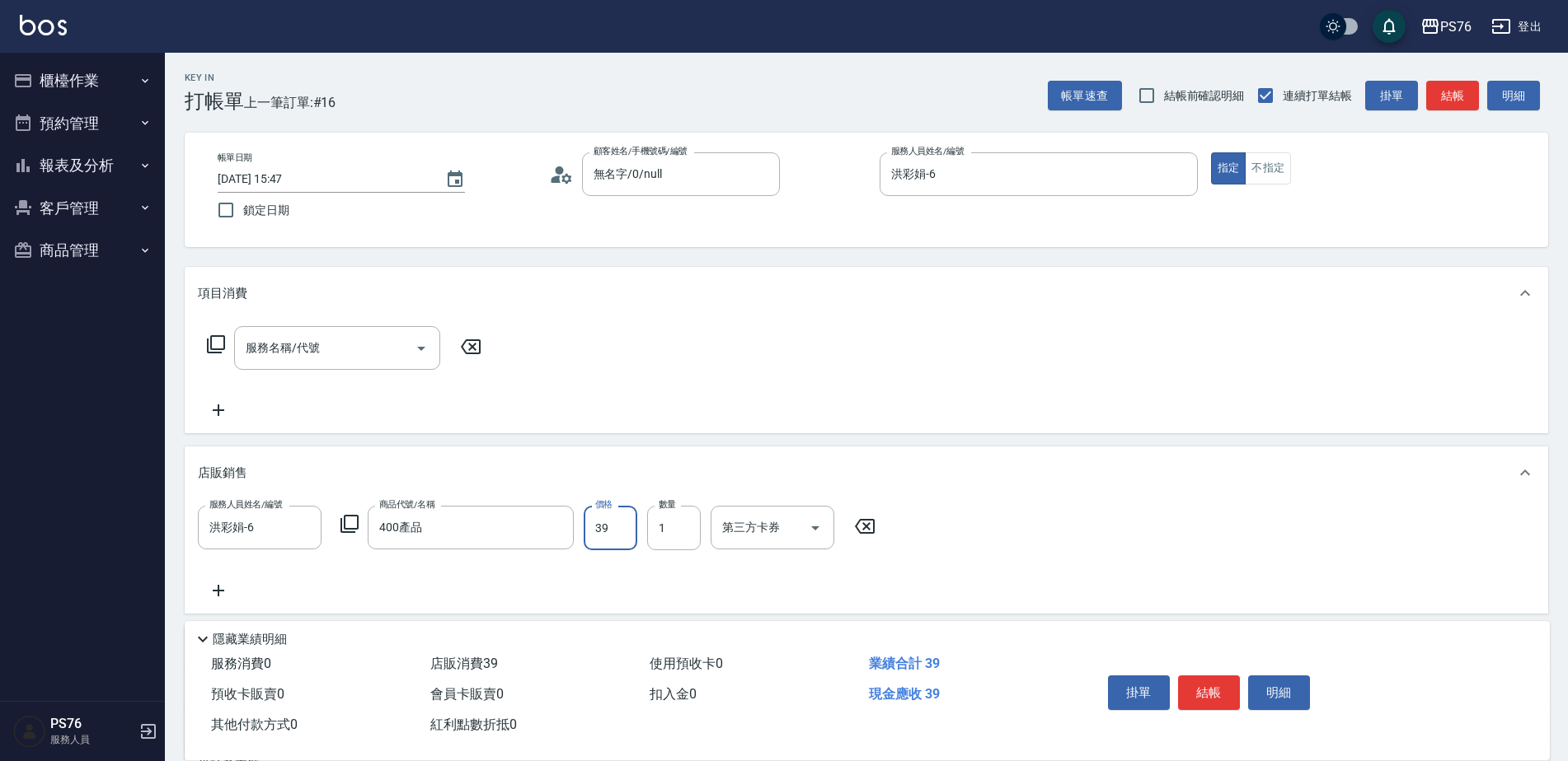
type input "399"
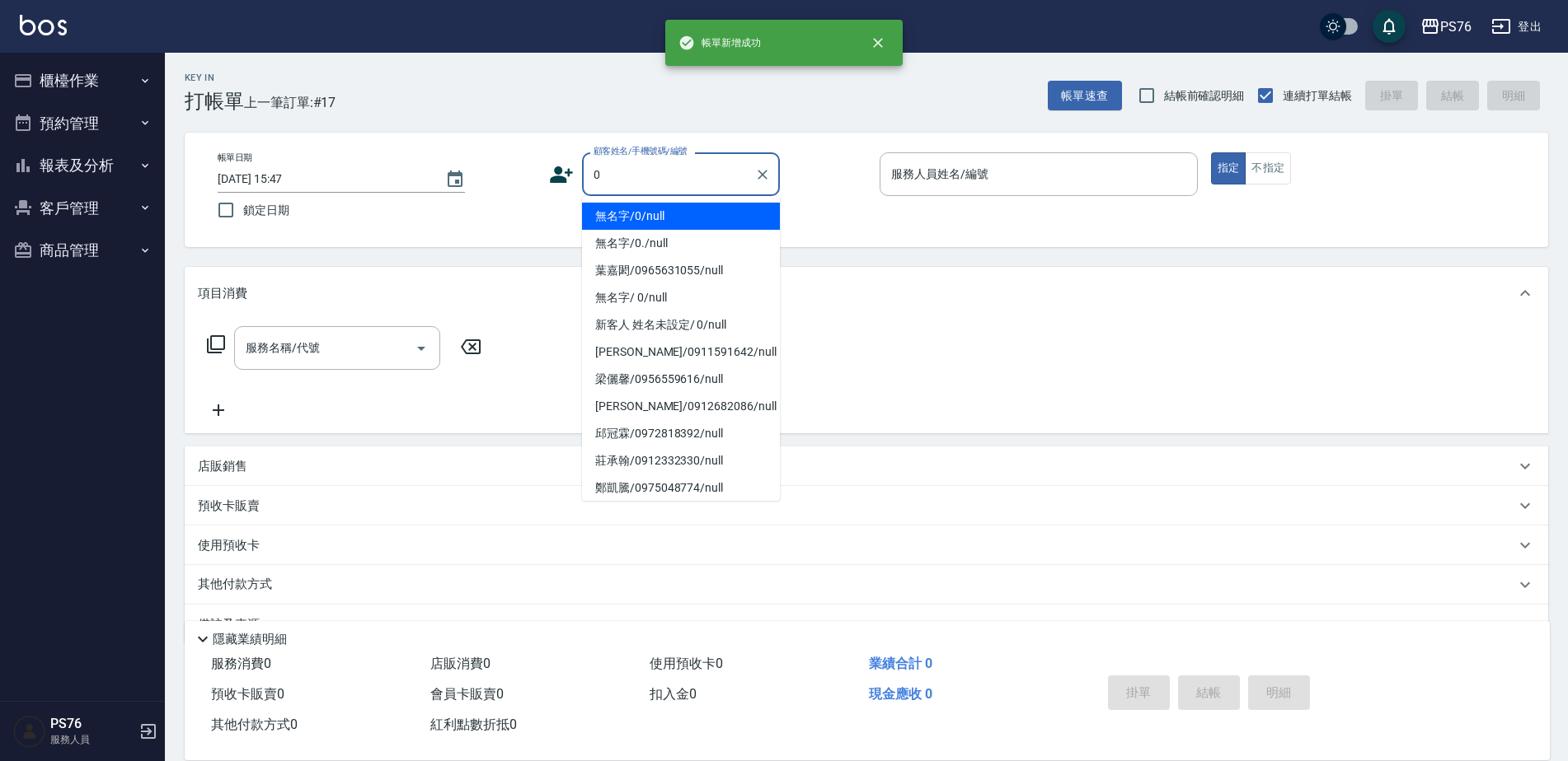
type input "無名字/0/null"
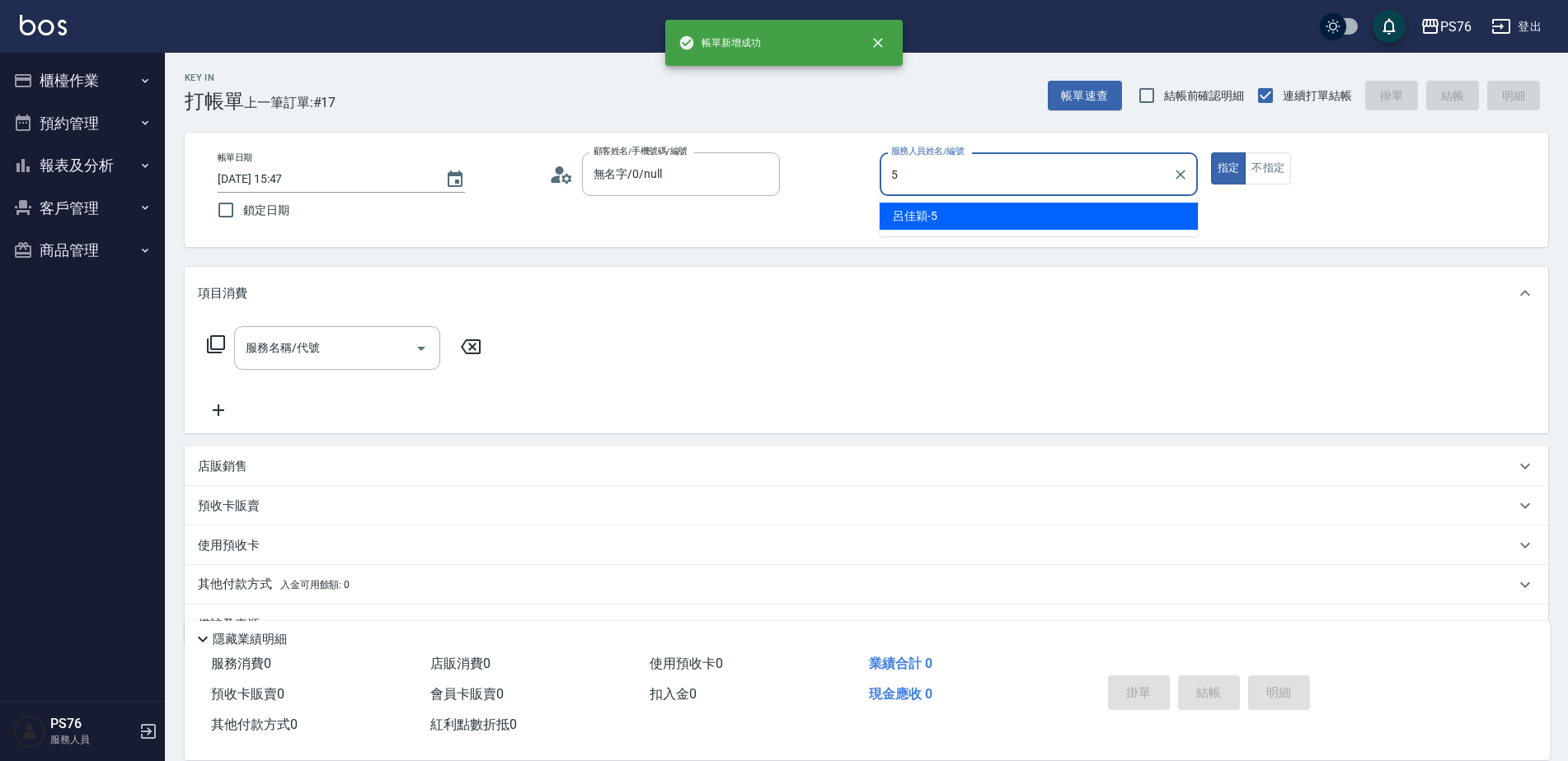
type input "呂佳穎-5"
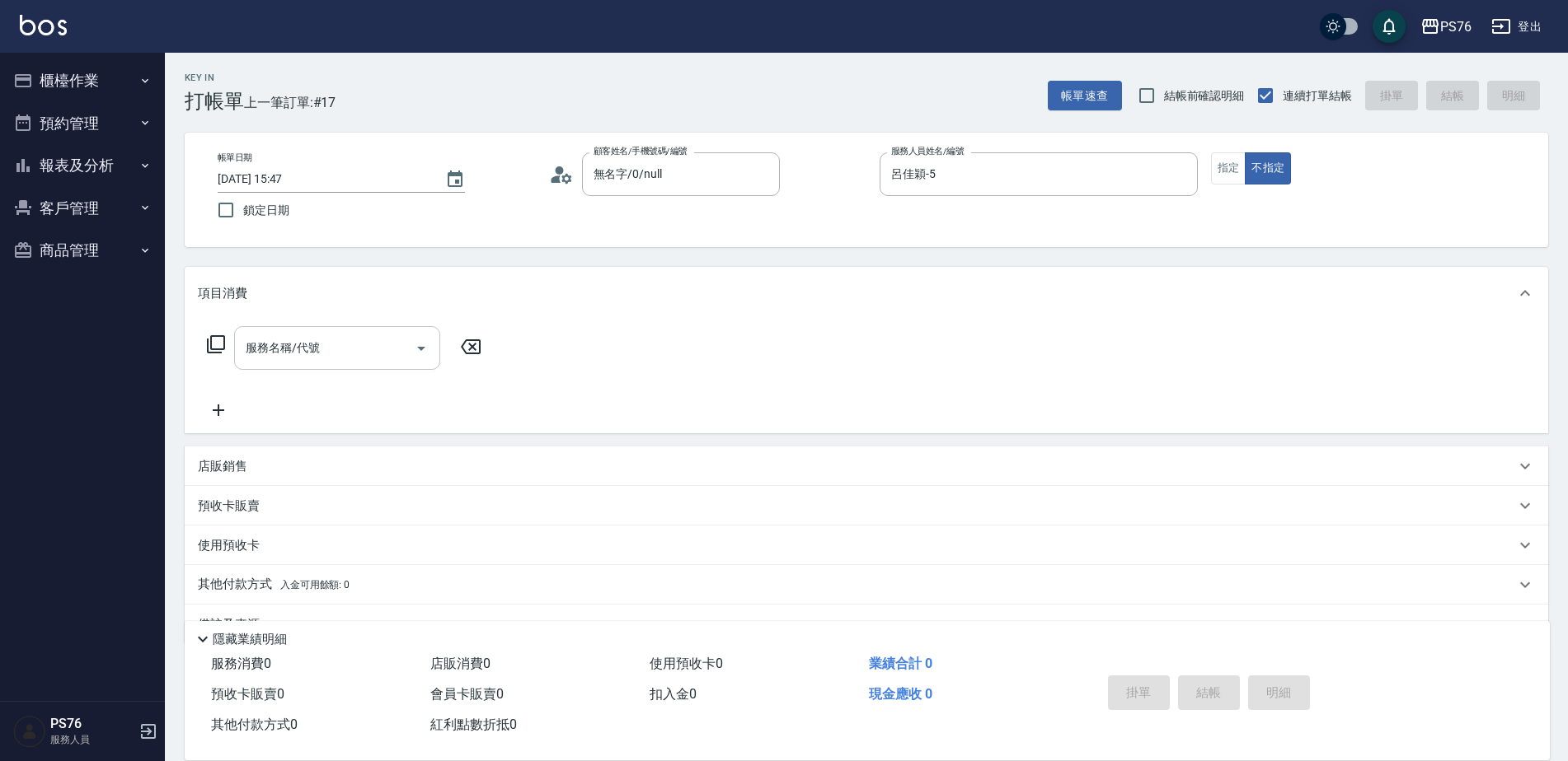
click at [362, 355] on input "服務名稱/代號" at bounding box center [324, 349] width 166 height 29
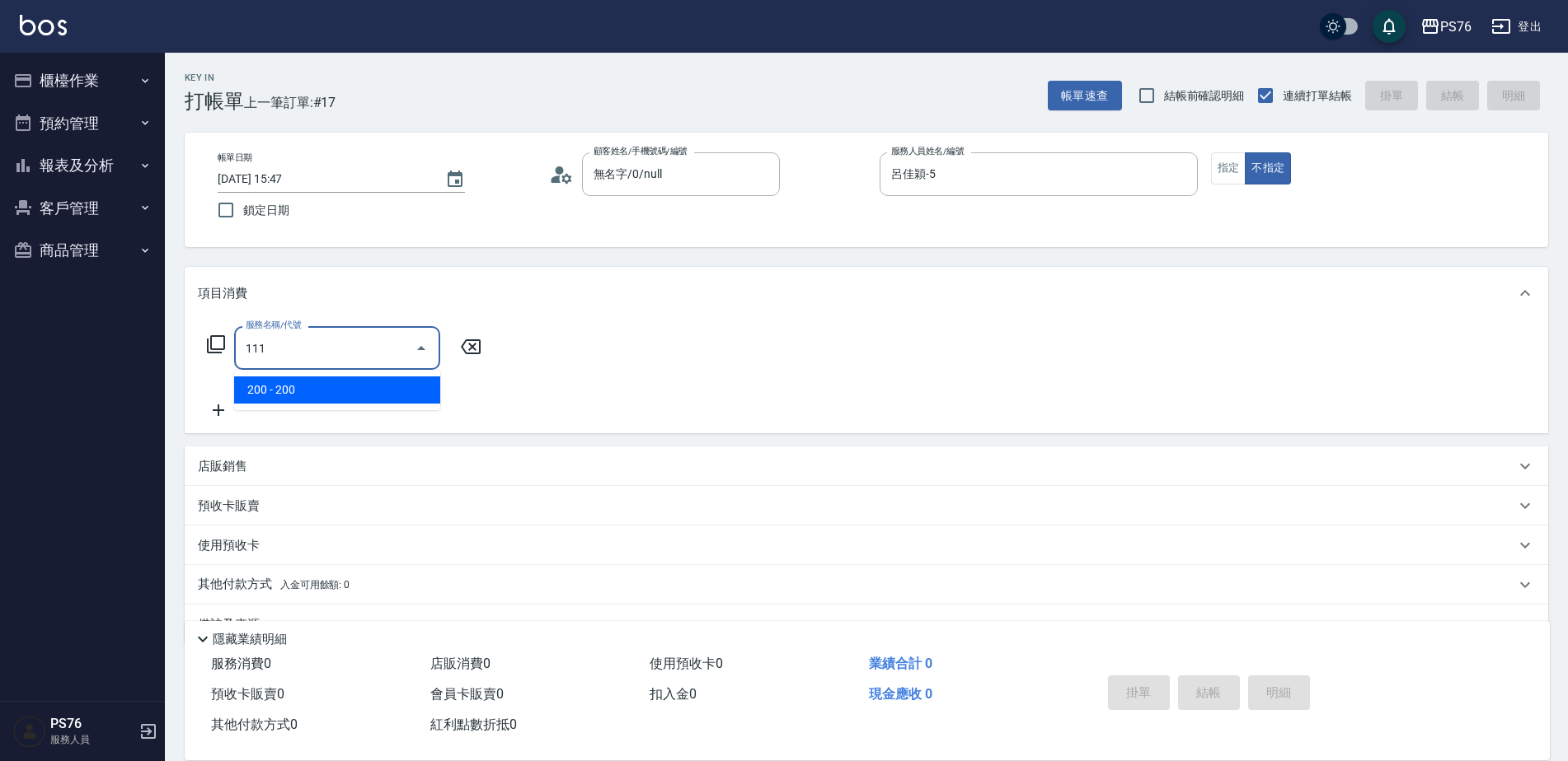
type input "200(111)"
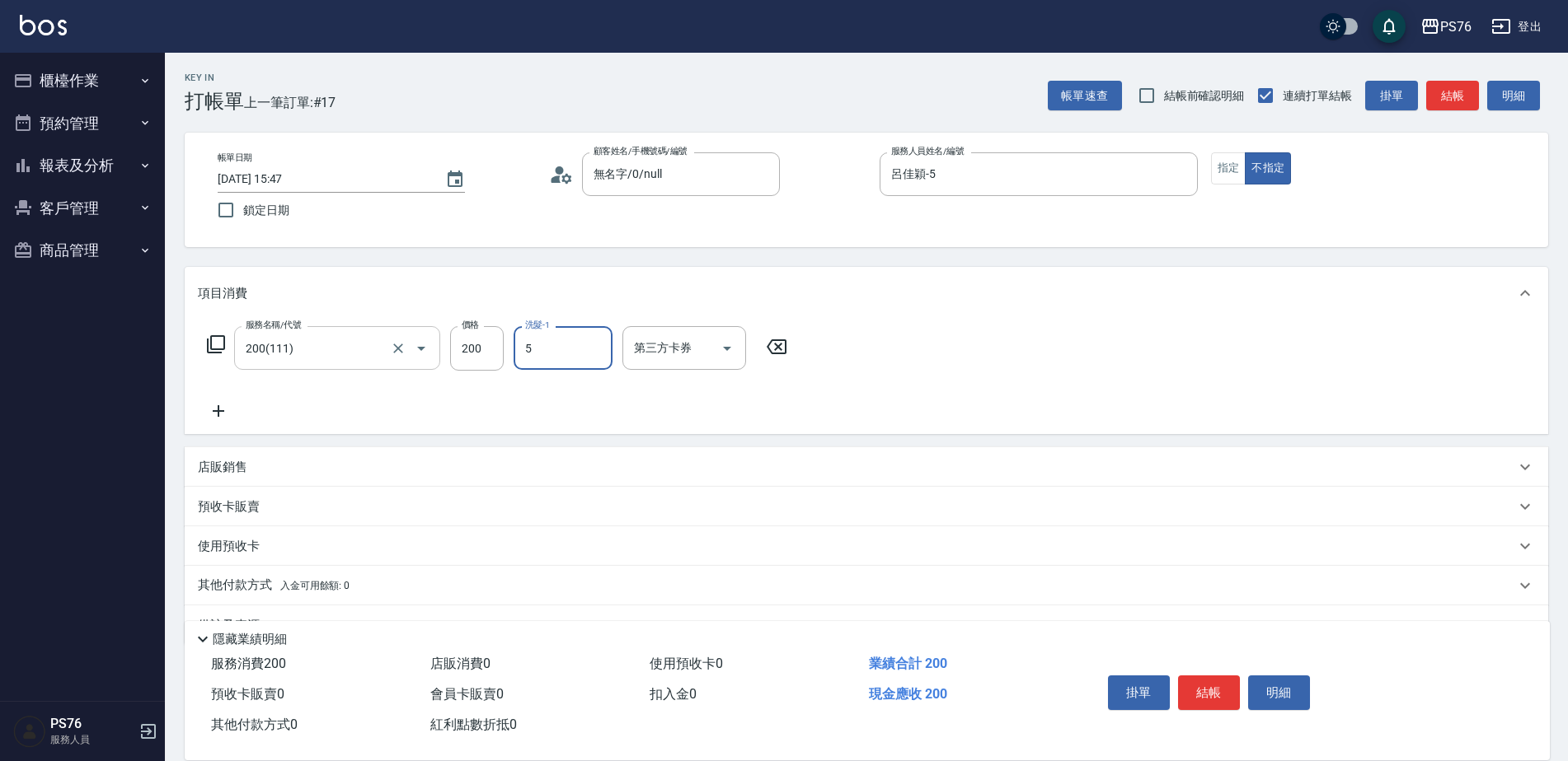
type input "呂佳穎-5"
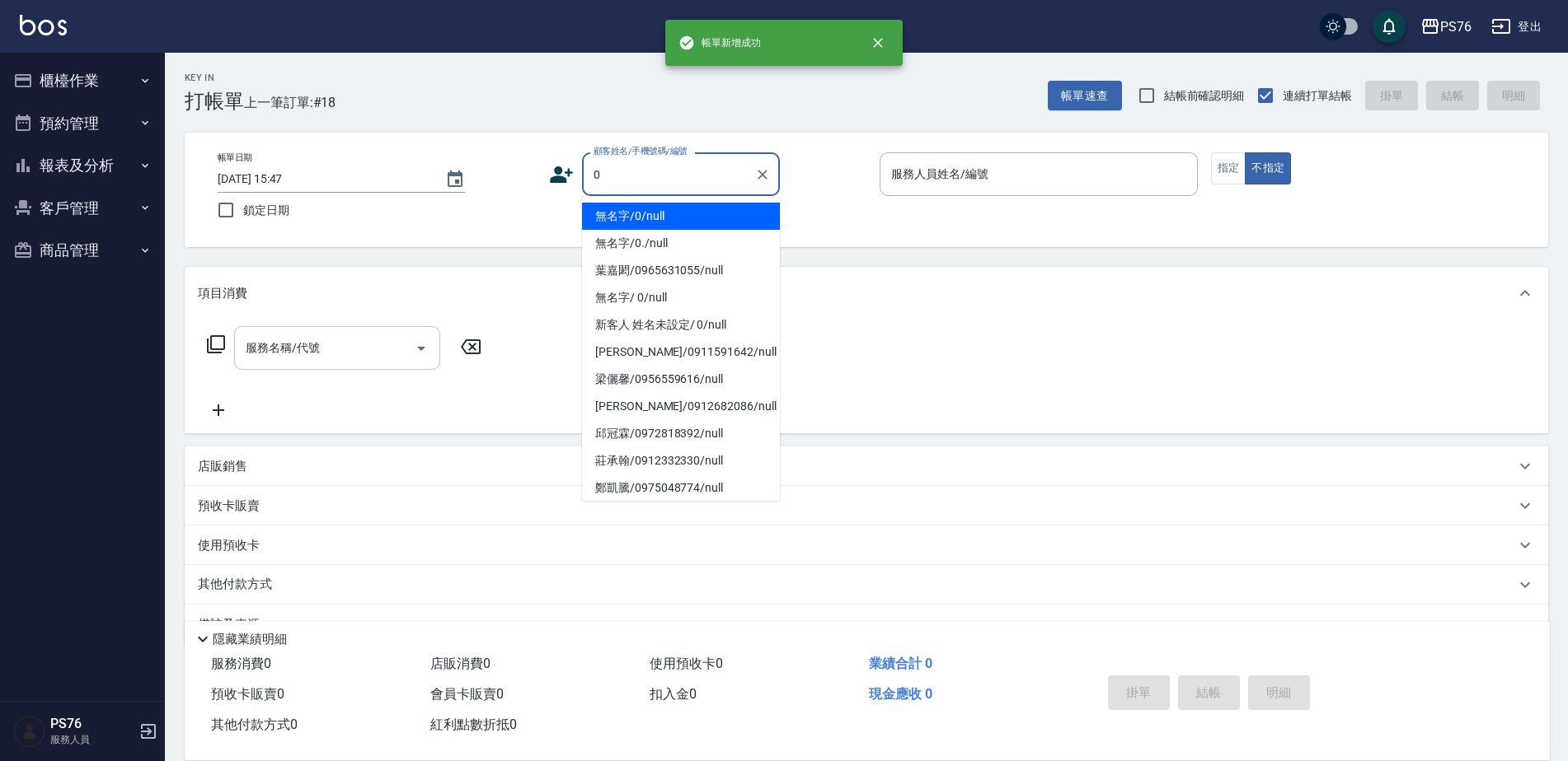
type input "無名字/0/null"
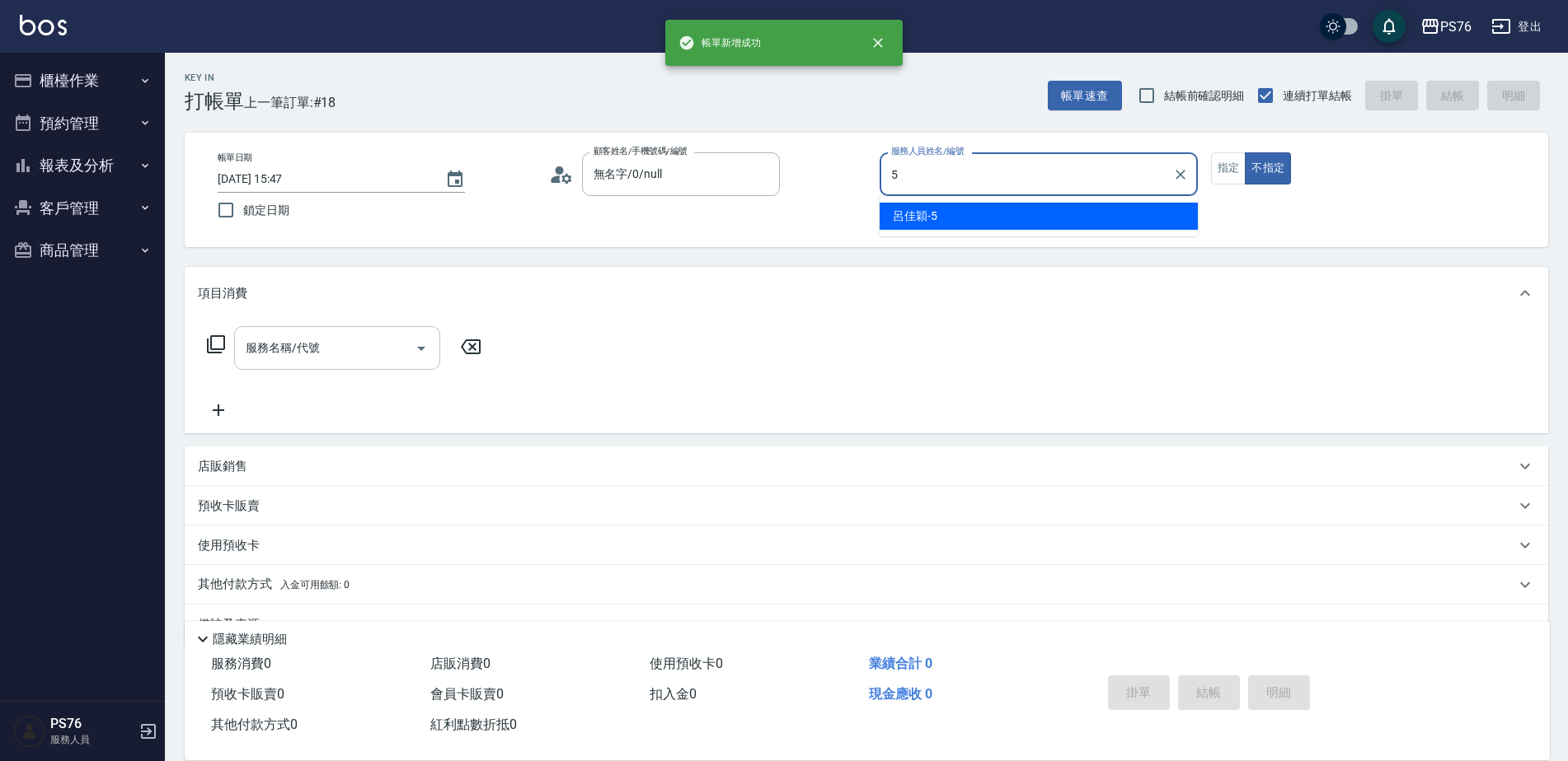
type input "呂佳穎-5"
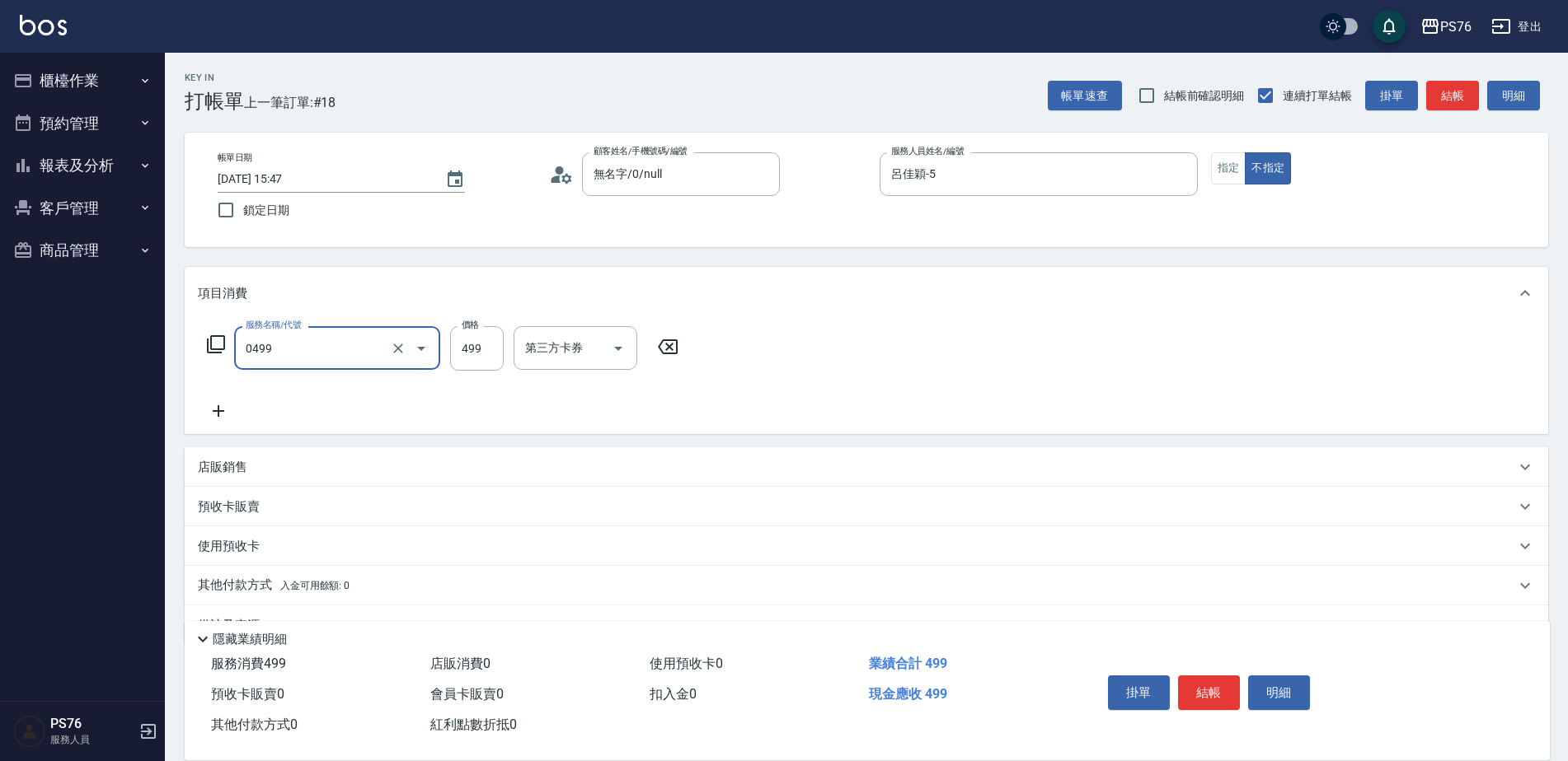
type input "[PERSON_NAME]499(0499)"
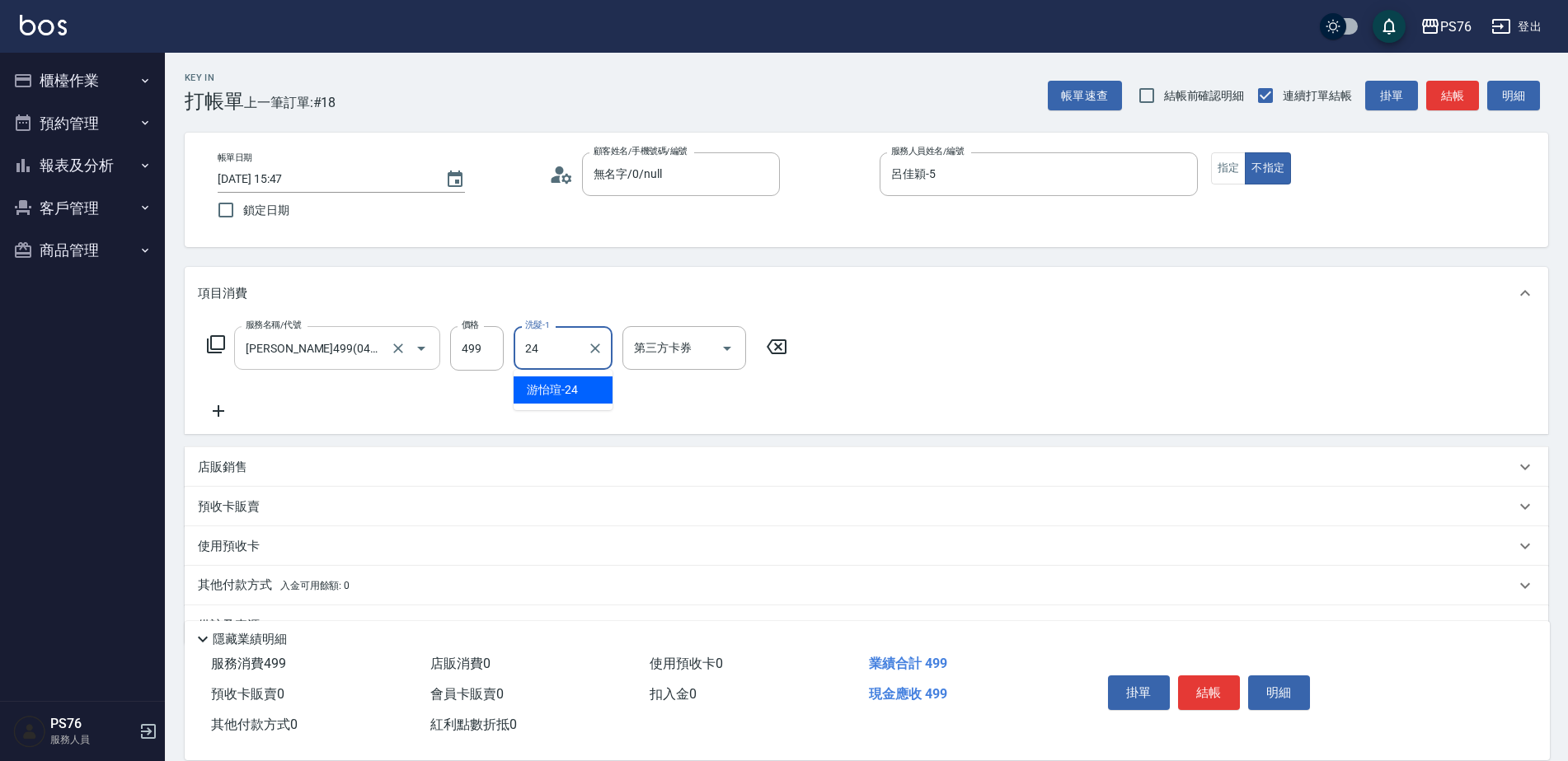
type input "游怡瑄-24"
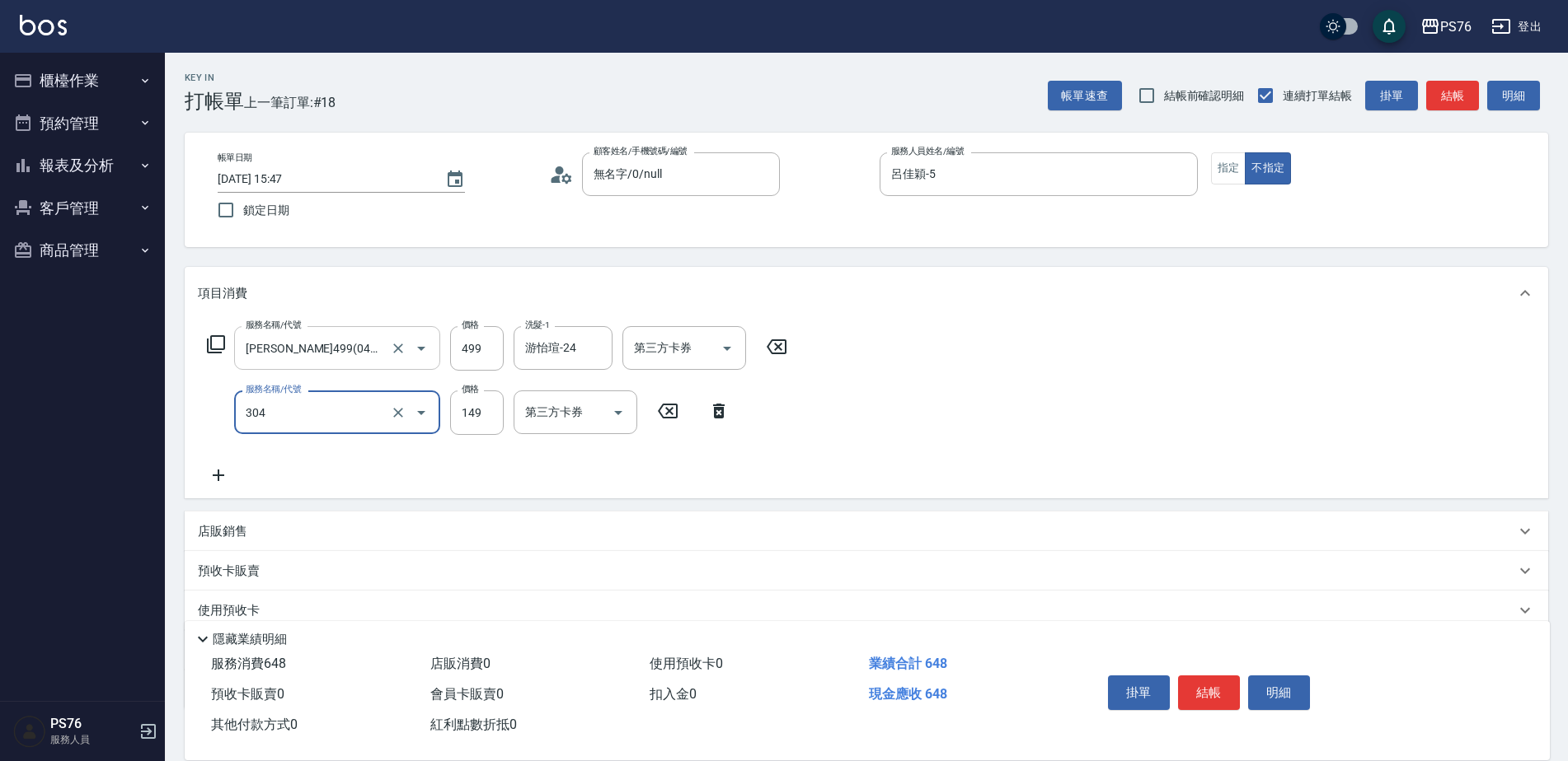
type input "剪髮(304)"
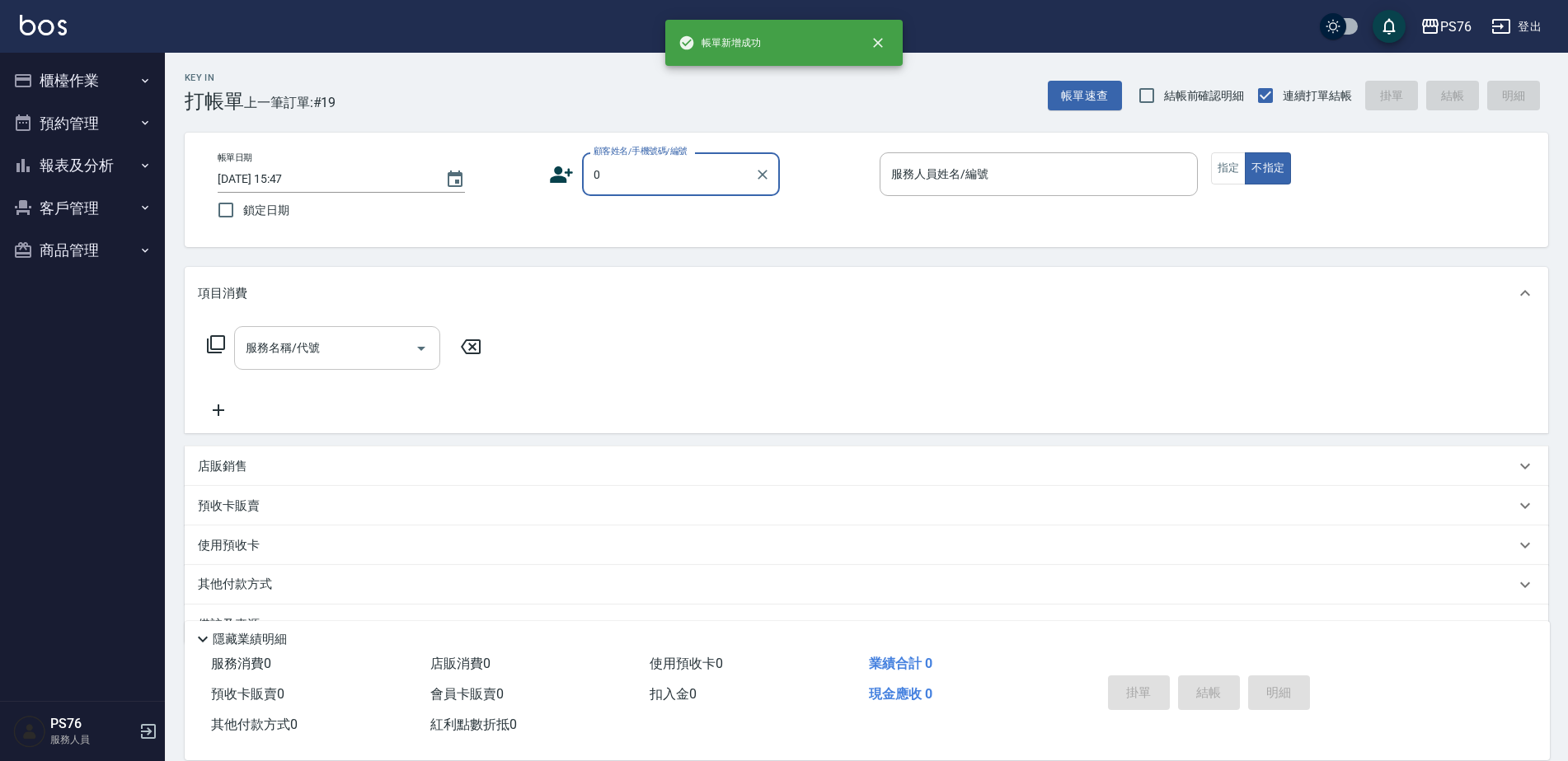
type input "無名字/0/null"
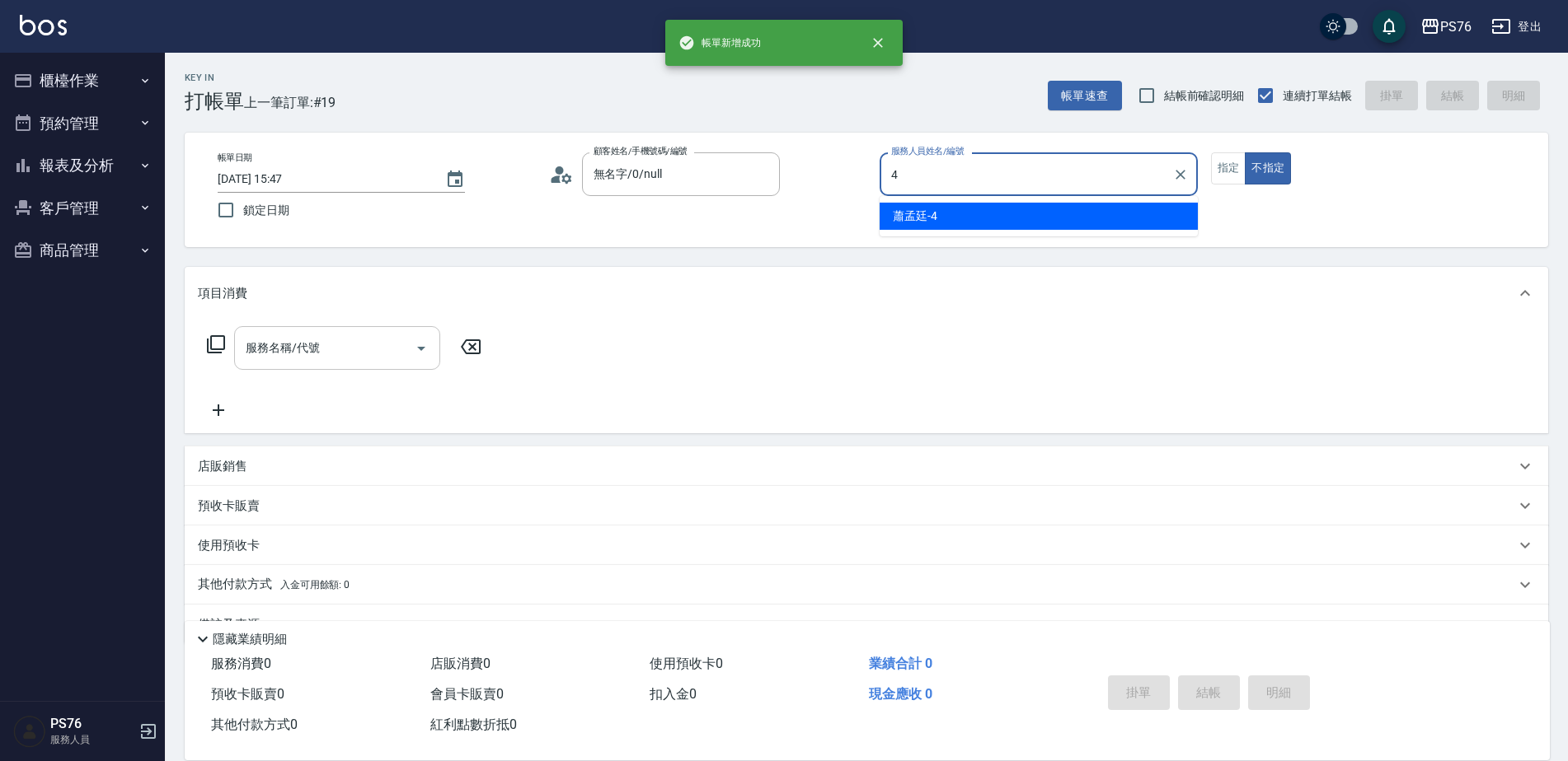
type input "蕭孟廷-4"
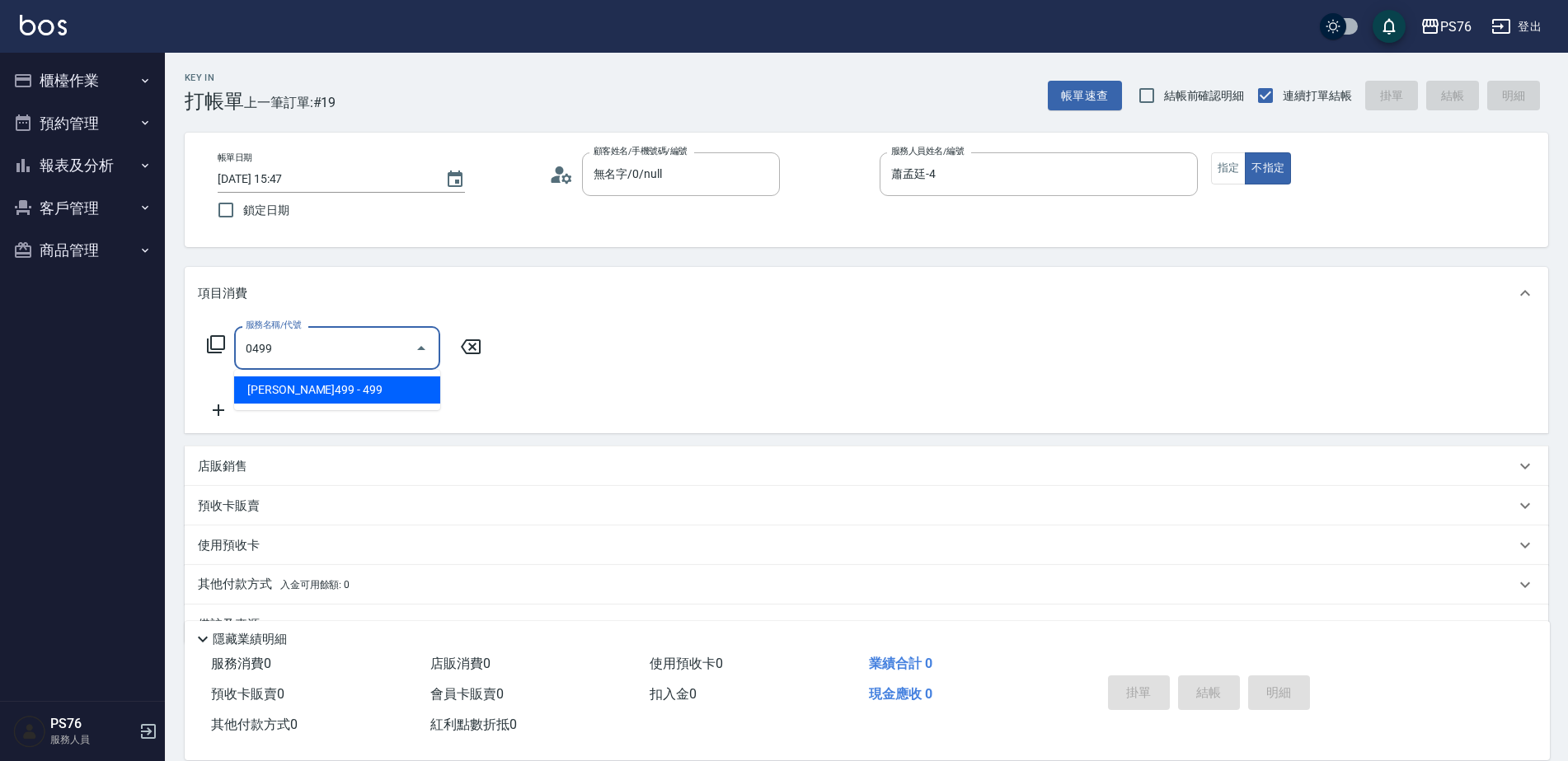
type input "[PERSON_NAME]499(0499)"
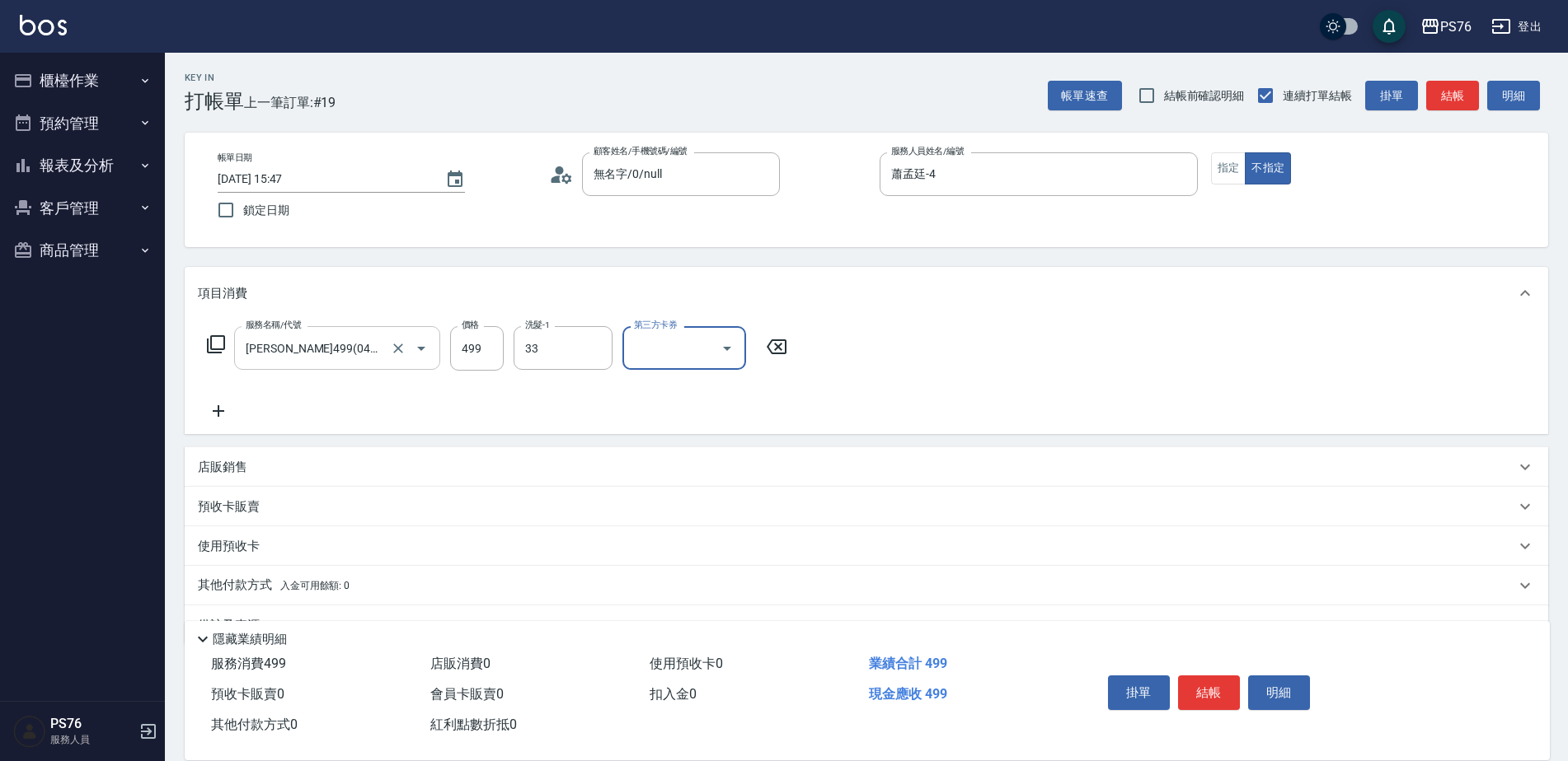
type input "[PERSON_NAME]33"
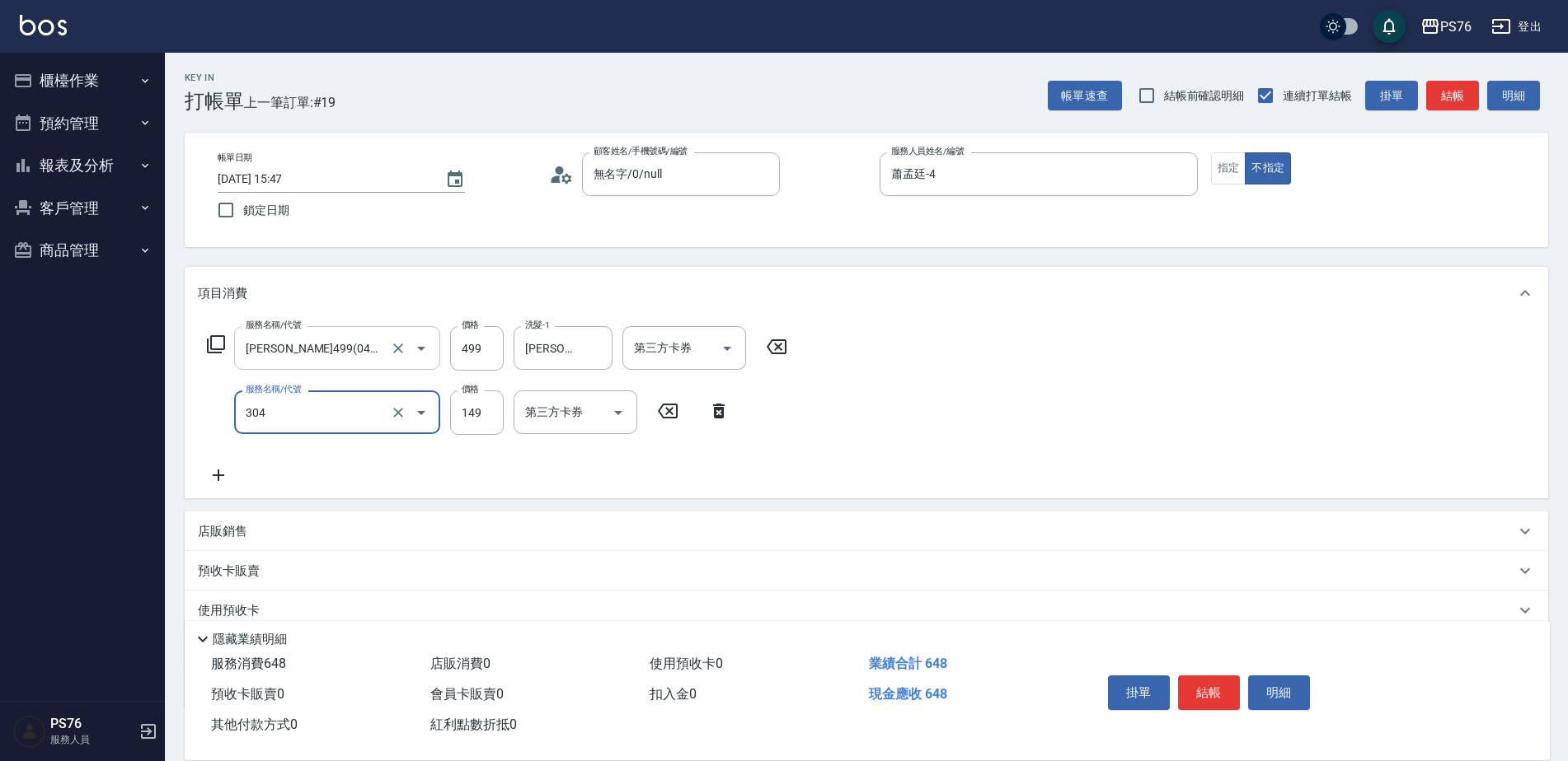
type input "剪髮(304)"
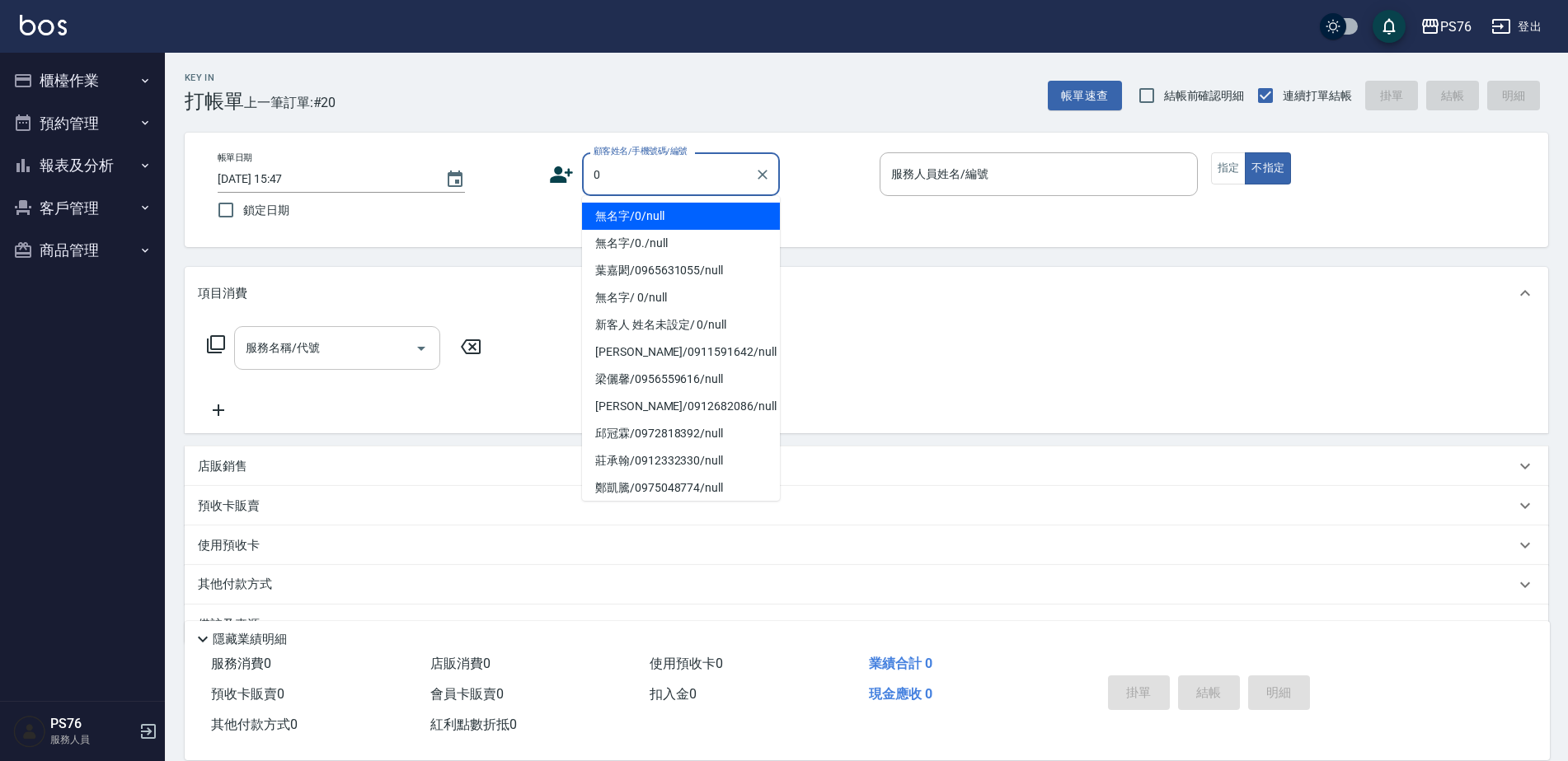
type input "無名字/0/null"
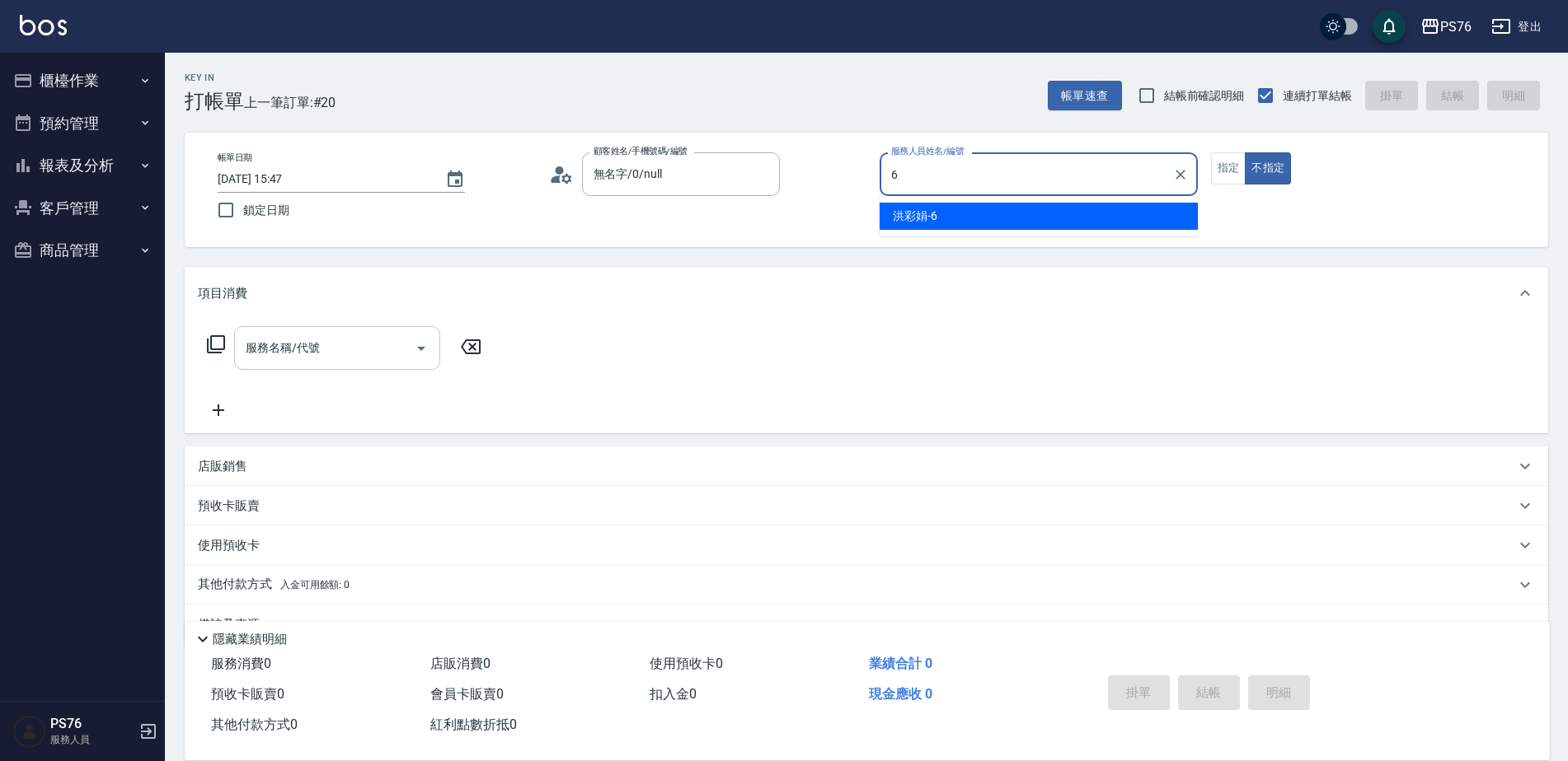
type input "洪彩娟-6"
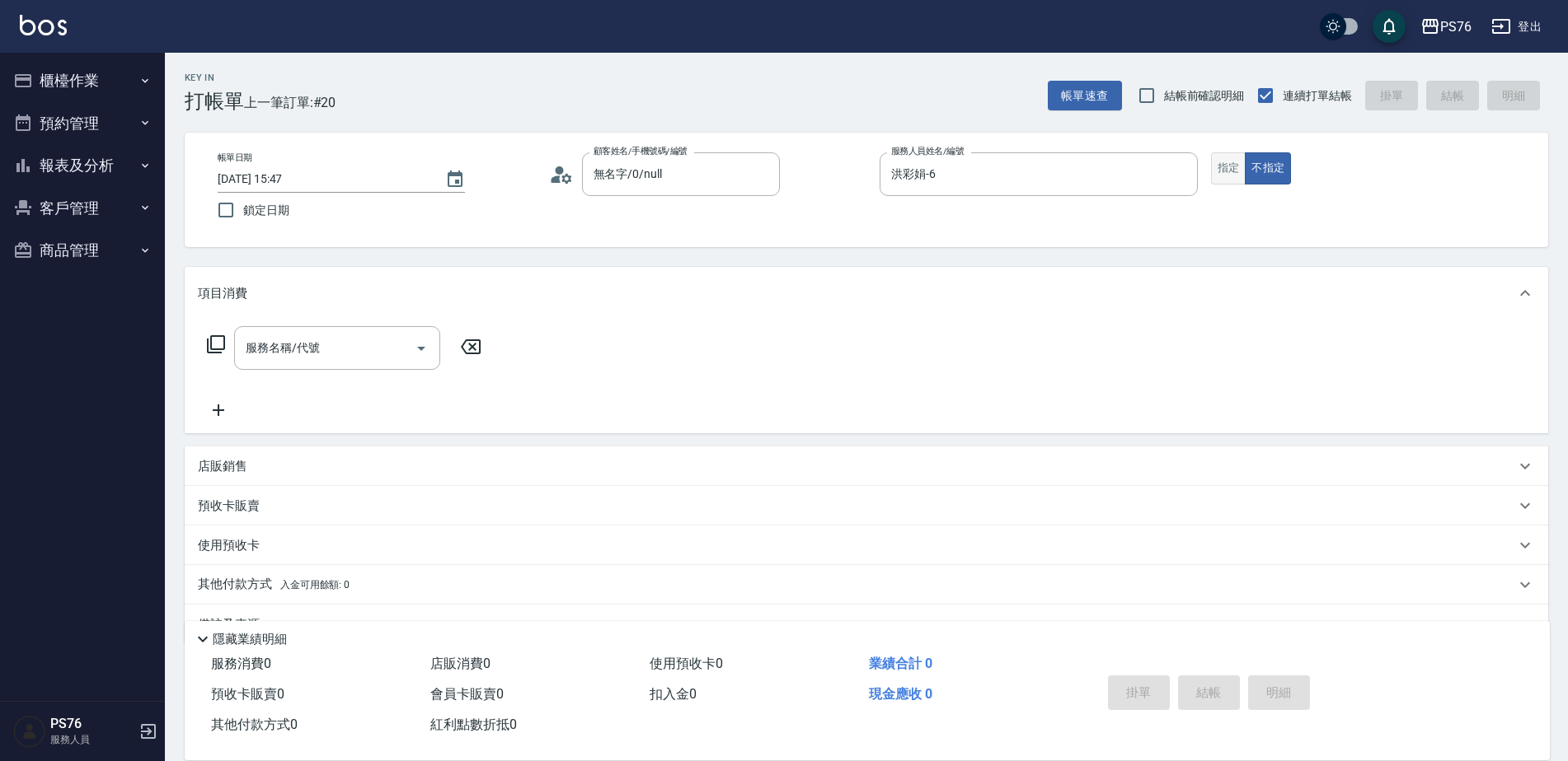
click at [1232, 176] on button "指定" at bounding box center [1229, 169] width 36 height 32
click at [288, 476] on div "店販銷售" at bounding box center [866, 466] width 1363 height 39
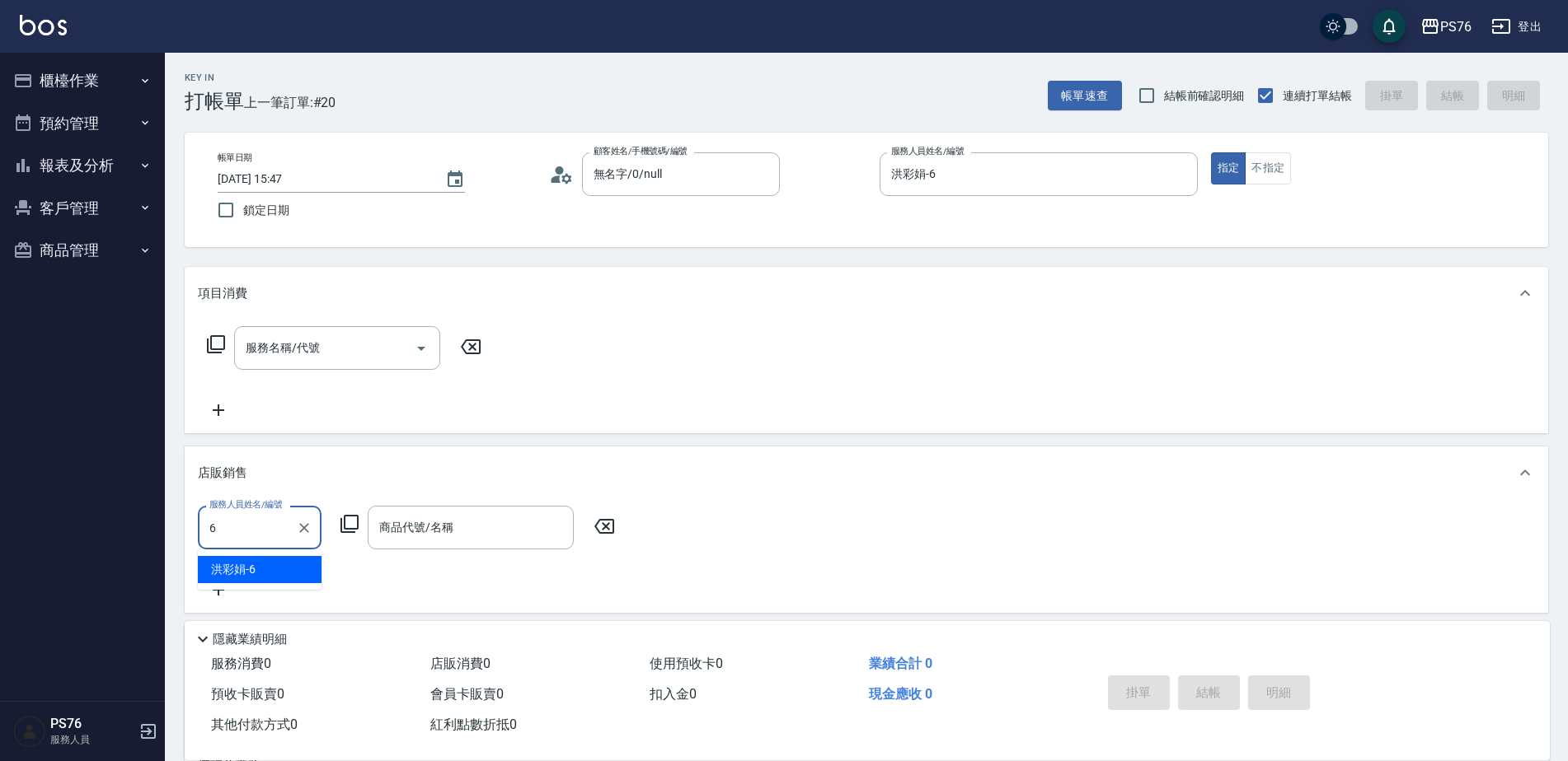
type input "洪彩娟-6"
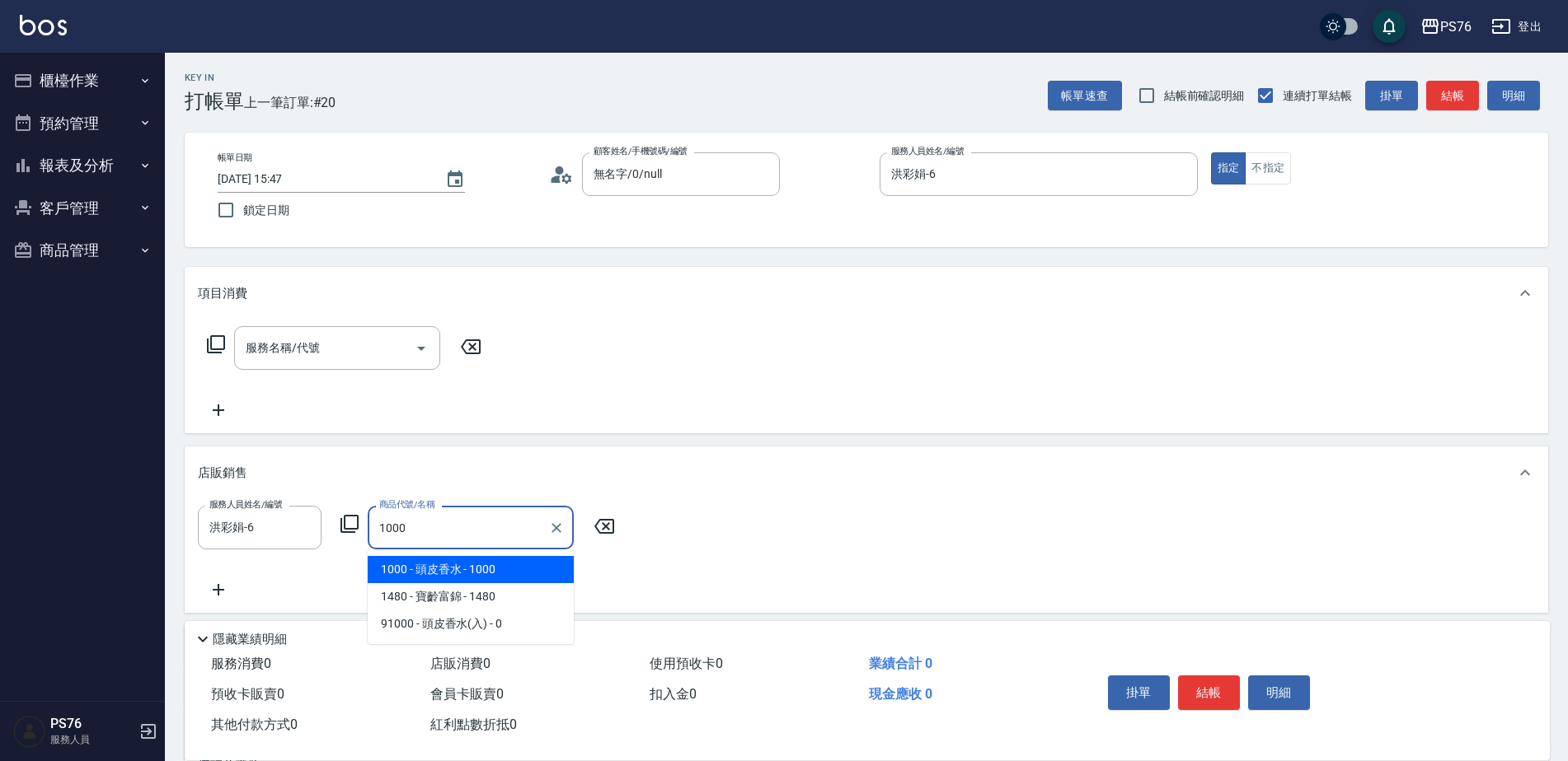
type input "頭皮香水"
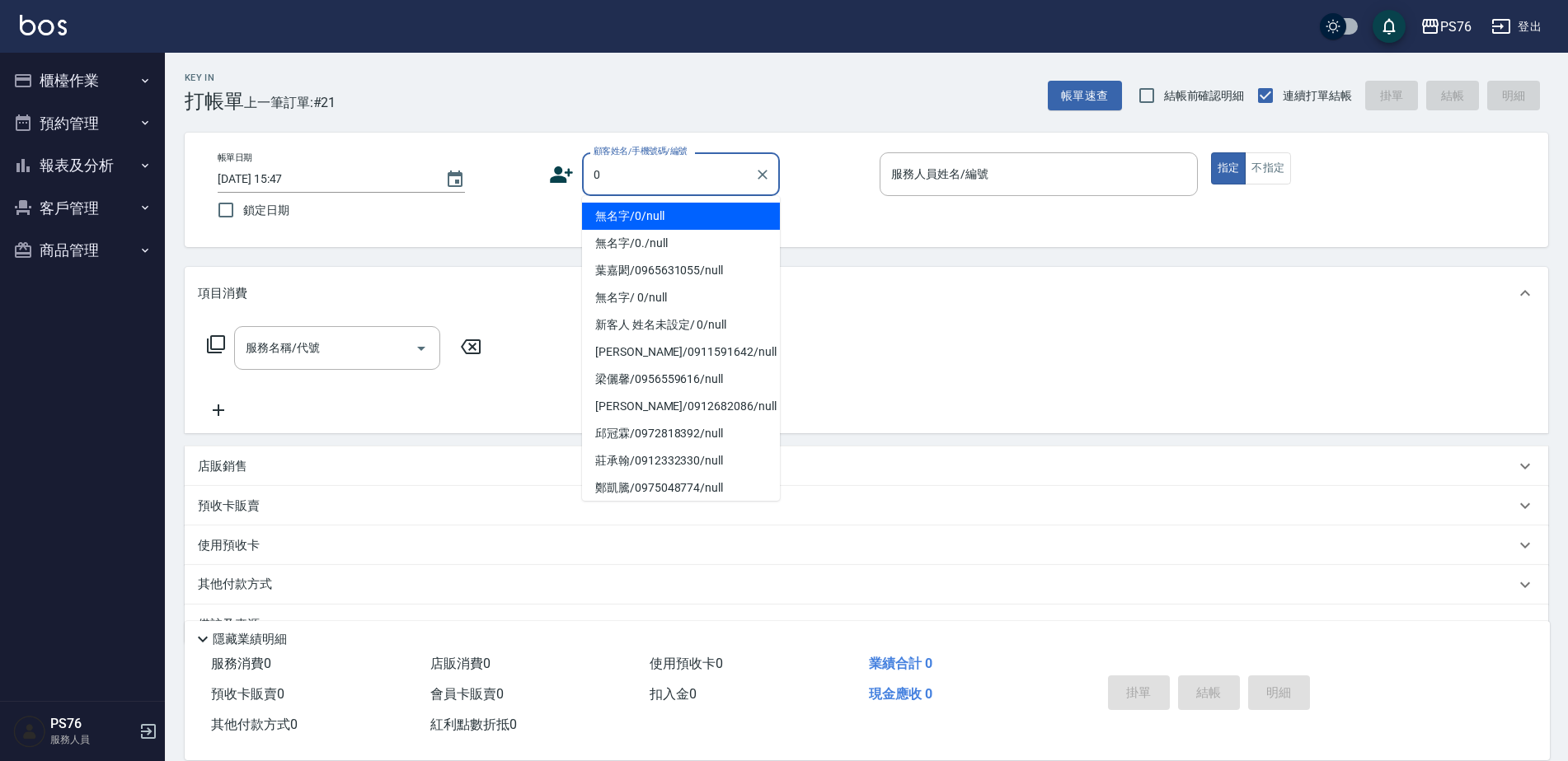
type input "無名字/0/null"
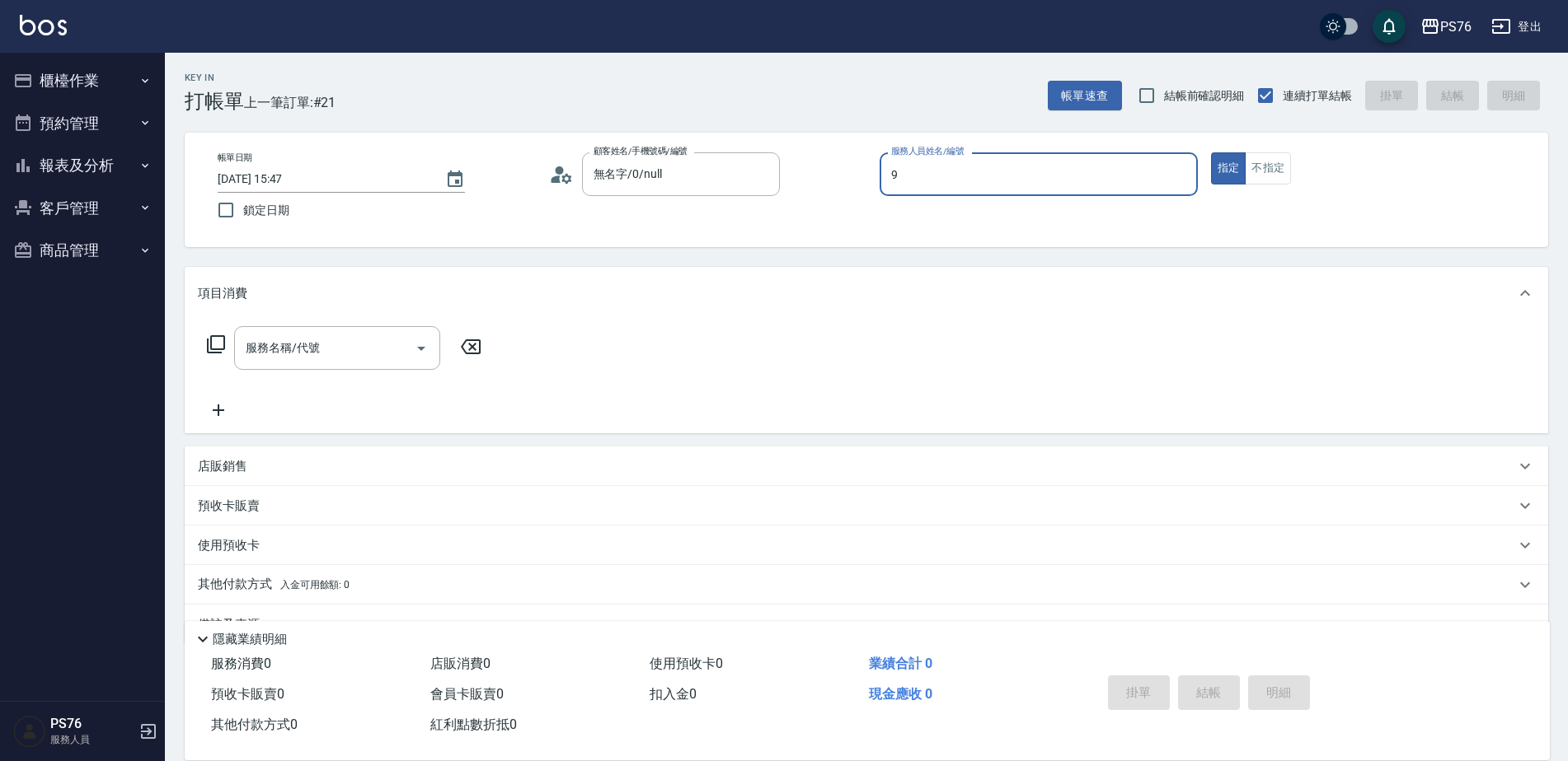
type input "[PERSON_NAME]-9"
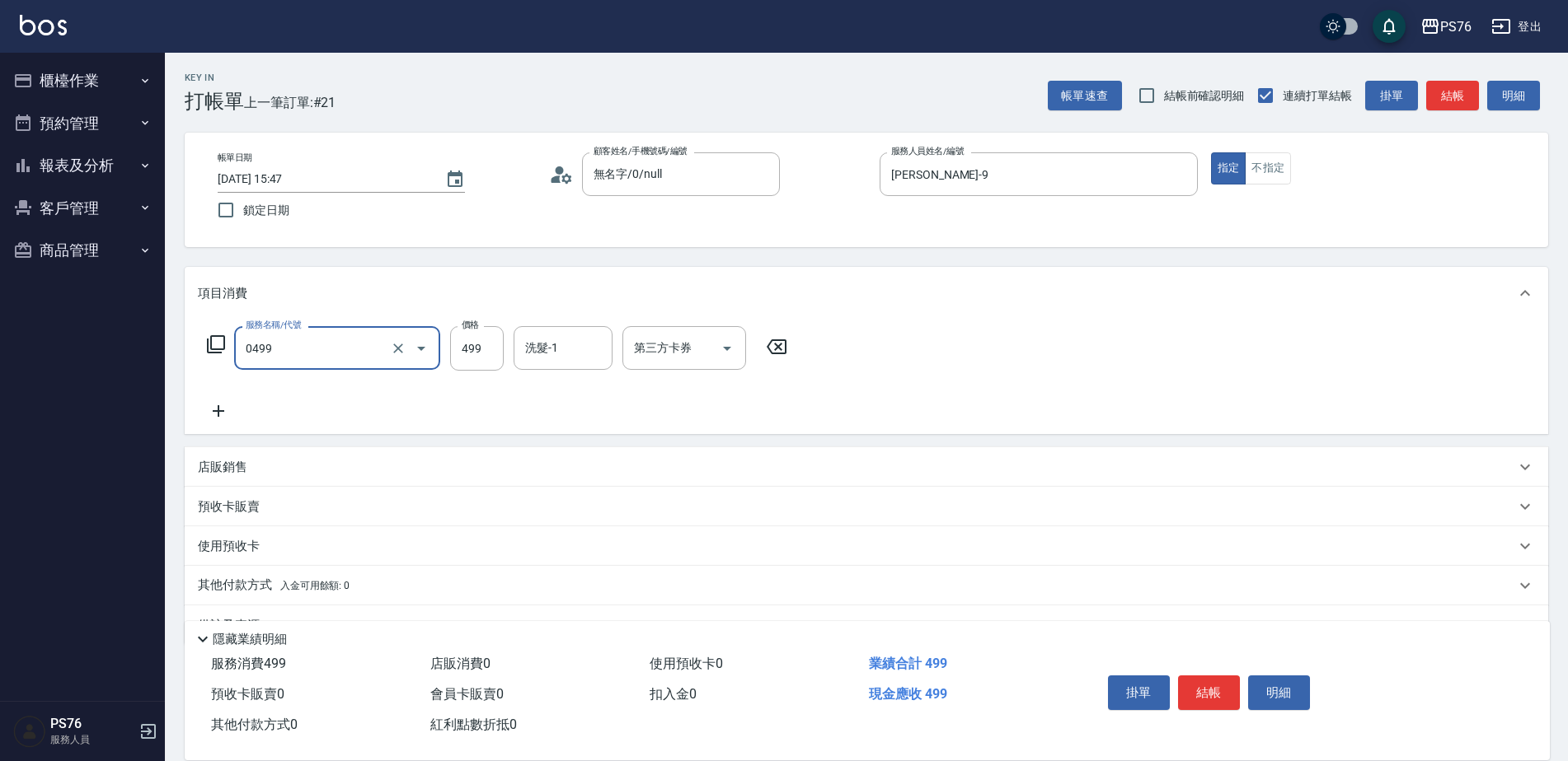
type input "[PERSON_NAME]499(0499)"
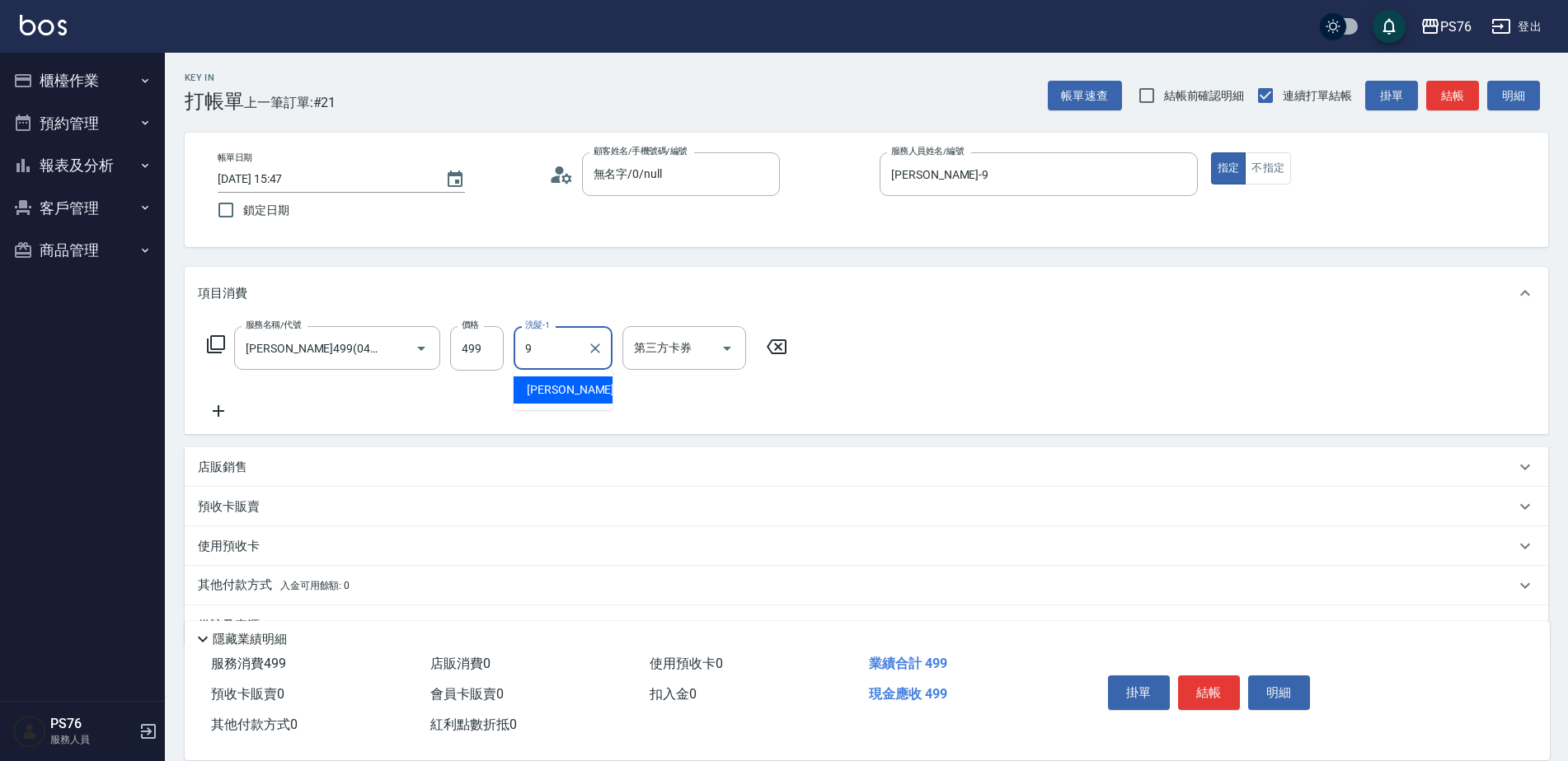
type input "[PERSON_NAME]-9"
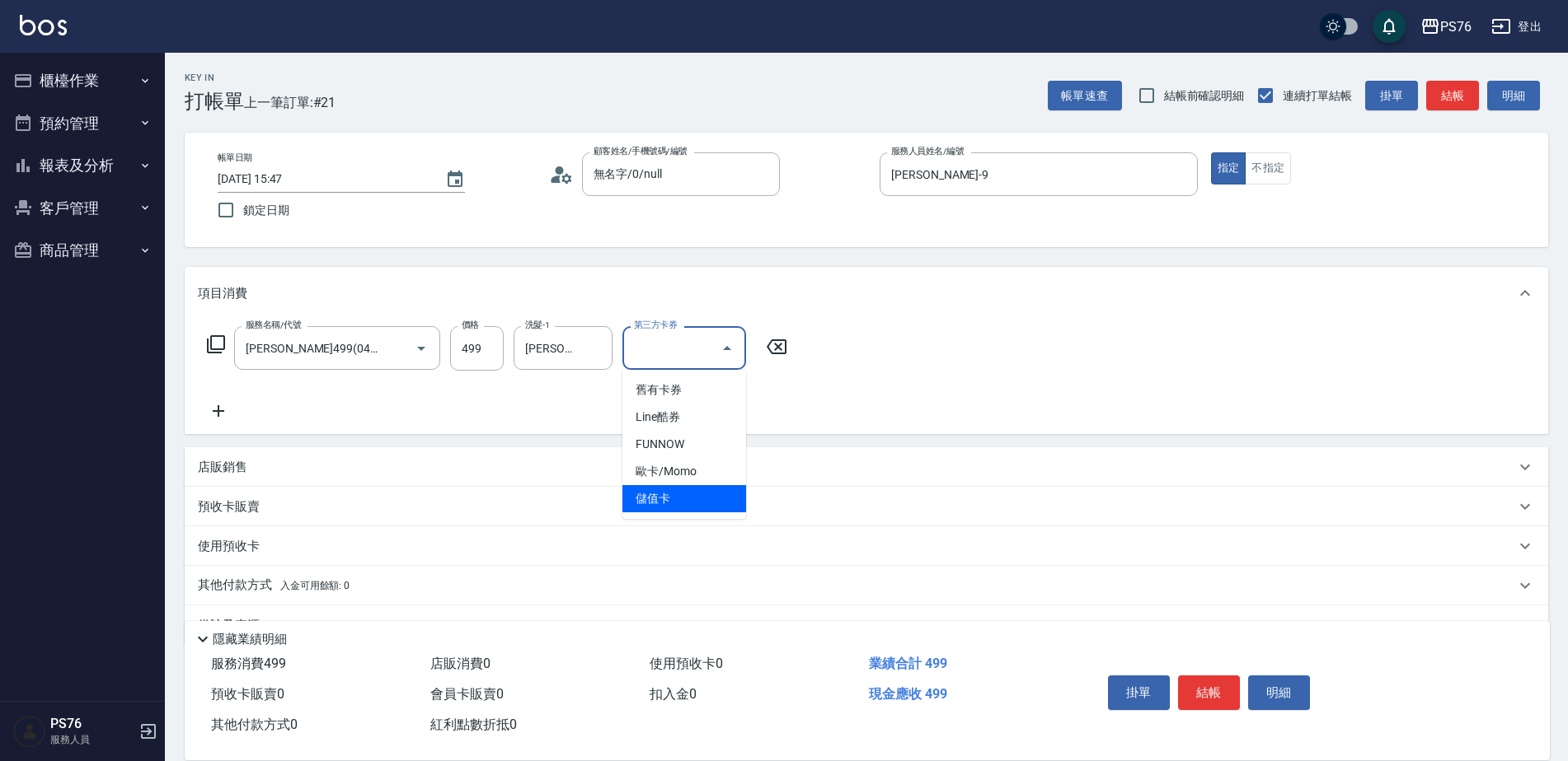
type input "儲值卡"
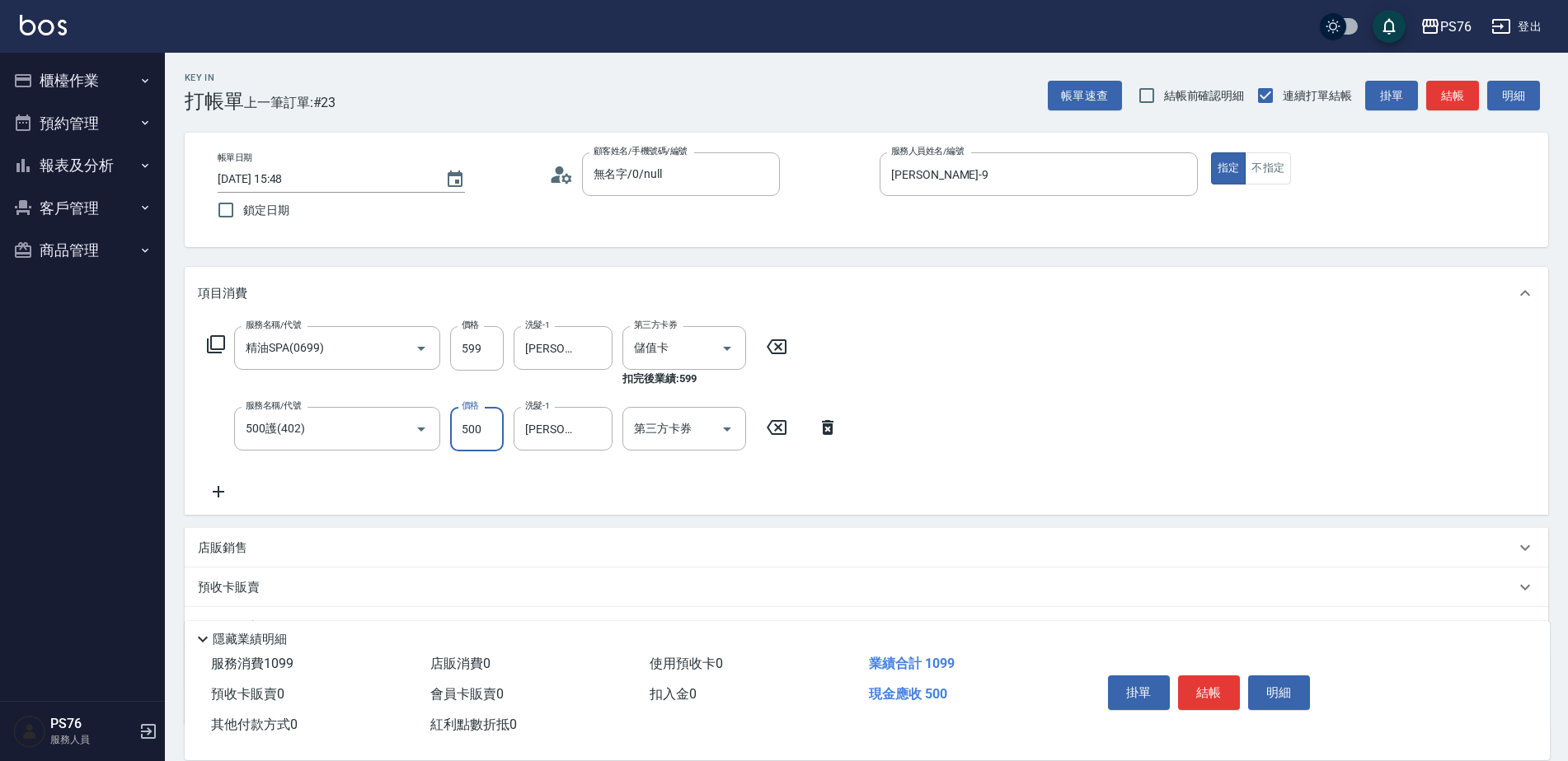
click at [495, 419] on input "500" at bounding box center [477, 430] width 54 height 44
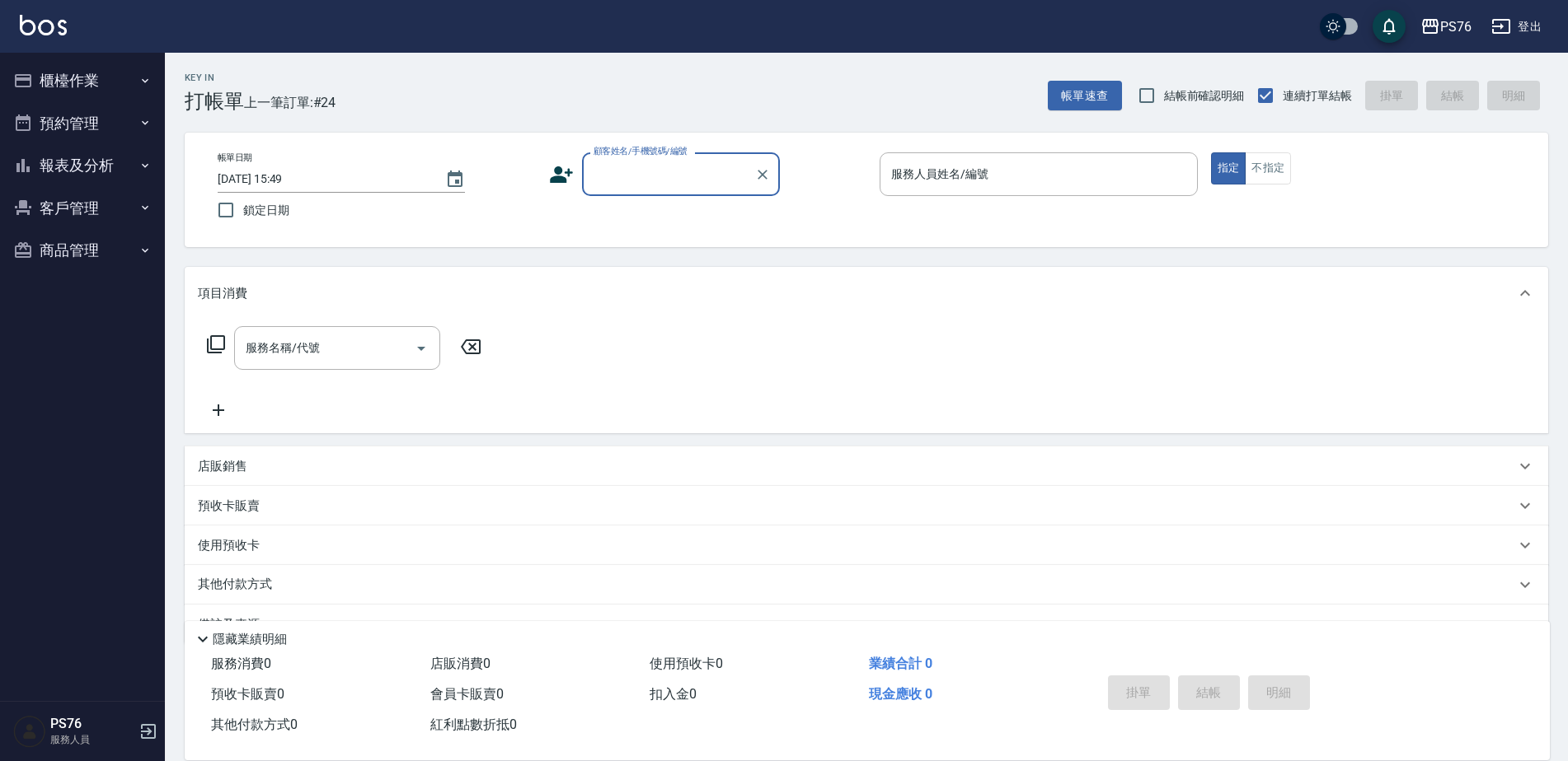
click at [61, 75] on button "櫃檯作業" at bounding box center [83, 81] width 152 height 43
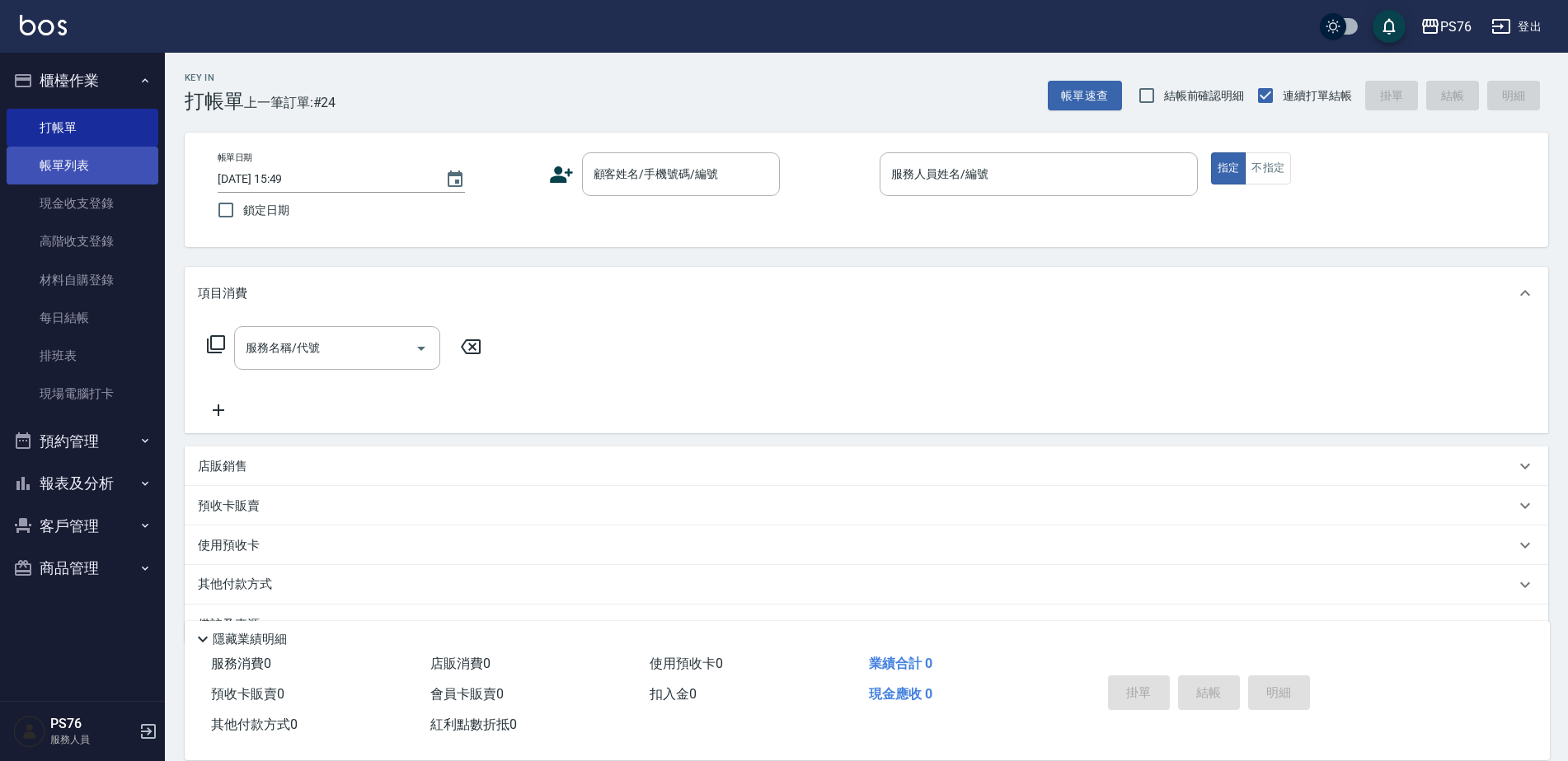
click at [78, 165] on link "帳單列表" at bounding box center [83, 165] width 152 height 37
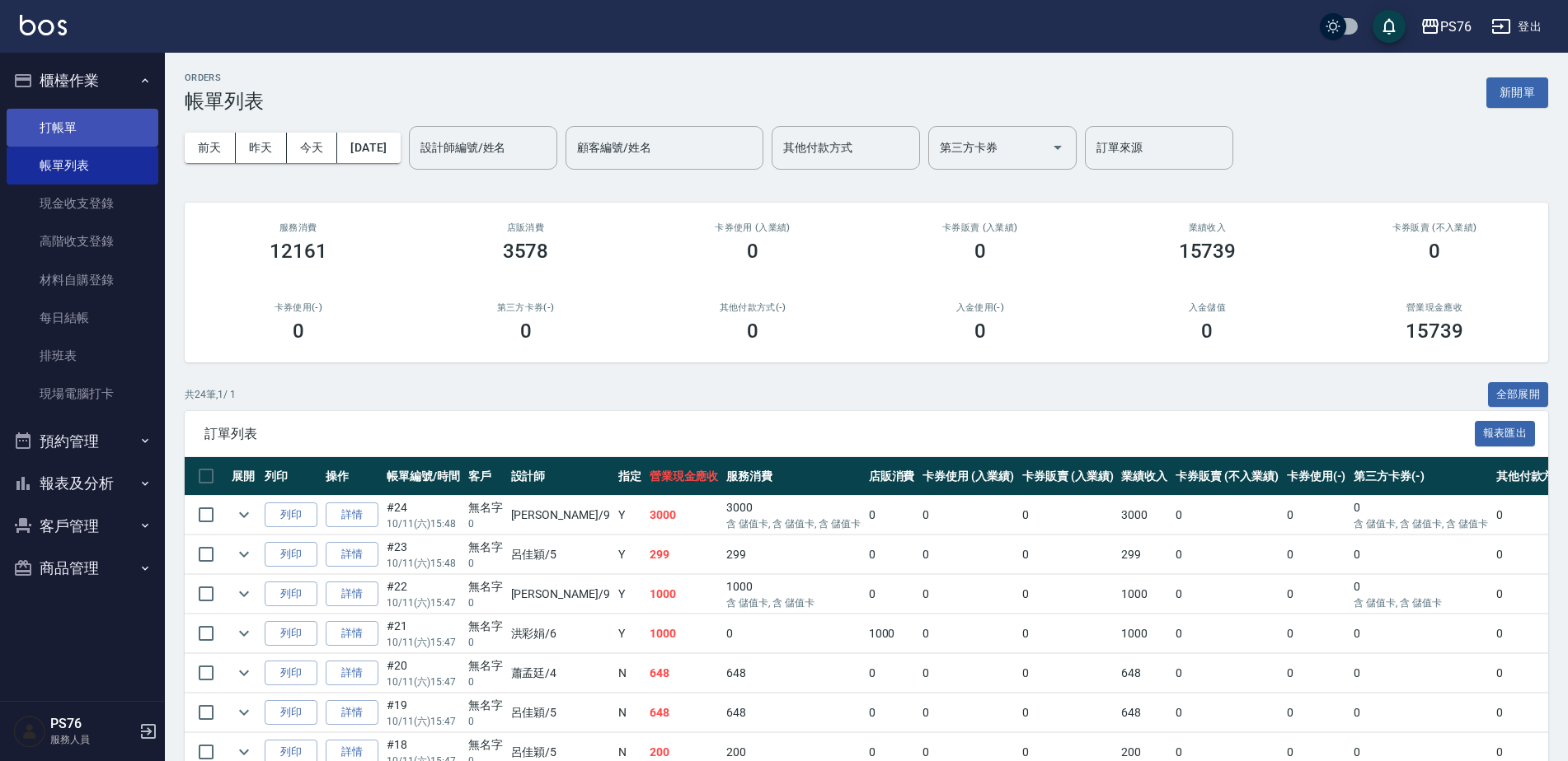
click at [79, 129] on link "打帳單" at bounding box center [83, 128] width 152 height 37
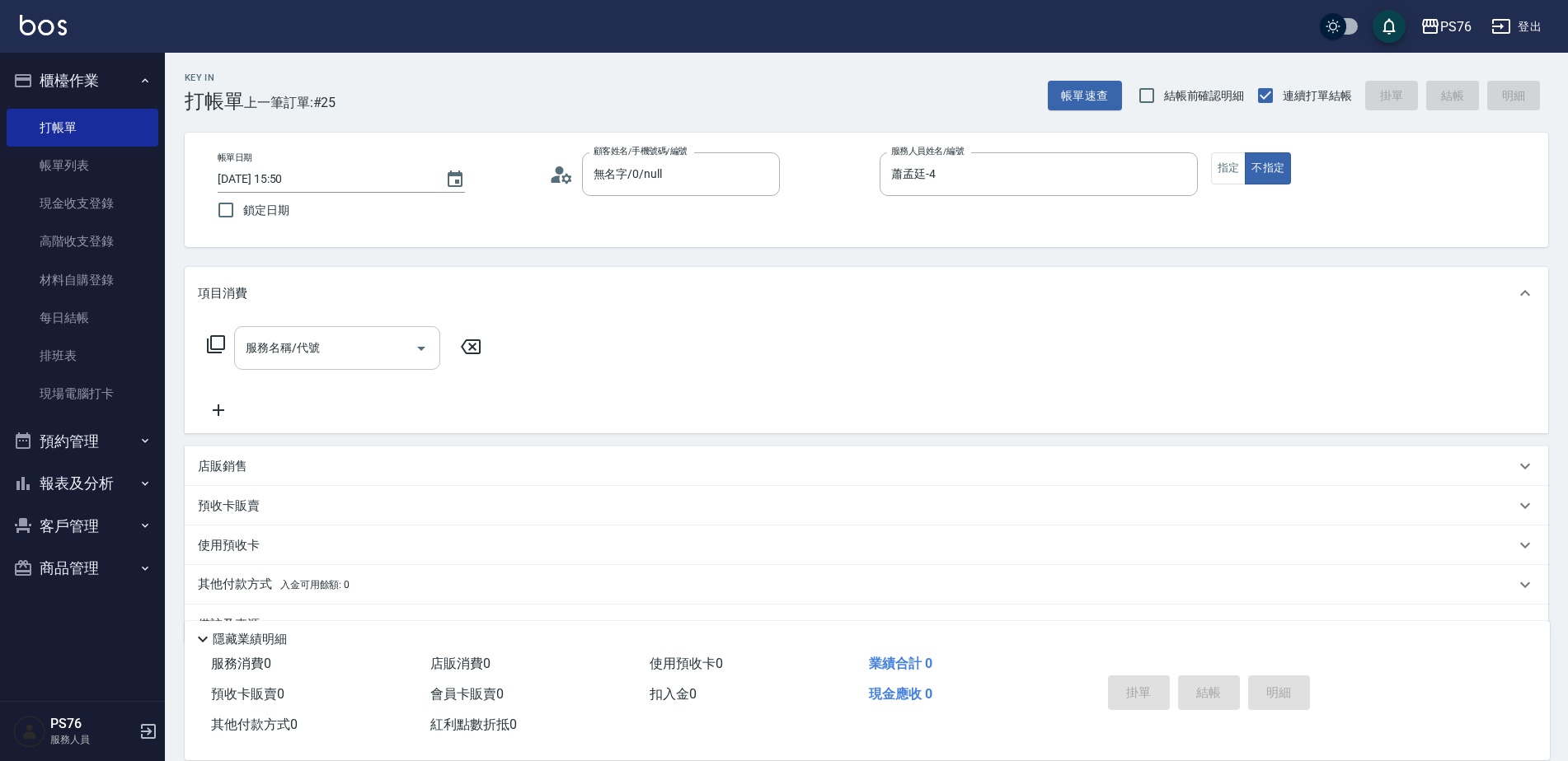
click at [288, 359] on input "服務名稱/代號" at bounding box center [324, 349] width 166 height 29
